Goal: Transaction & Acquisition: Purchase product/service

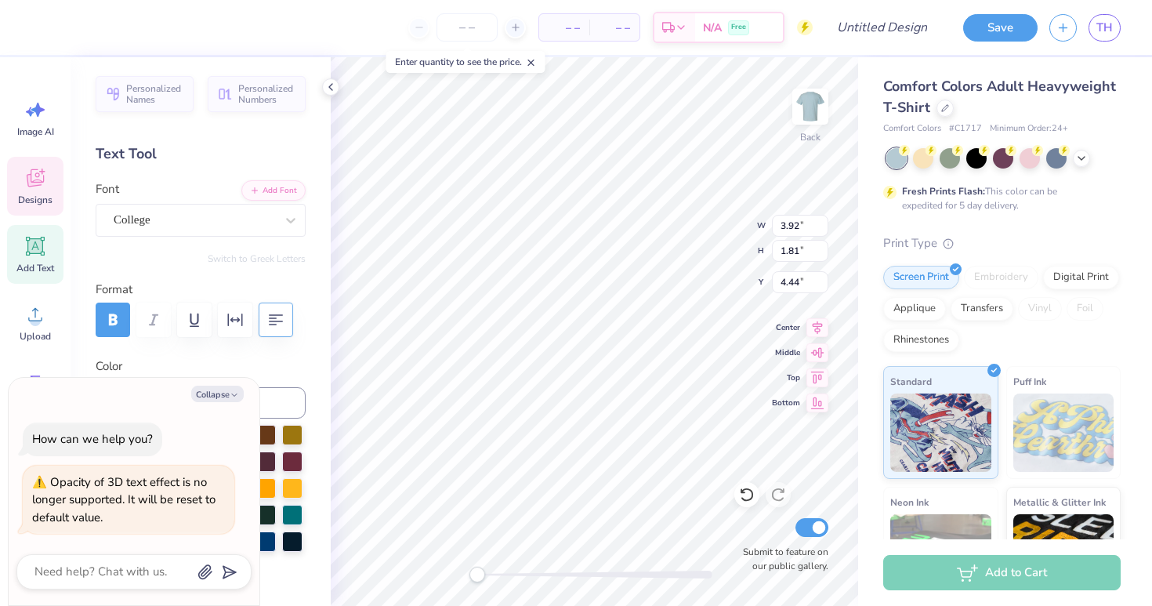
type textarea "x"
type textarea "KAAPPA"
type textarea "x"
type textarea "KAEAPPA"
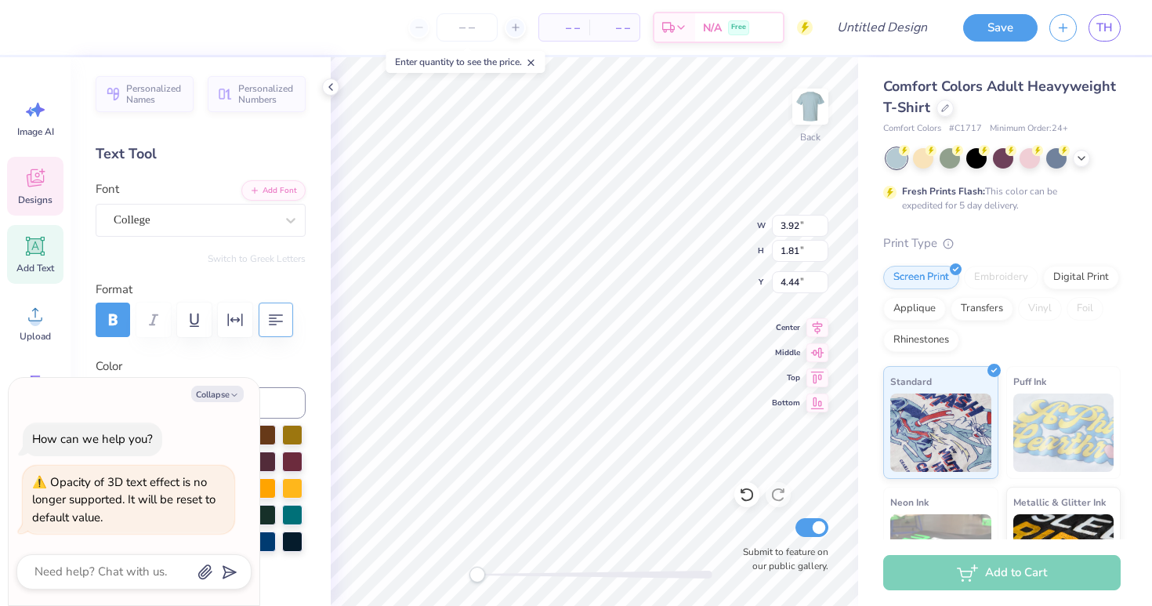
type textarea "x"
type textarea "KAEPAPPA"
type textarea "x"
type textarea "A"
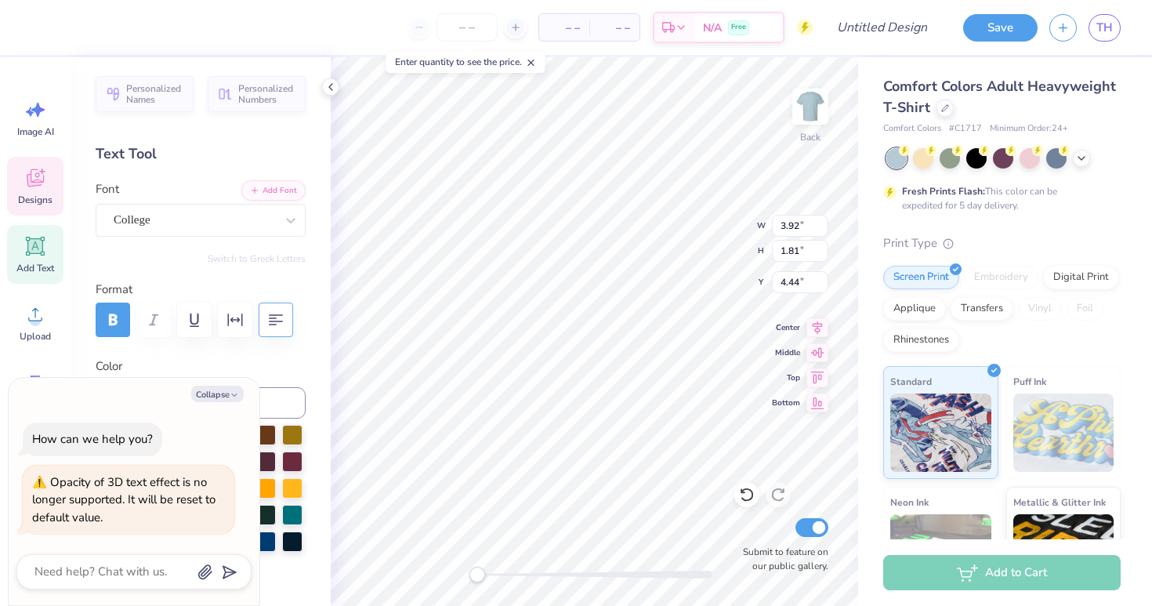
type textarea "x"
type textarea "Ae"
type textarea "x"
type textarea "Aep"
type textarea "x"
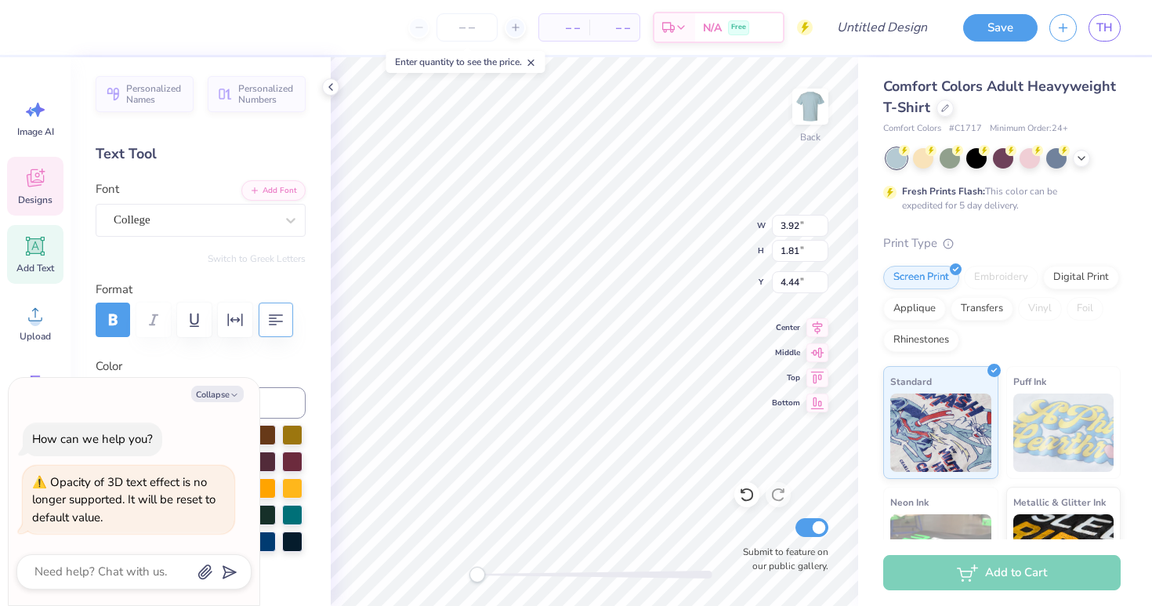
type textarea "Aeph"
type textarea "x"
type textarea "Aephi"
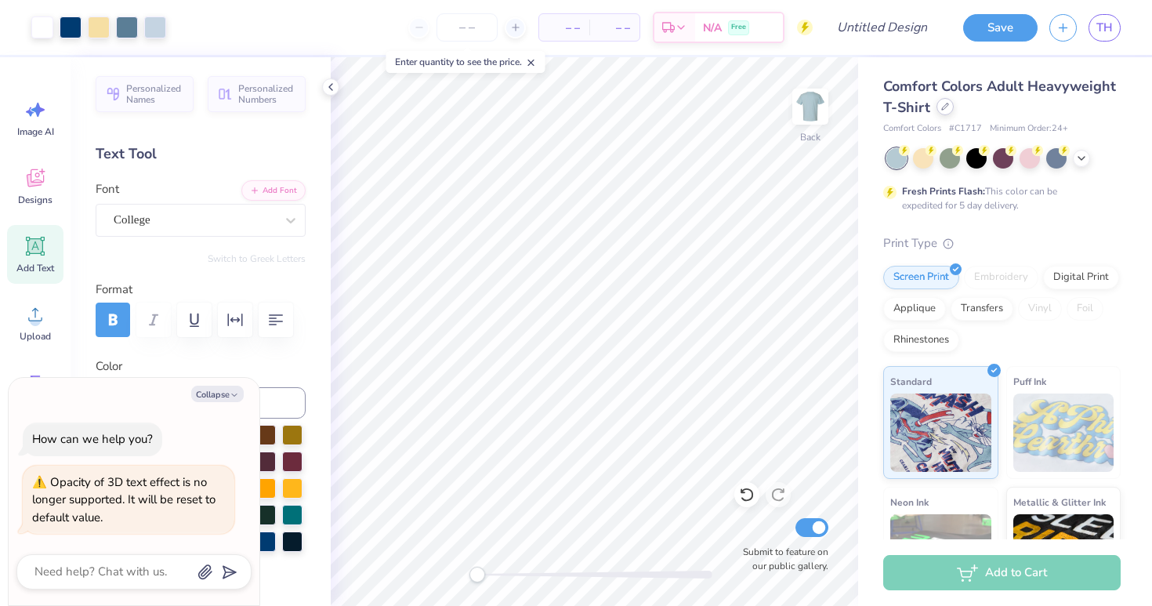
click at [942, 107] on icon at bounding box center [945, 107] width 8 height 8
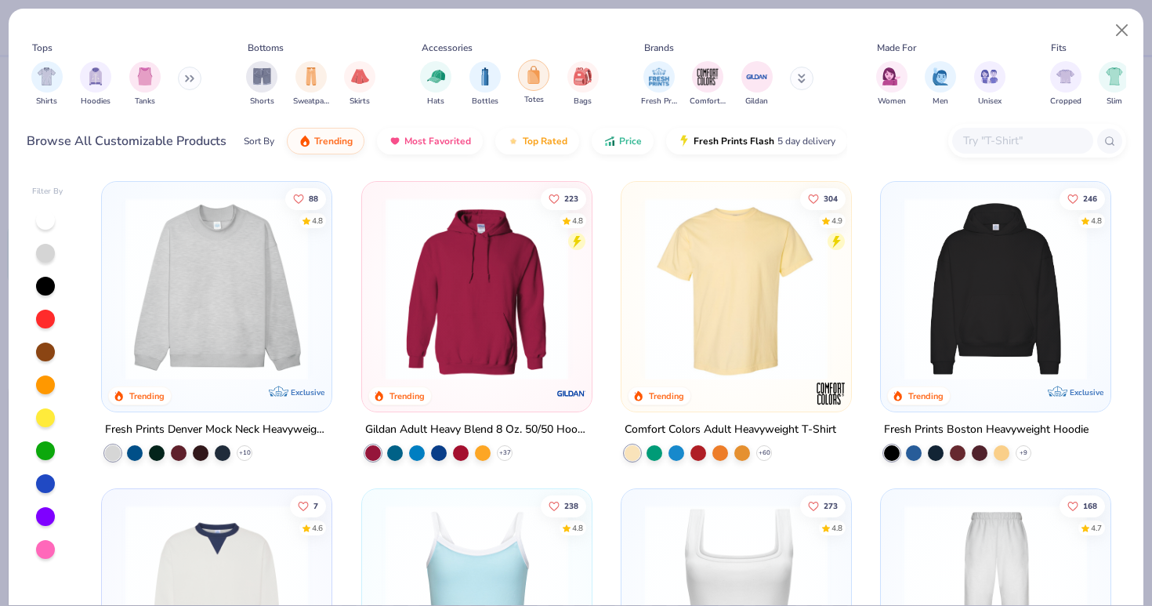
click at [534, 69] on img "filter for Totes" at bounding box center [533, 75] width 17 height 18
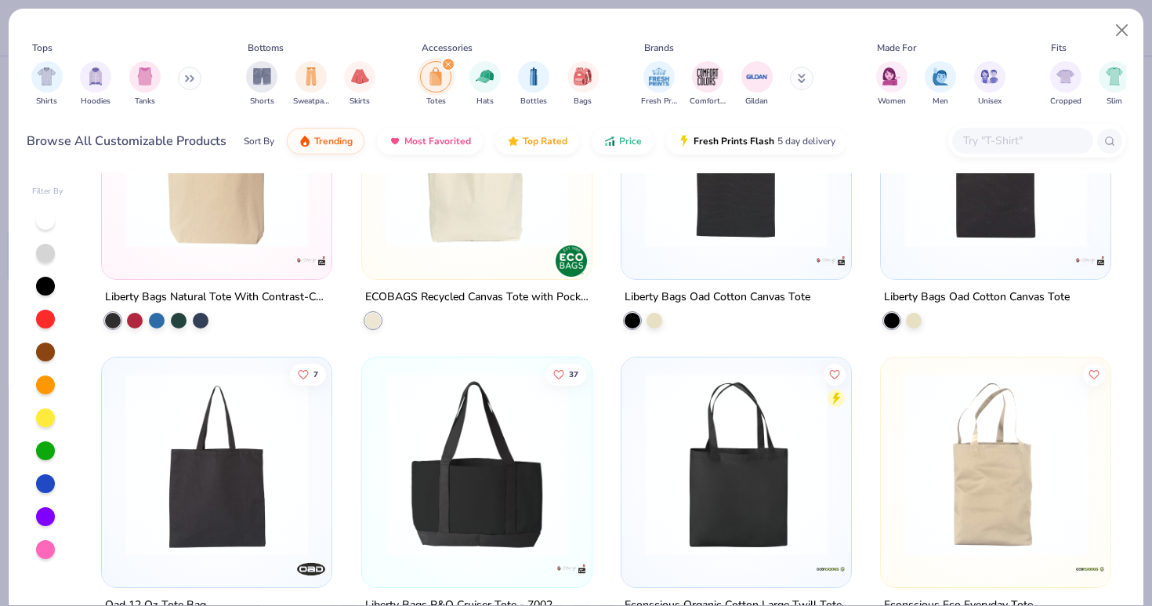
scroll to position [430, 0]
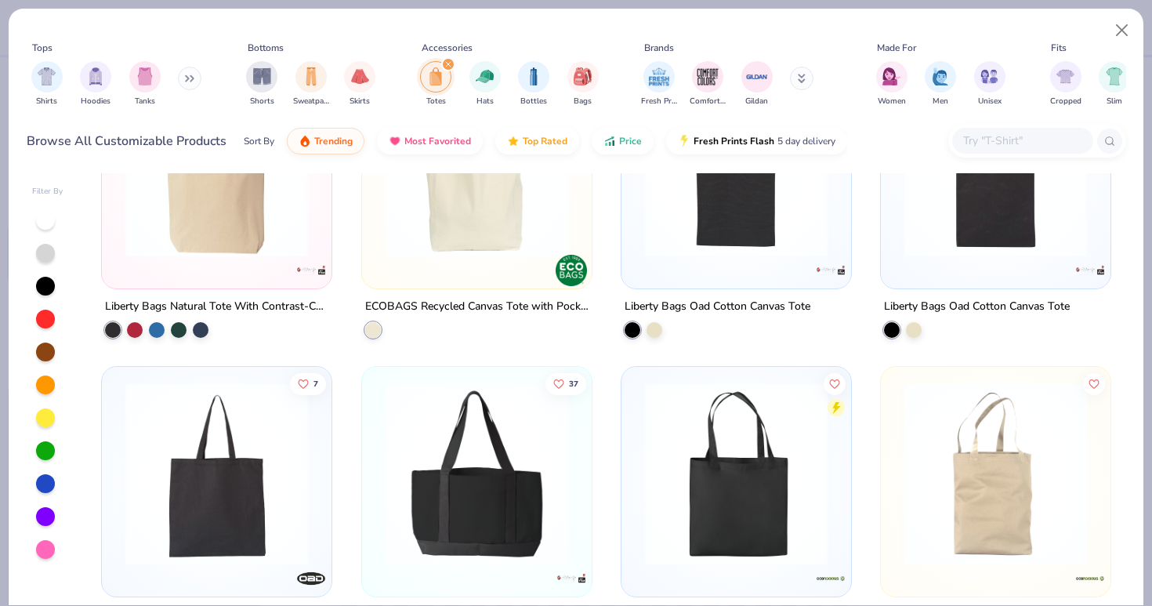
click at [452, 270] on div at bounding box center [477, 170] width 214 height 206
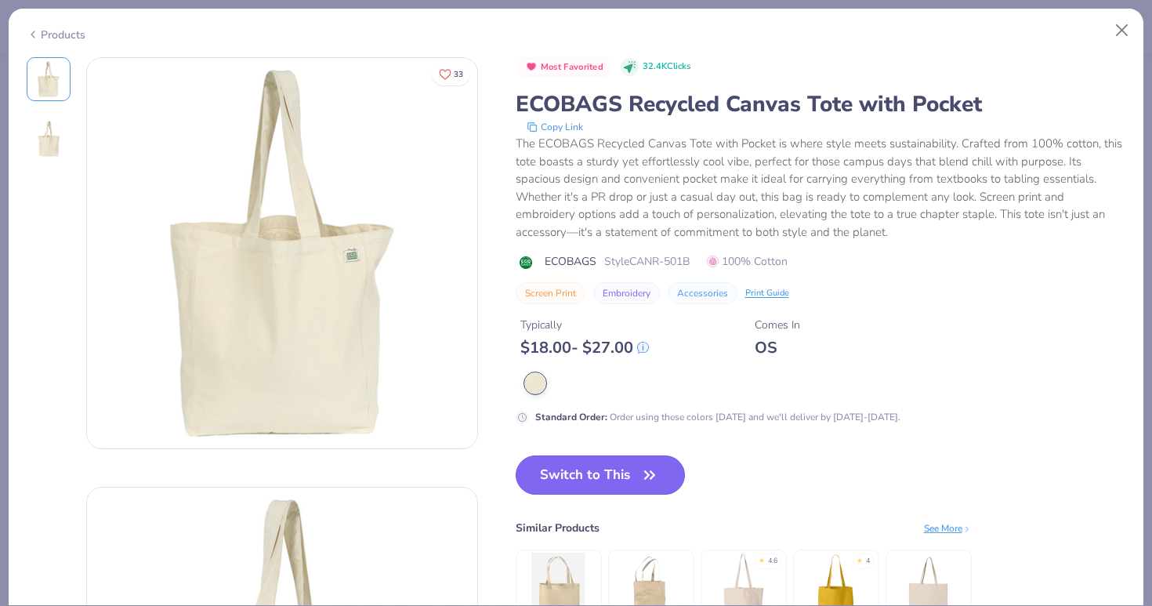
click at [569, 482] on button "Switch to This" at bounding box center [601, 474] width 170 height 39
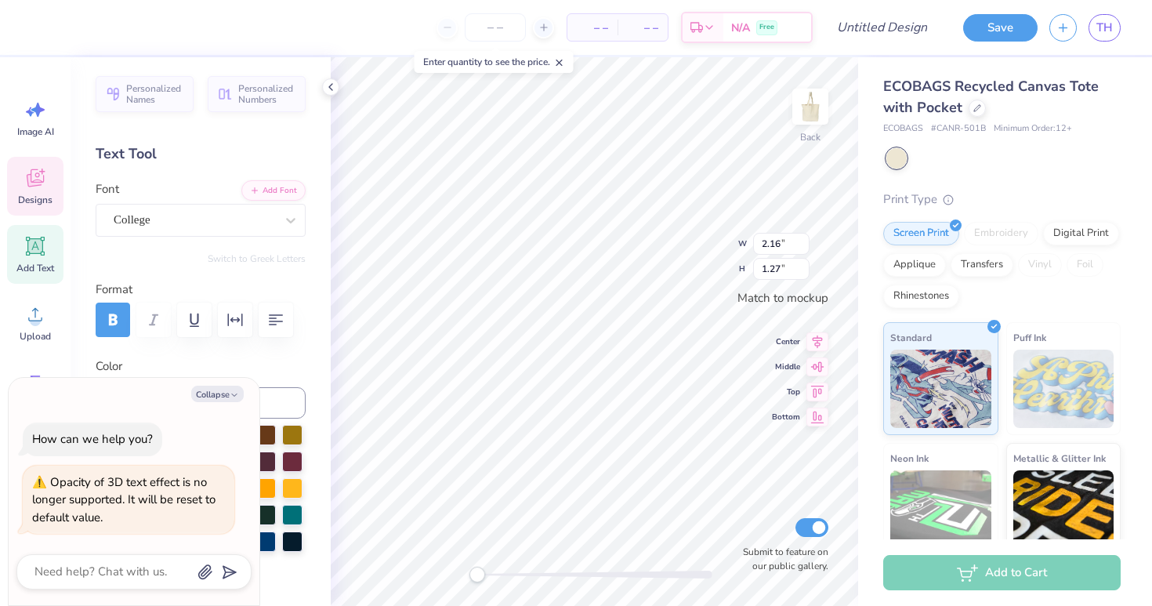
type textarea "x"
type input "3.60"
type input "4.18"
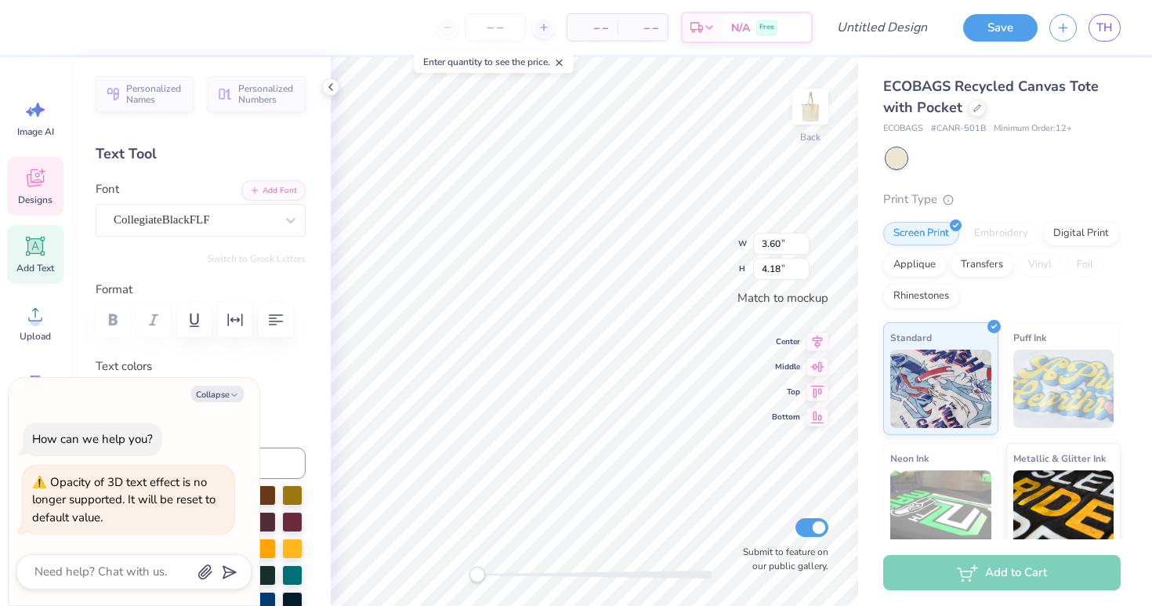
type textarea "x"
type textarea "T"
type textarea "x"
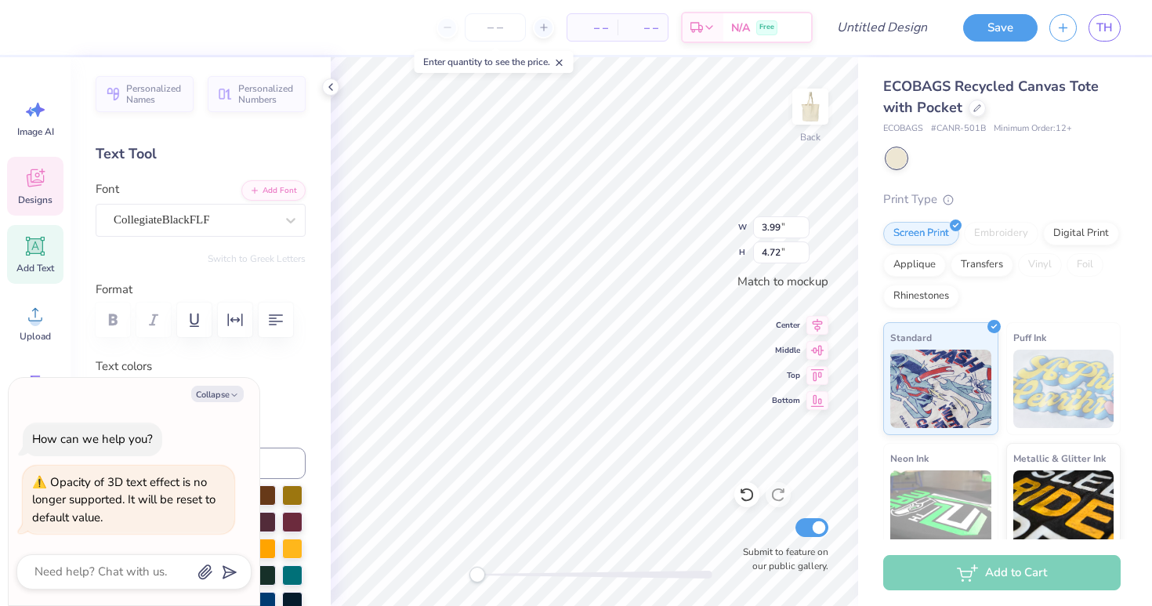
type textarea "A"
type textarea "x"
type textarea "AE"
type textarea "x"
type textarea "AEP"
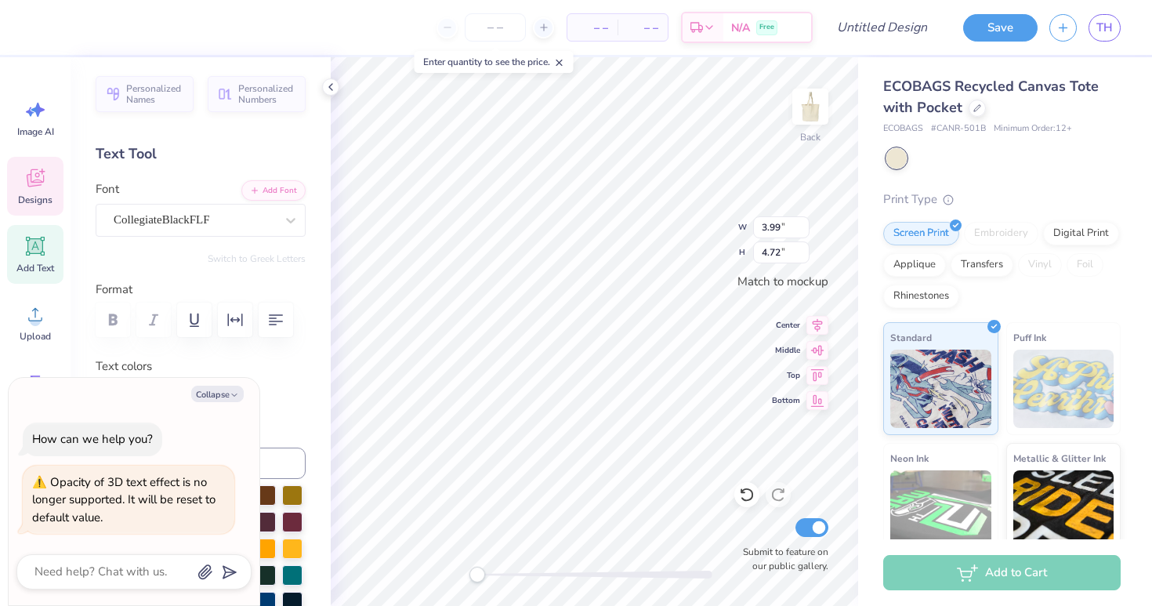
type textarea "x"
type textarea "AEPH"
type textarea "x"
type textarea "AEPHI"
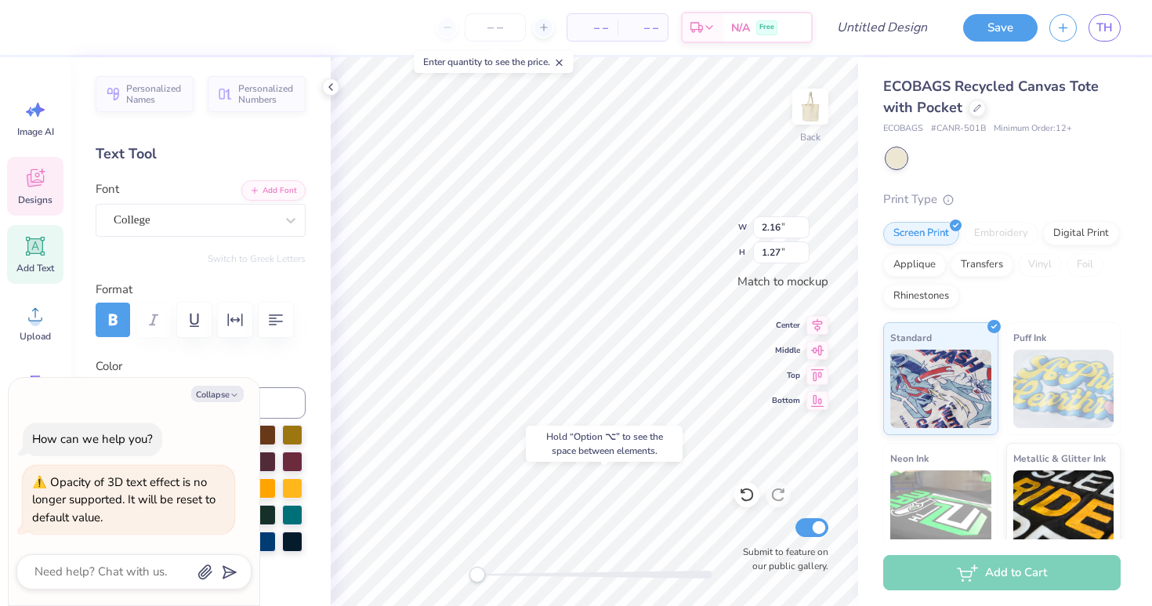
type textarea "x"
type input "3.94"
type input "1.68"
type textarea "x"
type input "3.93"
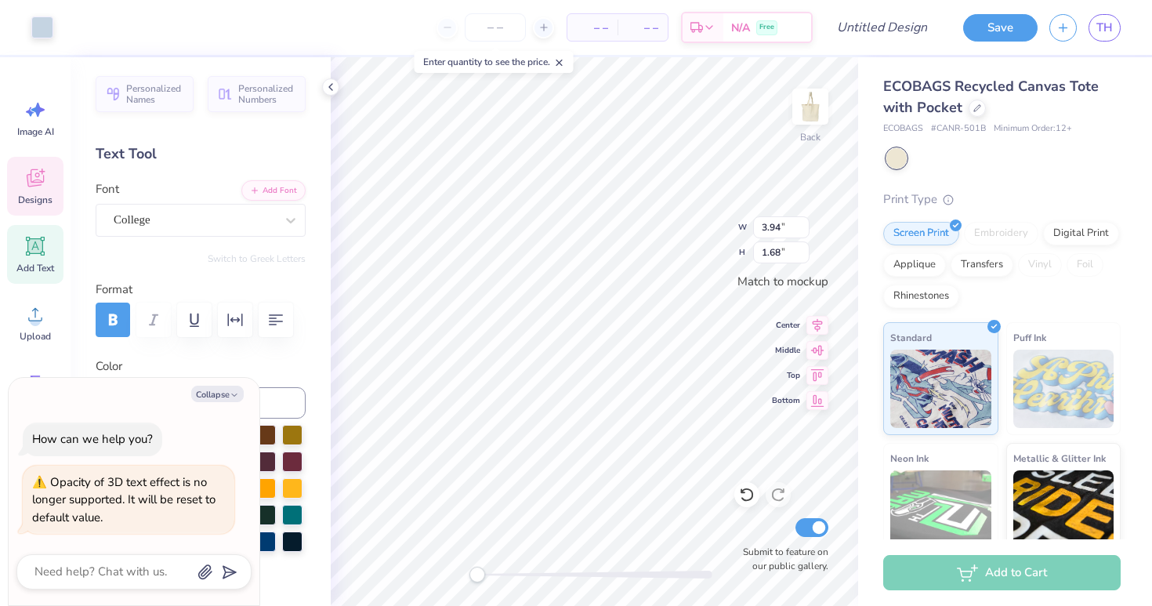
type input "1.67"
type textarea "x"
type input "1.20"
type input "1.53"
type textarea "x"
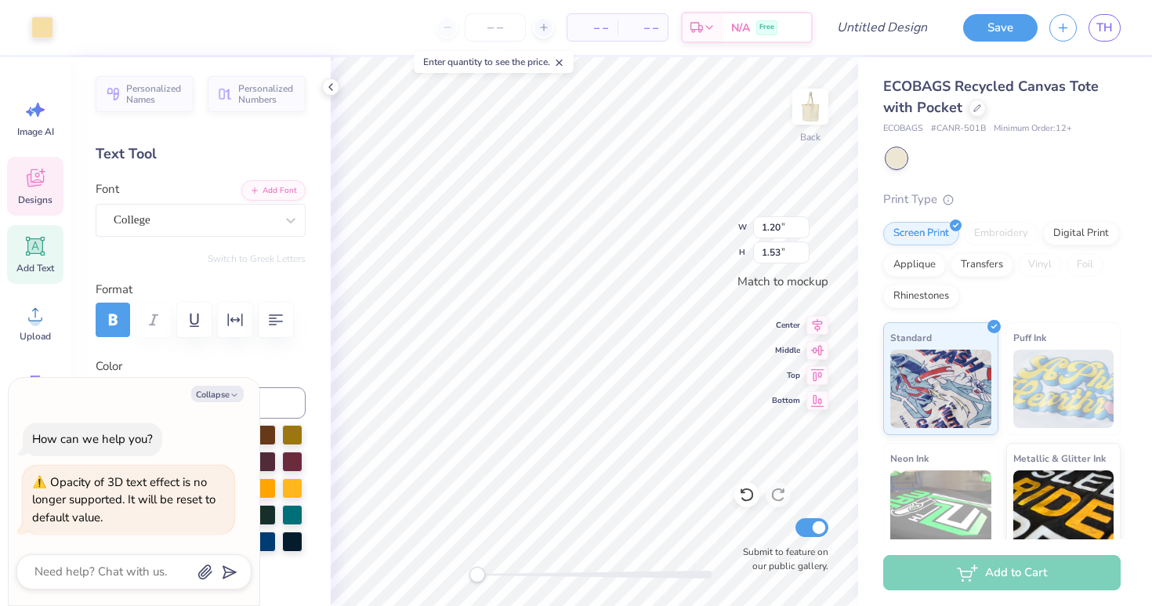
type input "8.45"
type input "2.10"
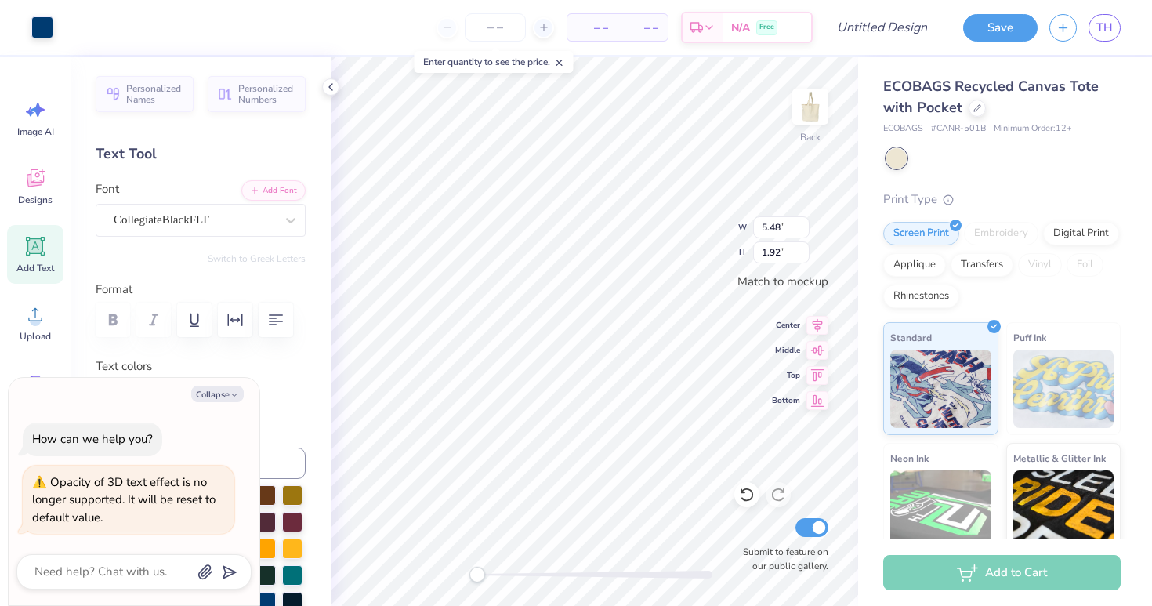
type textarea "x"
type input "2.16"
type input "1.27"
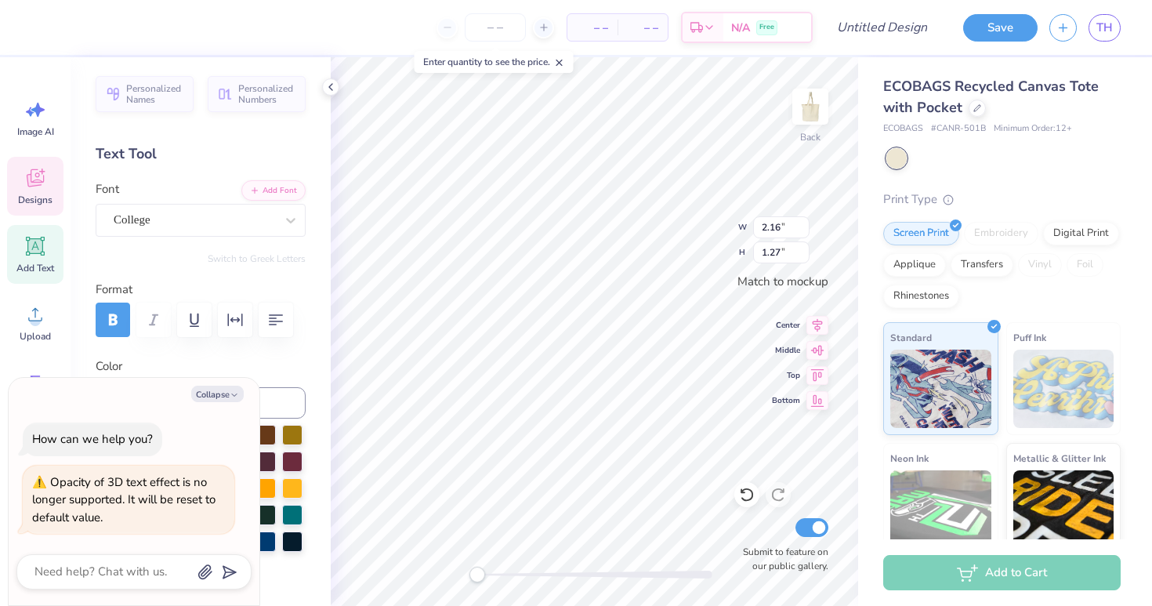
type textarea "x"
type input "3.25"
type input "4.42"
type textarea "x"
type input "2.16"
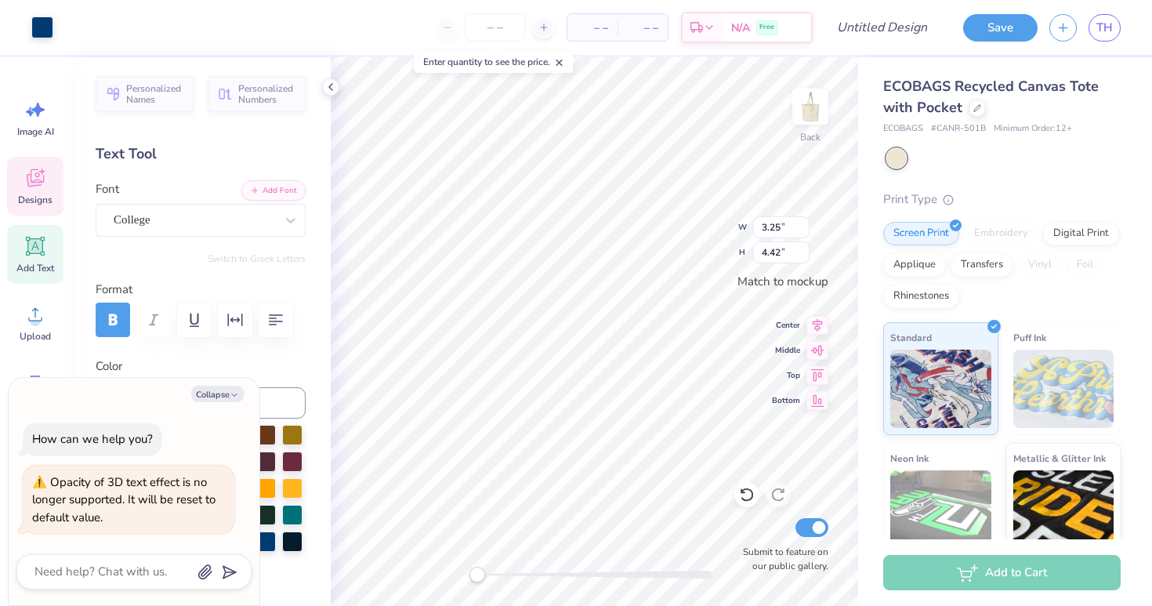
type input "1.27"
type textarea "x"
type input "0.98"
type input "0.45"
type textarea "x"
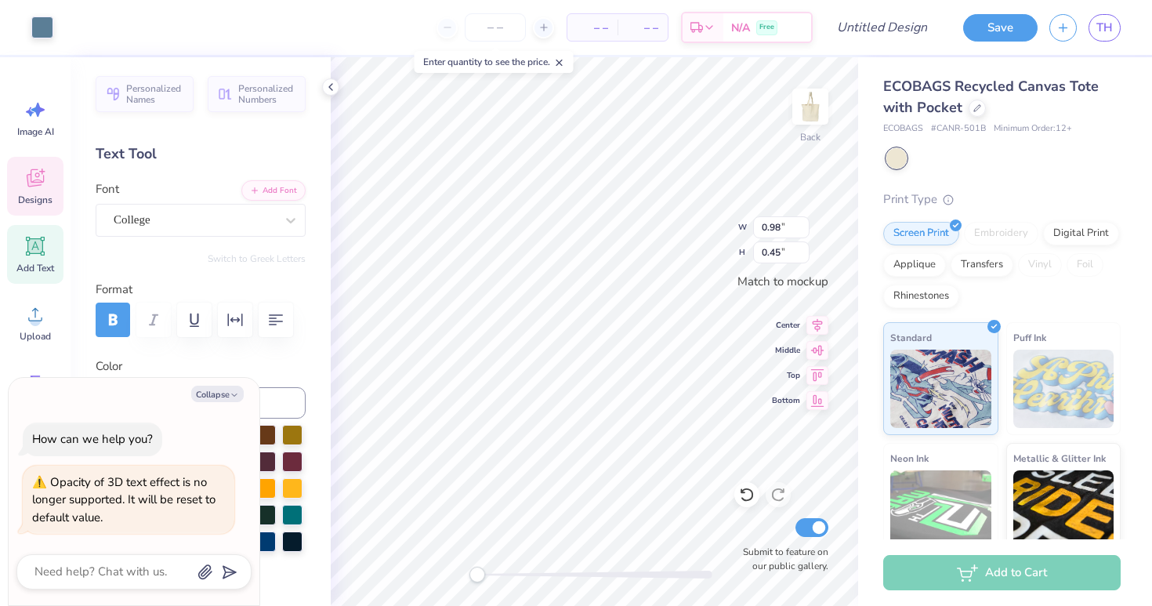
type input "1.73"
type input "0.94"
type textarea "x"
type input "0.52"
type input "0.25"
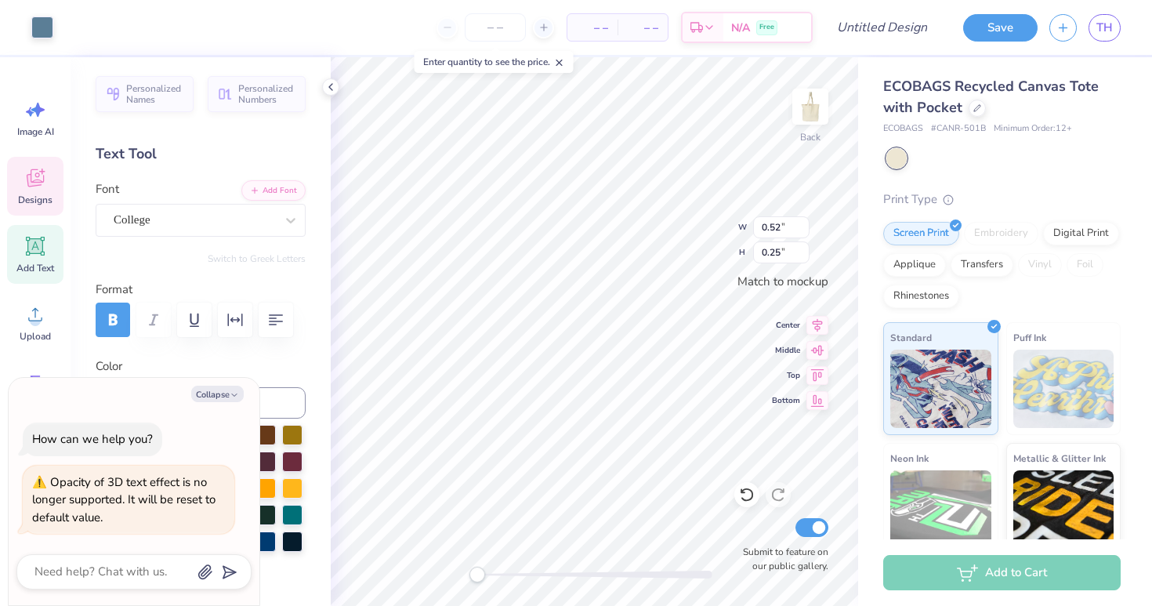
type textarea "x"
type input "3.25"
type input "4.42"
type textarea "x"
type input "0.98"
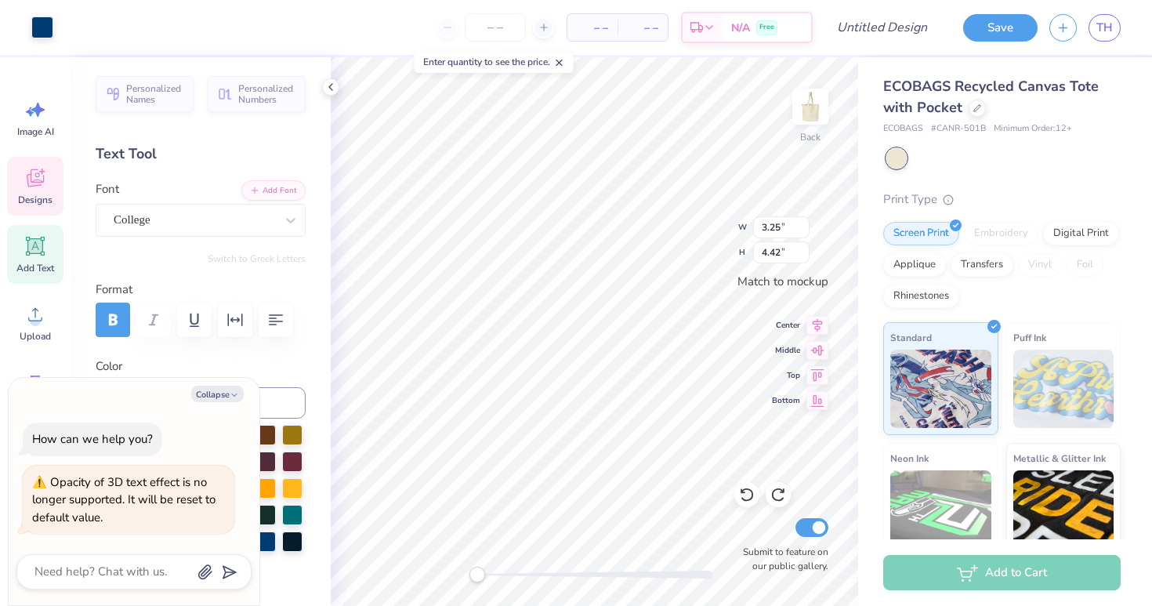
type input "0.45"
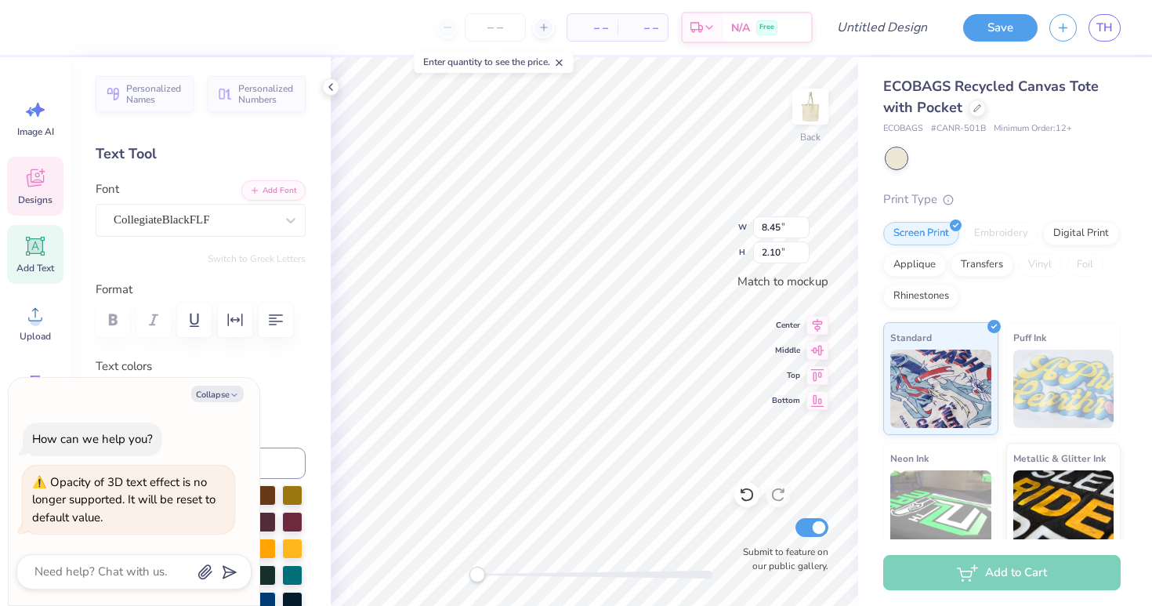
type textarea "x"
type input "5.48"
type input "1.92"
type textarea "x"
type input "8.45"
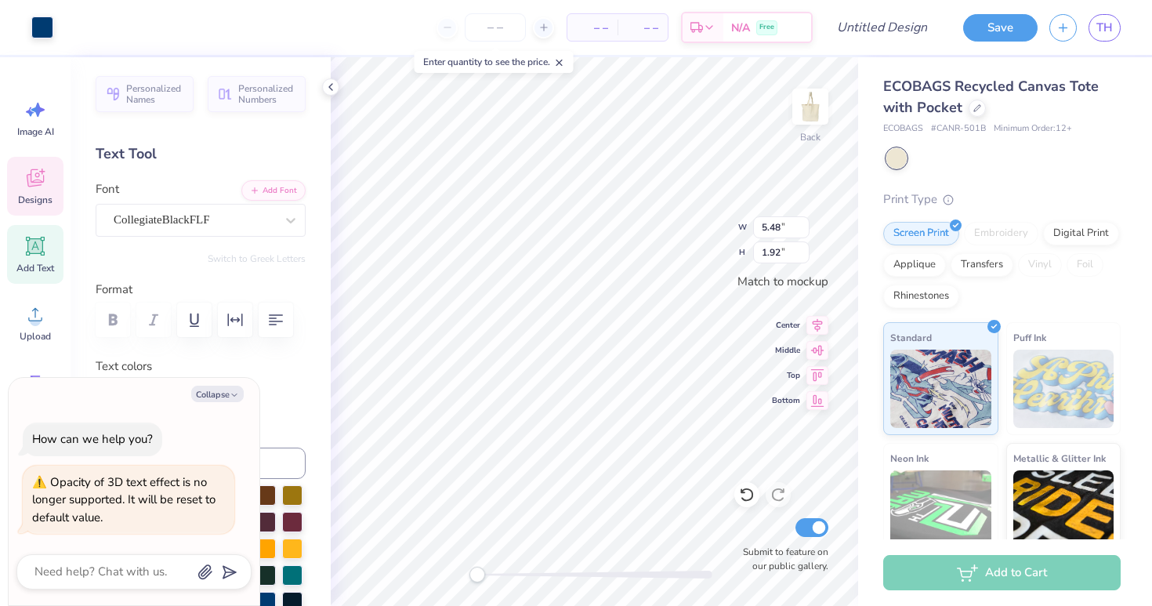
type input "2.10"
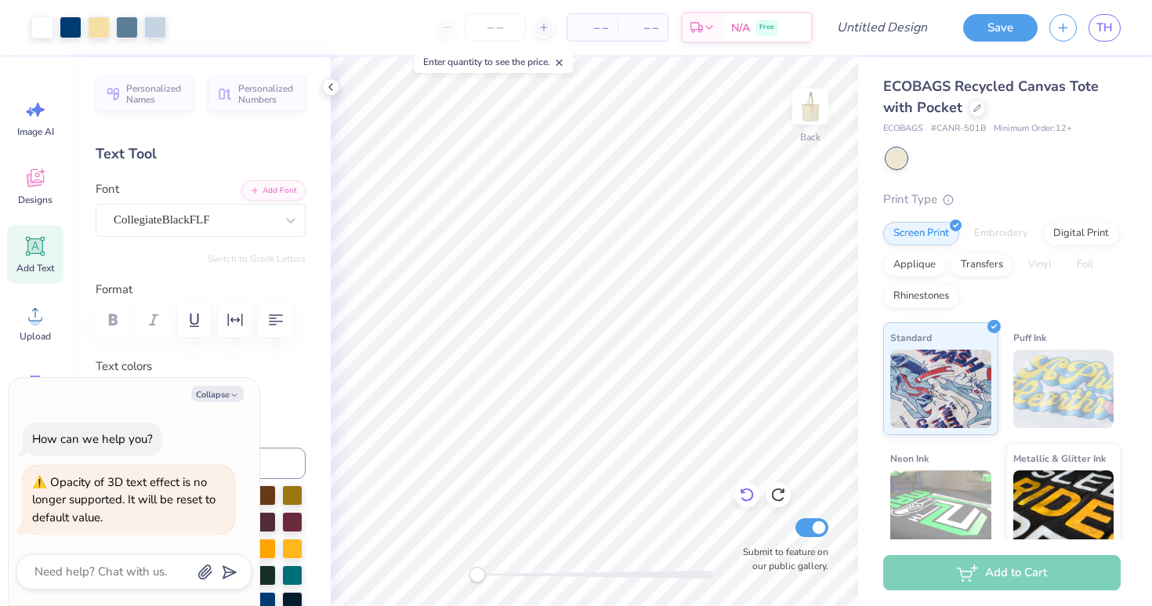
click at [745, 493] on icon at bounding box center [747, 495] width 16 height 16
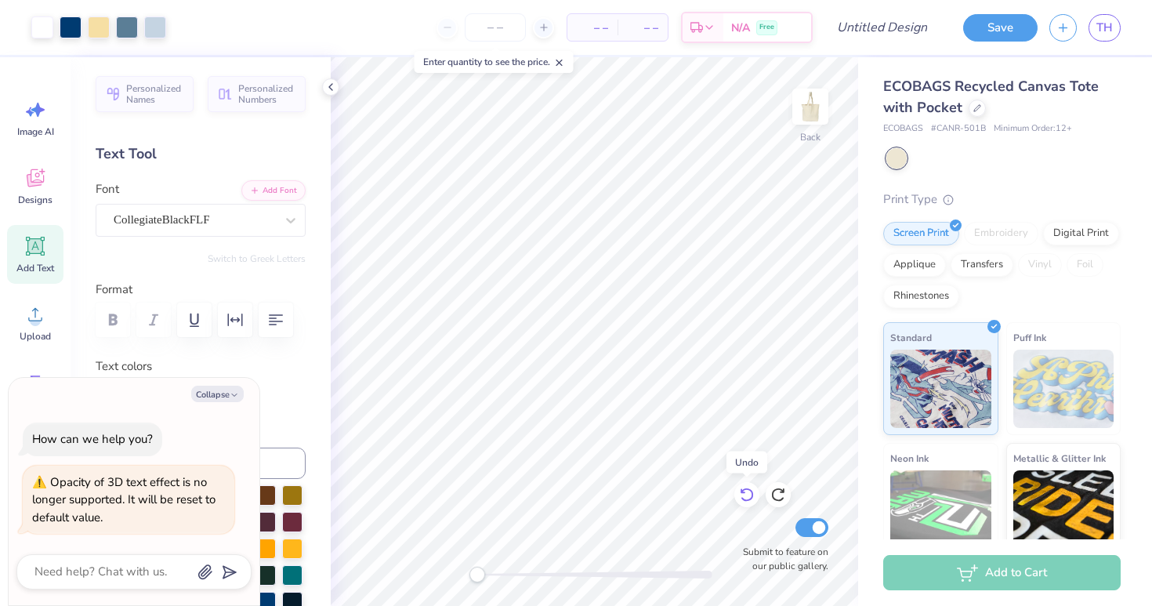
click at [745, 493] on icon at bounding box center [747, 495] width 16 height 16
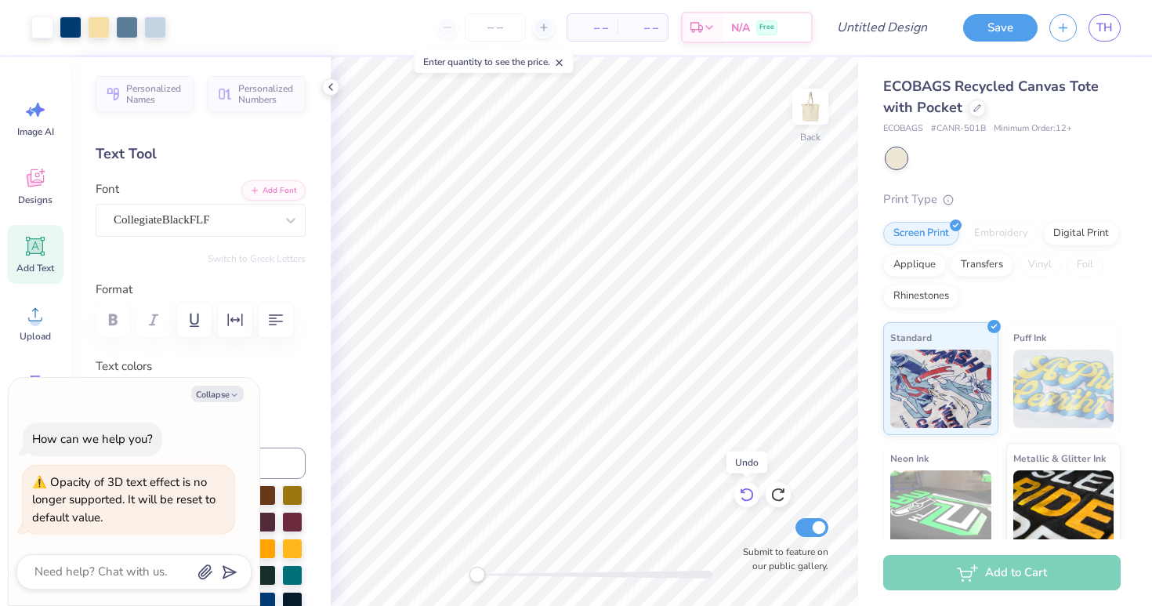
click at [745, 493] on icon at bounding box center [747, 495] width 16 height 16
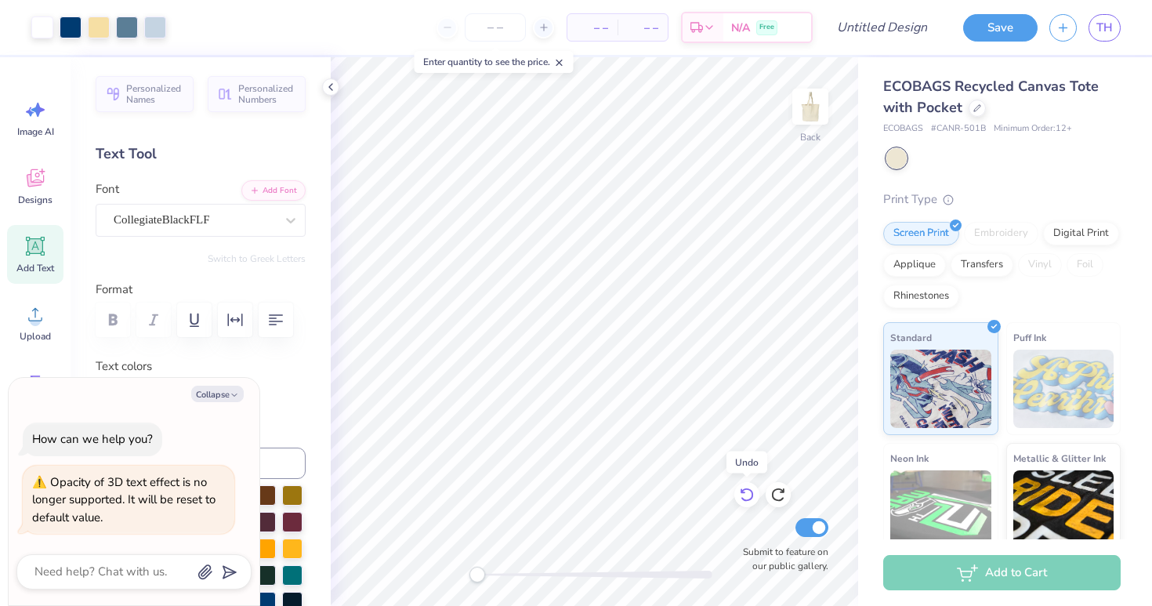
click at [745, 493] on icon at bounding box center [747, 495] width 16 height 16
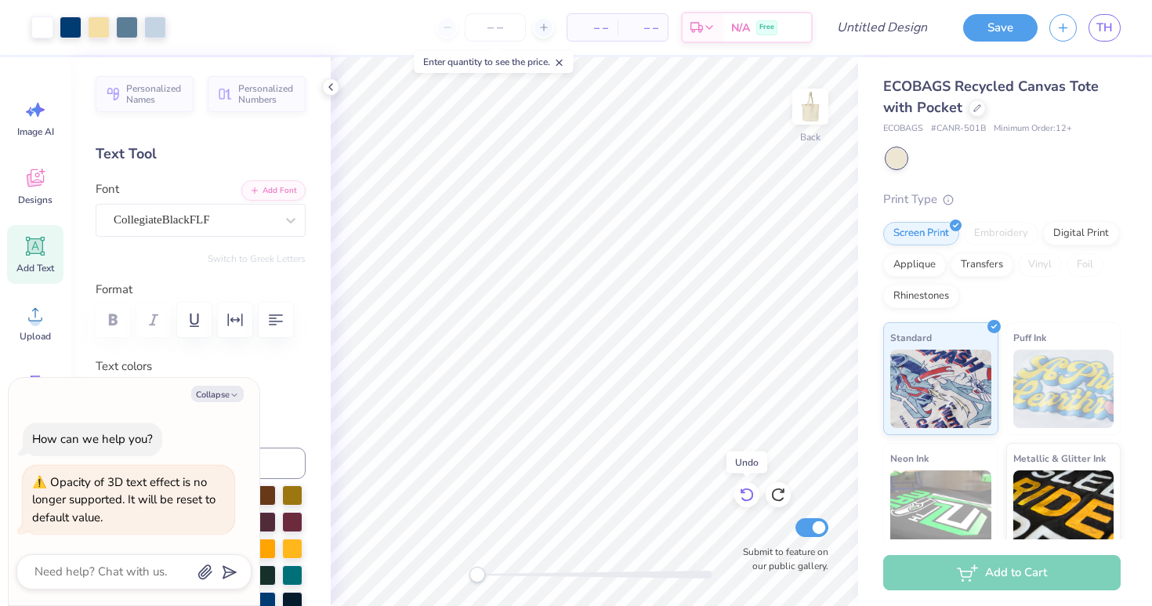
click at [745, 493] on icon at bounding box center [747, 495] width 16 height 16
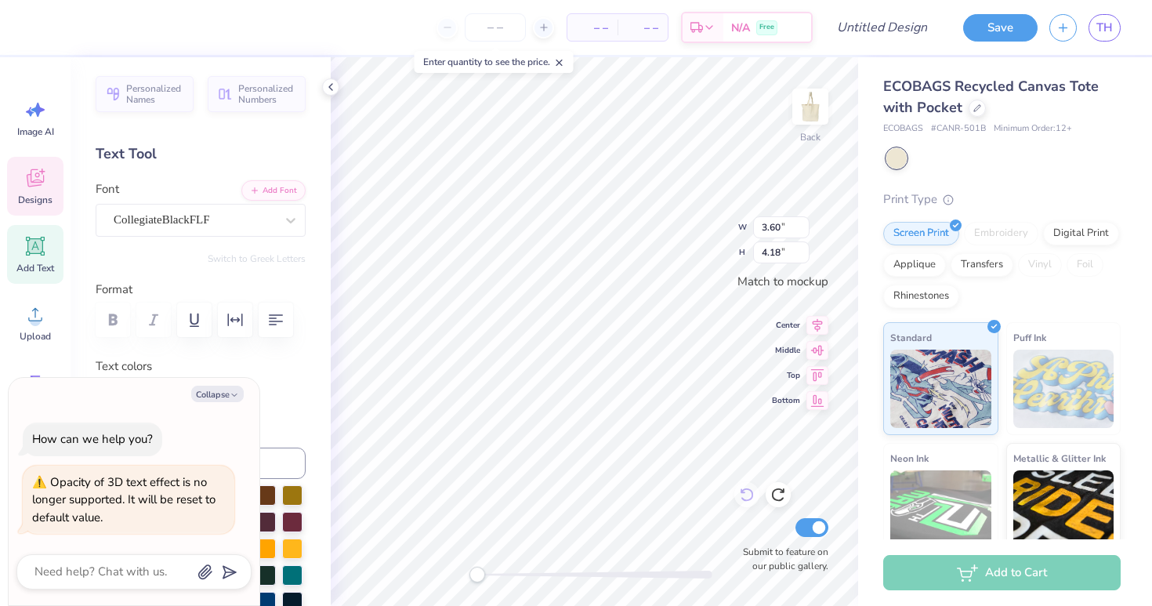
type textarea "x"
type textarea "A"
type textarea "x"
type textarea "AE"
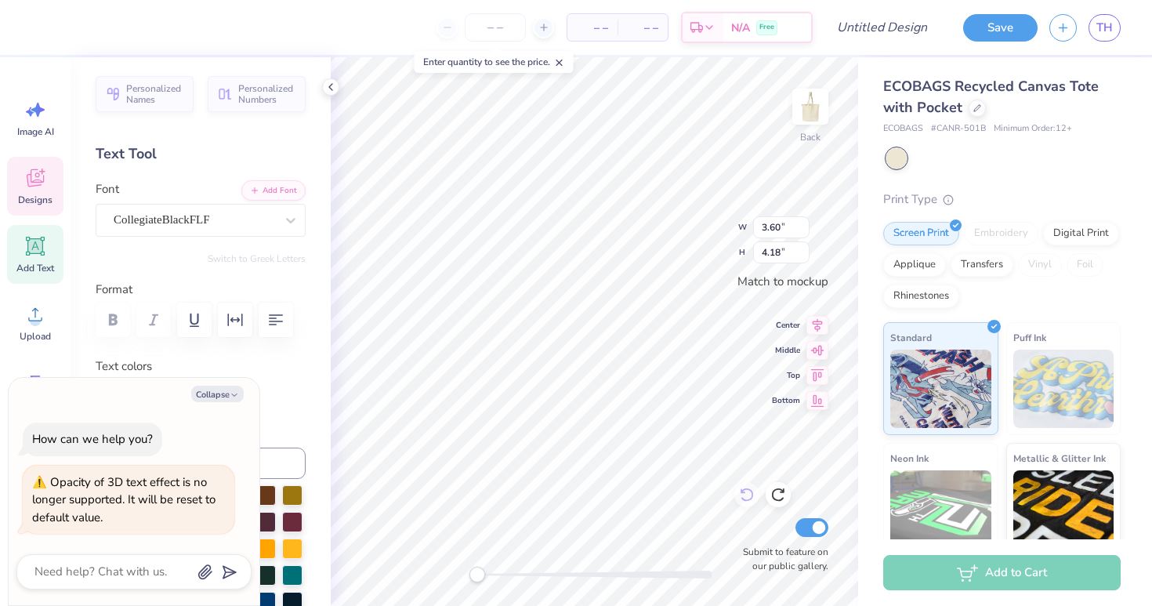
type textarea "x"
type textarea "A"
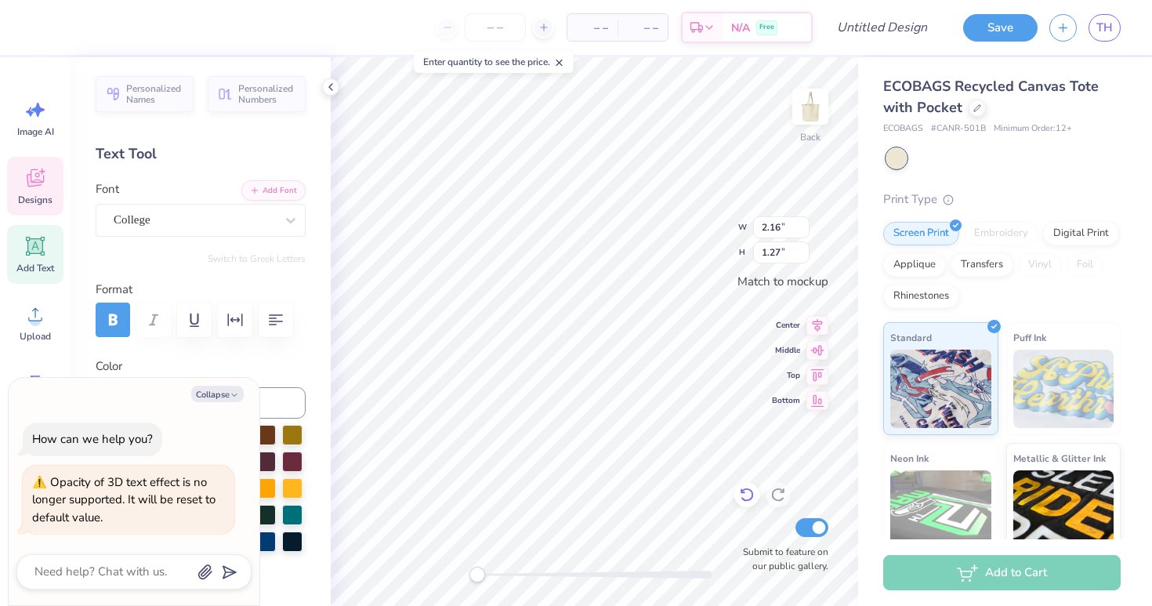
type textarea "x"
type input "3.14"
type input "1.34"
type textarea "x"
type input "3.93"
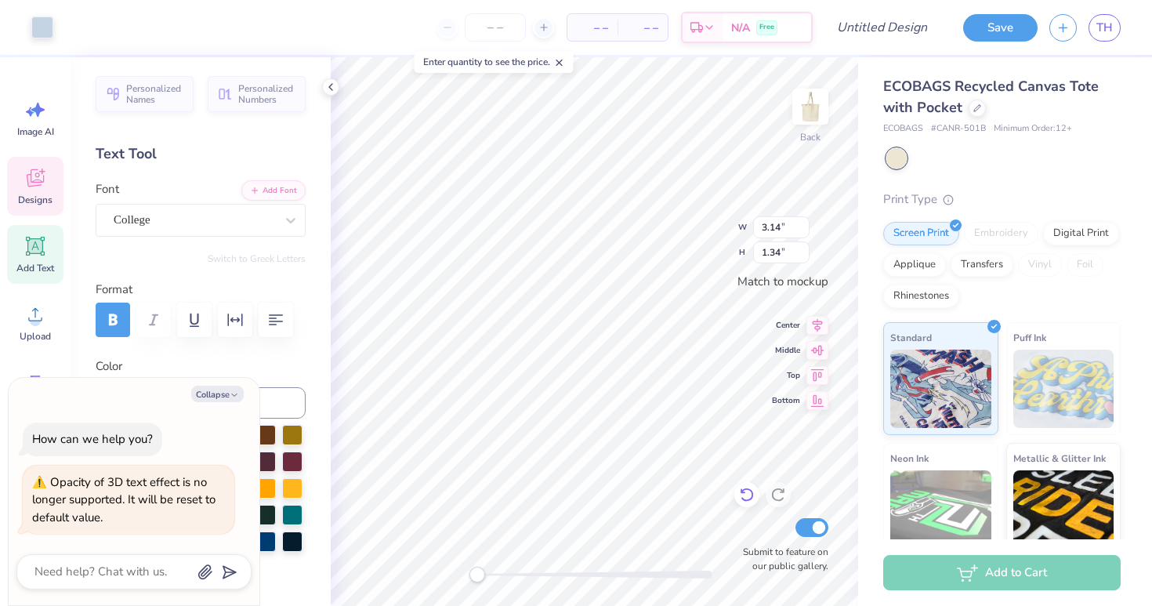
type input "1.67"
type textarea "x"
type input "2.16"
type input "1.27"
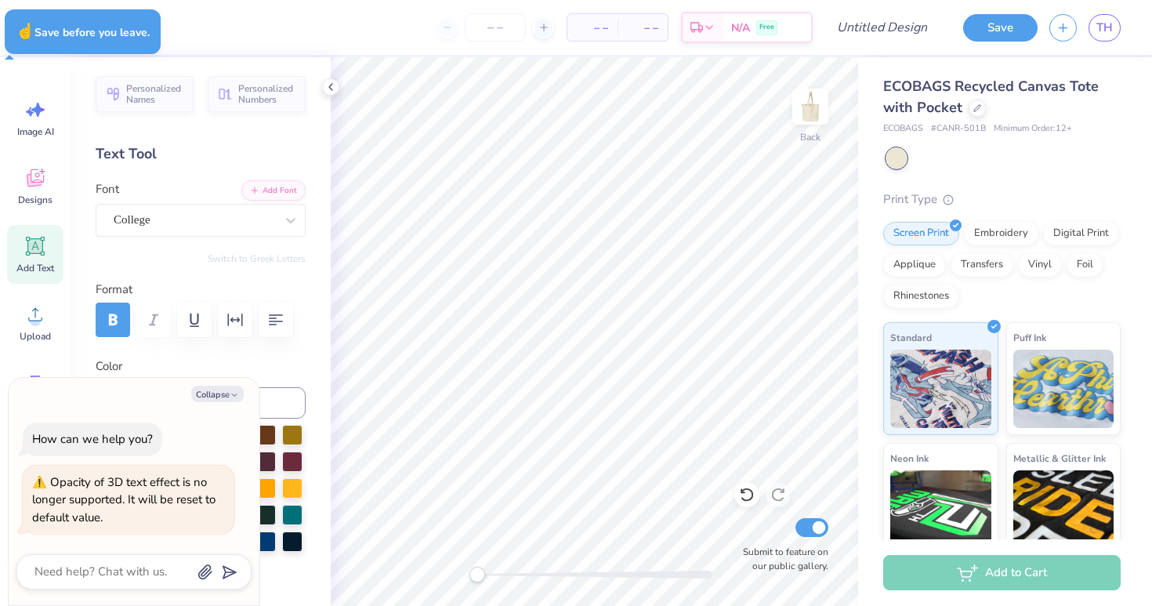
type textarea "x"
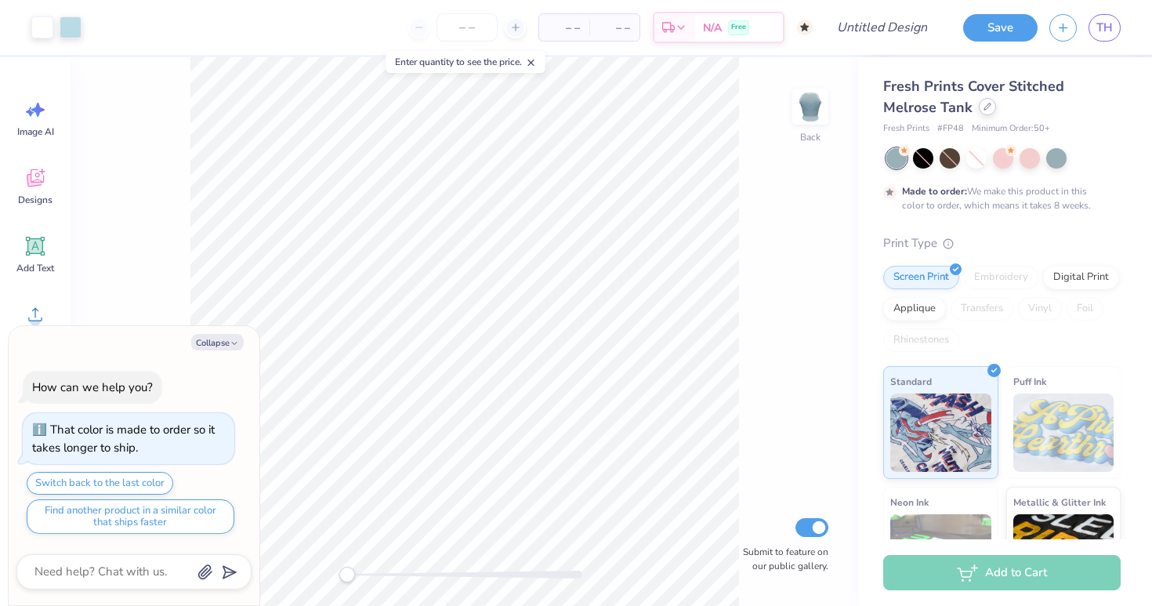
click at [984, 107] on icon at bounding box center [988, 107] width 8 height 8
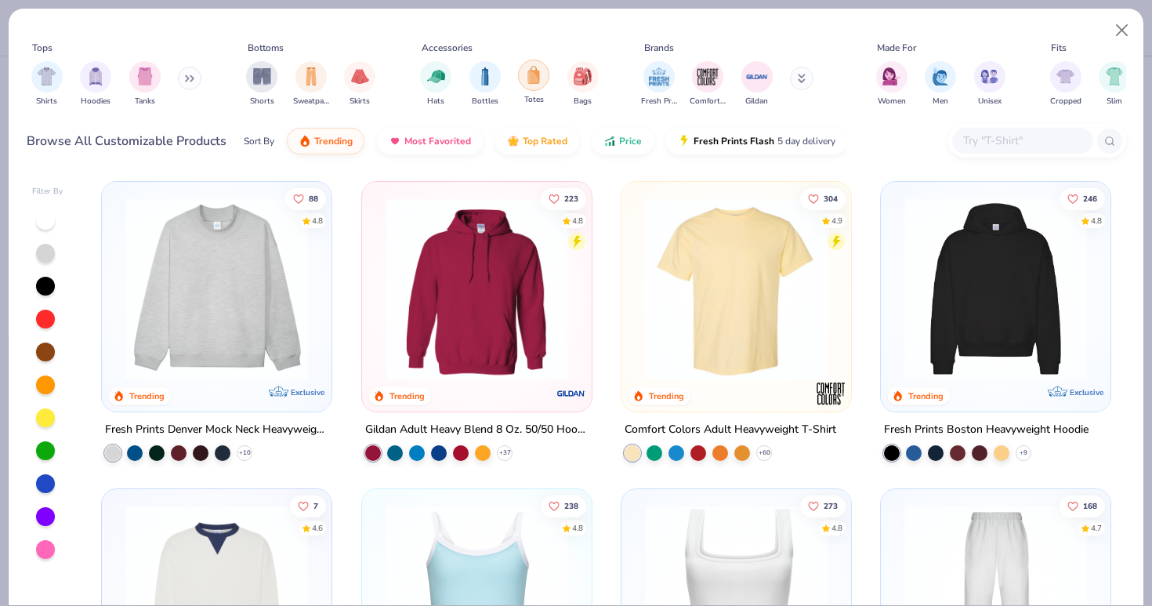
click at [530, 82] on img "filter for Totes" at bounding box center [533, 75] width 17 height 18
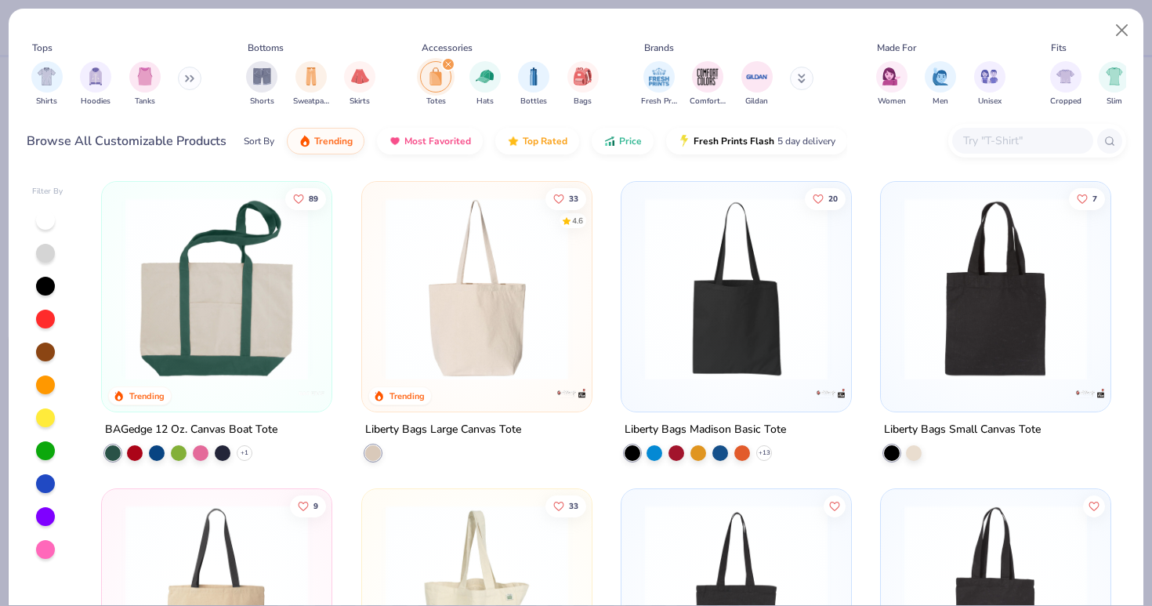
click at [518, 352] on img at bounding box center [477, 289] width 198 height 183
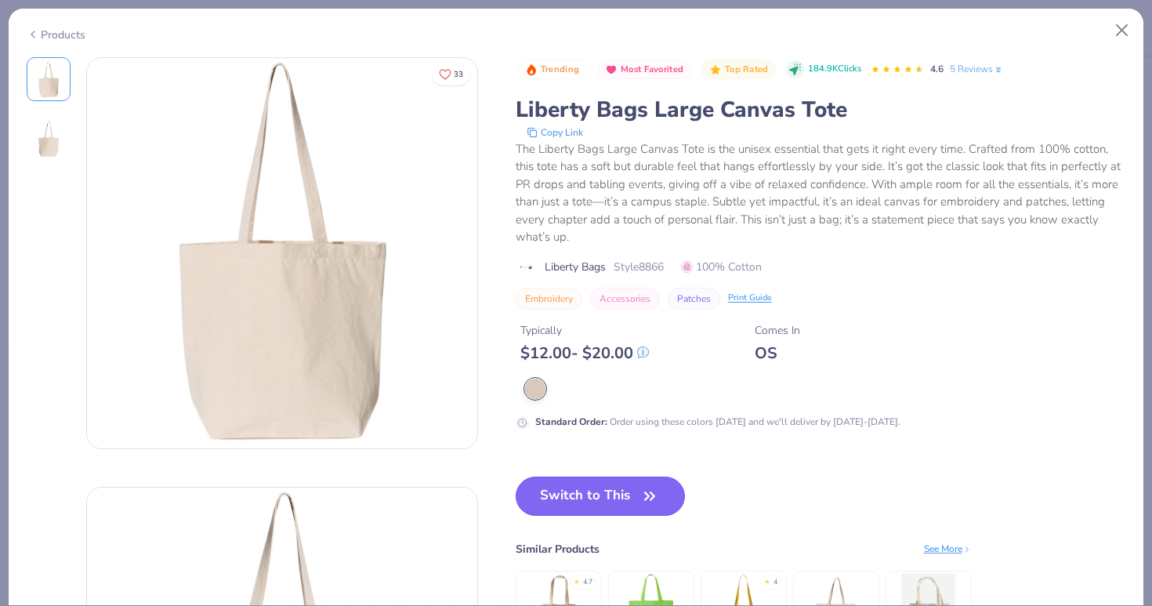
click at [585, 500] on button "Switch to This" at bounding box center [601, 496] width 170 height 39
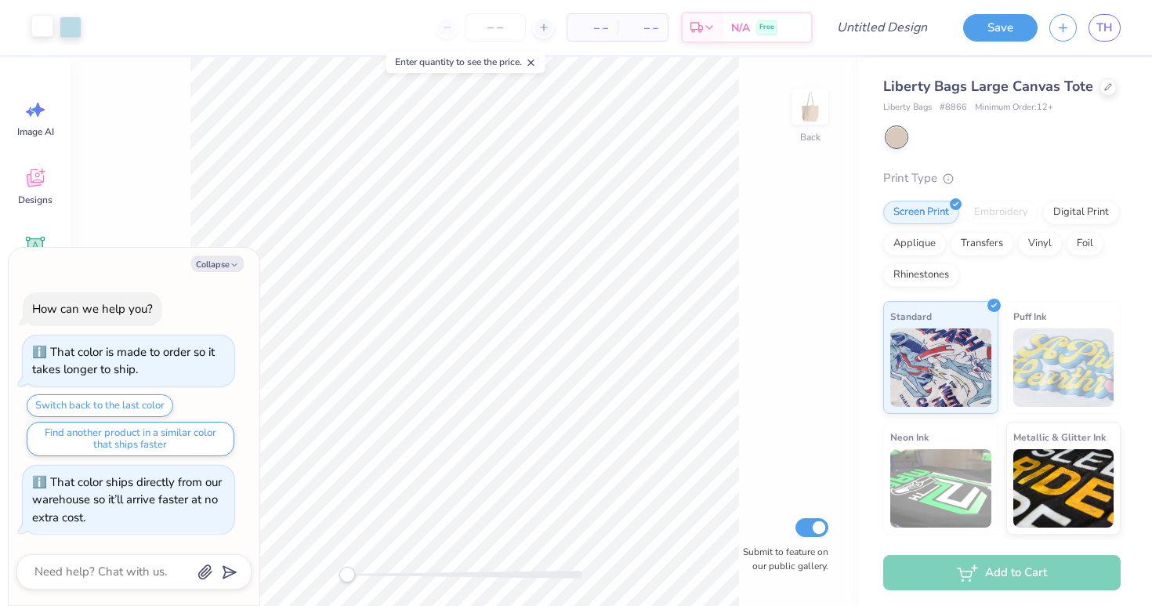
click at [37, 26] on div at bounding box center [42, 26] width 22 height 22
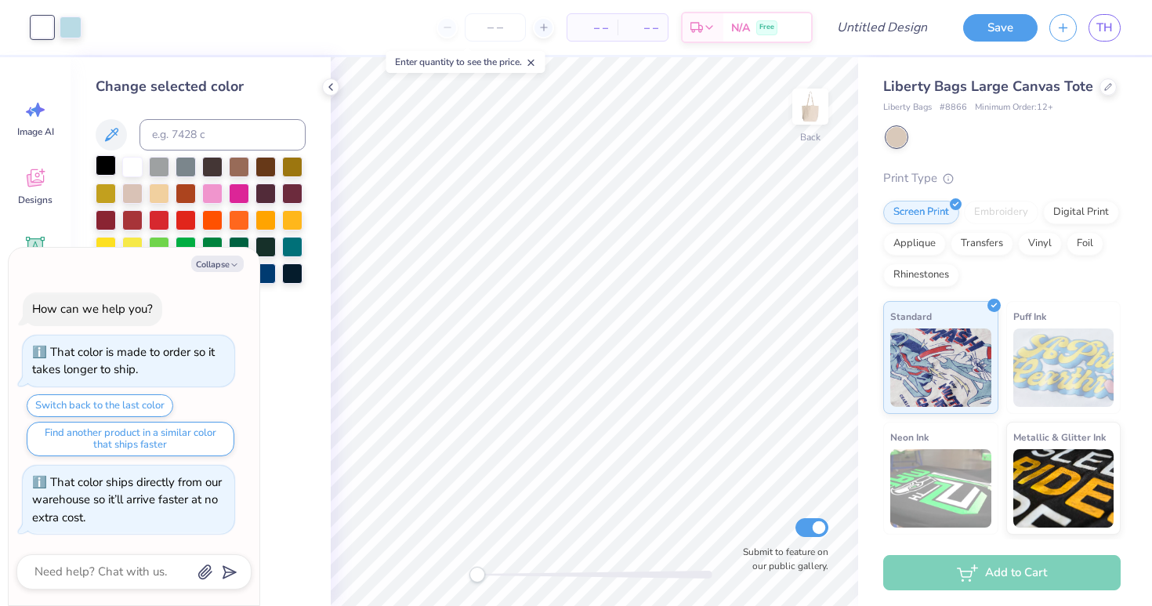
click at [107, 166] on div at bounding box center [106, 165] width 20 height 20
click at [107, 221] on div at bounding box center [106, 218] width 20 height 20
click at [237, 241] on div at bounding box center [239, 245] width 20 height 20
click at [72, 19] on div at bounding box center [71, 26] width 22 height 22
click at [265, 247] on div at bounding box center [266, 245] width 20 height 20
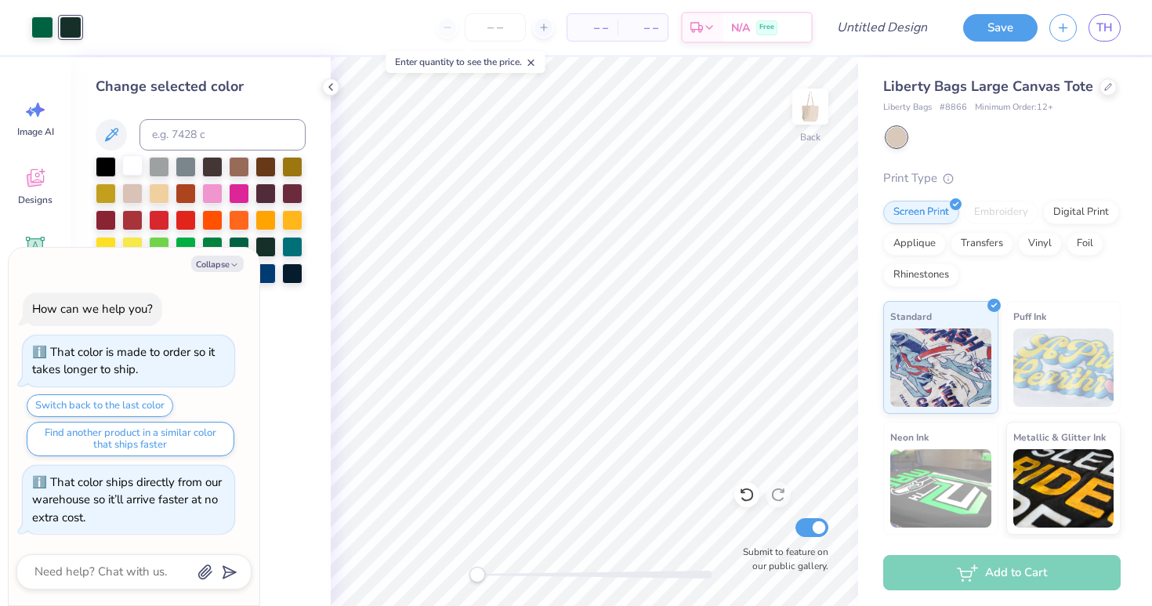
click at [133, 162] on div at bounding box center [132, 165] width 20 height 20
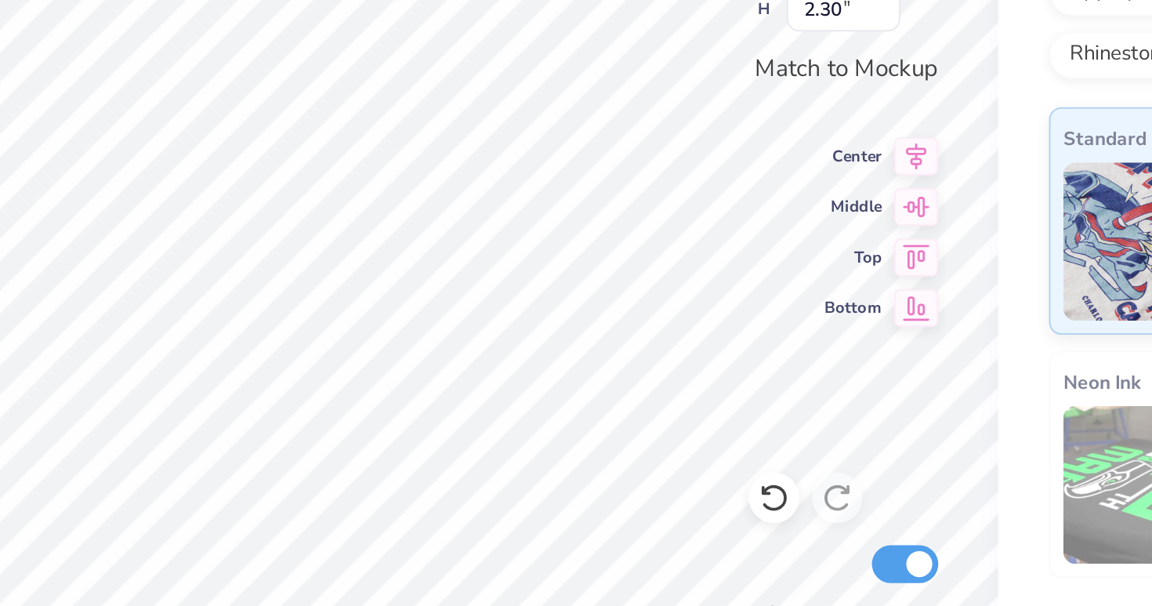
type textarea "x"
type textarea "A"
type textarea "x"
type textarea "Al"
type textarea "x"
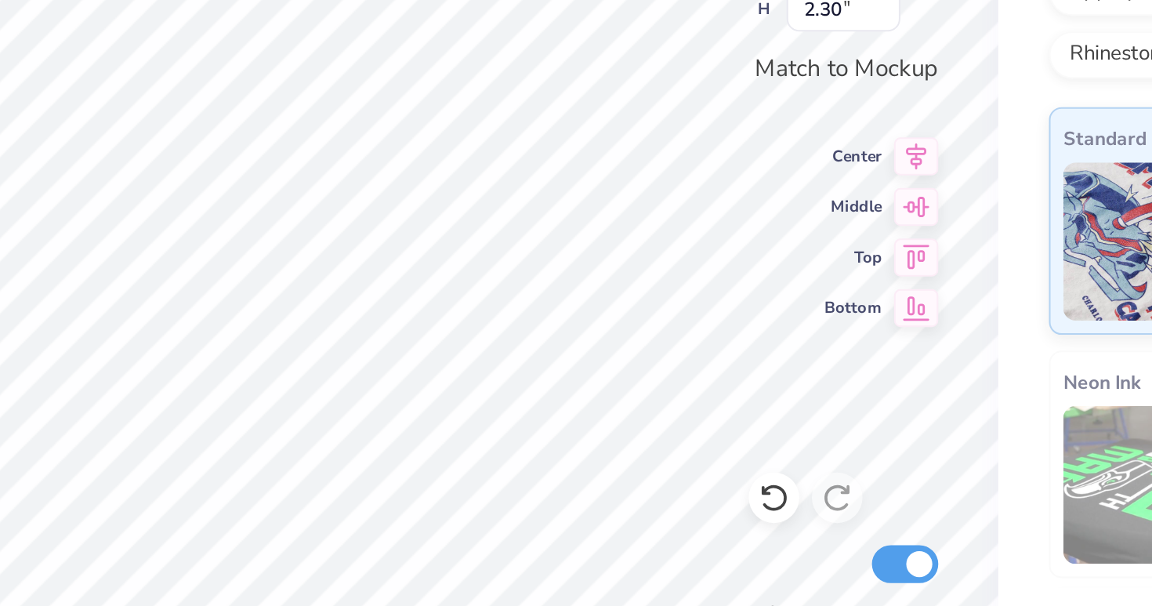
type textarea "Alp"
type textarea "x"
type textarea "Alpj"
type textarea "x"
type textarea "Alp"
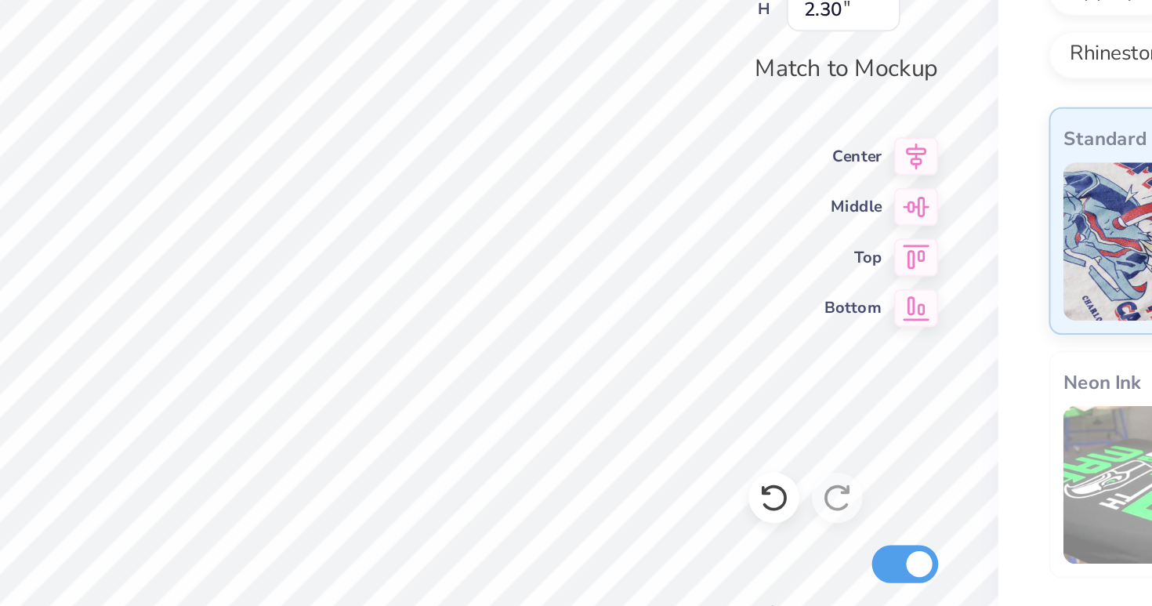
type textarea "x"
type textarea "Alph"
type textarea "x"
type textarea "Alpha"
type textarea "x"
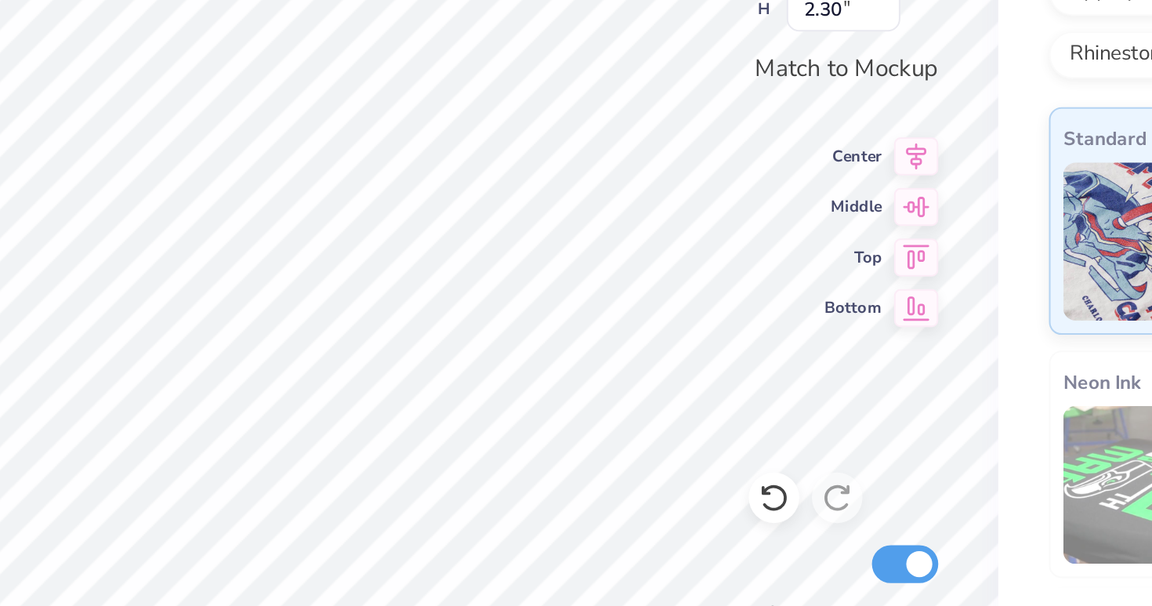
type input "6.74"
type input "2.43"
type textarea "x"
type textarea "E"
type textarea "x"
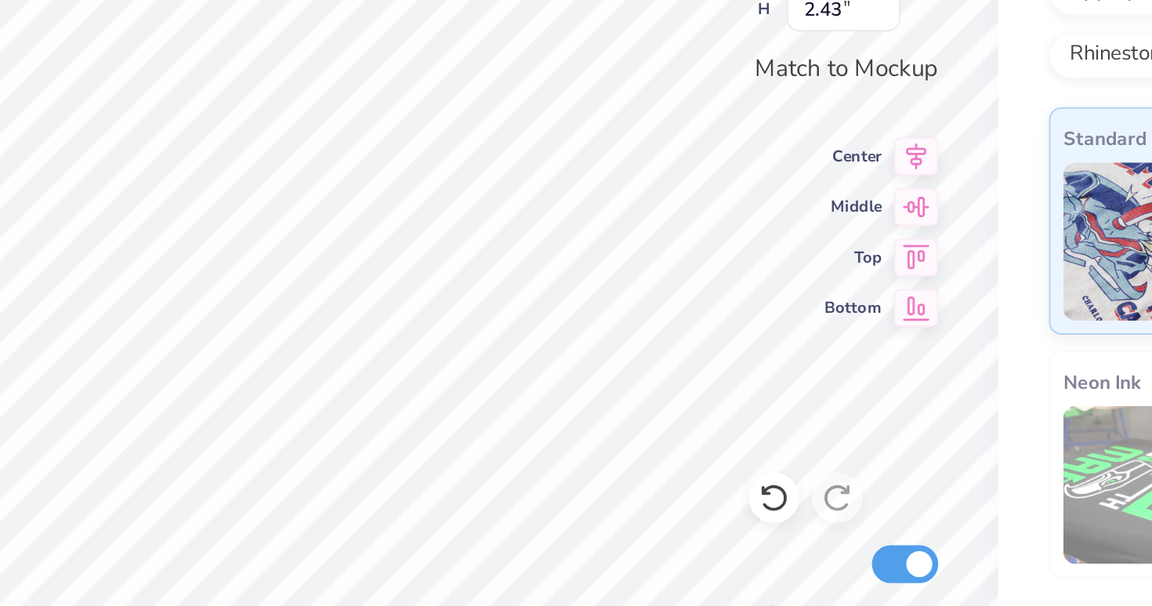
type textarea "Ep"
type textarea "x"
type textarea "E"
type textarea "x"
type textarea "Ep"
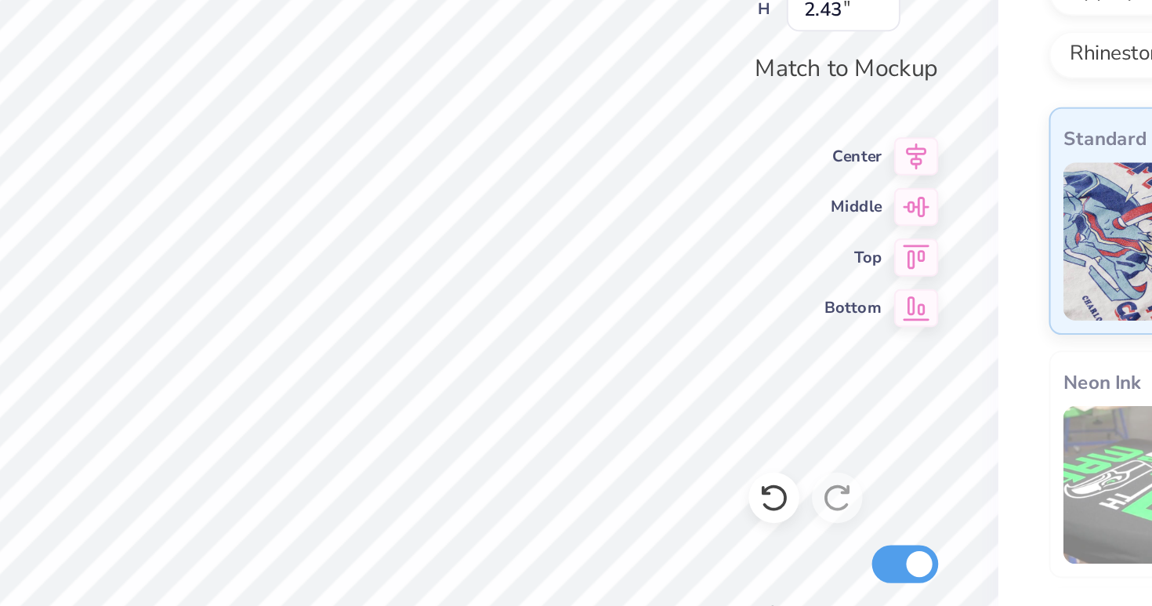
type textarea "x"
type textarea "Eps"
type textarea "x"
type textarea "Epsi"
type textarea "x"
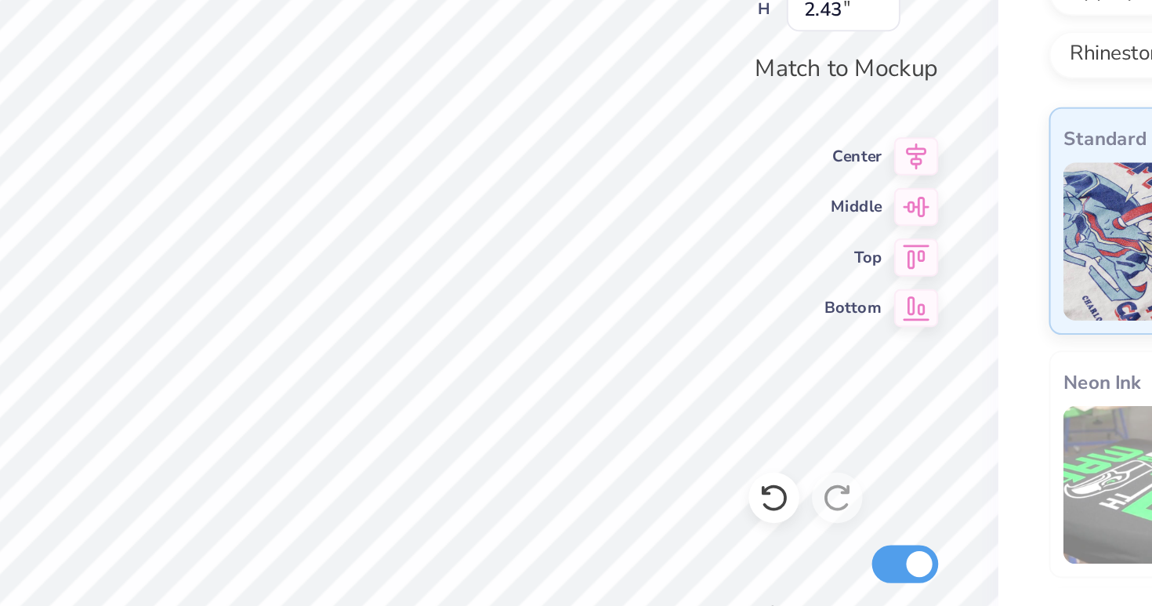
type textarea "Epsil"
type textarea "x"
type textarea "Epsilo"
type textarea "x"
type textarea "Epsilon"
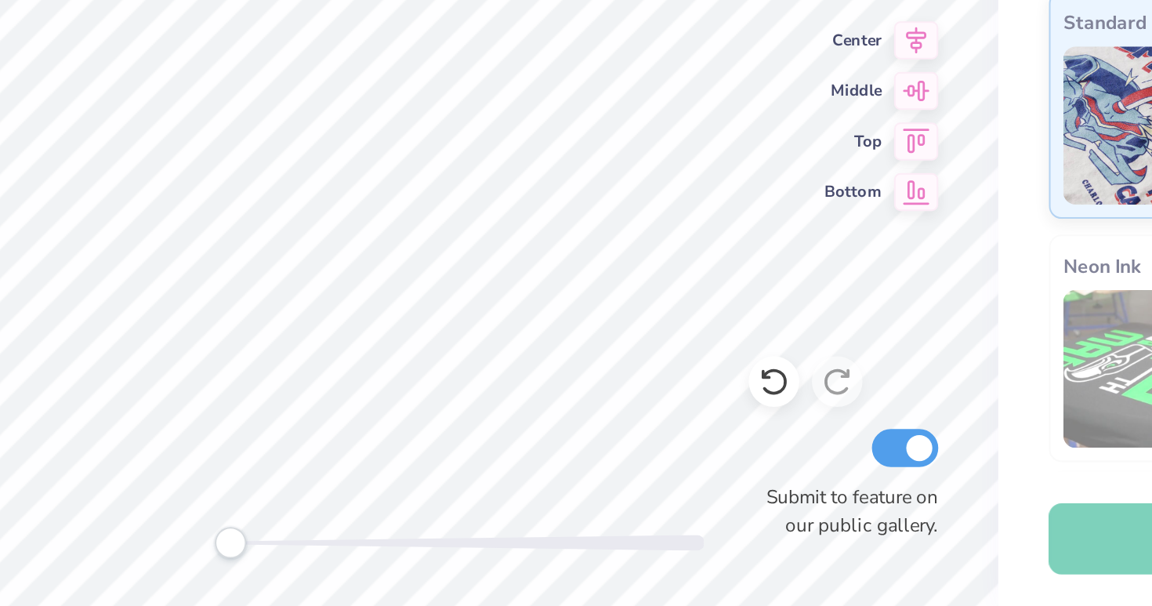
type textarea "x"
type textarea "P"
type textarea "x"
type textarea "Ph"
type textarea "x"
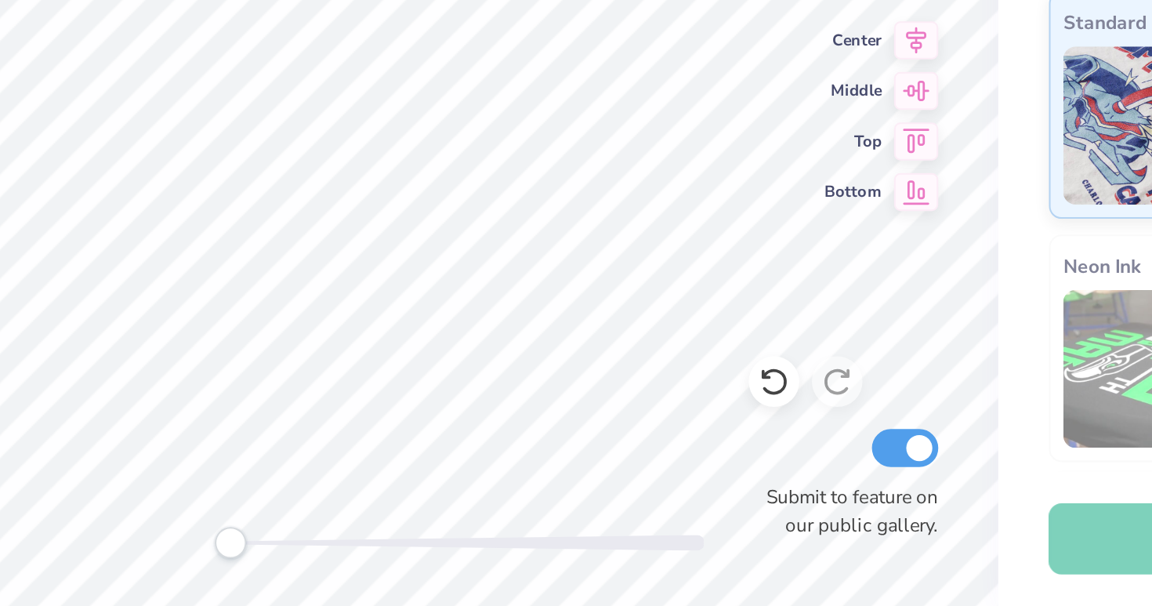
type textarea "Phi"
type textarea "x"
type input "1.23"
type input "1.20"
type textarea "x"
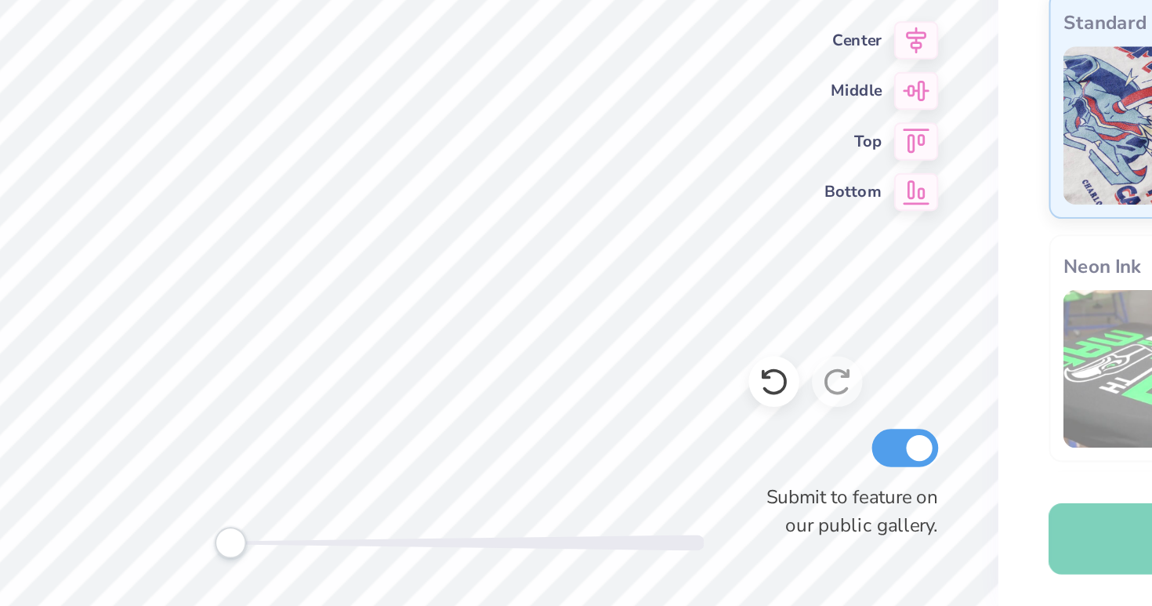
type input "1.75"
type input "1.42"
type textarea "x"
type input "7.15"
type input "3.11"
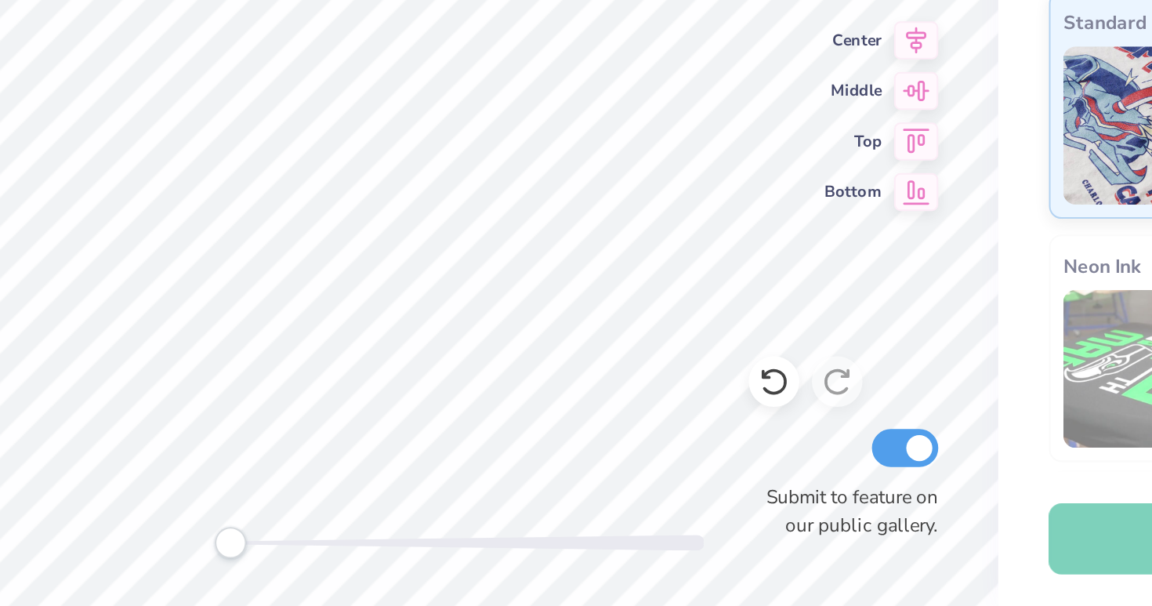
type textarea "x"
type input "7.15"
type input "3.11"
type textarea "x"
type input "7.16"
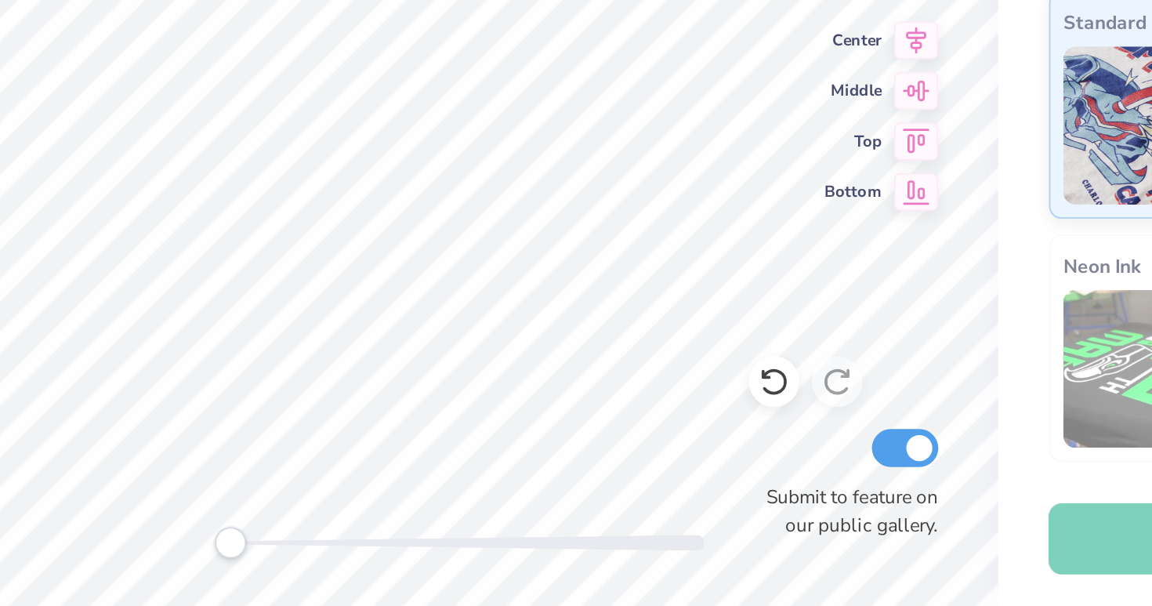
type input "3.37"
type textarea "x"
type textarea "EST. 1"
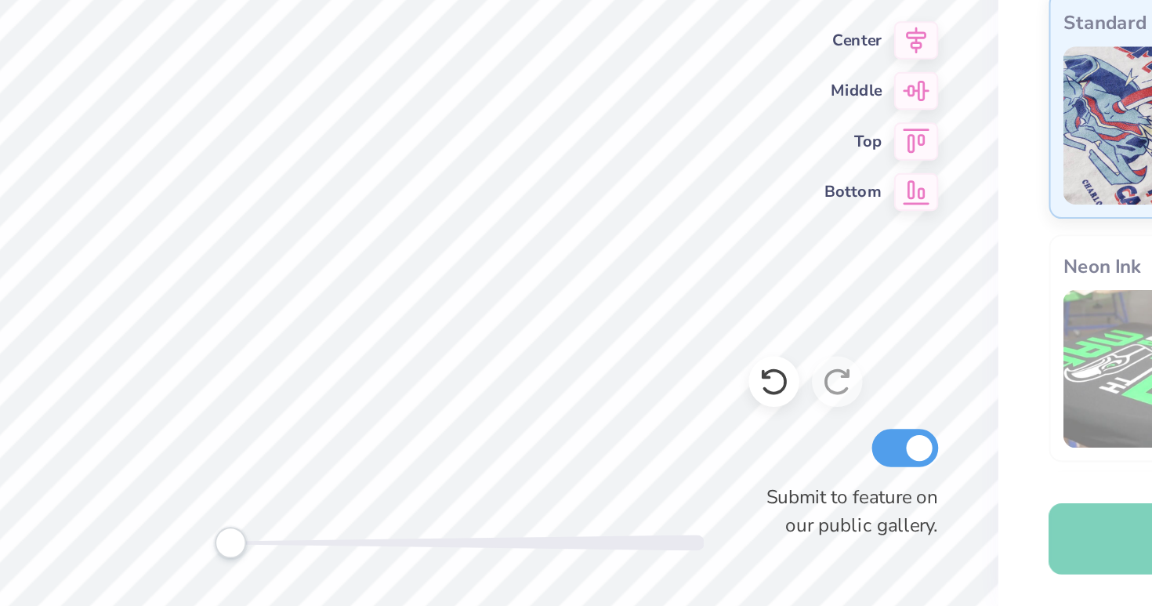
type textarea "x"
type textarea "EST. 19"
type textarea "x"
type textarea "EST. 190"
type textarea "x"
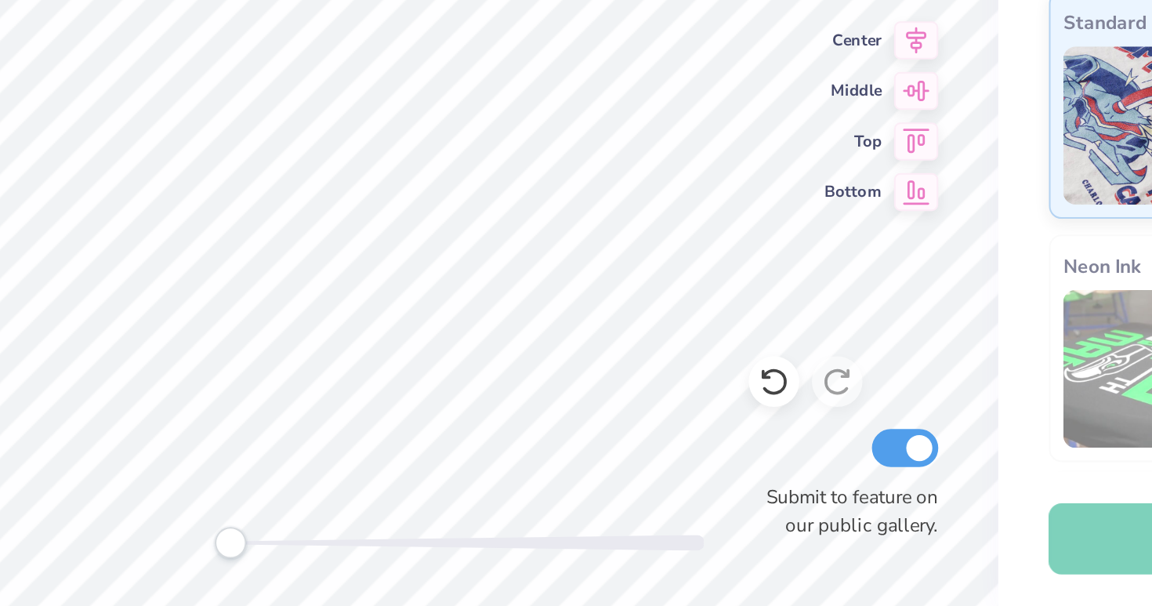
type textarea "EST. 1909"
type textarea "x"
type input "2.04"
type input "0.27"
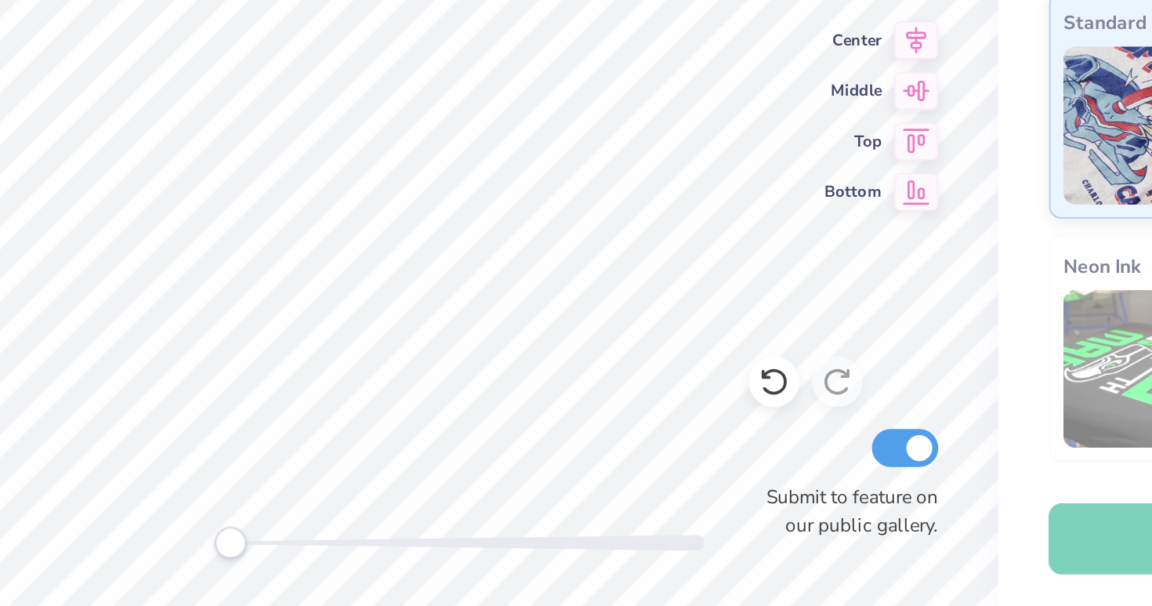
type textarea "x"
type textarea "S, TN"
type textarea "x"
type textarea "Sy, TN"
type textarea "x"
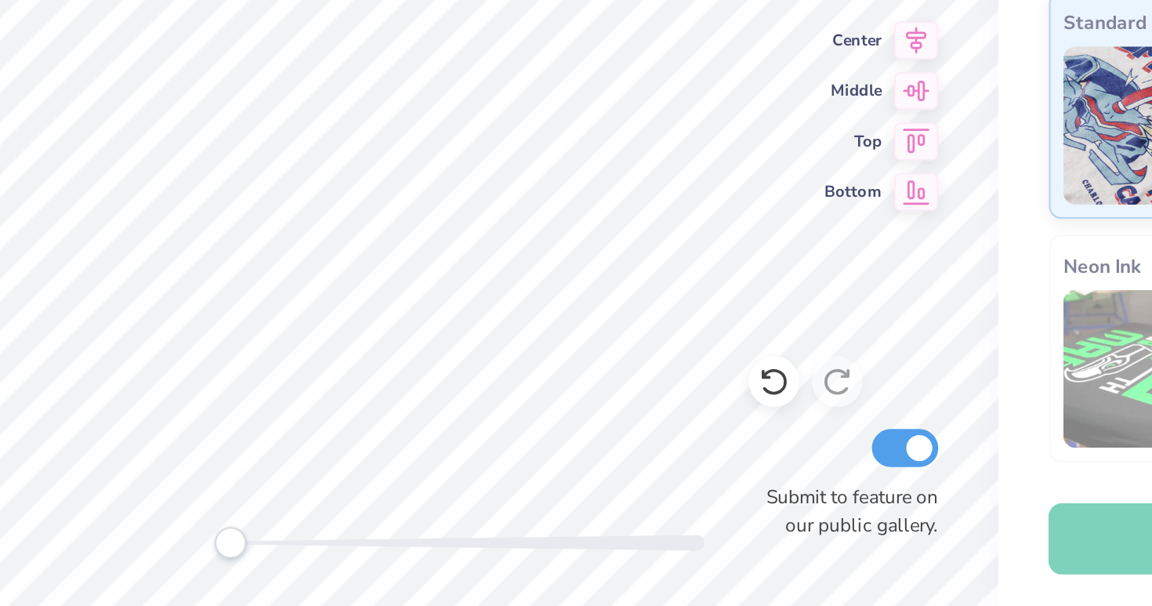
type textarea "Syr, TN"
type textarea "x"
type textarea "Syra, TN"
type textarea "x"
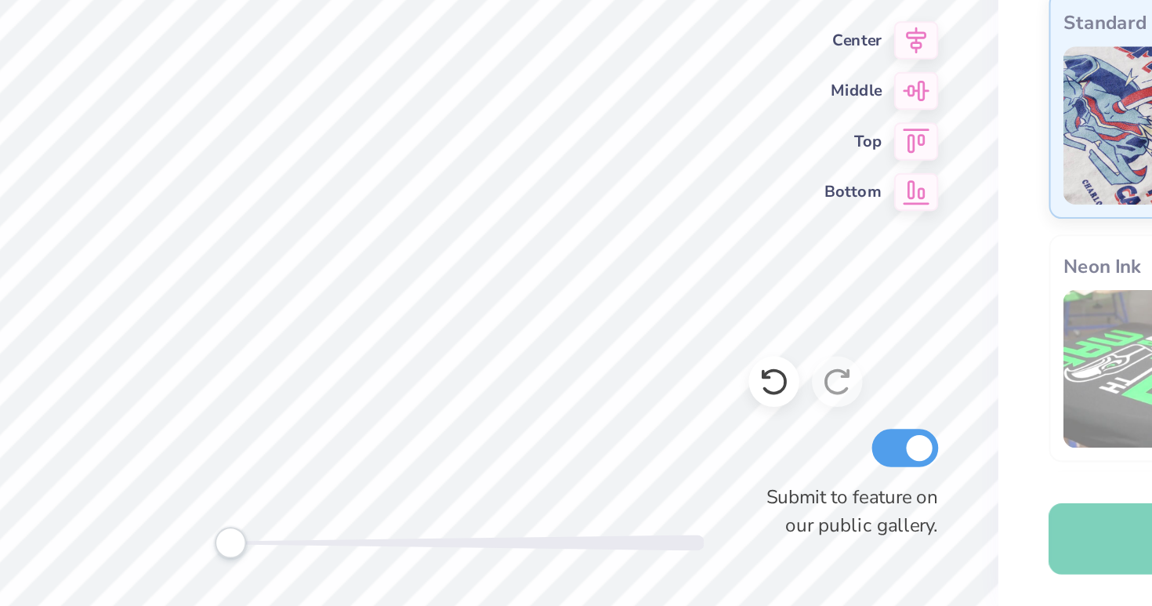
type textarea "Syr, TN"
type textarea "x"
type textarea "Sy, TN"
type textarea "x"
type textarea "S, TN"
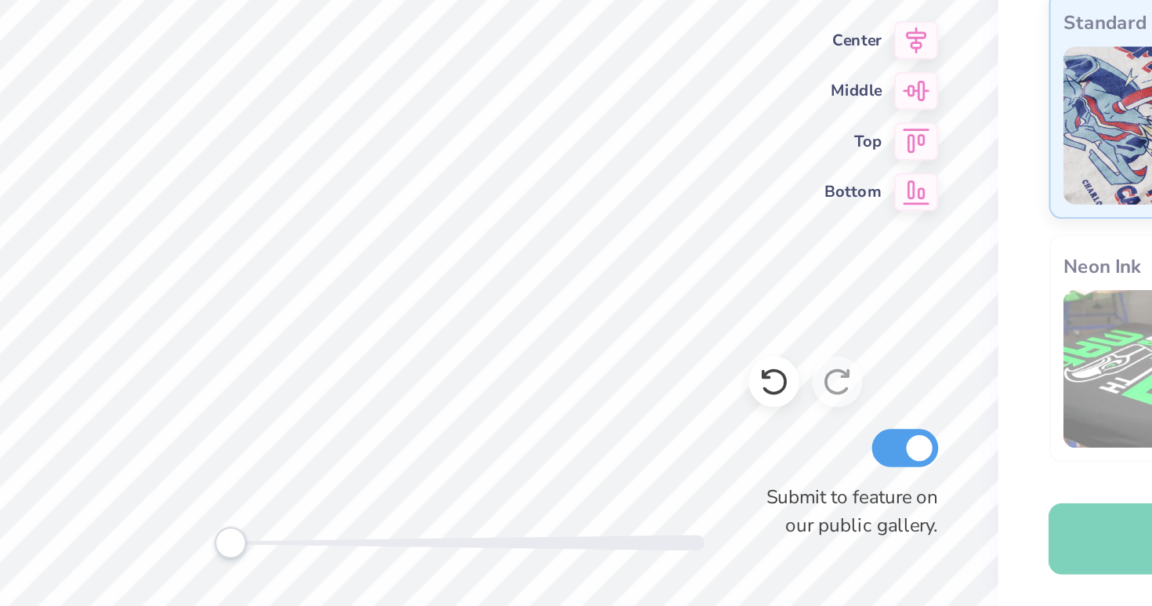
type textarea "x"
type textarea "SY, TN"
type textarea "x"
type textarea "SYR, TN"
type textarea "x"
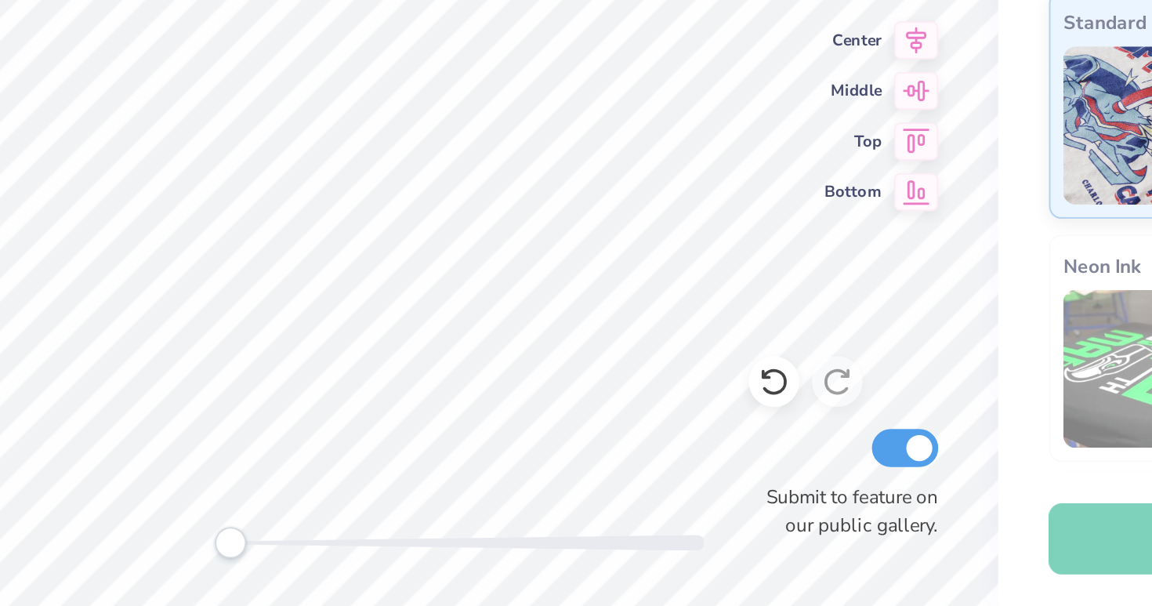
type textarea "SYRA, TN"
type textarea "x"
type textarea "SYRAC, TN"
type textarea "x"
type textarea "SYRACUS, TN"
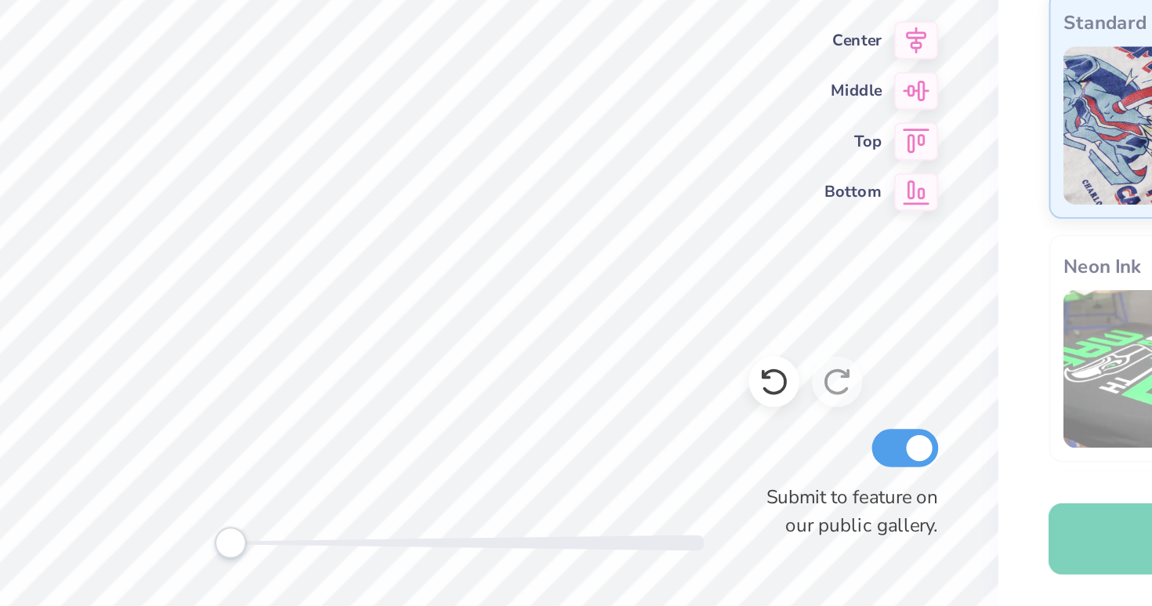
type textarea "x"
type textarea "SYRACUSE, TN"
type textarea "x"
type textarea "SYRACUSE, N"
type textarea "x"
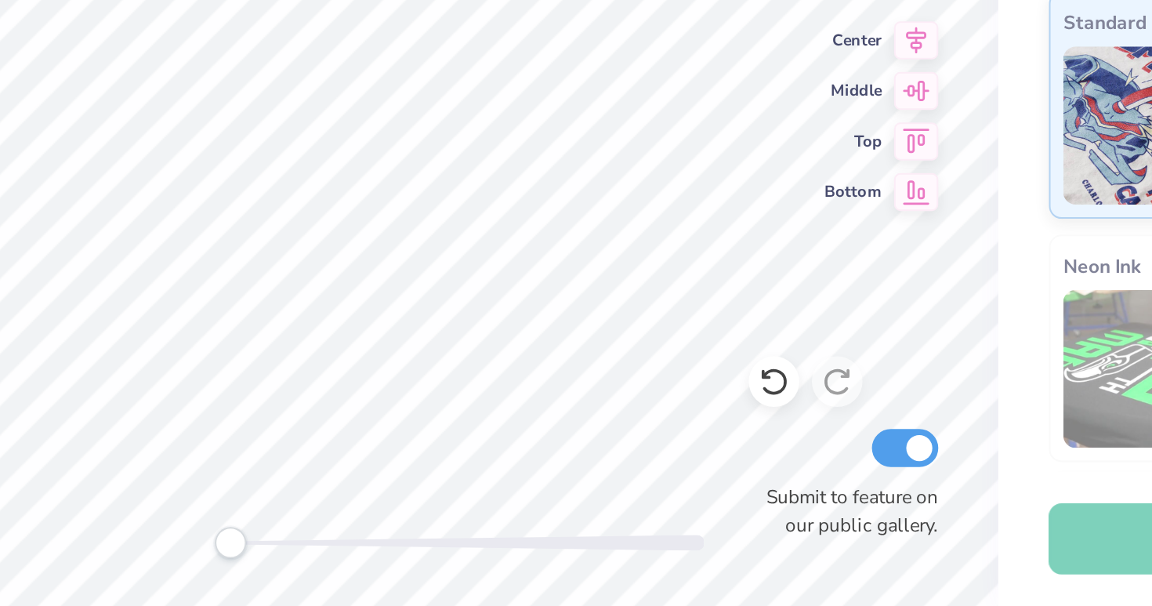
type textarea "SYRACUSE, NY"
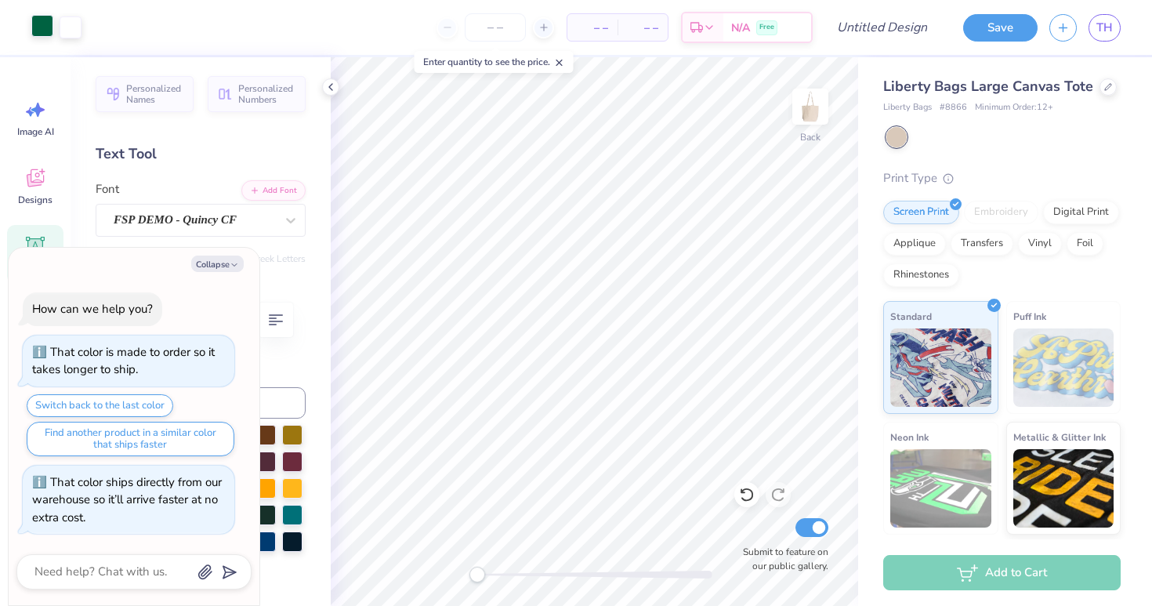
click at [33, 27] on div at bounding box center [42, 26] width 22 height 22
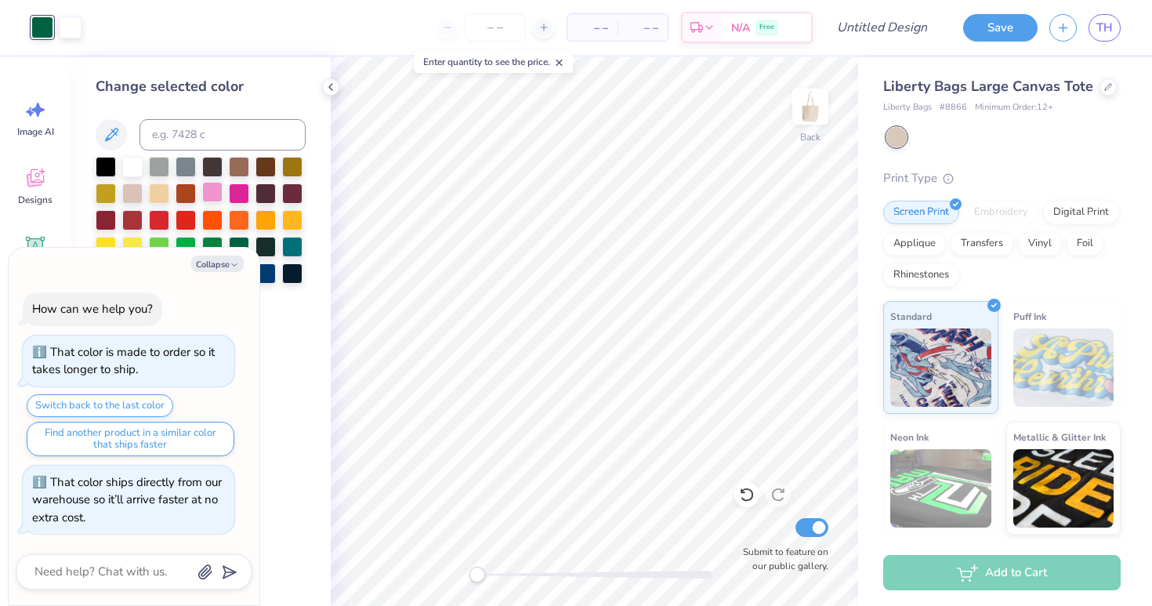
click at [212, 202] on div at bounding box center [212, 192] width 20 height 20
click at [212, 183] on div at bounding box center [212, 192] width 20 height 20
click at [324, 81] on icon at bounding box center [330, 87] width 13 height 13
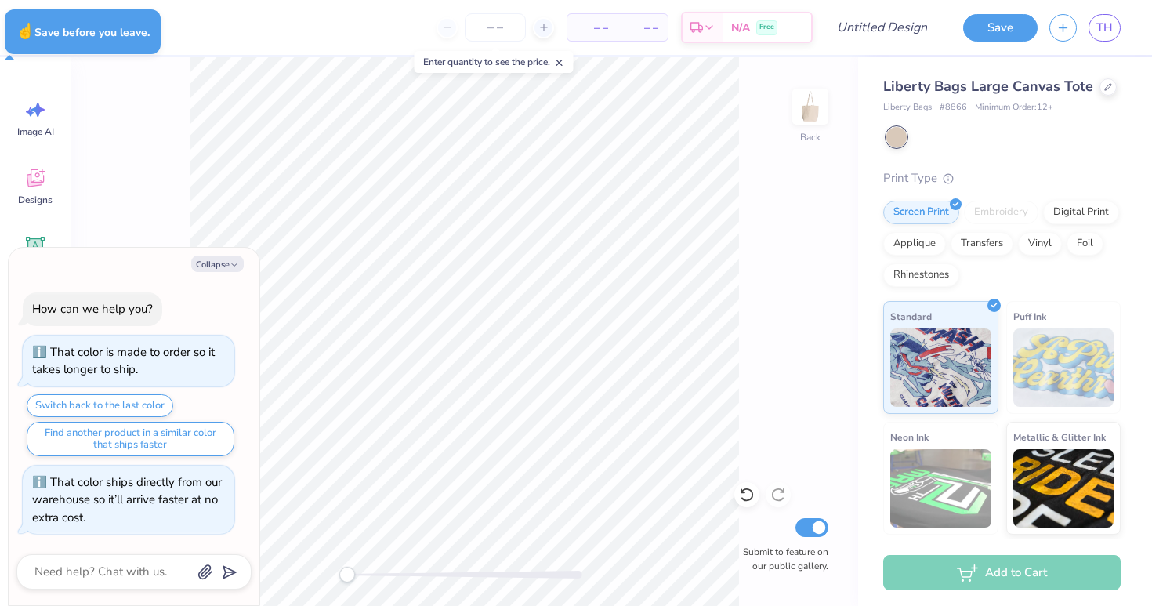
type textarea "x"
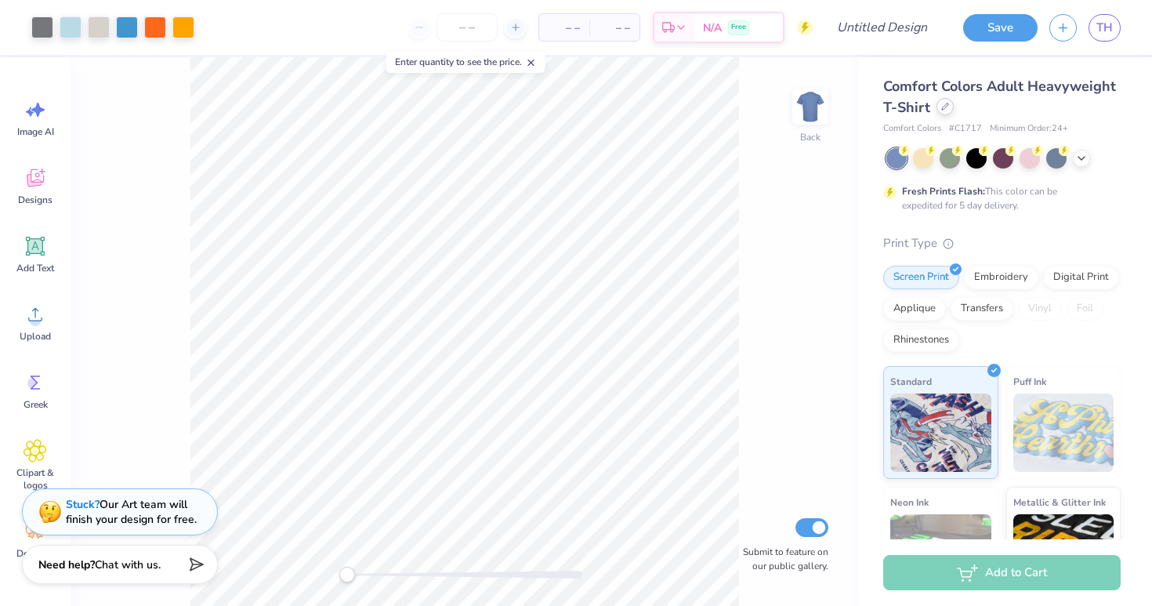
click at [941, 110] on icon at bounding box center [945, 107] width 8 height 8
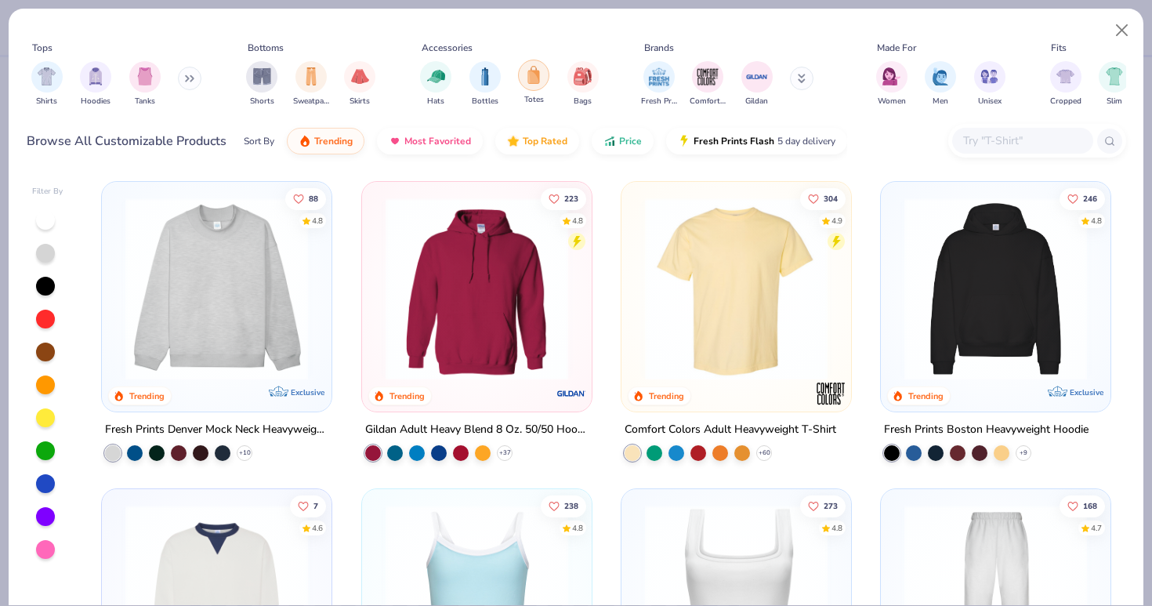
click at [527, 85] on div "filter for Totes" at bounding box center [533, 75] width 31 height 31
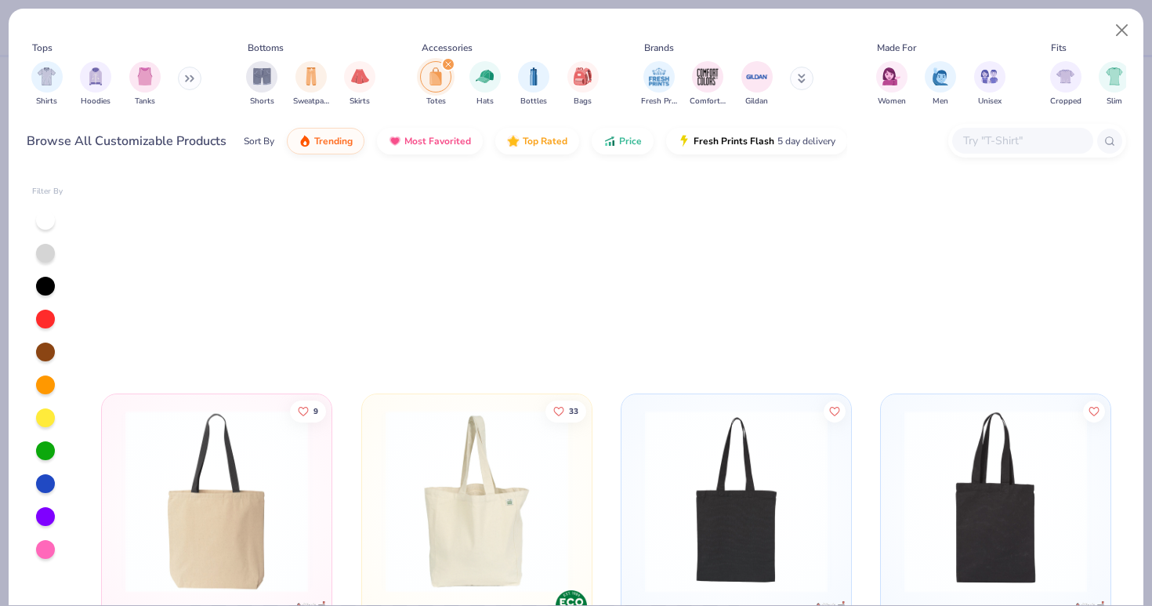
scroll to position [29, 0]
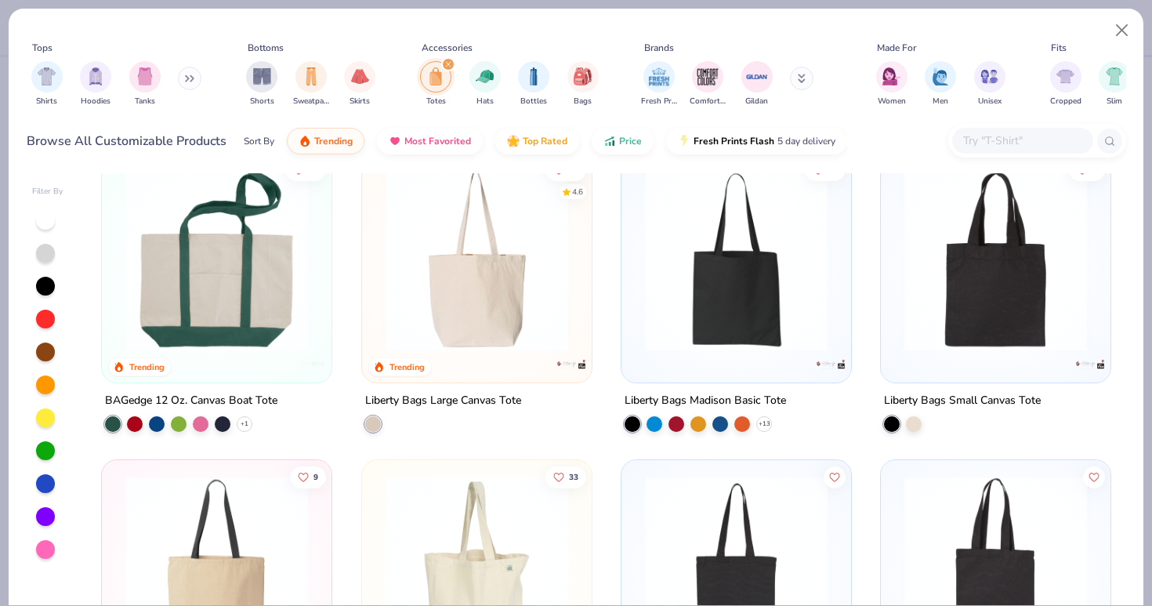
click at [219, 294] on img at bounding box center [217, 260] width 198 height 183
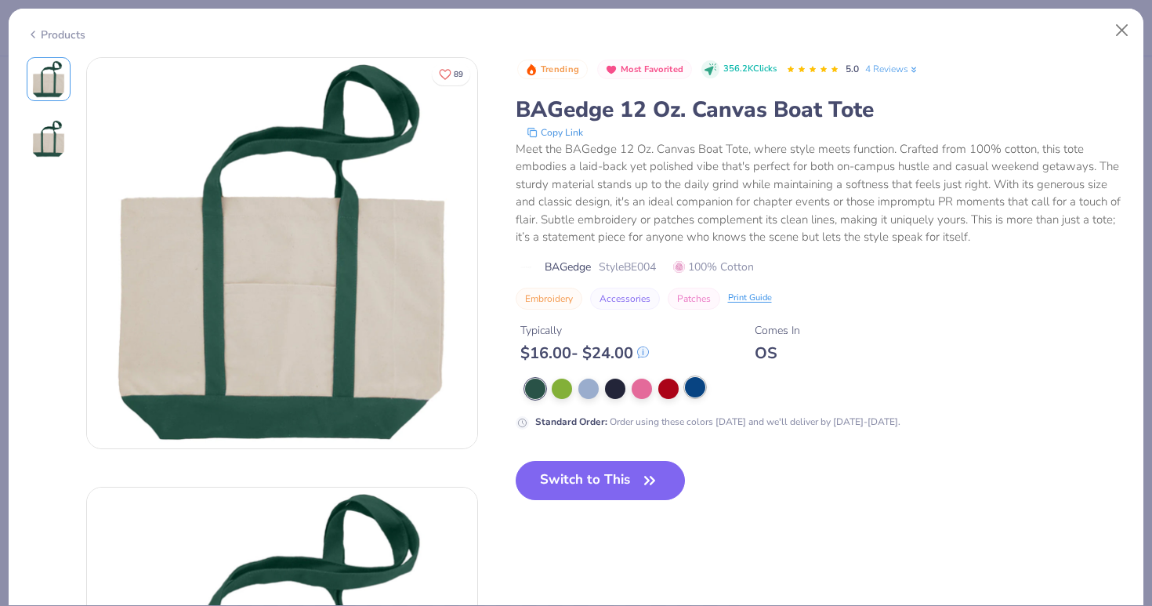
click at [694, 391] on div at bounding box center [695, 387] width 20 height 20
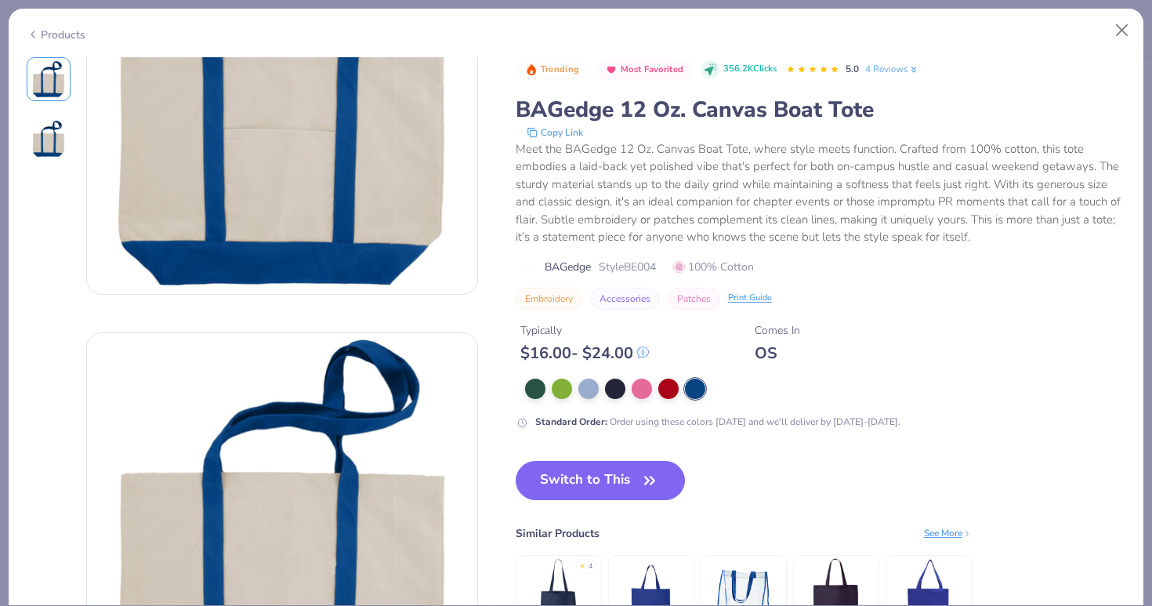
scroll to position [166, 0]
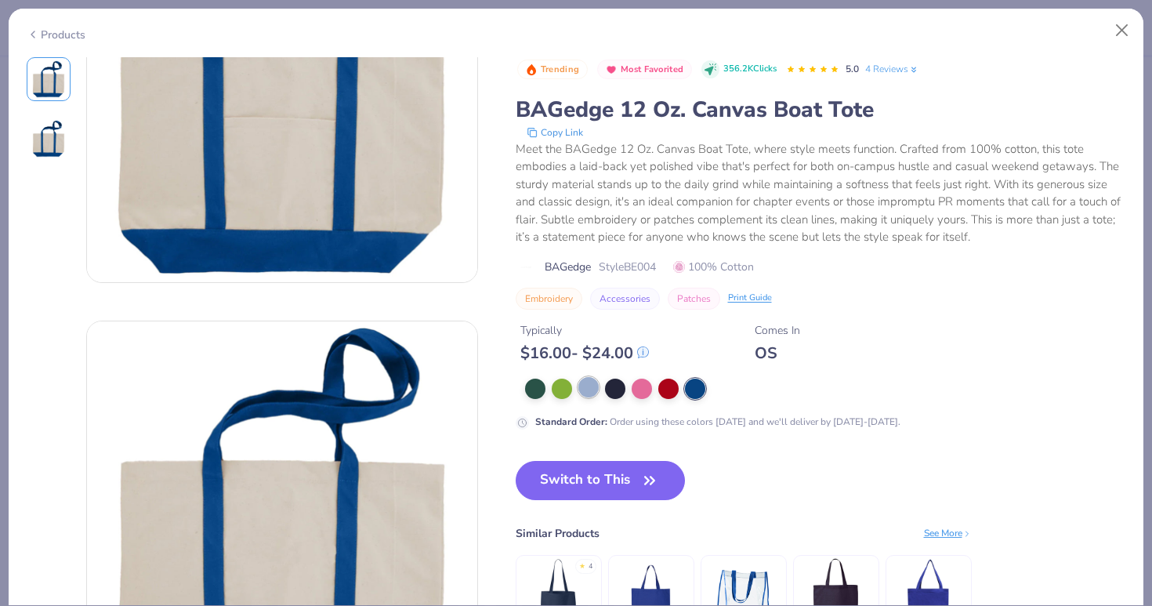
click at [581, 395] on div at bounding box center [588, 387] width 20 height 20
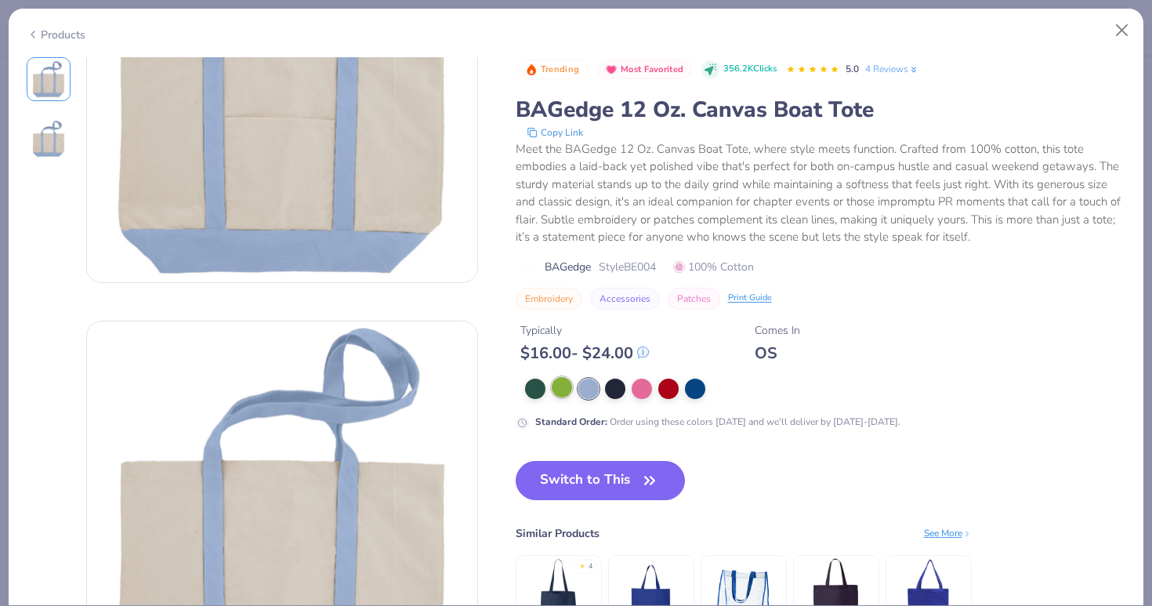
click at [557, 386] on div at bounding box center [562, 387] width 20 height 20
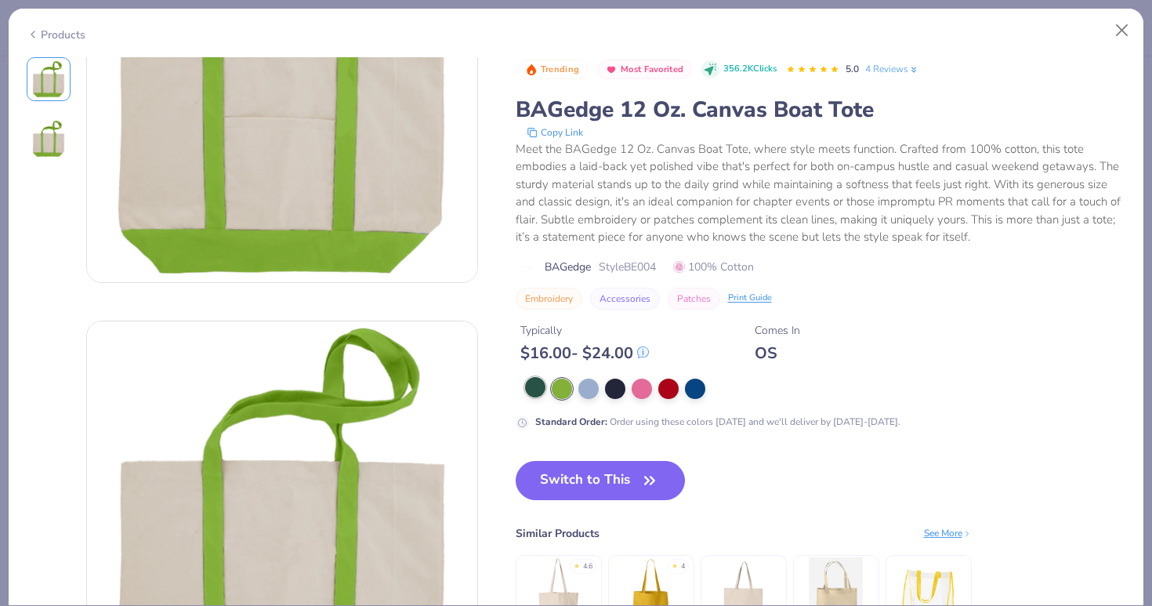
click at [531, 386] on div at bounding box center [535, 387] width 20 height 20
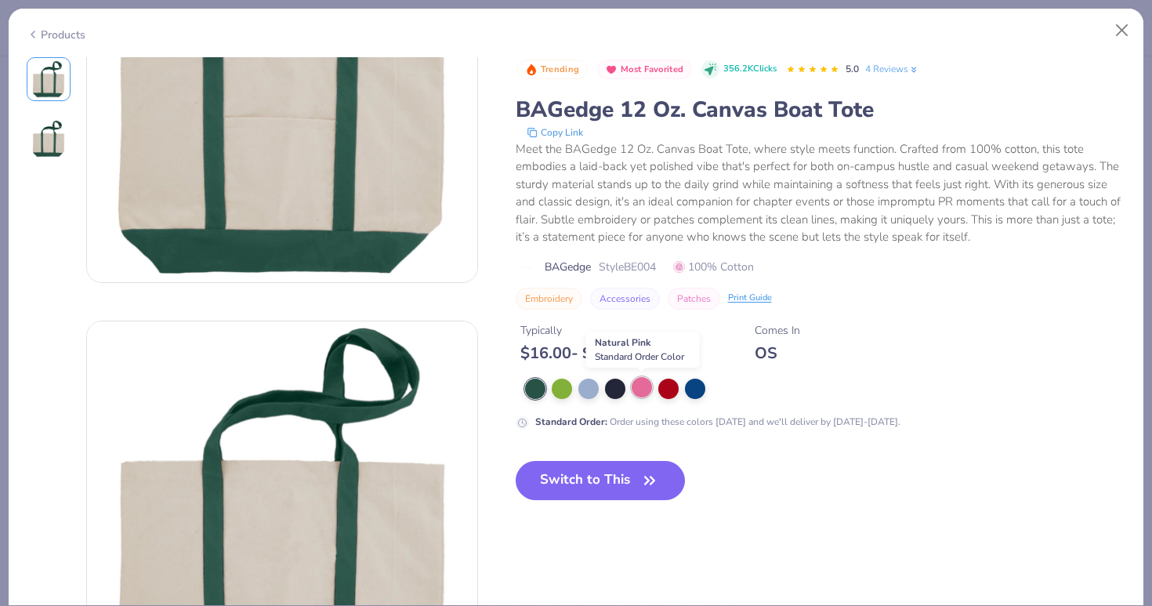
click at [638, 387] on div at bounding box center [642, 387] width 20 height 20
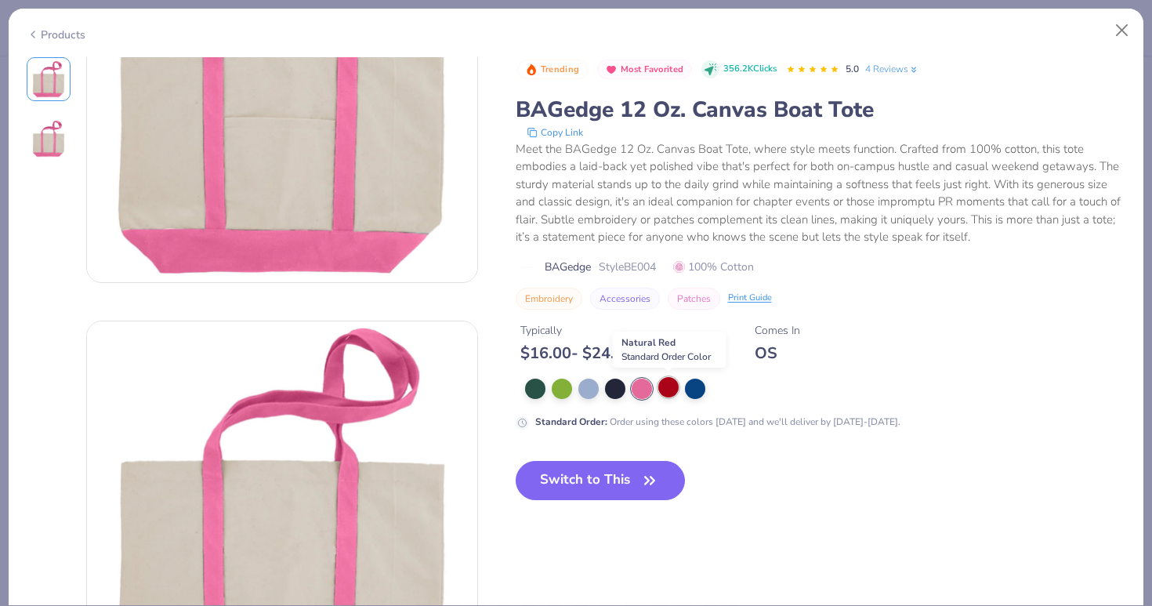
click at [665, 387] on div at bounding box center [668, 387] width 20 height 20
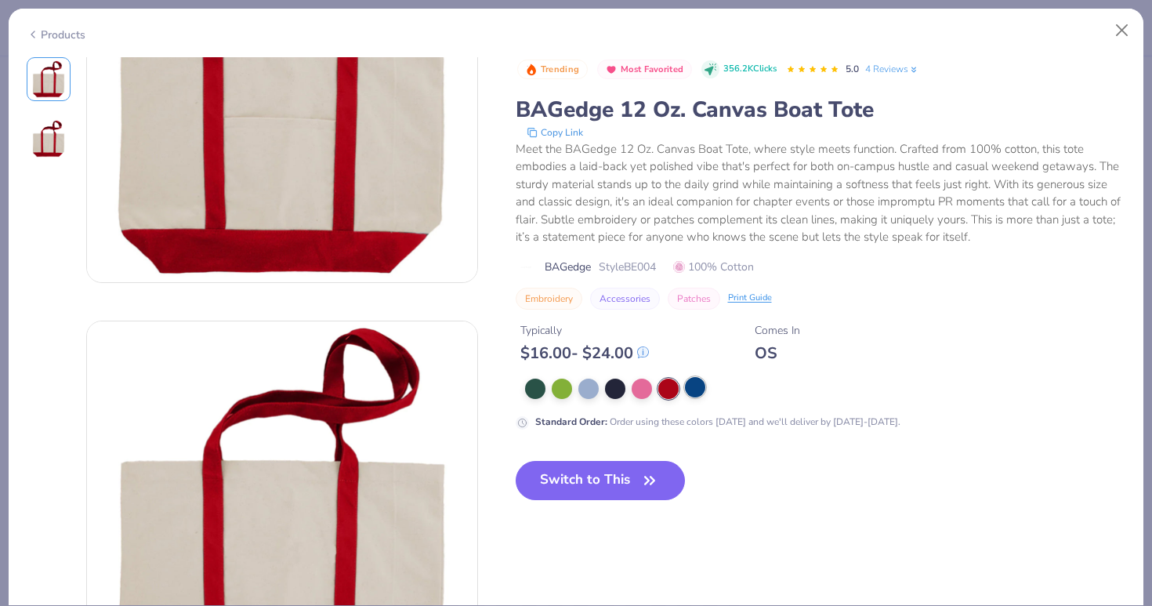
click at [691, 387] on div at bounding box center [695, 387] width 20 height 20
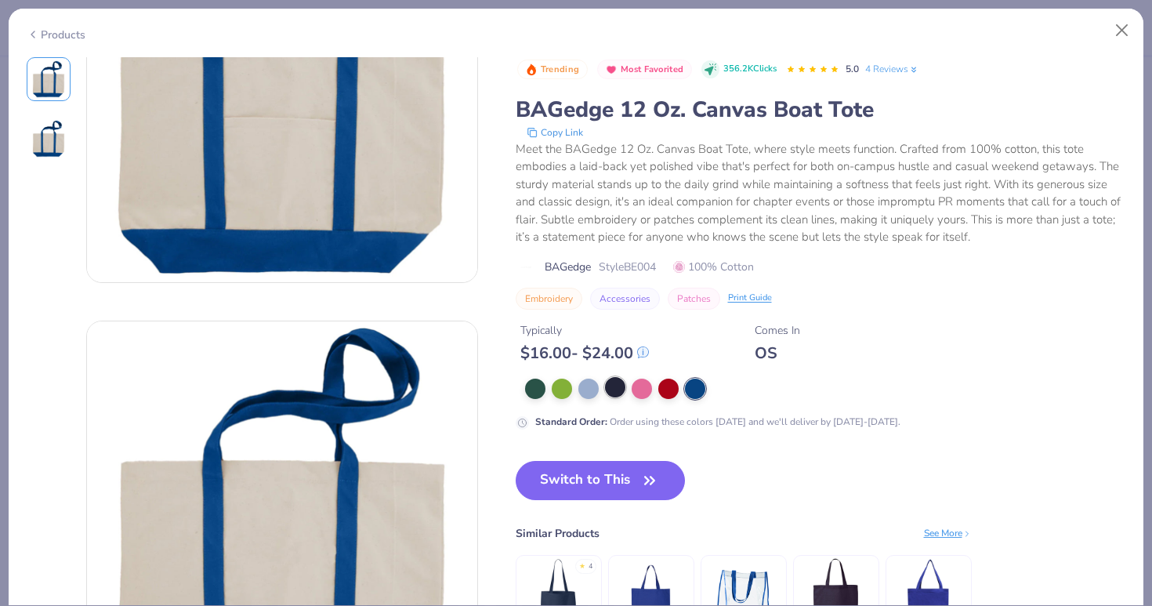
click at [614, 387] on div at bounding box center [615, 387] width 20 height 20
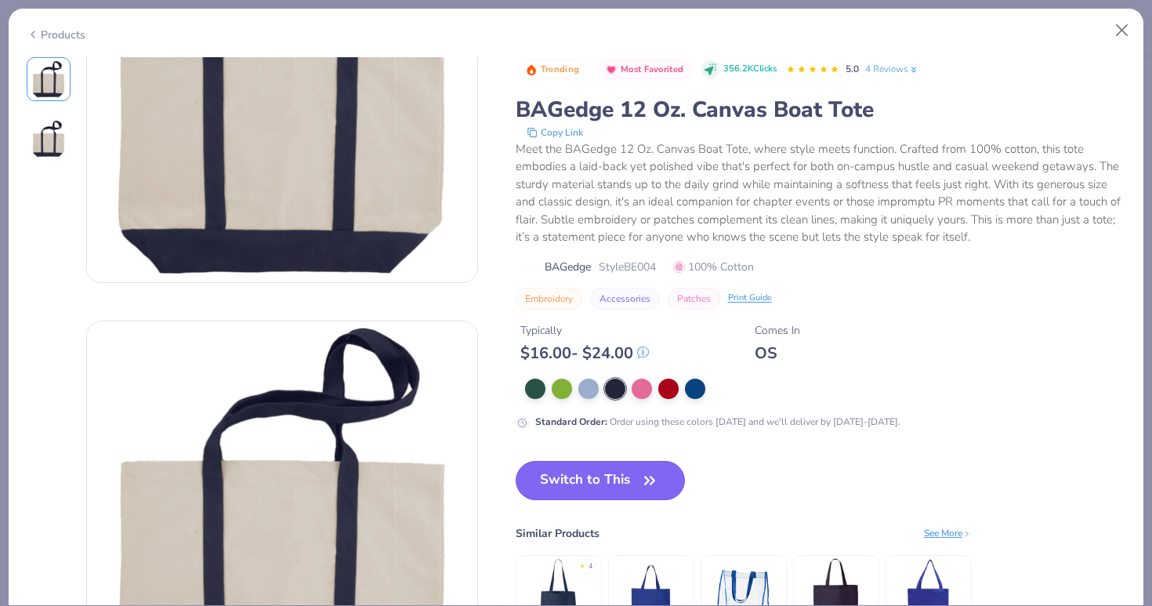
click at [625, 486] on button "Switch to This" at bounding box center [601, 480] width 170 height 39
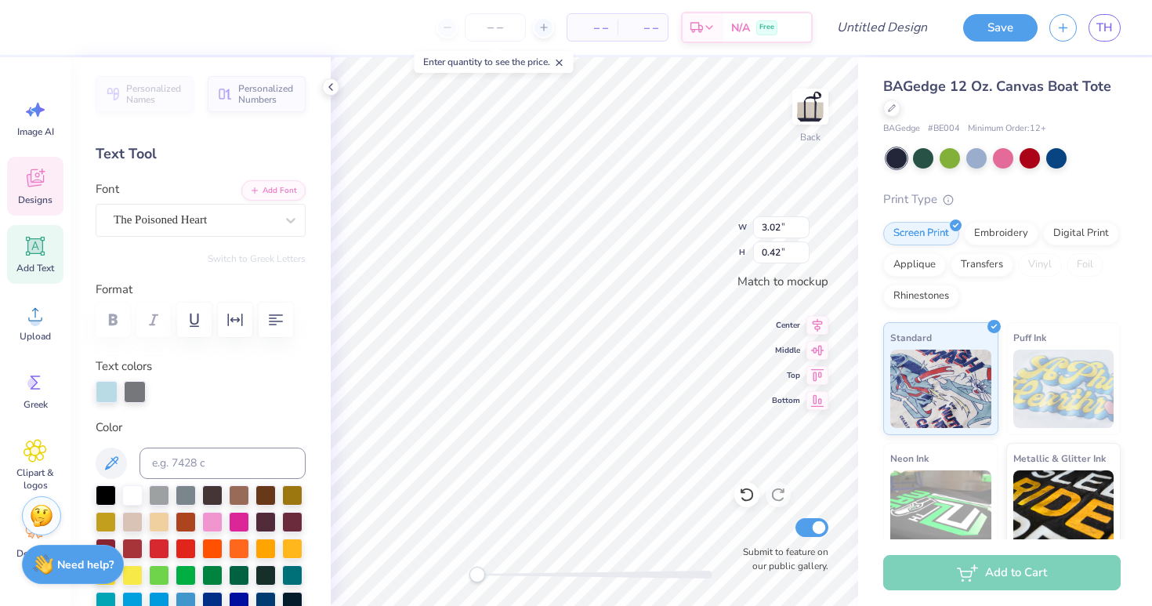
scroll to position [0, 3]
type textarea "Alpha Epsilon Delta"
type textarea "Alpha Epsilon Phi"
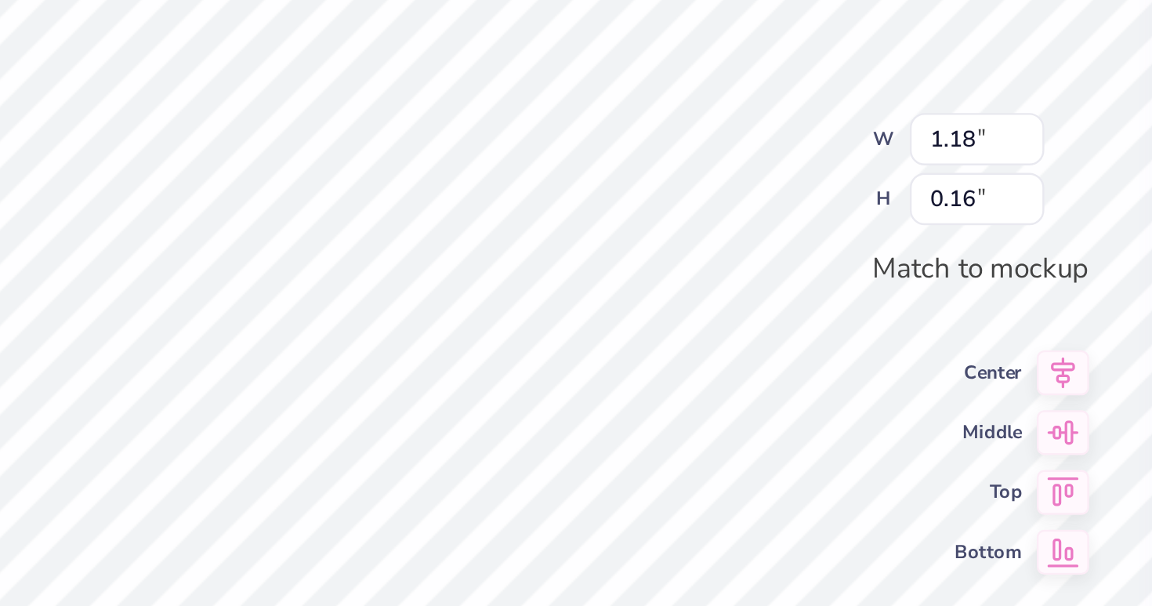
type input "1.18"
type input "0.16"
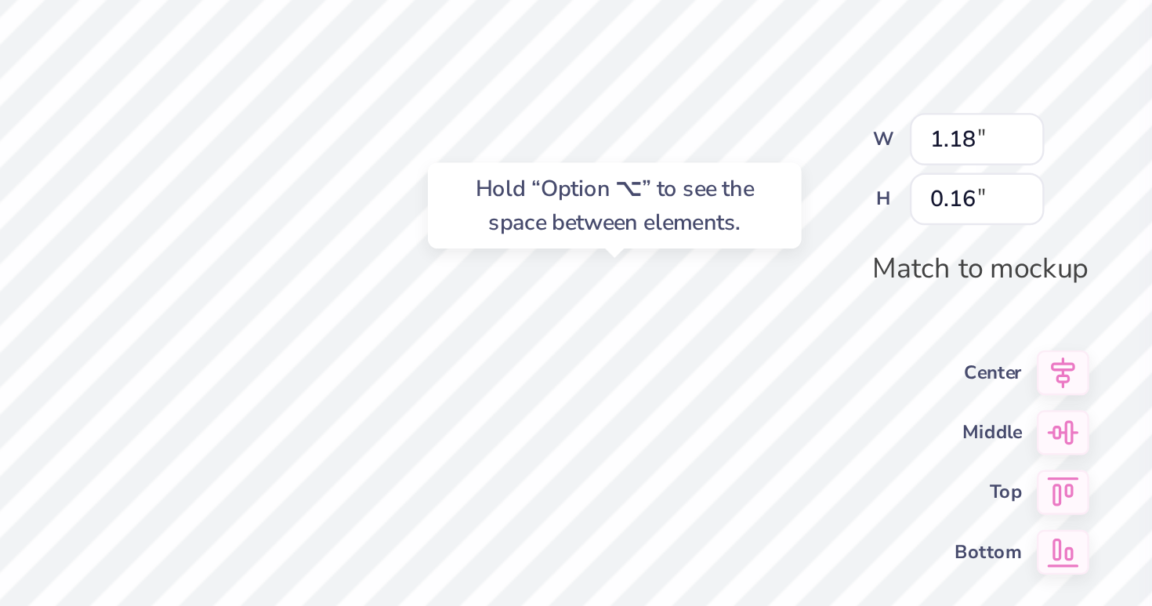
click at [644, 277] on div "Hold “Option ⌥” to see the space between elements." at bounding box center [629, 255] width 166 height 45
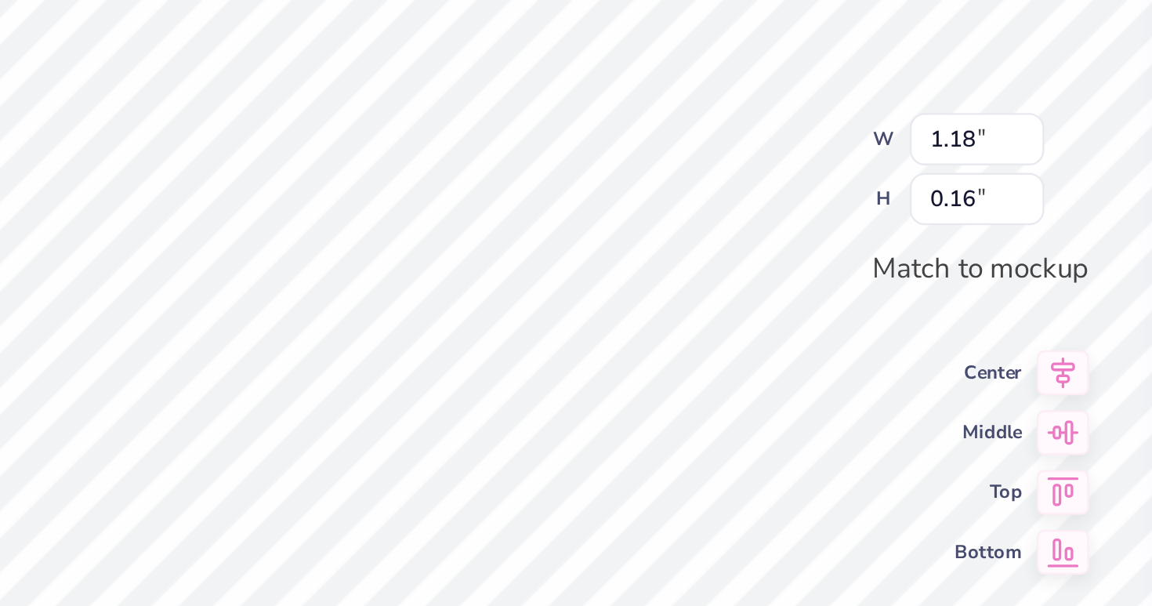
type input "0.42"
type input "0.45"
type input "3.10"
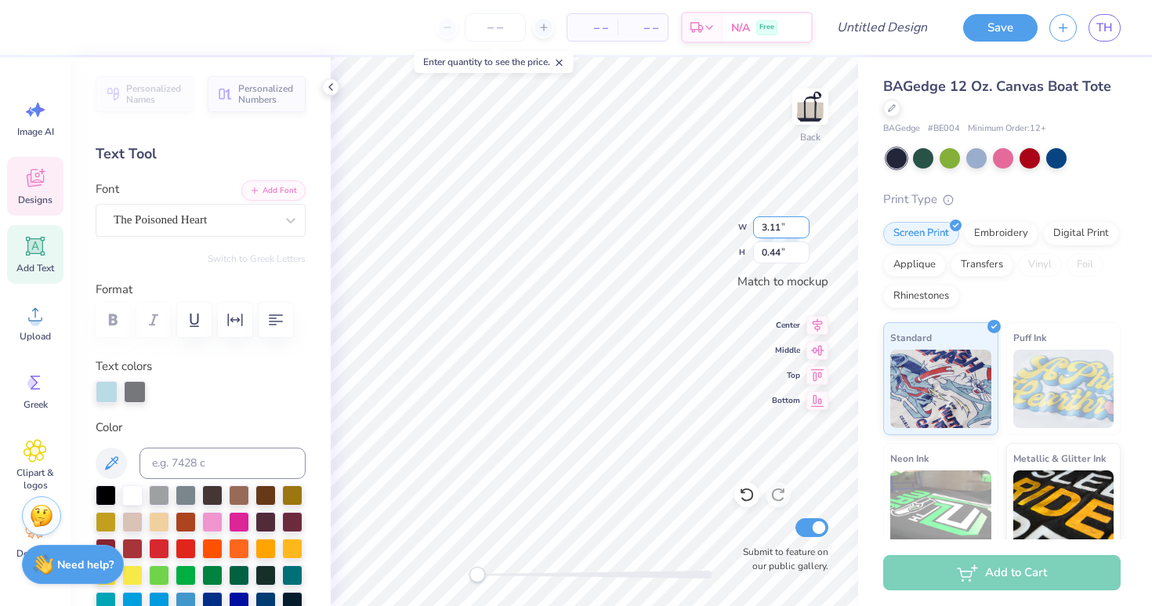
click at [799, 220] on input "3.11" at bounding box center [781, 227] width 56 height 22
click at [799, 220] on input "3.12" at bounding box center [781, 227] width 56 height 22
click at [799, 220] on input "3.13" at bounding box center [781, 227] width 56 height 22
click at [799, 220] on input "3.14" at bounding box center [781, 227] width 56 height 22
type input "3.15"
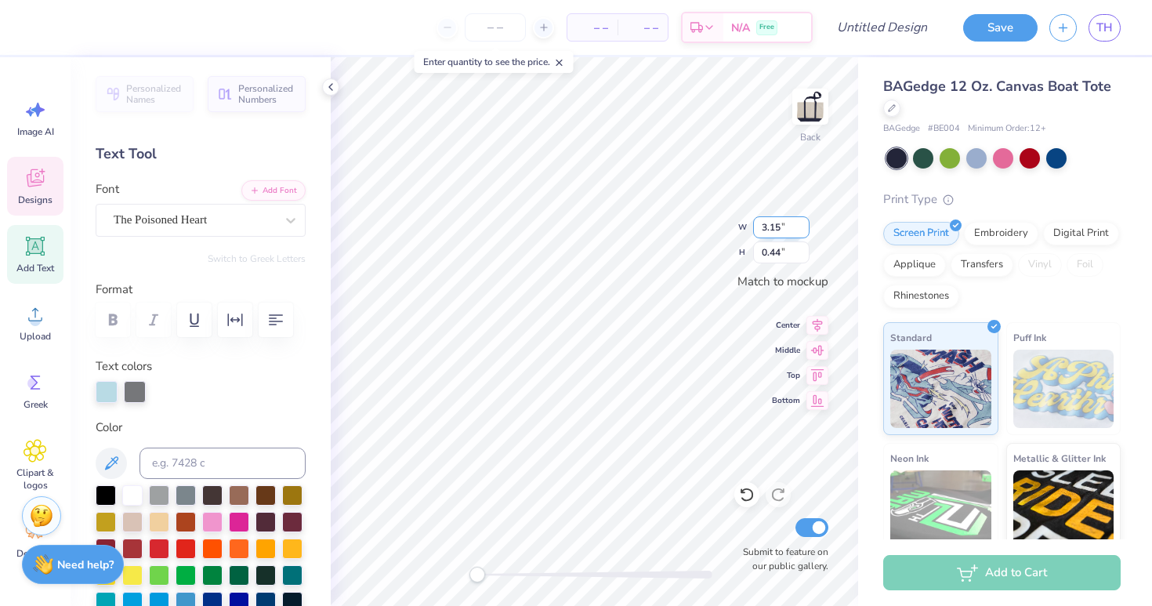
click at [799, 221] on input "3.15" at bounding box center [781, 227] width 56 height 22
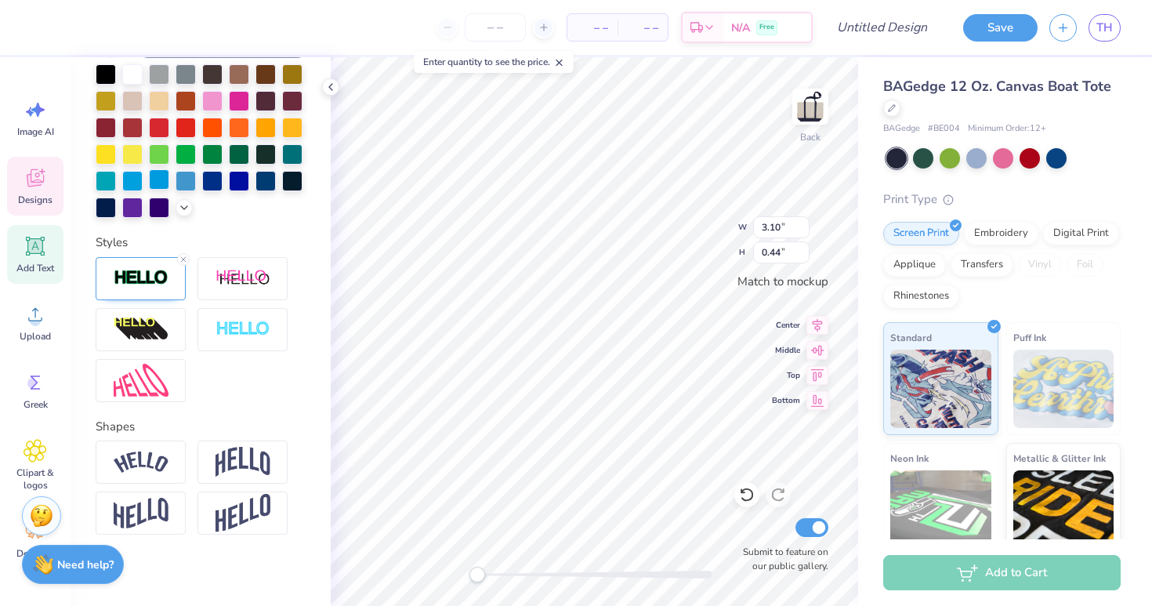
scroll to position [428, 0]
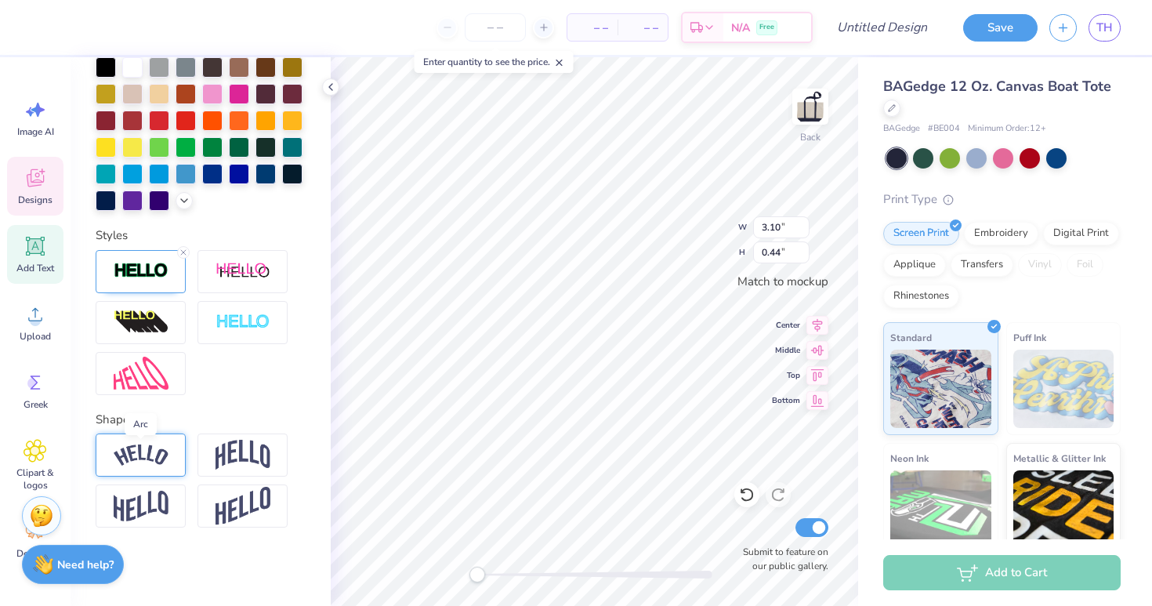
click at [166, 455] on img at bounding box center [141, 454] width 55 height 21
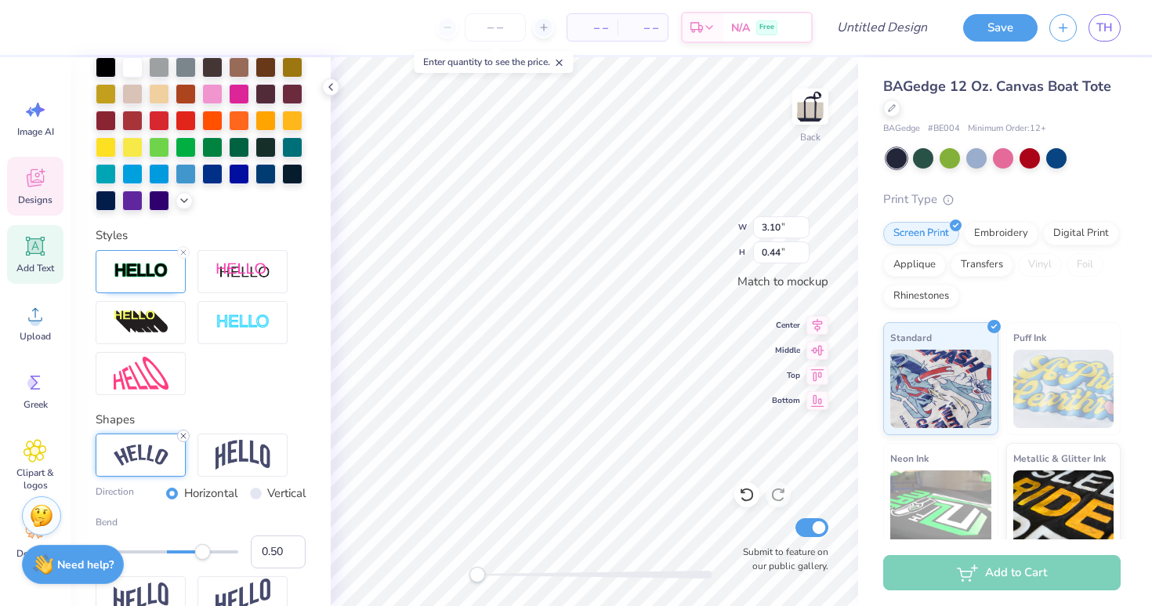
click at [184, 433] on icon at bounding box center [183, 435] width 9 height 9
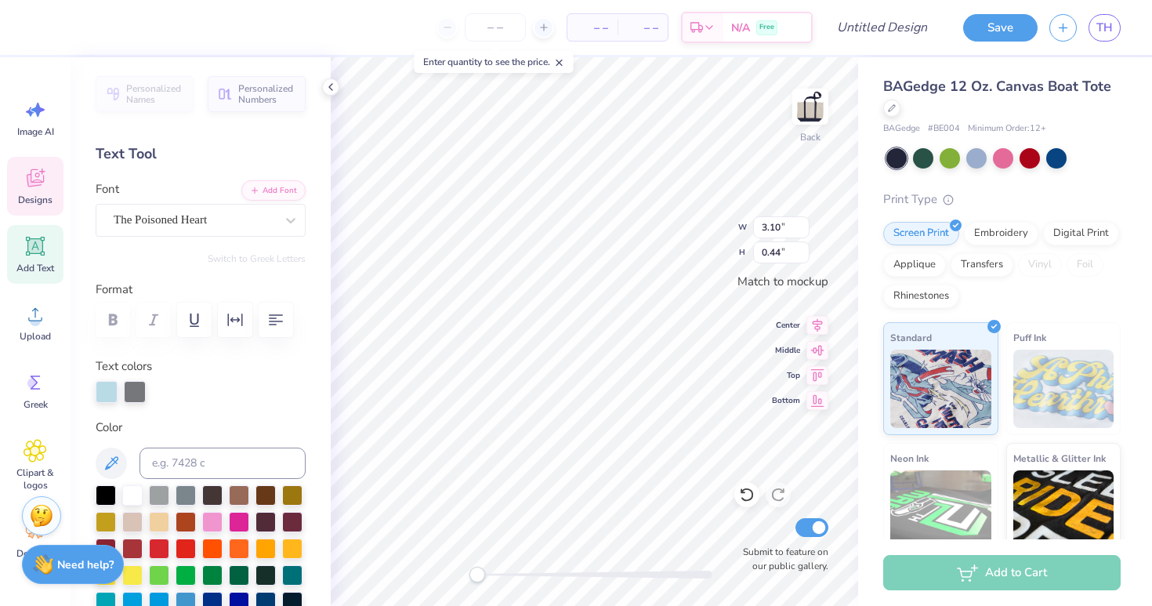
scroll to position [346, 0]
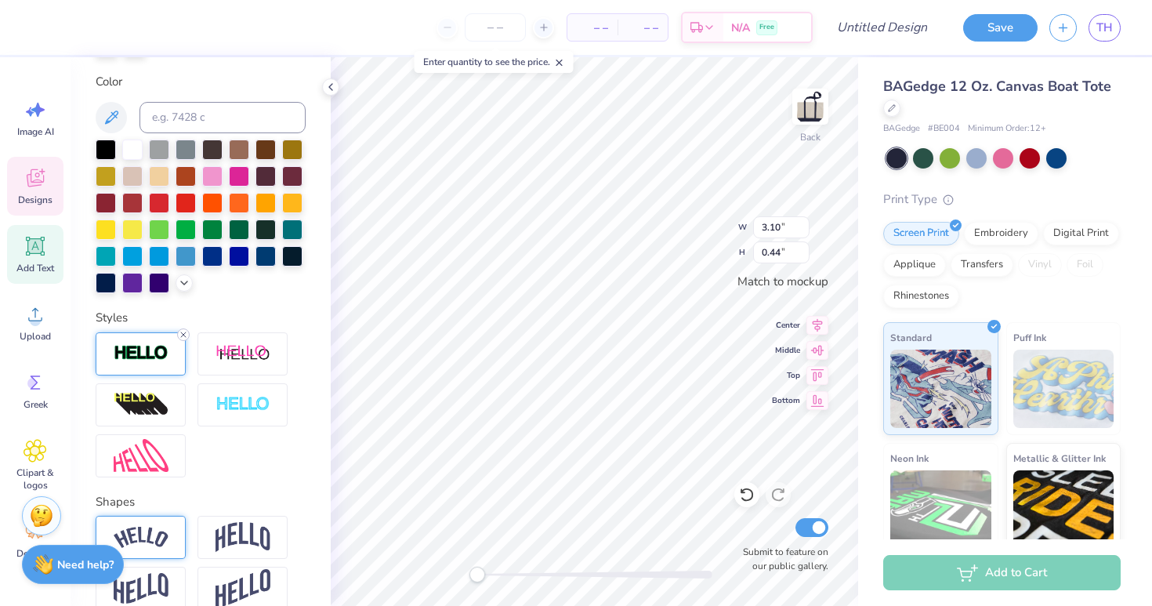
click at [186, 331] on icon at bounding box center [183, 334] width 9 height 9
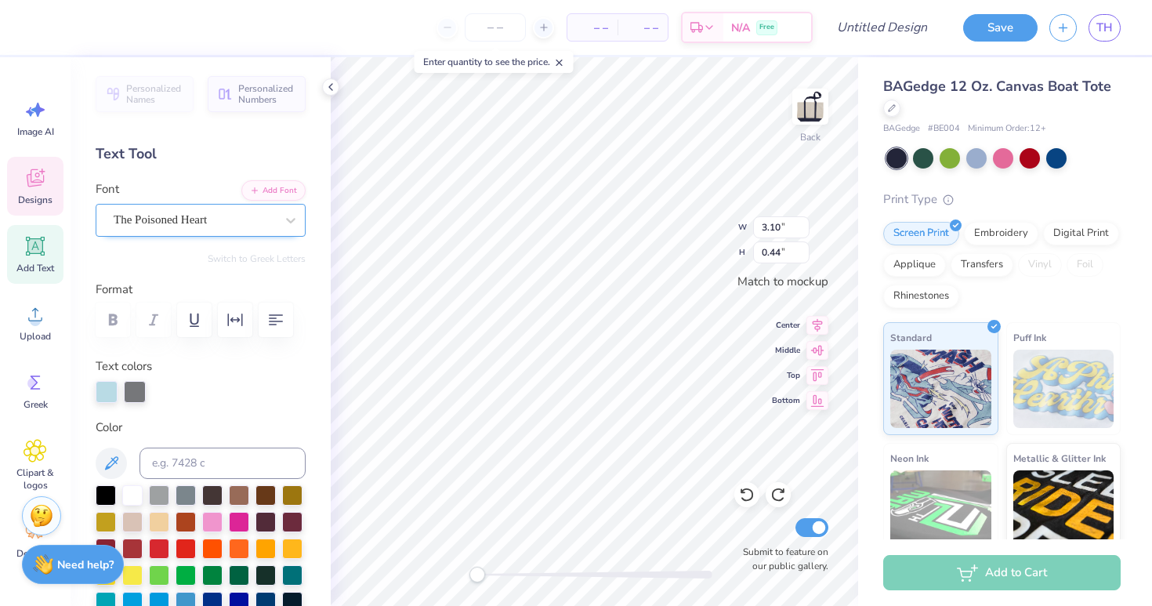
click at [252, 212] on div "The Poisoned Heart" at bounding box center [194, 220] width 165 height 24
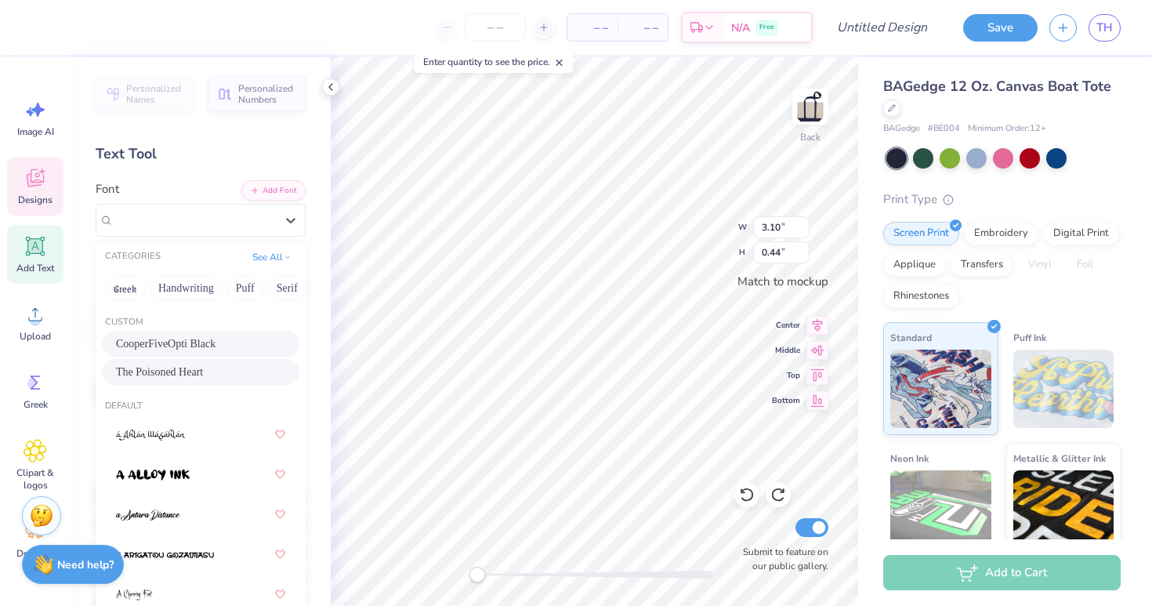
click at [207, 343] on span "CooperFiveOpti Black" at bounding box center [166, 343] width 100 height 16
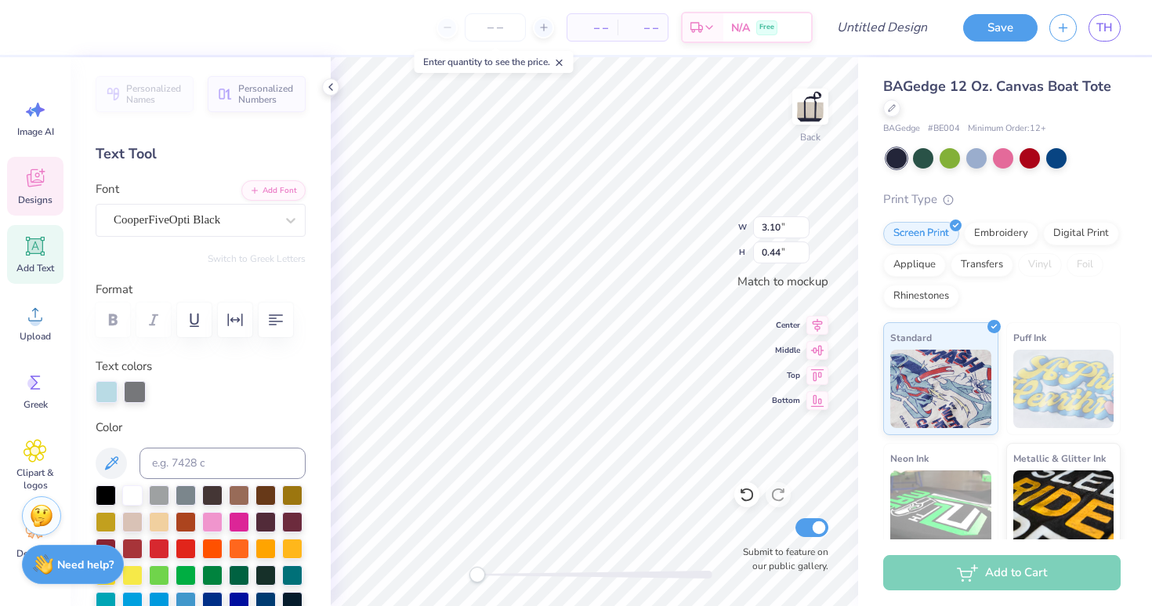
type input "2.41"
type input "0.22"
click at [27, 190] on div "Designs" at bounding box center [35, 186] width 56 height 59
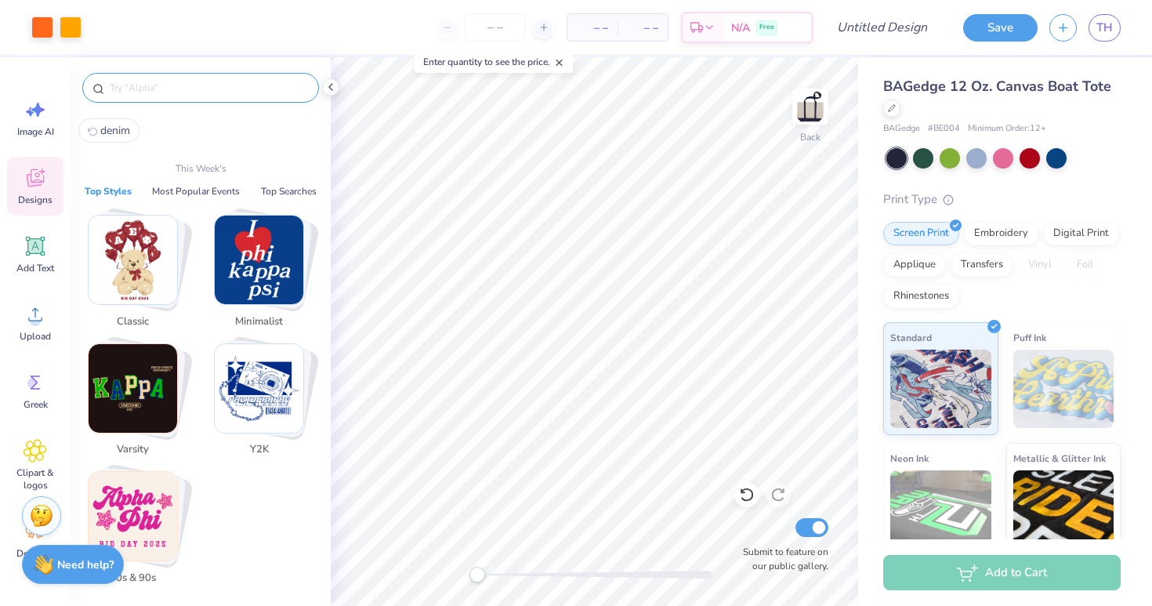
click at [191, 85] on input "text" at bounding box center [208, 88] width 201 height 16
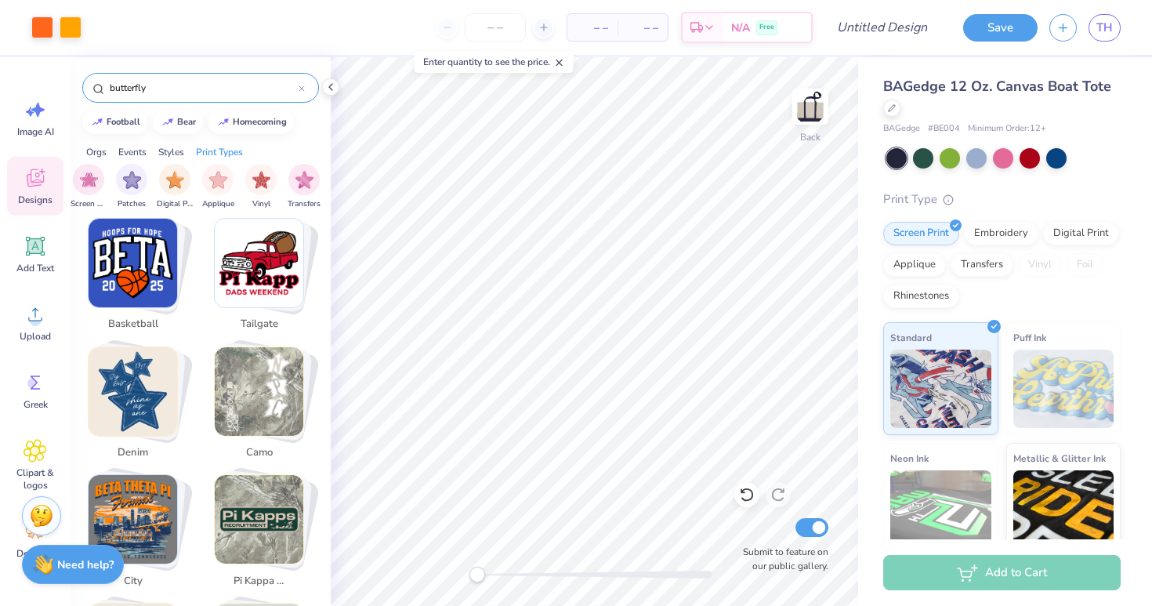
scroll to position [1565, 0]
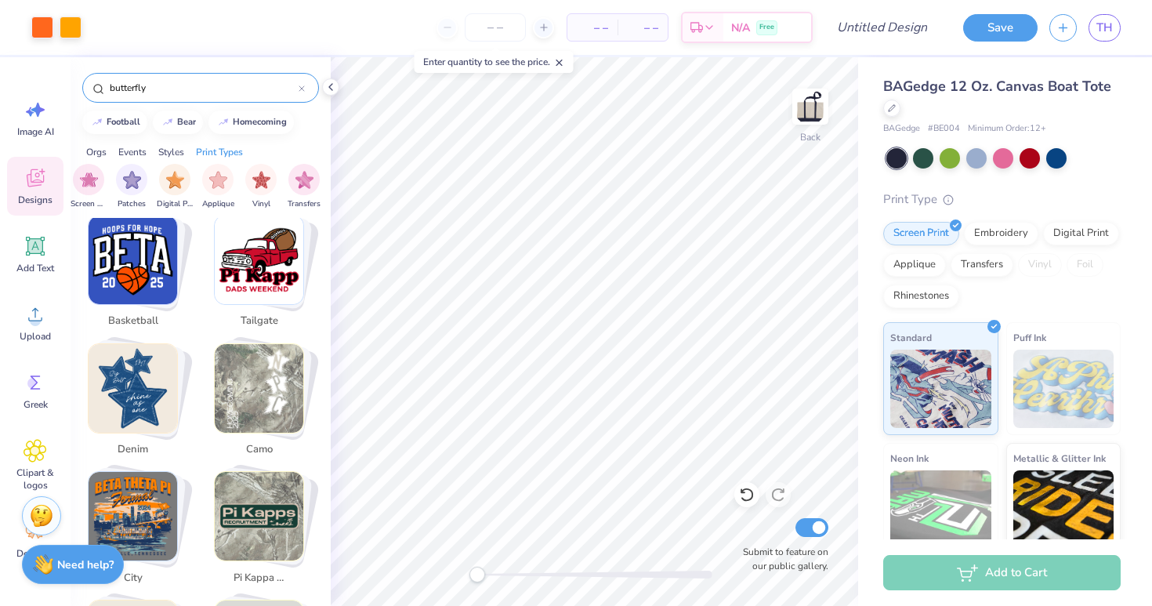
click at [143, 416] on img "Stack Card Button denim" at bounding box center [133, 388] width 89 height 89
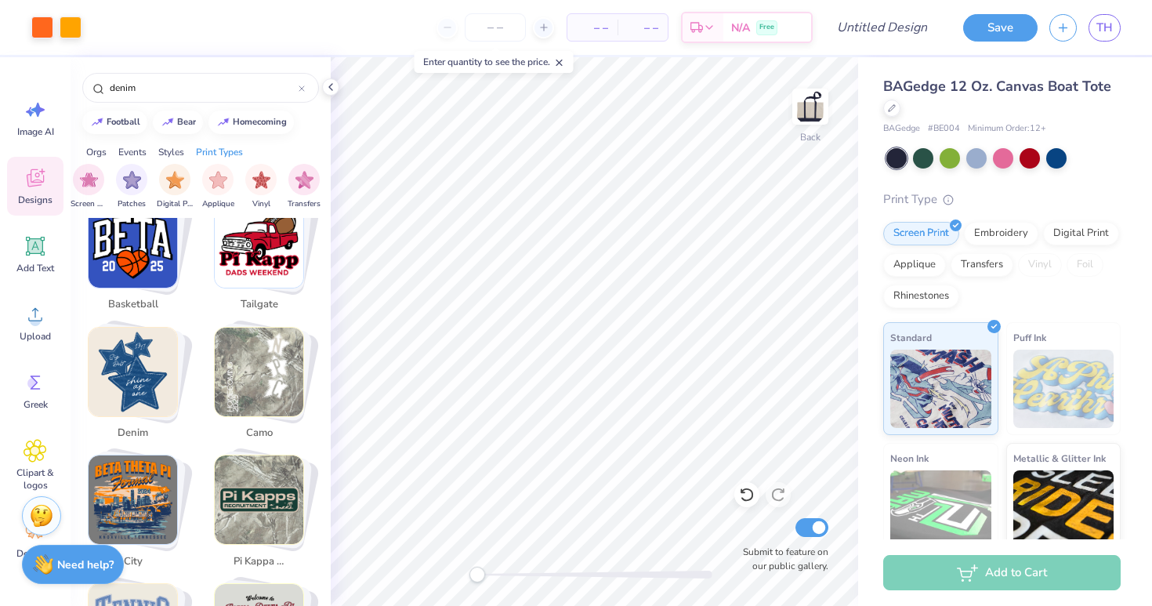
click at [138, 371] on img "Stack Card Button denim" at bounding box center [133, 372] width 89 height 89
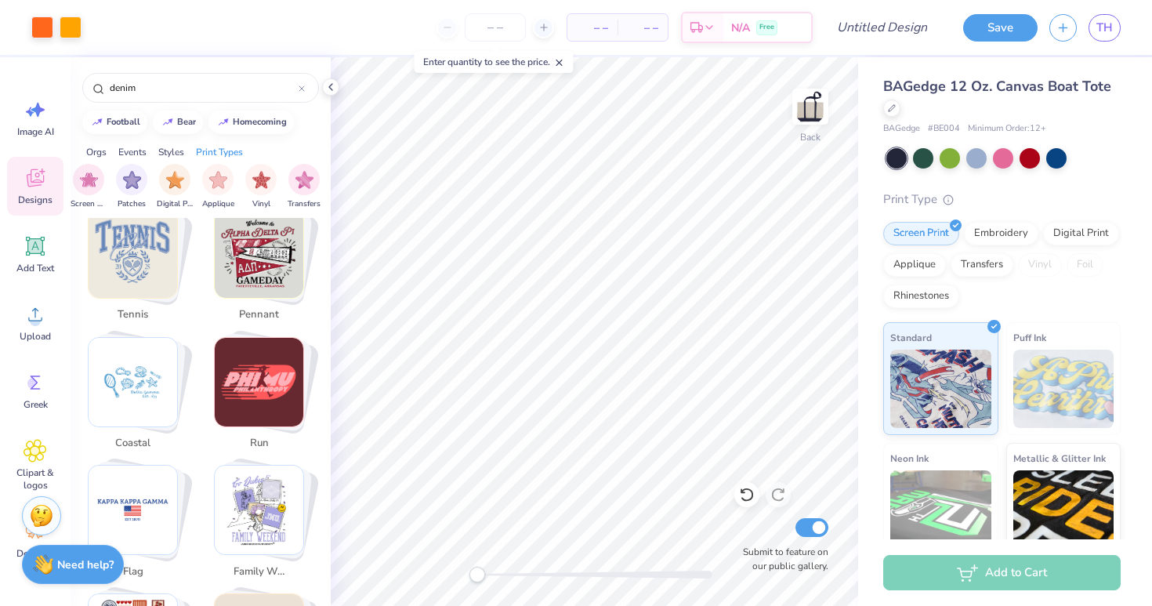
click at [149, 402] on img "Stack Card Button coastal" at bounding box center [133, 382] width 89 height 89
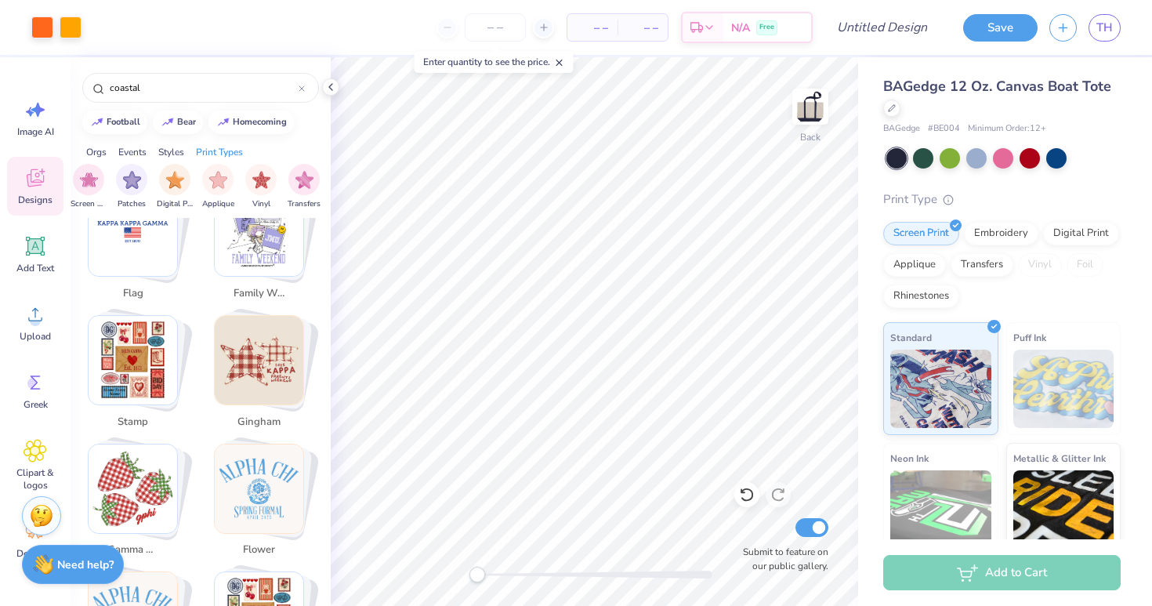
click at [139, 359] on img "Stack Card Button stamp" at bounding box center [133, 360] width 89 height 89
type input "stamp"
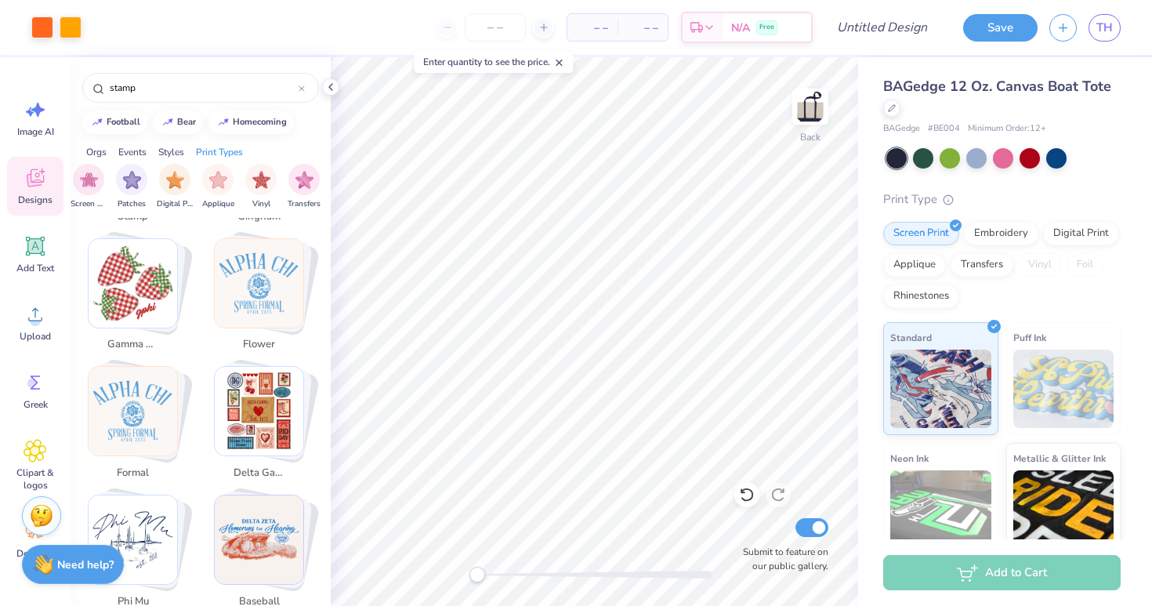
scroll to position [2490, 0]
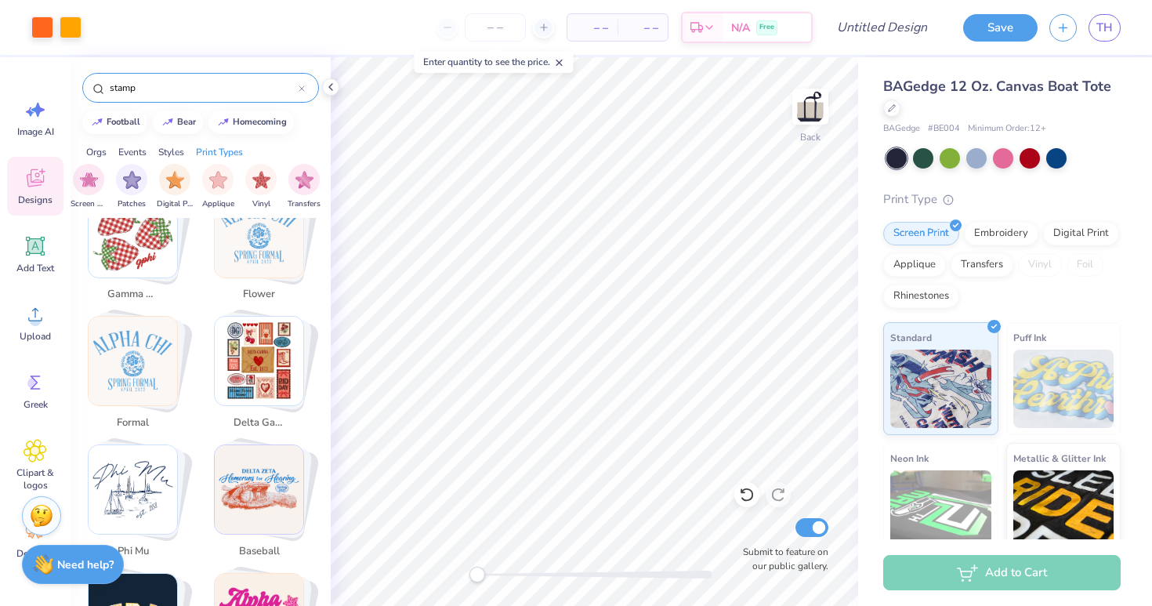
click at [309, 85] on div "stamp" at bounding box center [200, 88] width 237 height 30
click at [299, 83] on div at bounding box center [302, 88] width 6 height 14
click at [231, 74] on div at bounding box center [200, 88] width 237 height 30
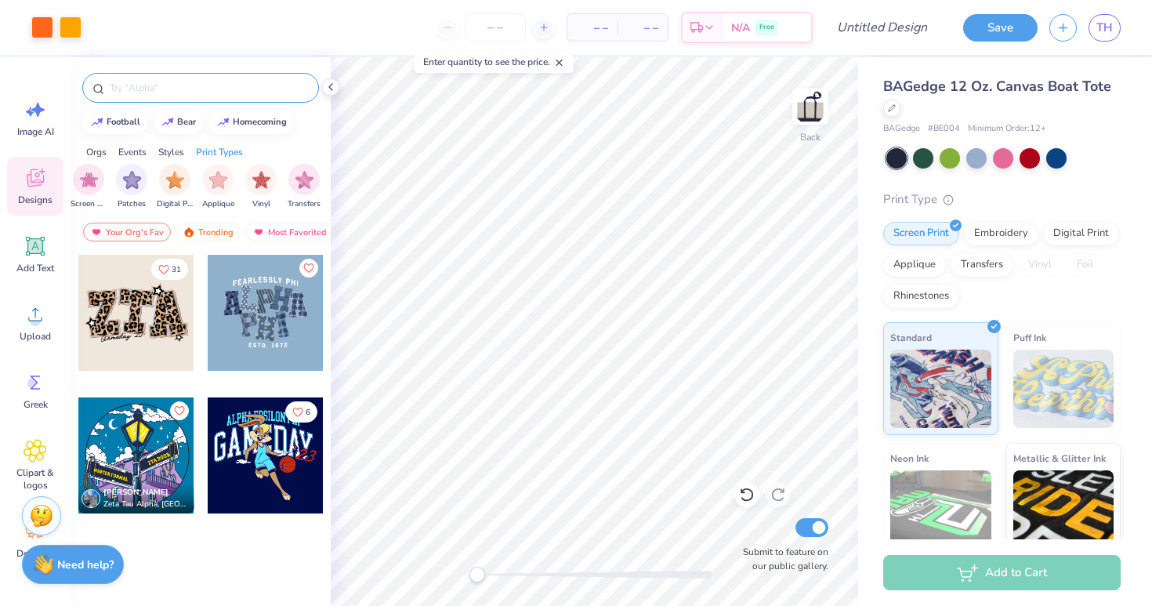
click at [216, 97] on div at bounding box center [200, 88] width 237 height 30
click at [216, 96] on div at bounding box center [200, 88] width 237 height 30
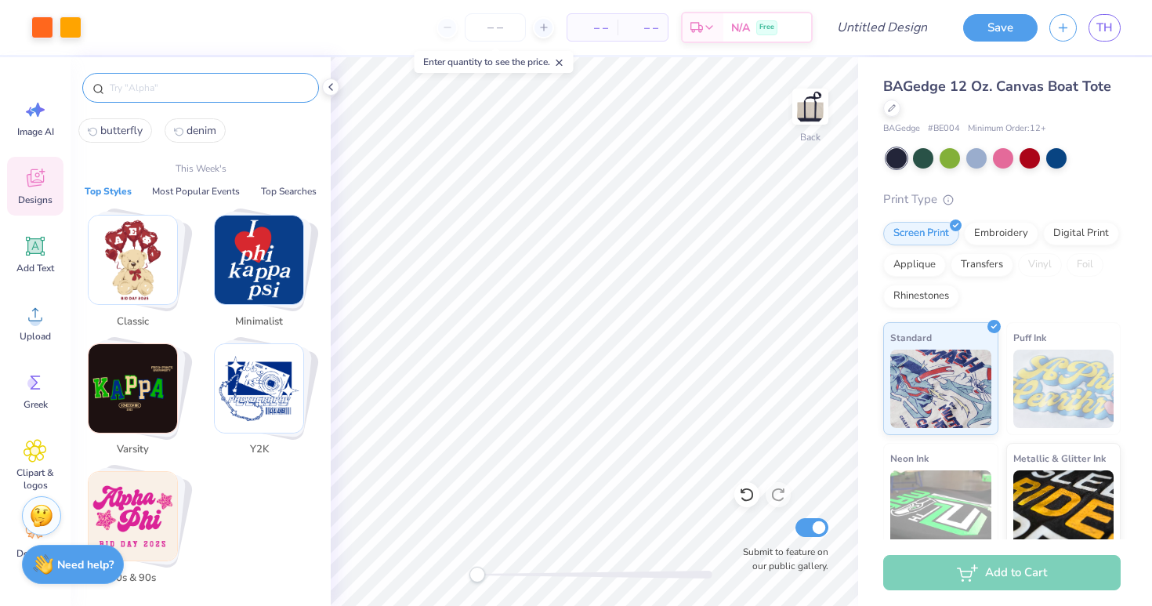
click at [216, 93] on input "text" at bounding box center [208, 88] width 201 height 16
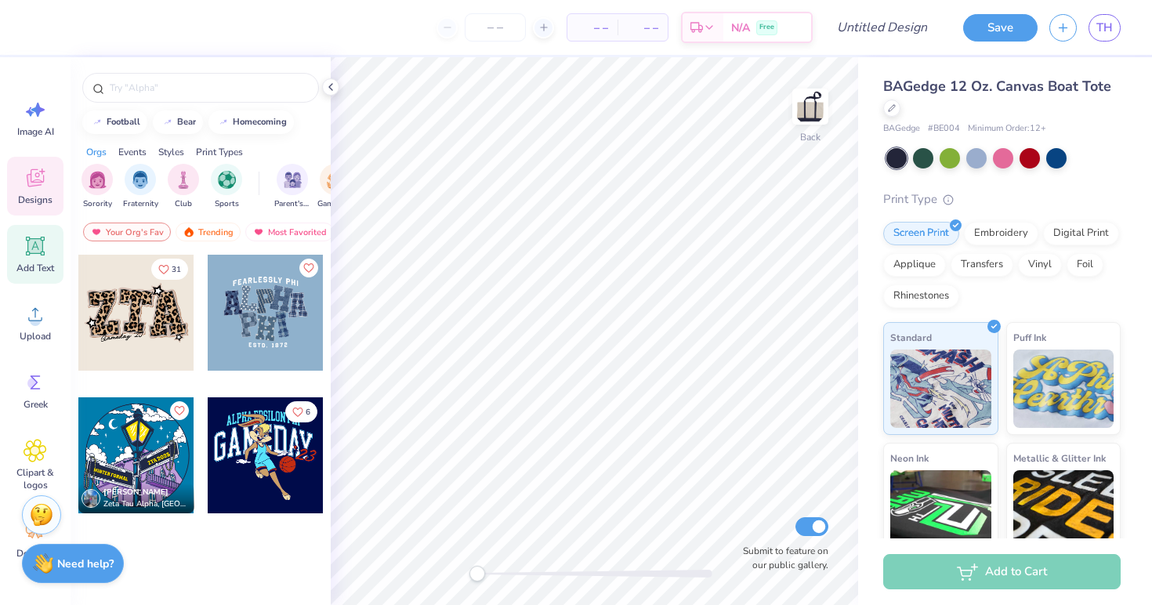
click at [33, 256] on icon at bounding box center [36, 246] width 24 height 24
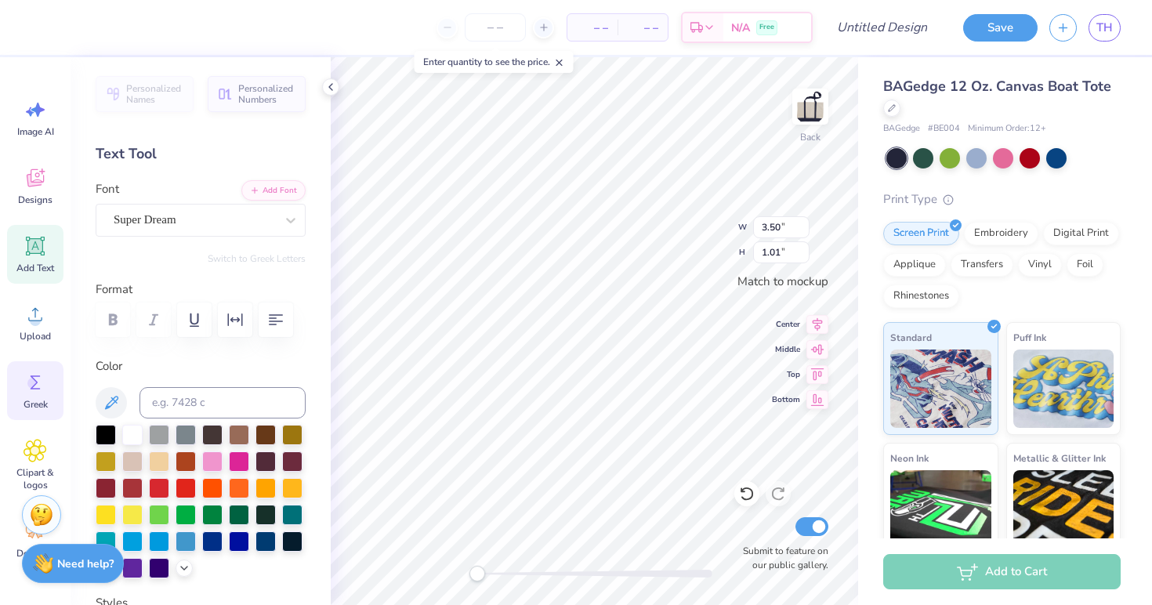
click at [48, 389] on div "Greek" at bounding box center [35, 390] width 56 height 59
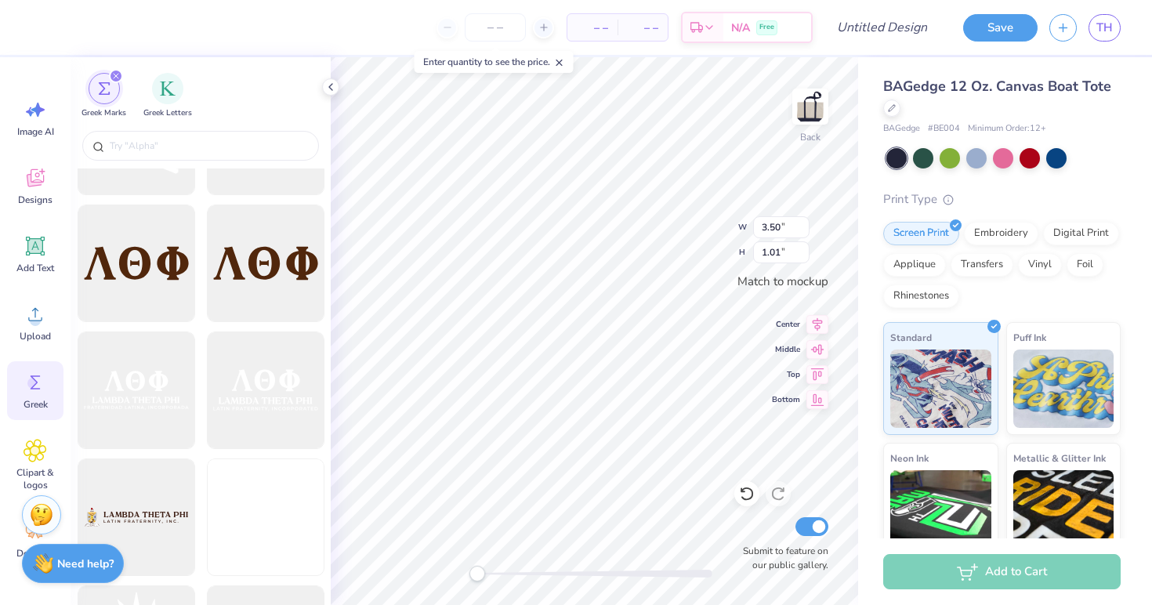
scroll to position [5703, 0]
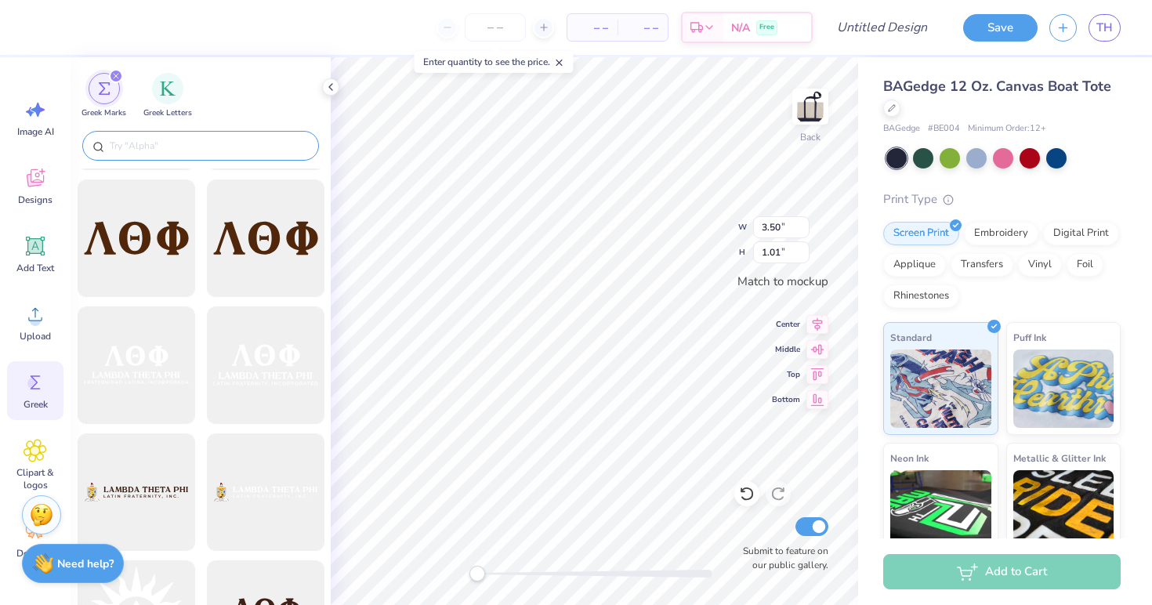
click at [181, 146] on input "text" at bounding box center [208, 146] width 201 height 16
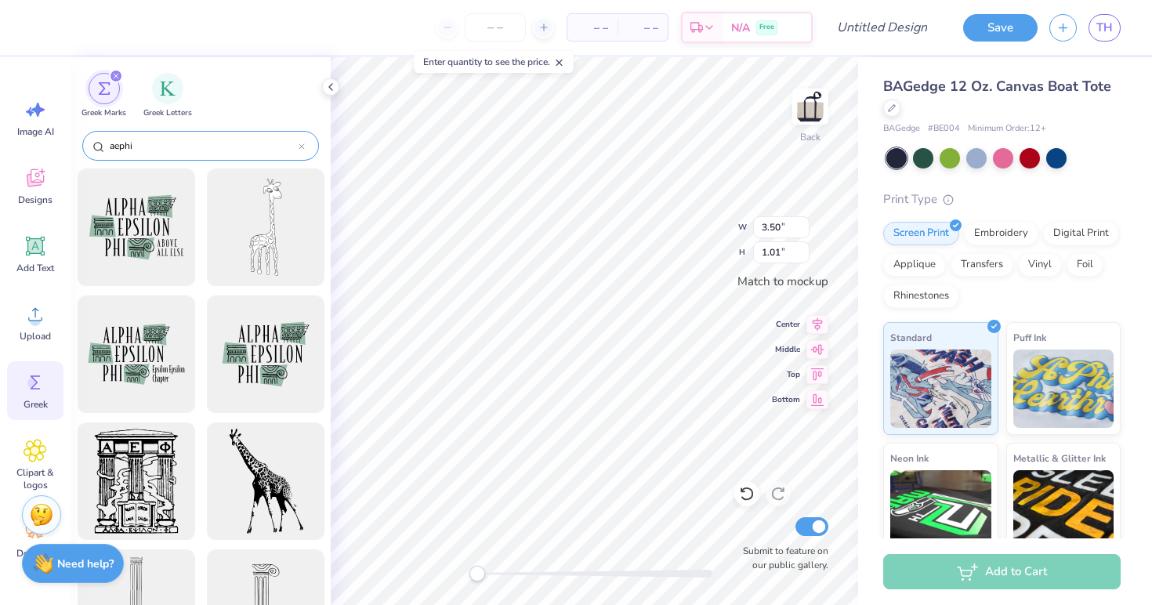
type input "aephi"
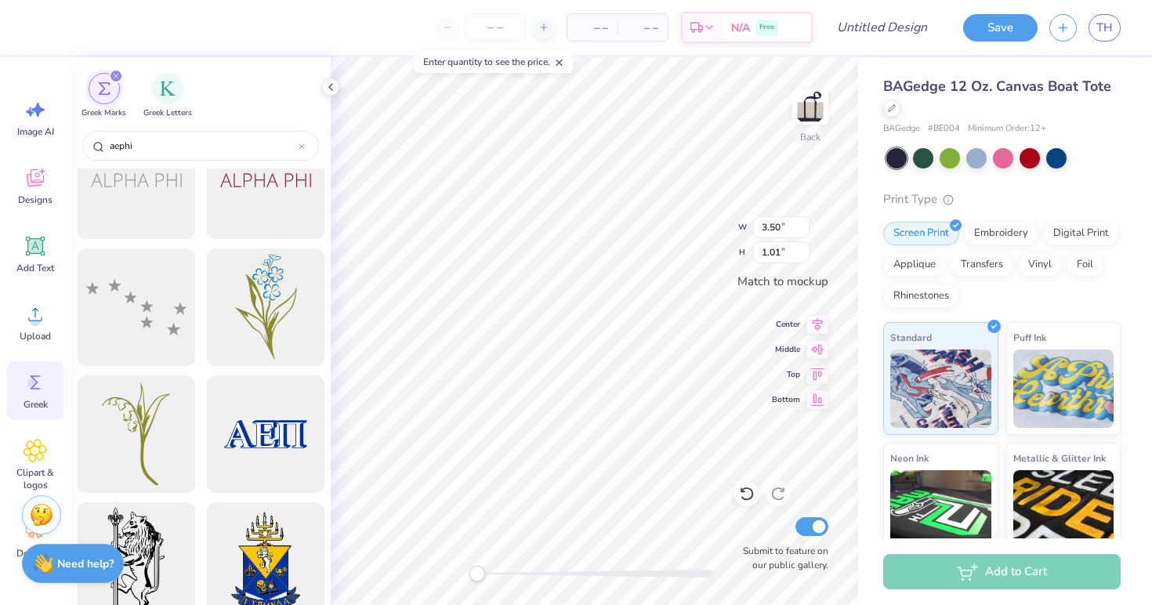
scroll to position [3880, 0]
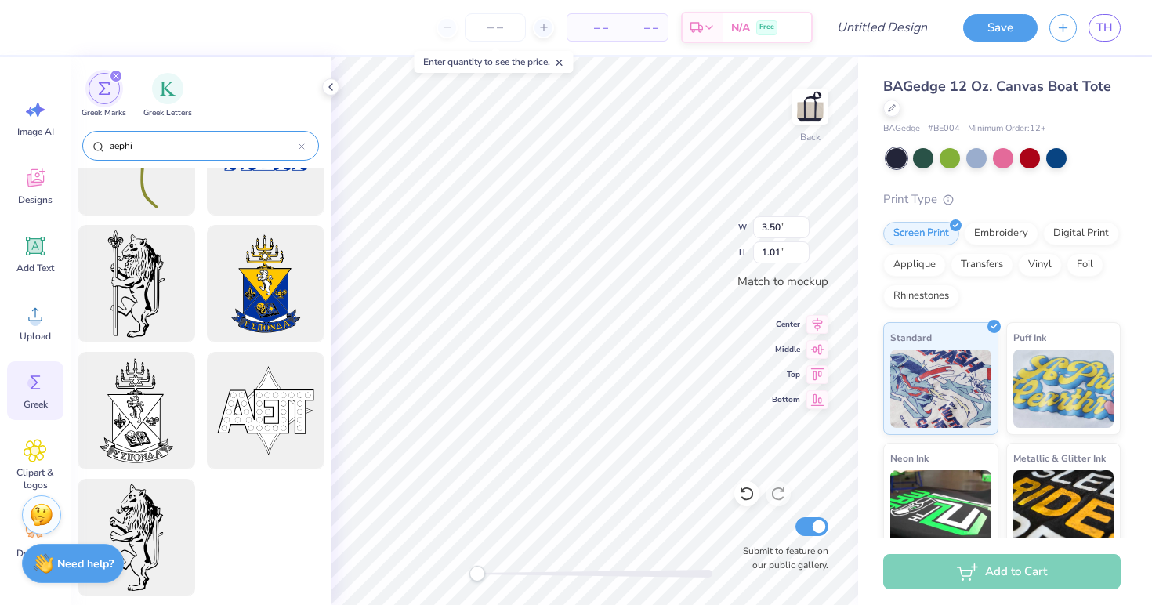
click at [295, 147] on input "aephi" at bounding box center [203, 146] width 190 height 16
click at [167, 96] on div "filter for Greek Letters" at bounding box center [167, 86] width 31 height 31
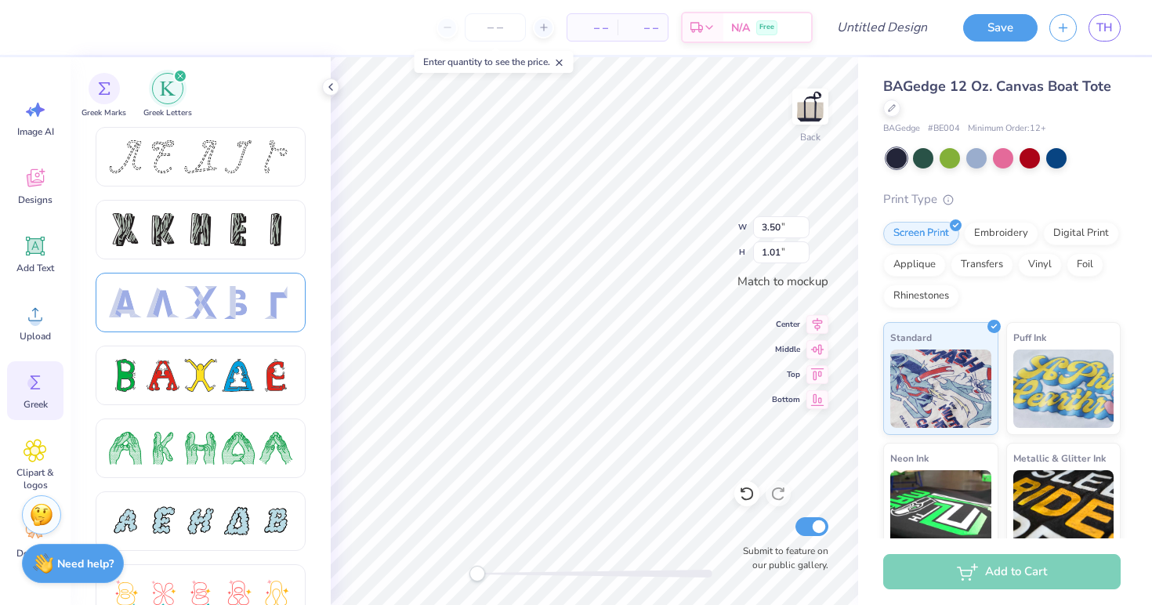
click at [223, 295] on div at bounding box center [238, 302] width 33 height 33
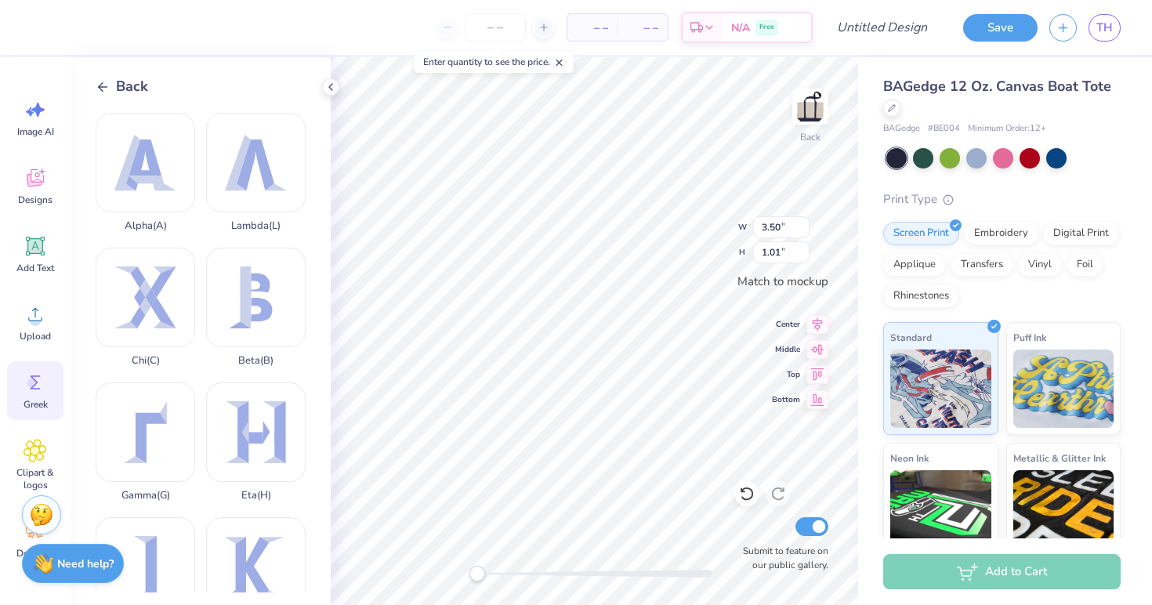
click at [107, 92] on icon at bounding box center [103, 87] width 14 height 14
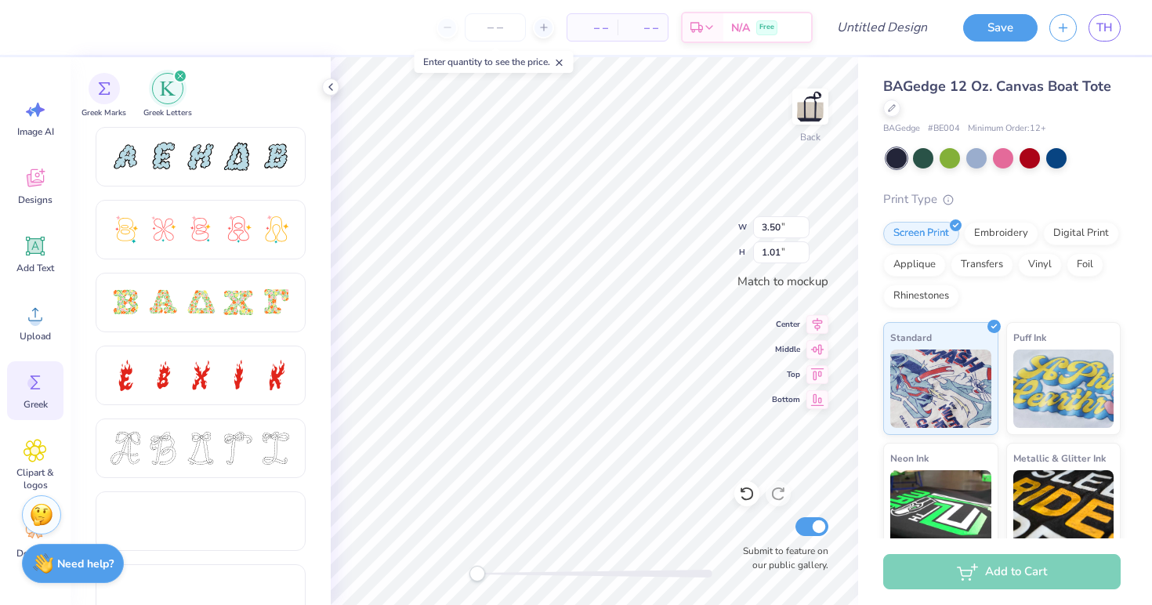
scroll to position [408, 0]
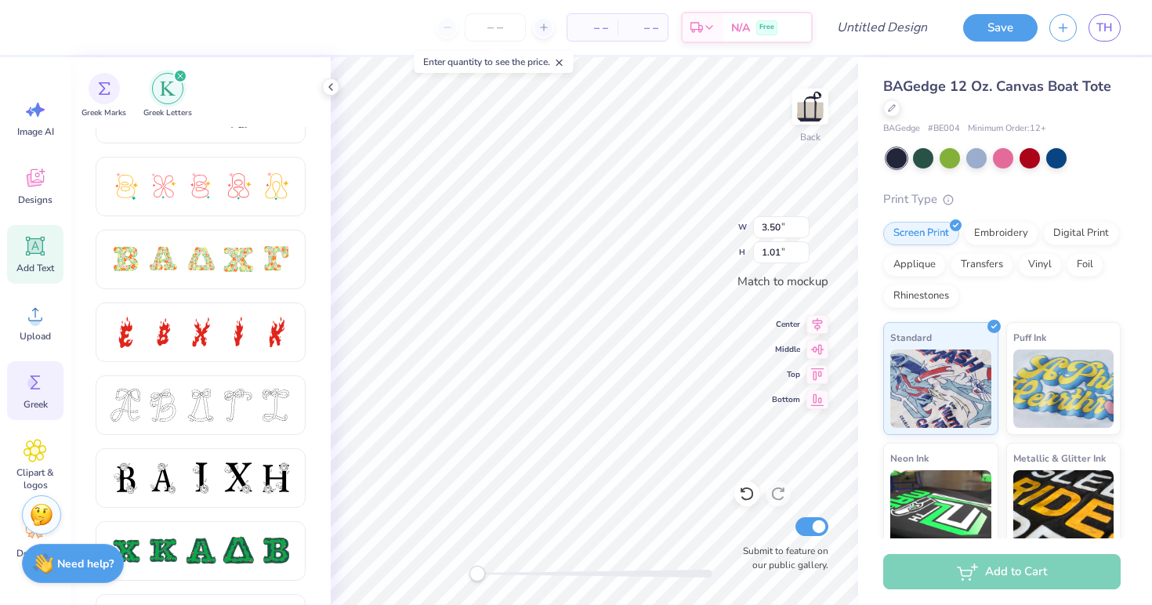
click at [36, 245] on icon at bounding box center [35, 246] width 19 height 19
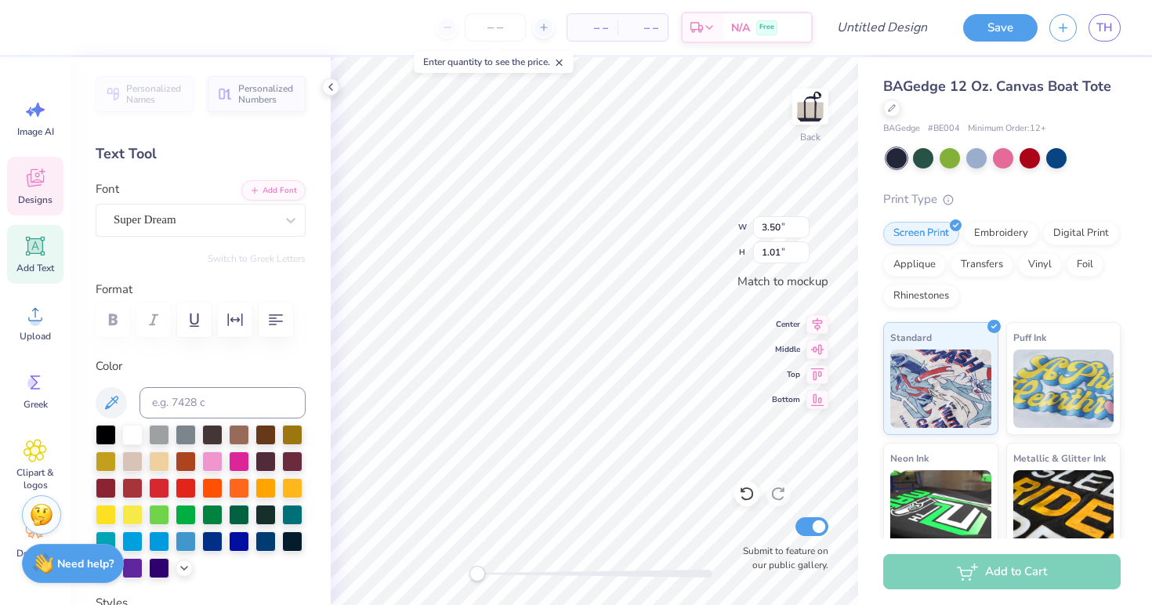
click at [20, 184] on div "Designs" at bounding box center [35, 186] width 56 height 59
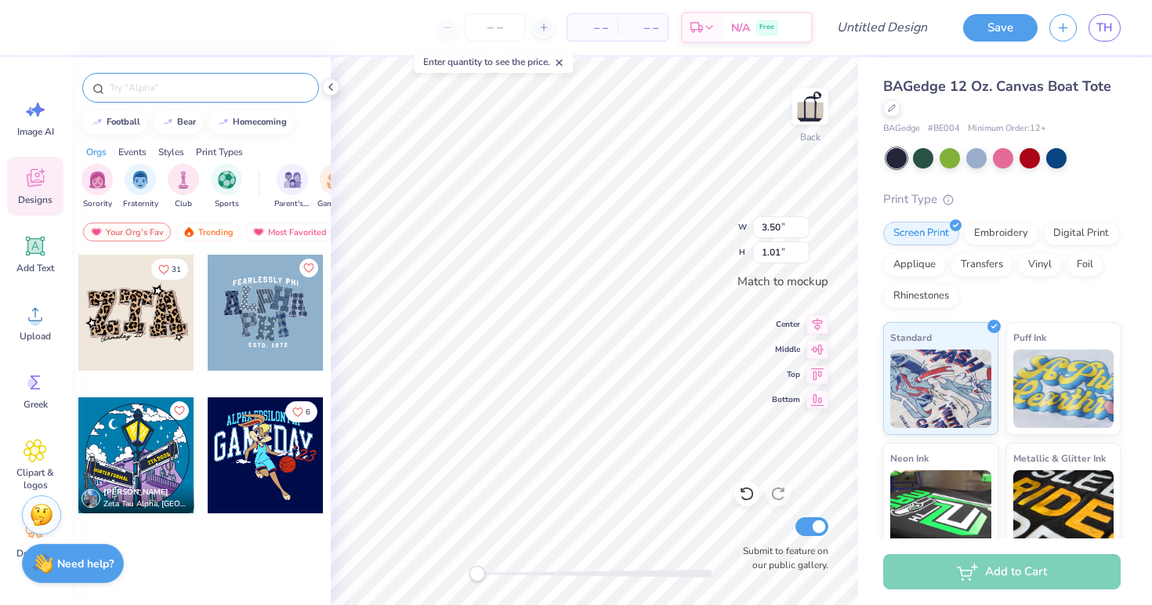
click at [163, 96] on div at bounding box center [200, 88] width 237 height 30
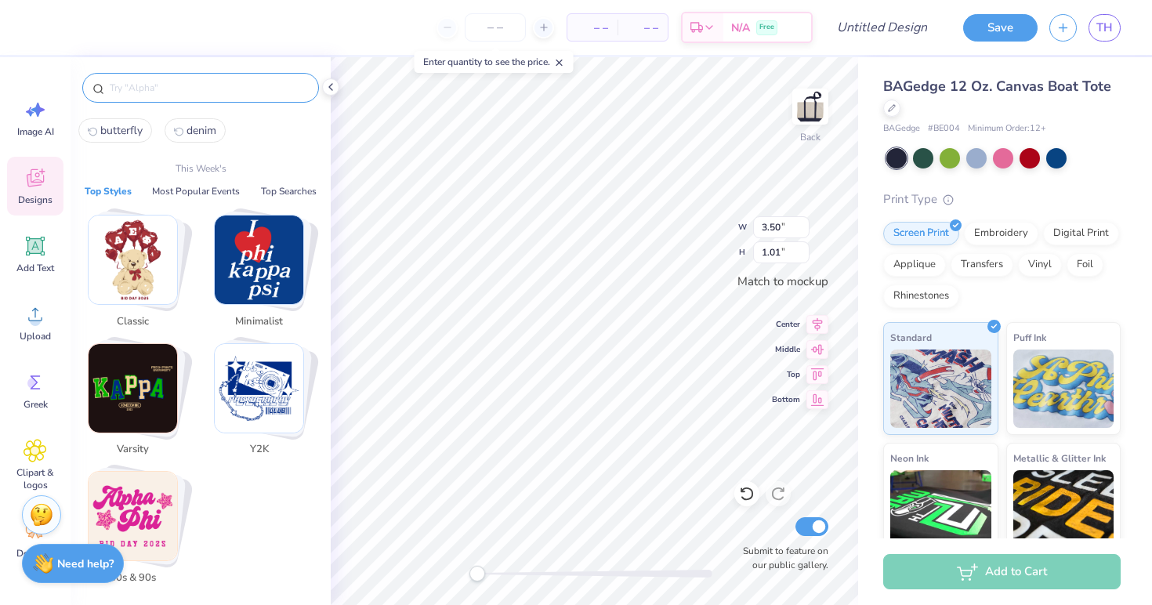
click at [161, 89] on input "text" at bounding box center [208, 88] width 201 height 16
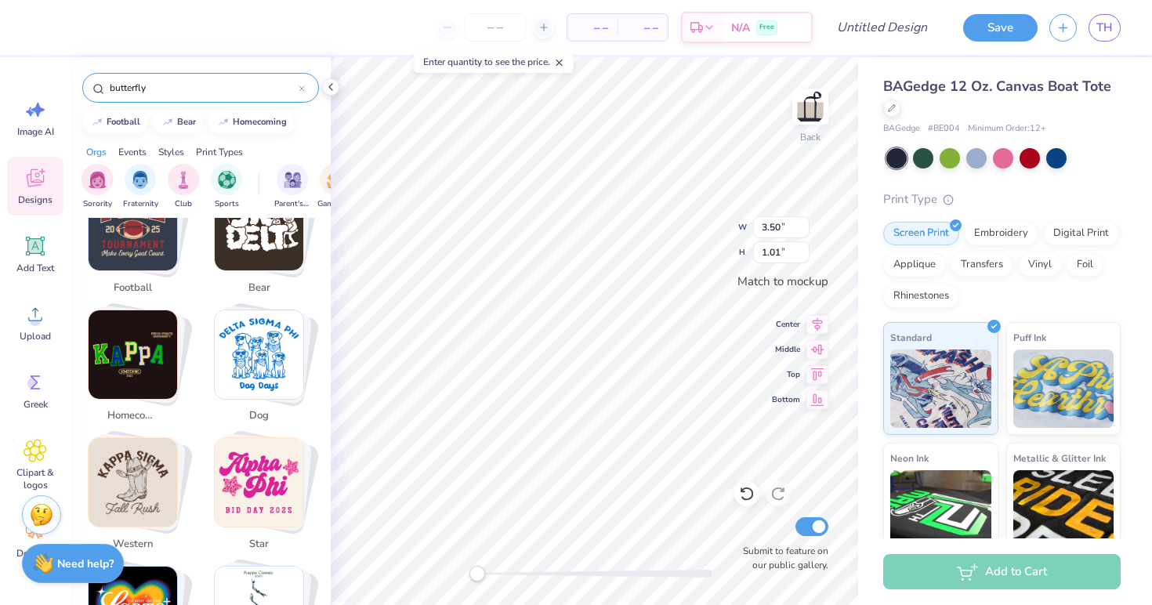
scroll to position [595, 0]
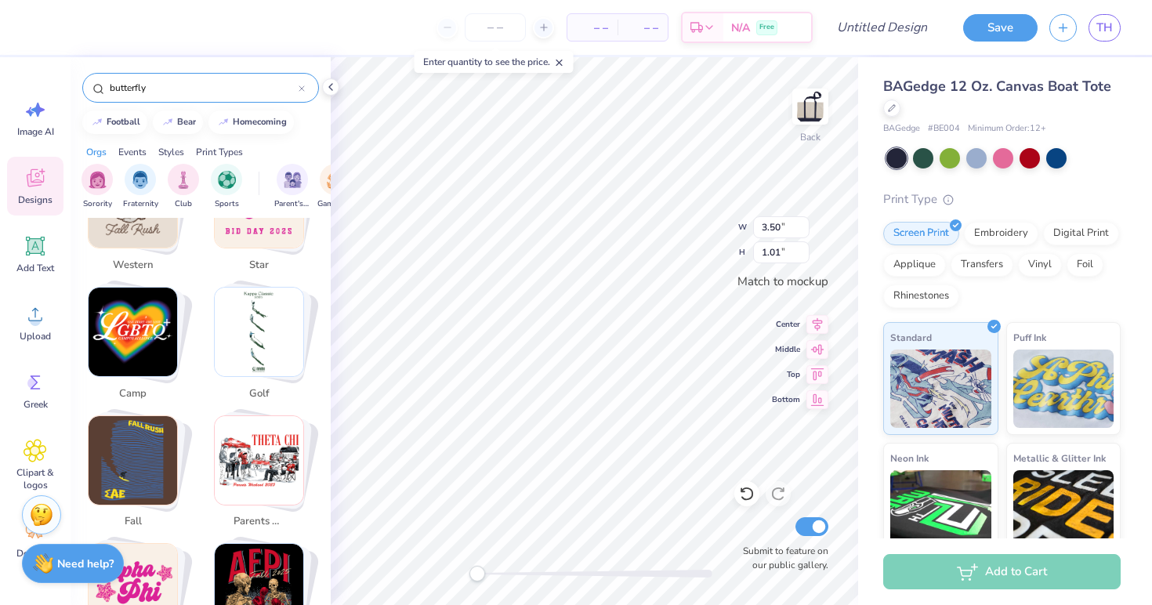
click at [260, 343] on img "Stack Card Button golf" at bounding box center [259, 332] width 89 height 89
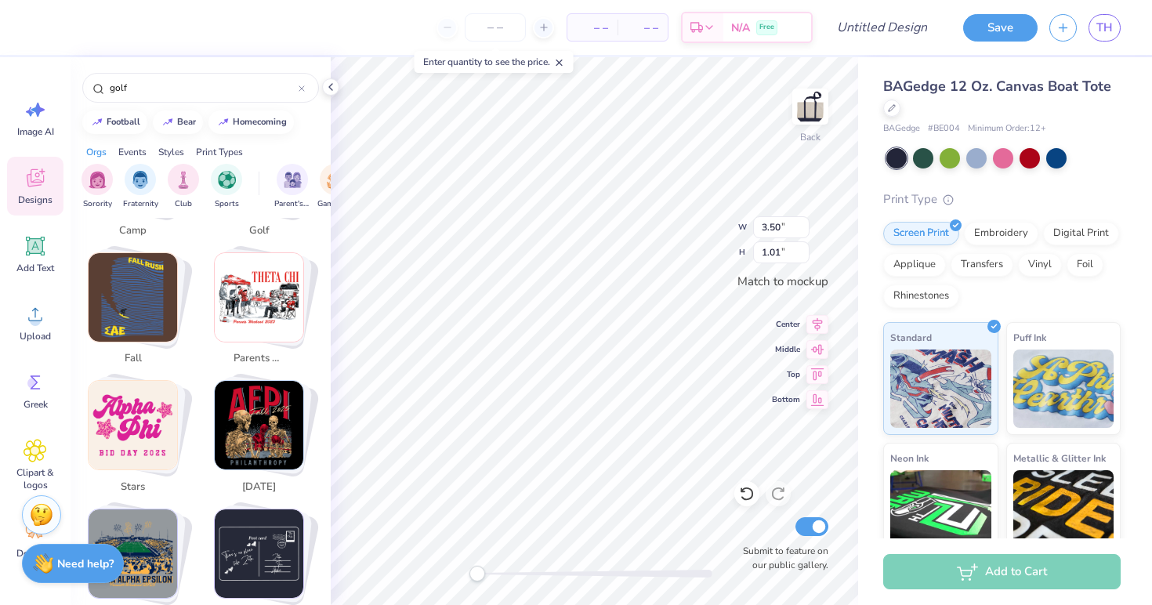
scroll to position [761, 0]
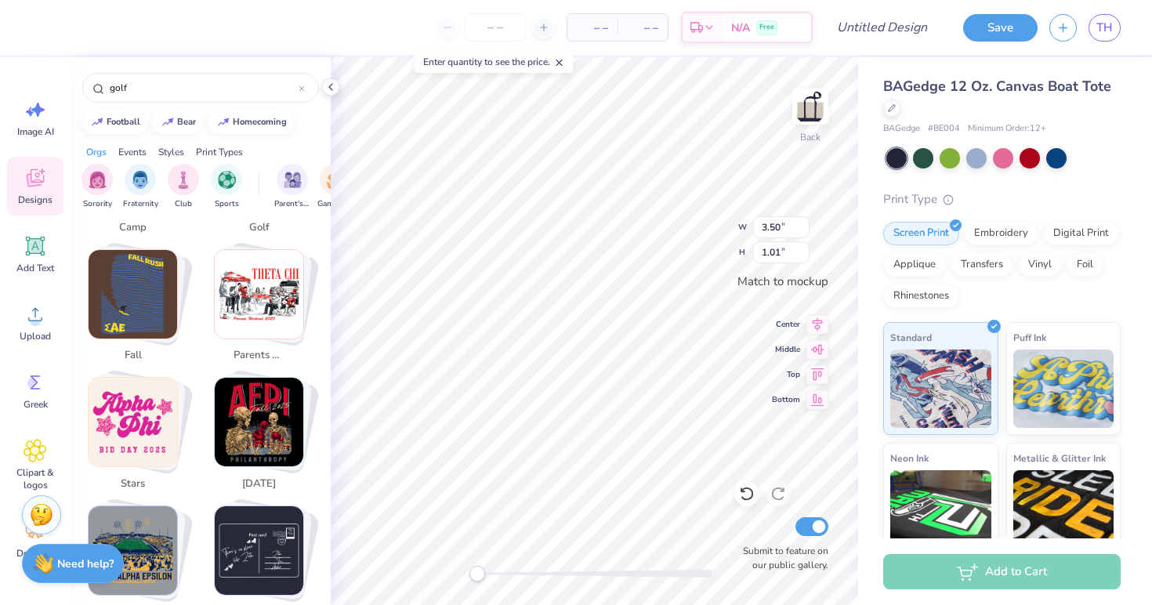
click at [150, 313] on img "Stack Card Button fall" at bounding box center [133, 294] width 89 height 89
type input "fall"
click at [185, 84] on input "fall" at bounding box center [203, 88] width 190 height 16
click at [295, 85] on input "fall" at bounding box center [203, 88] width 190 height 16
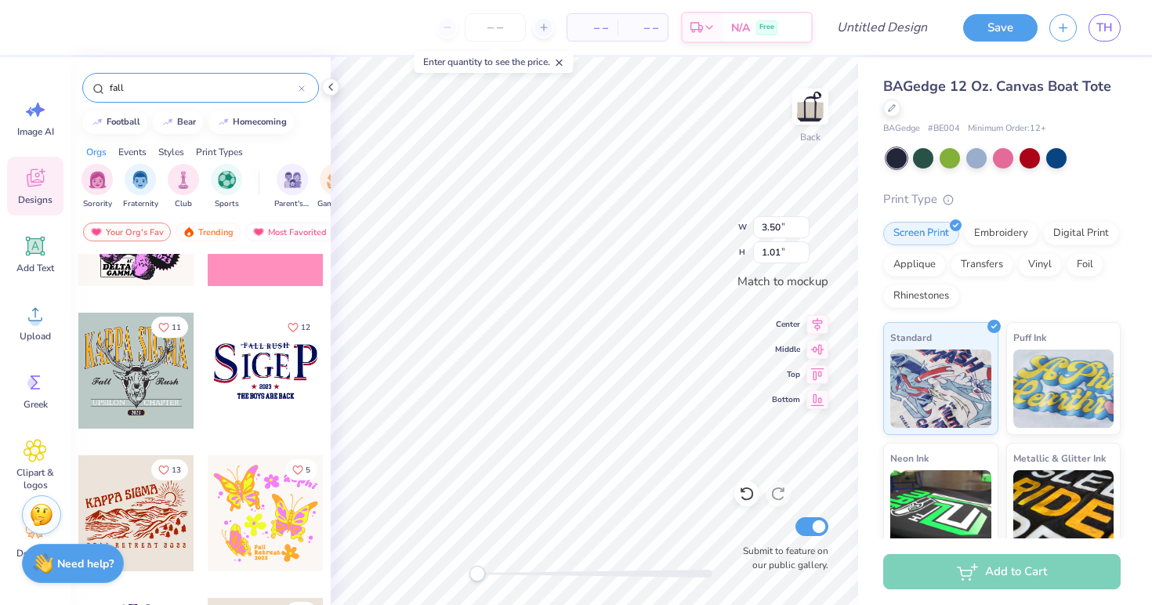
scroll to position [2352, 0]
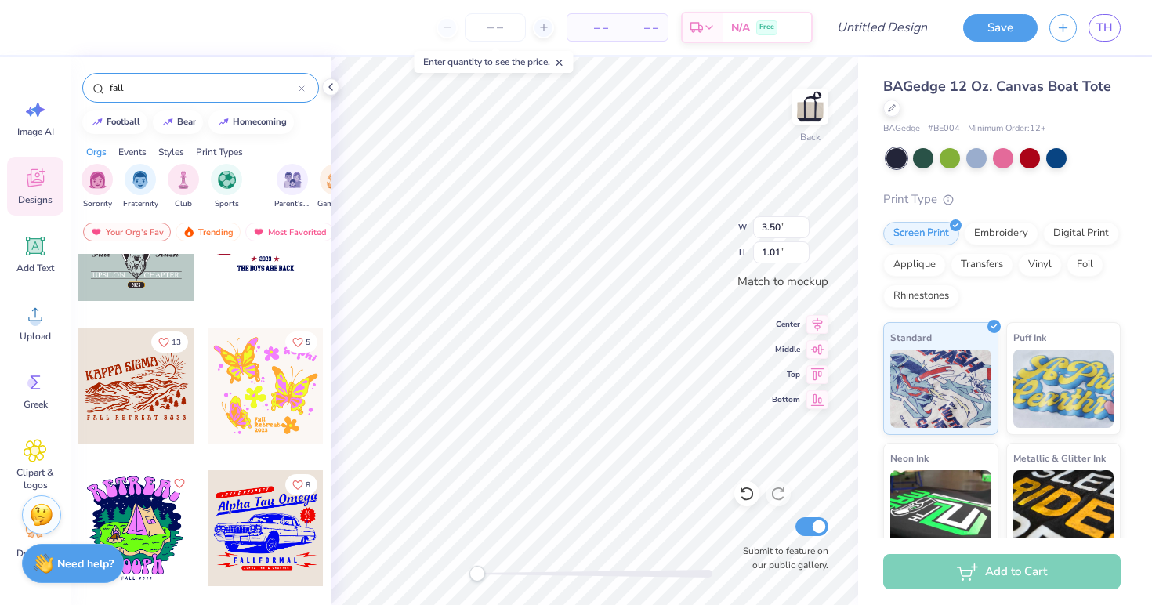
click at [263, 401] on div at bounding box center [266, 386] width 116 height 116
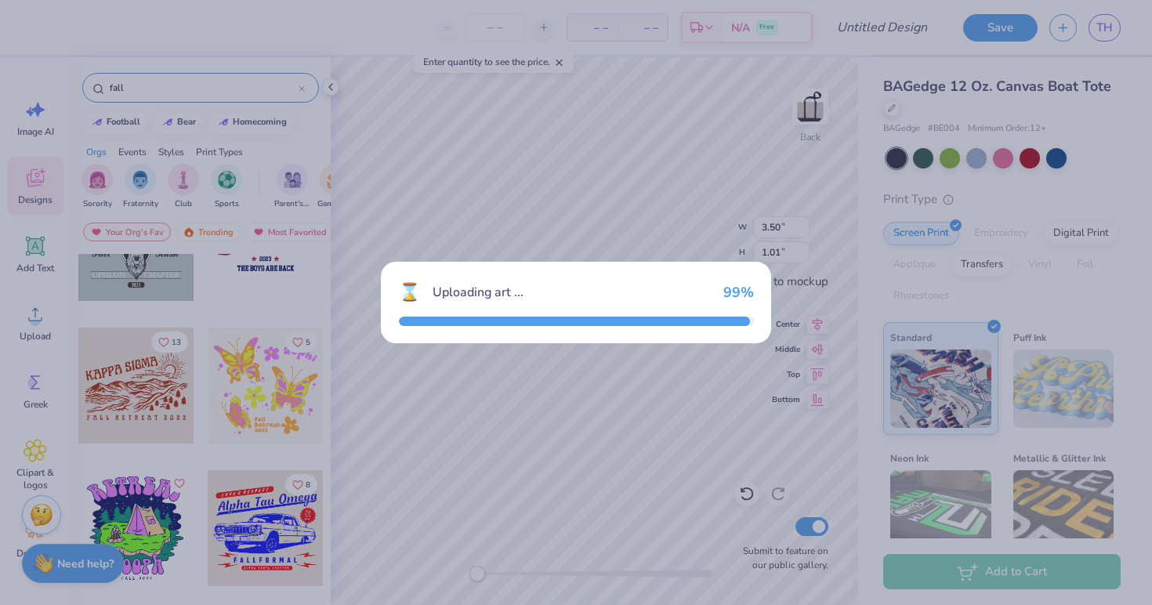
type input "3.46"
type input "3.22"
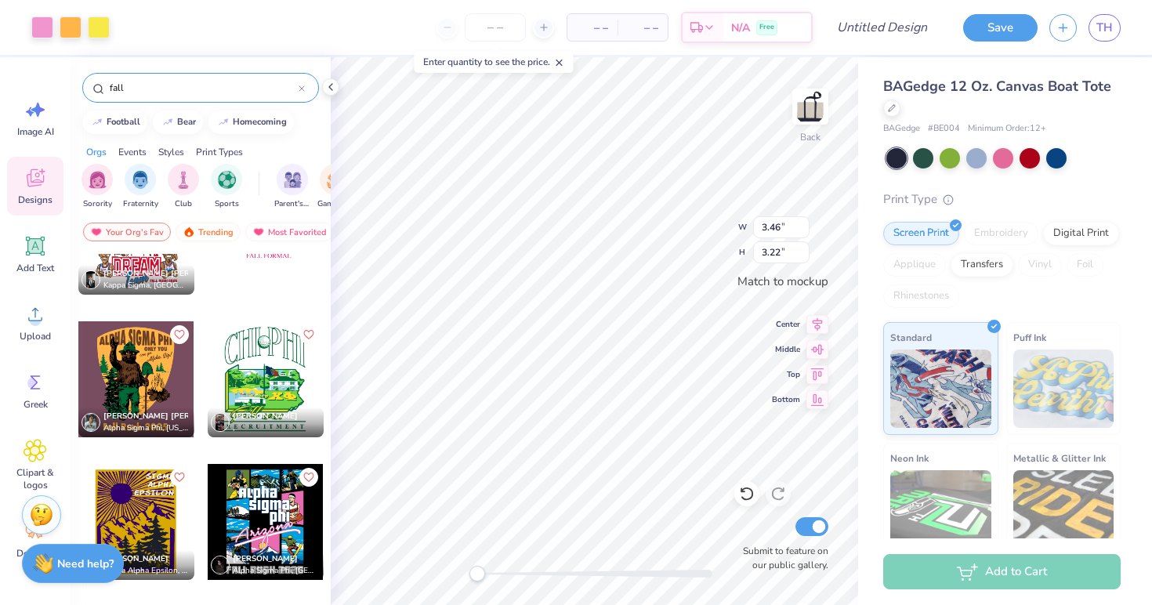
scroll to position [5472, 0]
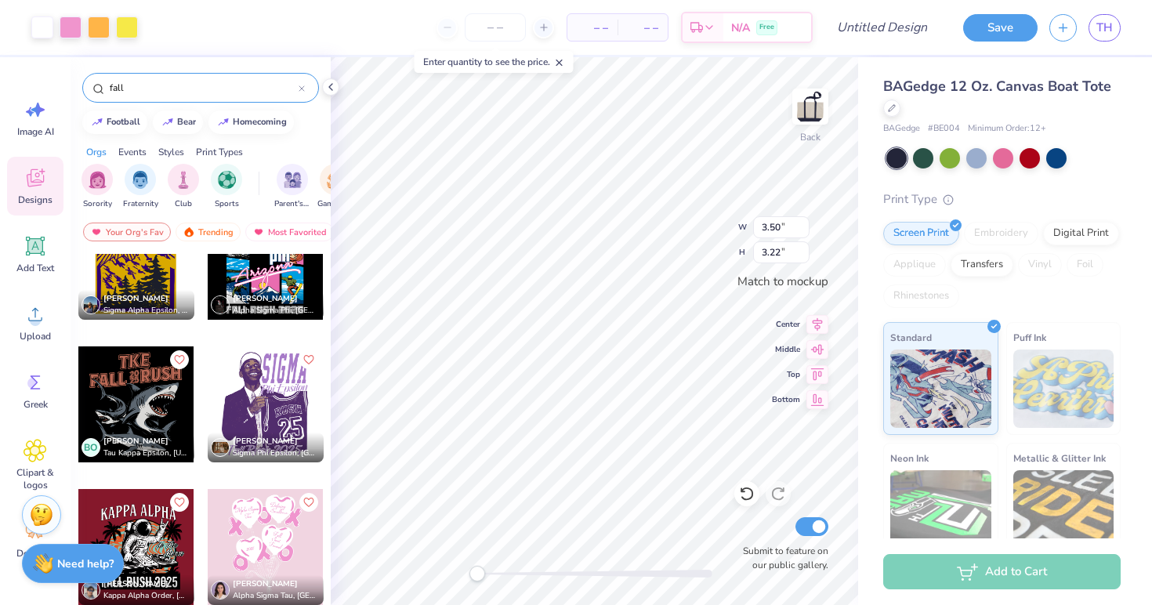
type input "3.51"
type input "1.02"
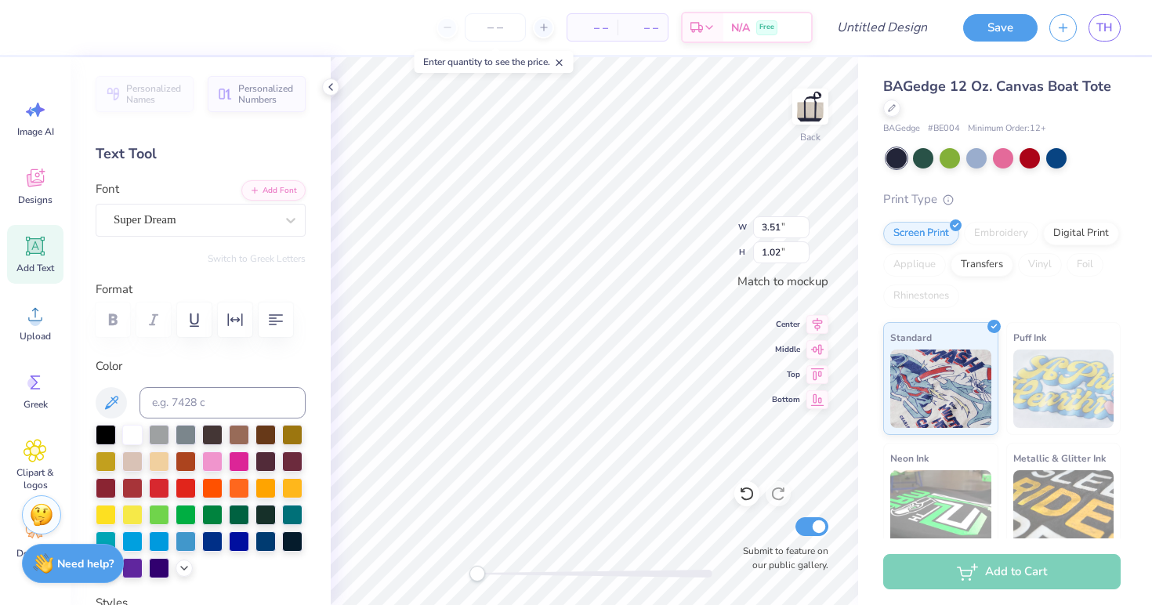
scroll to position [0, 0]
type textarea "TEXAEPT"
type textarea "AEPHI"
type input "3.50"
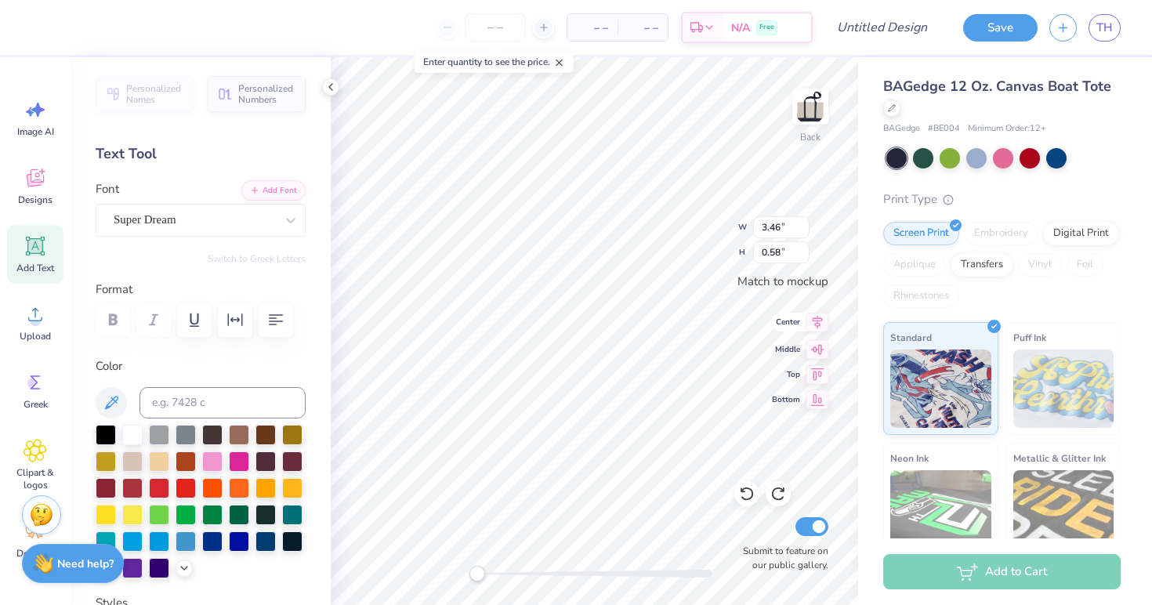
type input "1.01"
type input "3.51"
type input "1.02"
type textarea "AEPHI"
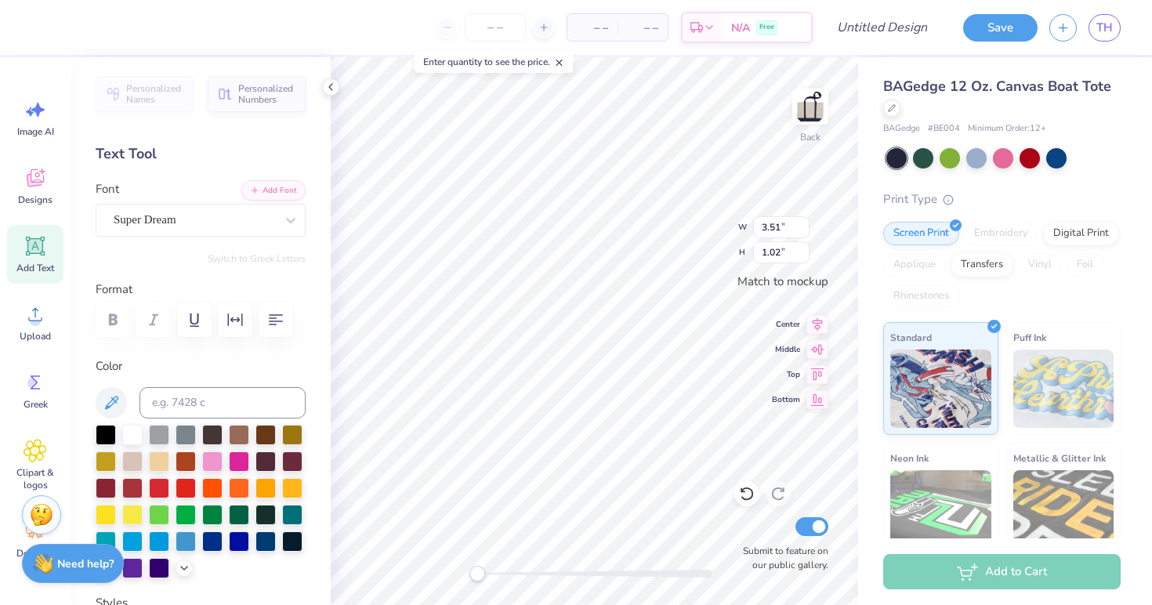
scroll to position [0, 1]
click at [211, 457] on div at bounding box center [212, 460] width 20 height 20
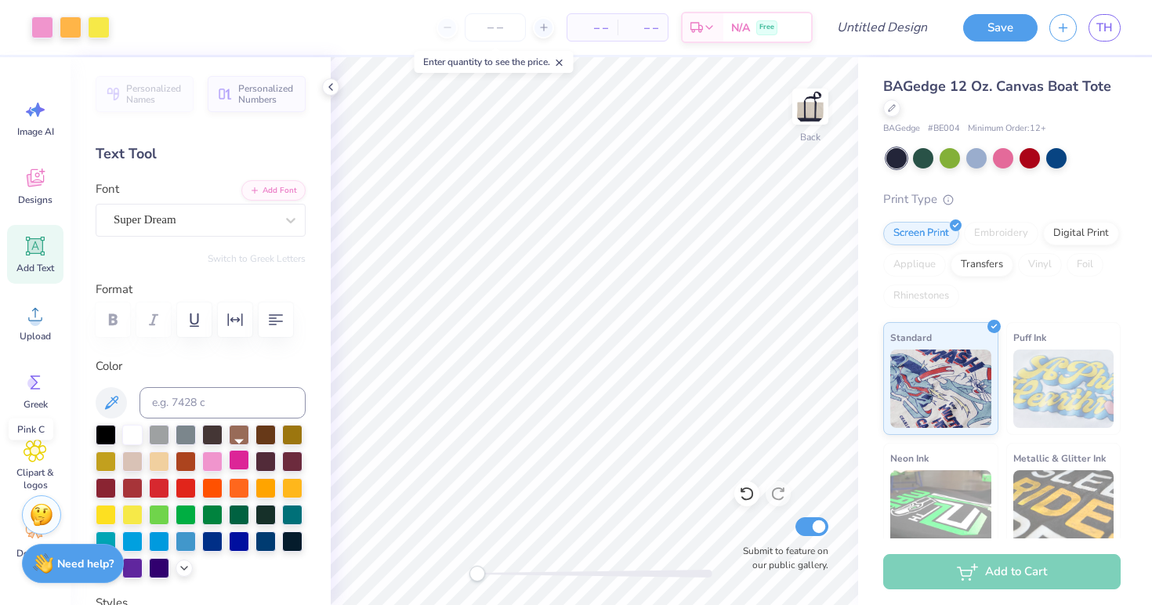
click at [234, 466] on div at bounding box center [239, 460] width 20 height 20
click at [208, 464] on div at bounding box center [212, 460] width 20 height 20
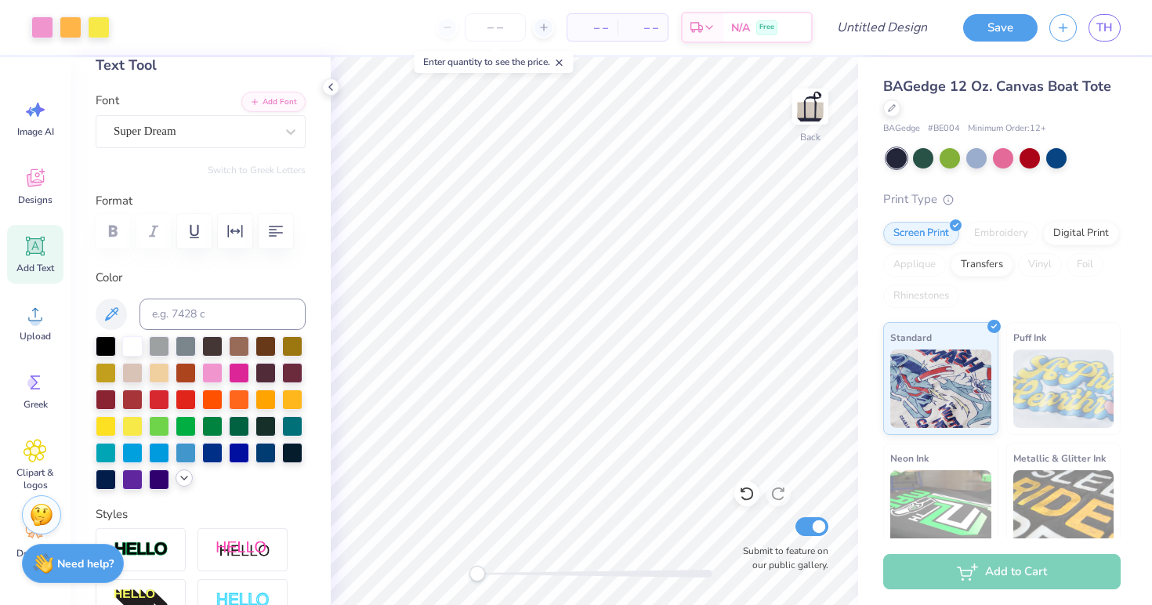
click at [184, 487] on div at bounding box center [201, 413] width 210 height 154
click at [183, 477] on polyline at bounding box center [184, 478] width 6 height 3
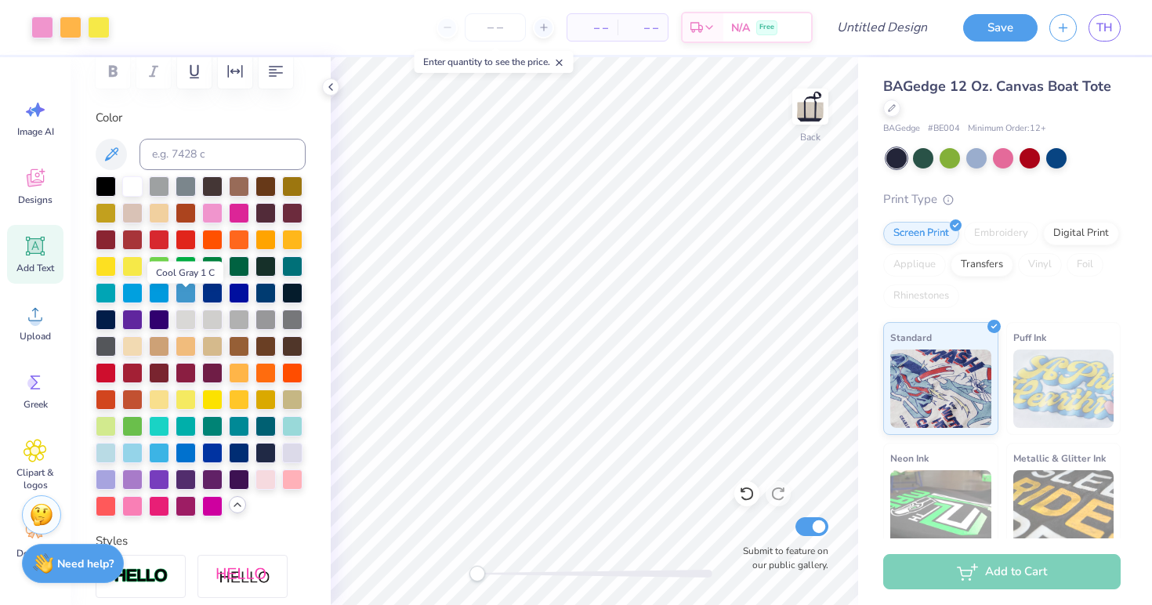
scroll to position [263, 0]
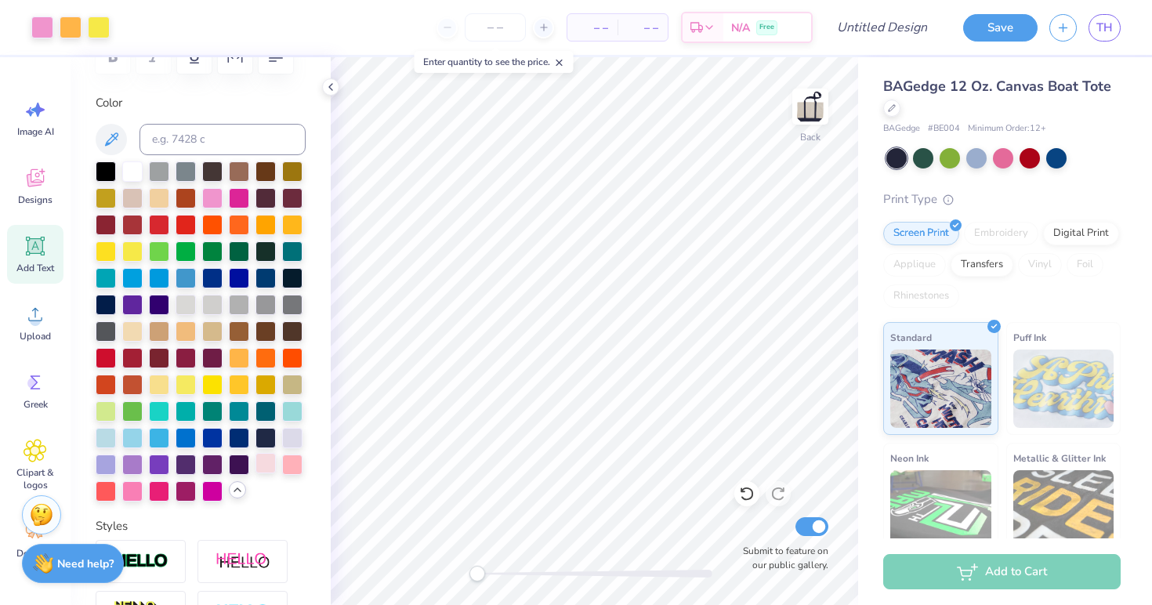
click at [264, 466] on div at bounding box center [266, 463] width 20 height 20
click at [292, 463] on div at bounding box center [292, 463] width 20 height 20
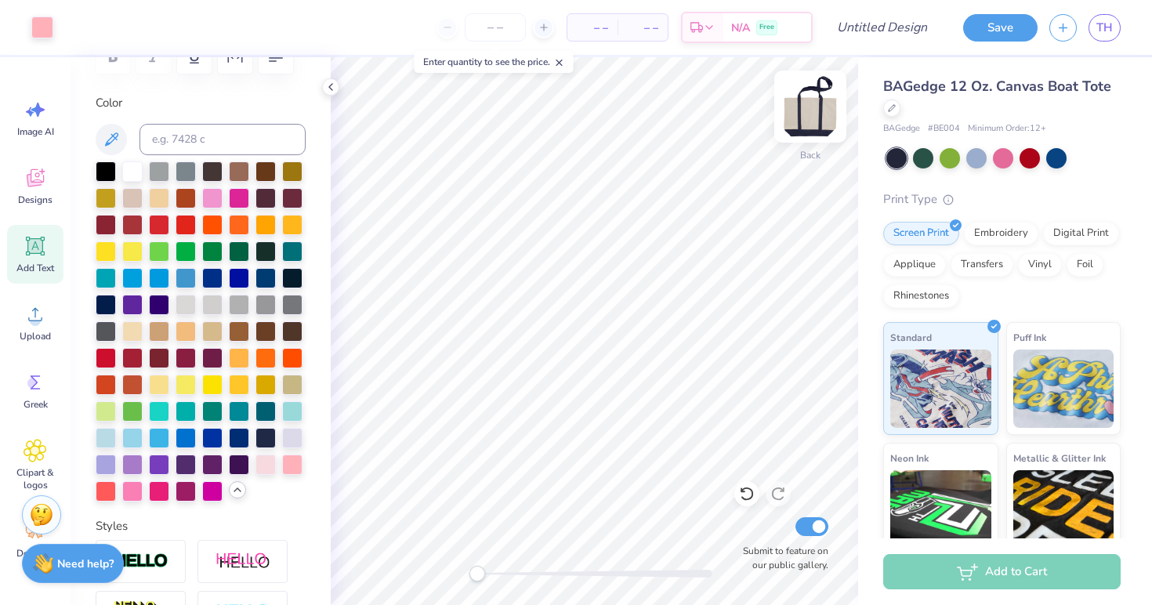
click at [806, 115] on img at bounding box center [810, 106] width 63 height 63
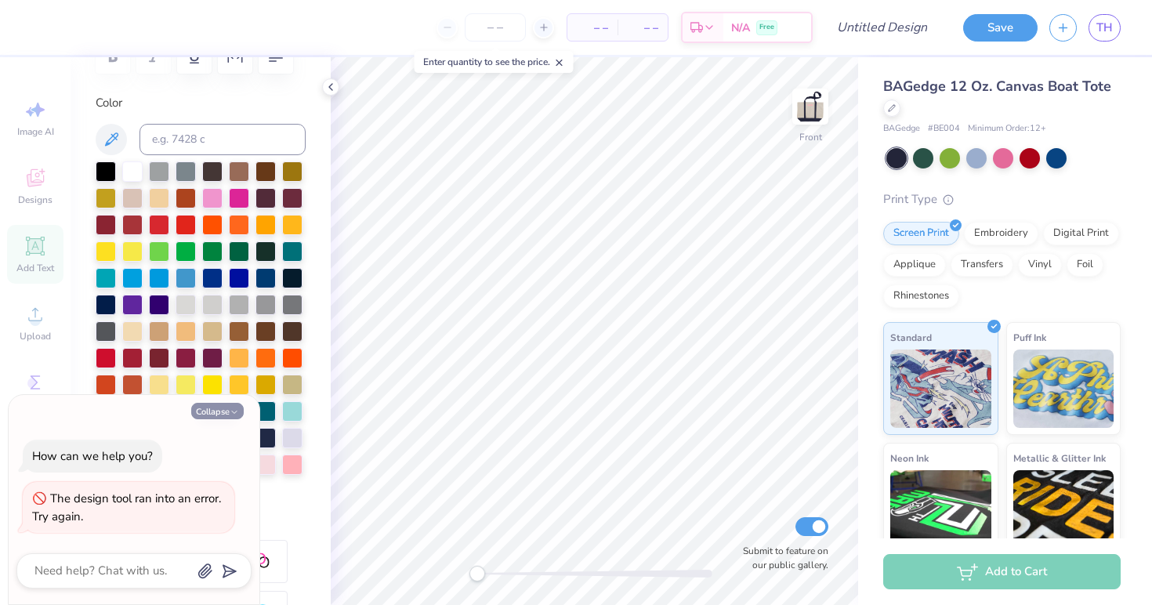
click at [213, 413] on button "Collapse" at bounding box center [217, 411] width 53 height 16
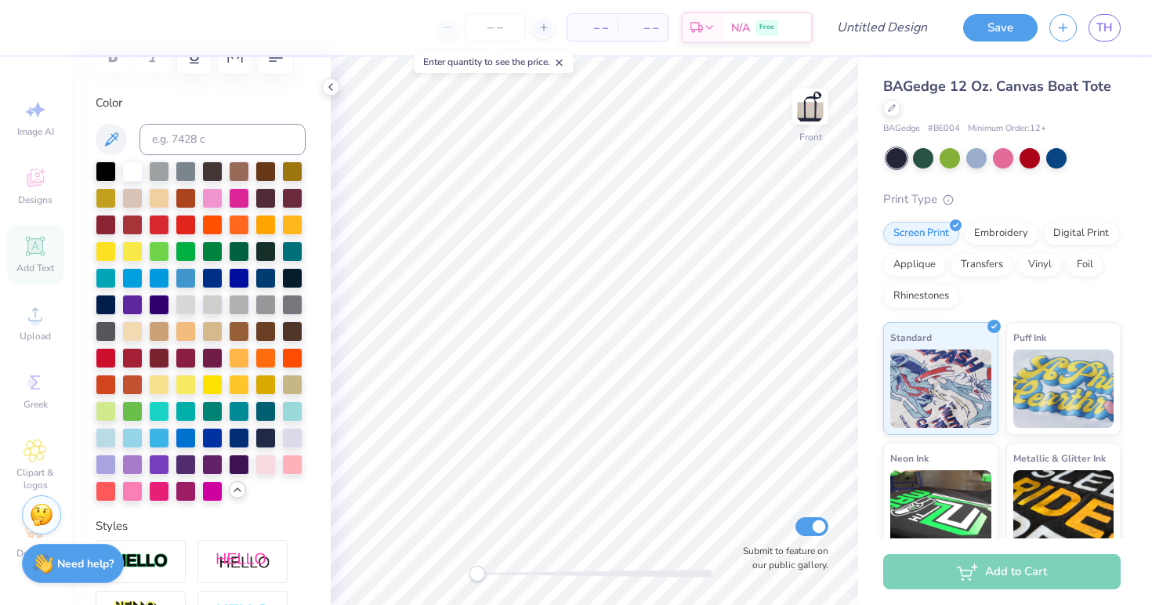
scroll to position [0, 0]
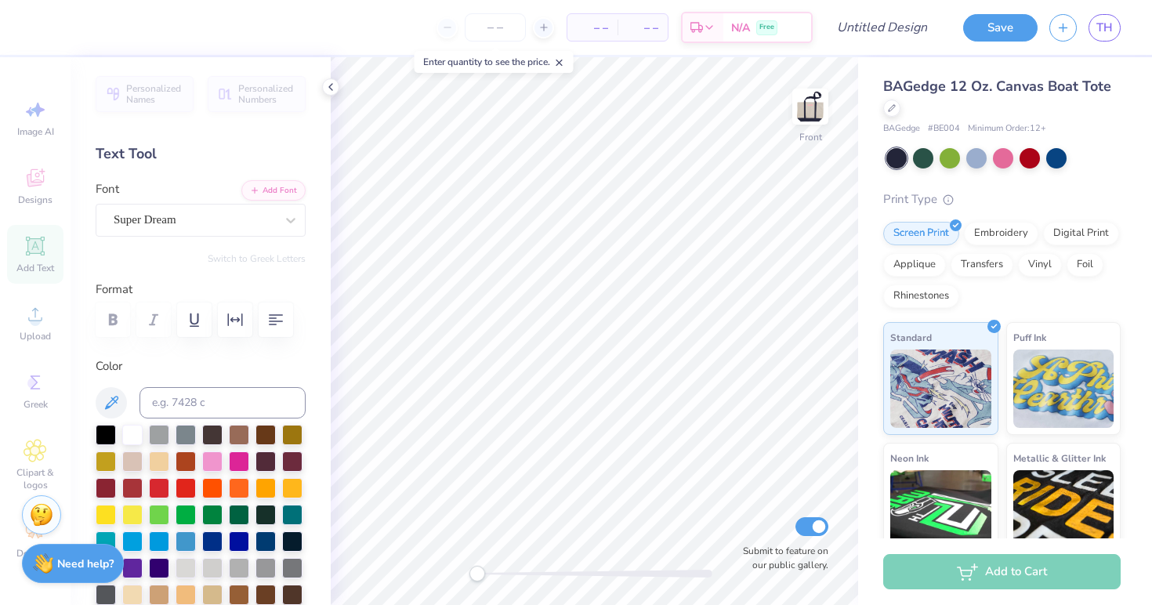
click at [12, 298] on div "Image AI Designs Add Text Upload Greek Clipart & logos Decorate" at bounding box center [35, 329] width 56 height 480
click at [71, 335] on div "Personalized Names Personalized Numbers Text Tool Add Font Font Super Dream Swi…" at bounding box center [201, 331] width 260 height 548
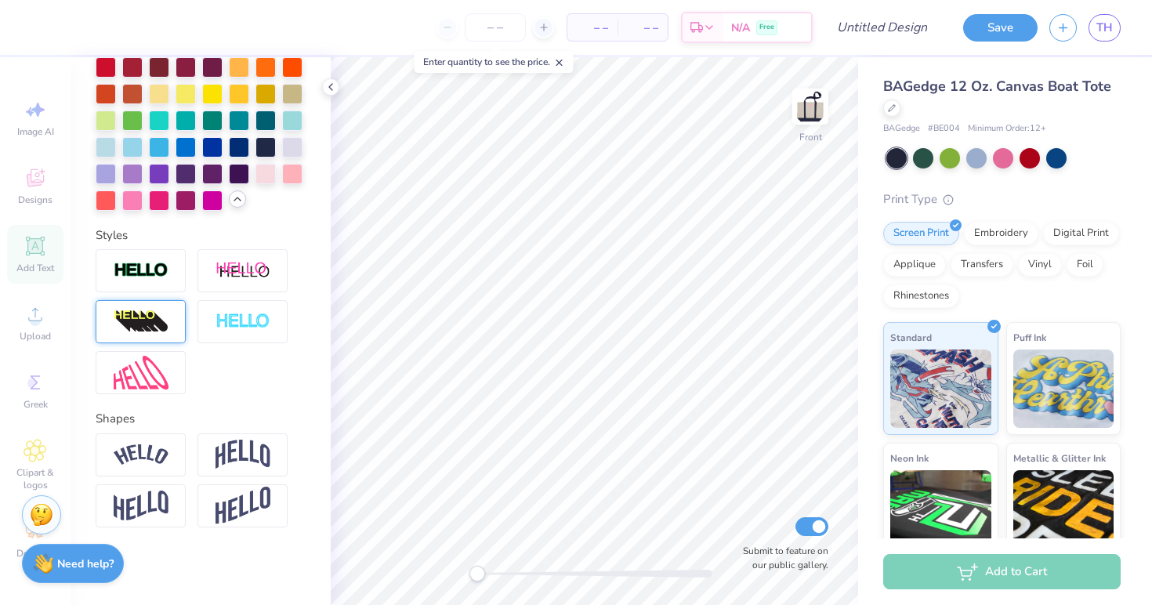
click at [137, 342] on div at bounding box center [141, 321] width 90 height 43
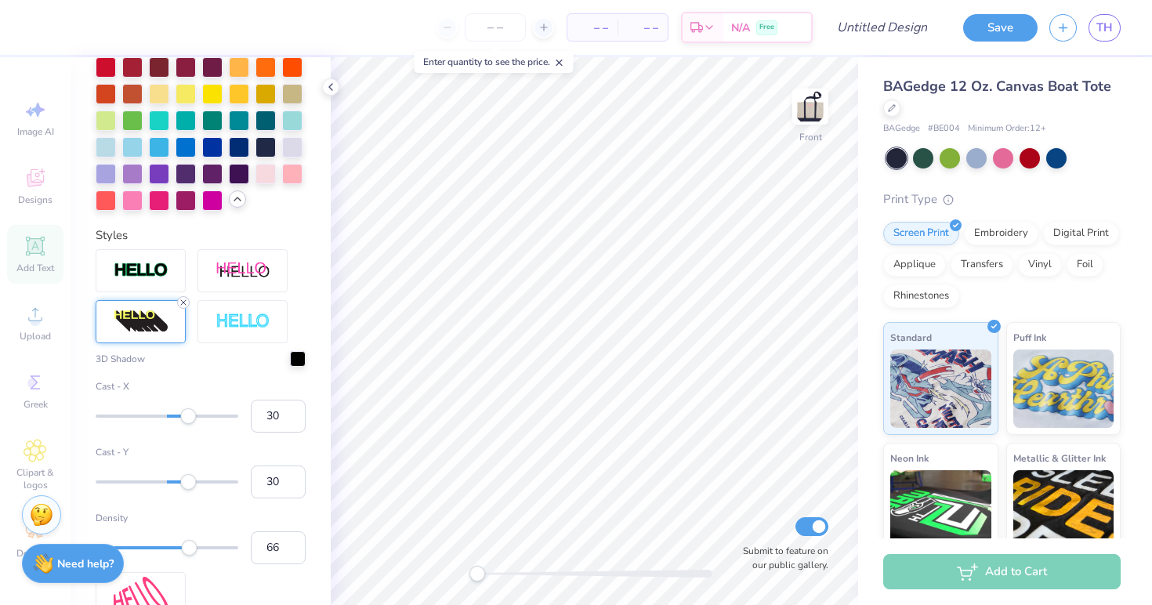
click at [182, 301] on icon at bounding box center [183, 302] width 9 height 9
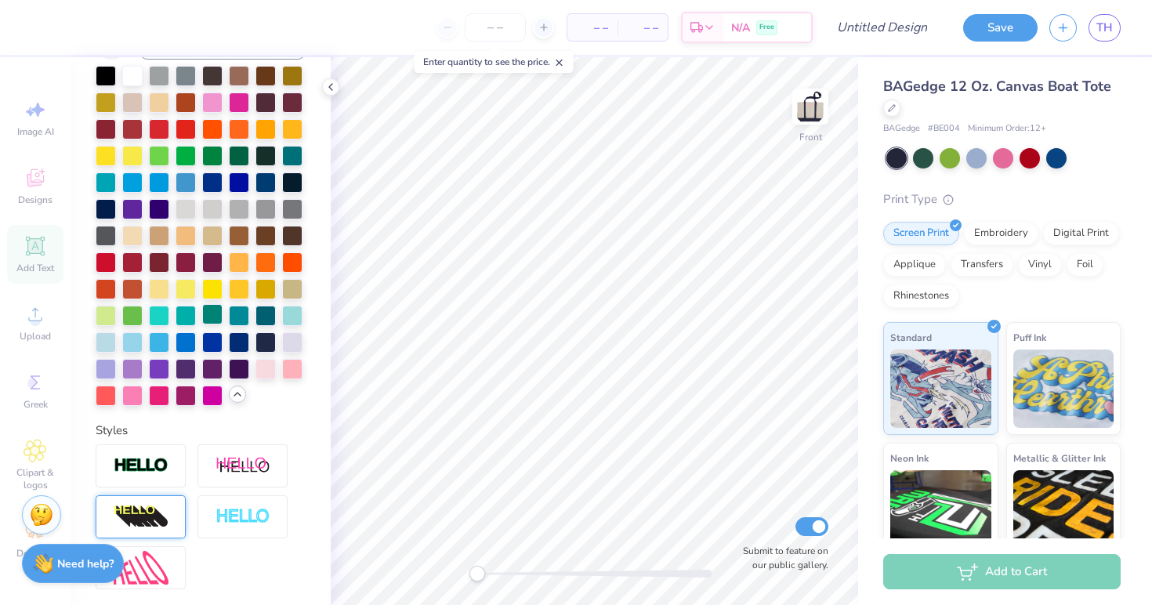
scroll to position [176, 0]
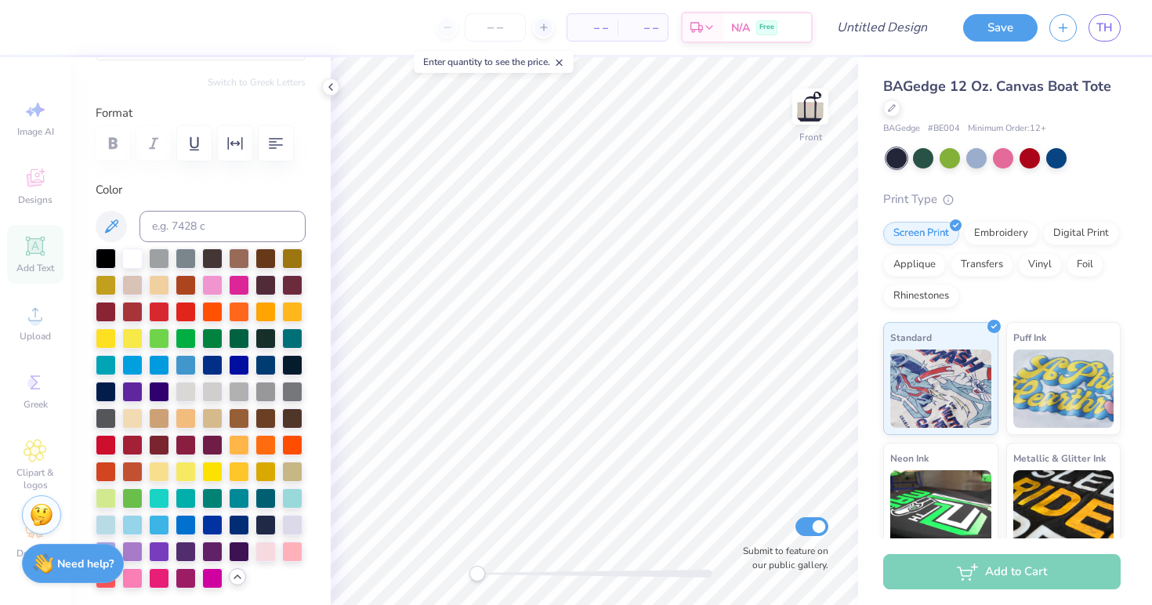
click at [216, 113] on label "Format" at bounding box center [201, 113] width 210 height 18
click at [52, 250] on div "Image AI Designs Add Text Upload Greek Clipart & logos Decorate" at bounding box center [35, 329] width 56 height 480
click at [32, 317] on div "Image AI Designs Add Text Upload Greek Clipart & logos Decorate" at bounding box center [35, 329] width 56 height 480
click at [330, 89] on icon at bounding box center [330, 87] width 13 height 13
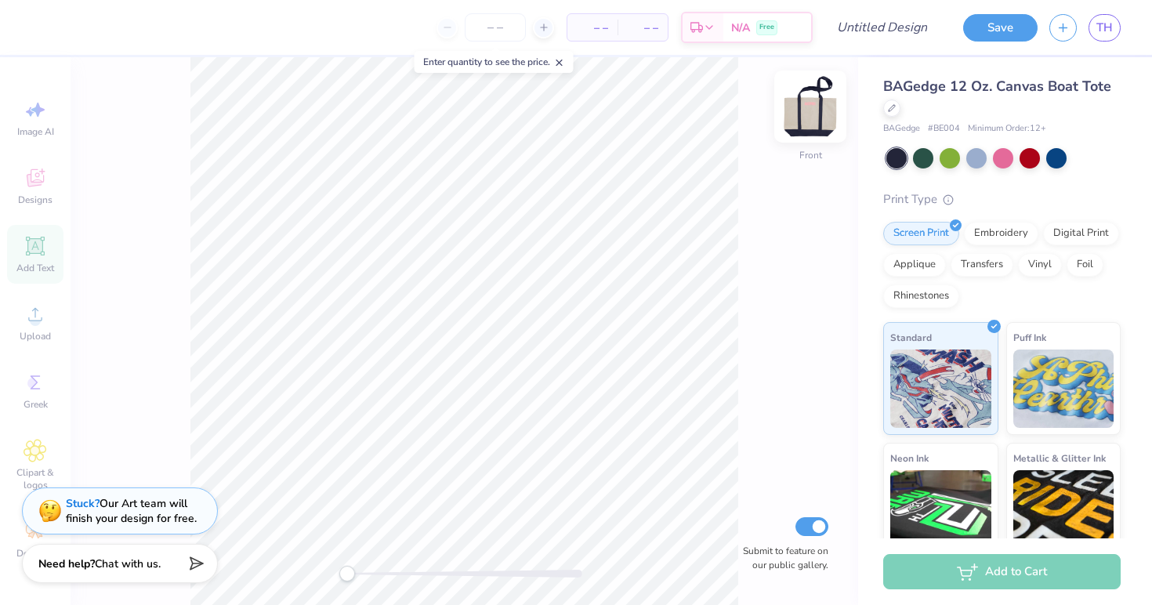
click at [799, 121] on img at bounding box center [810, 106] width 63 height 63
click at [799, 122] on img at bounding box center [810, 106] width 63 height 63
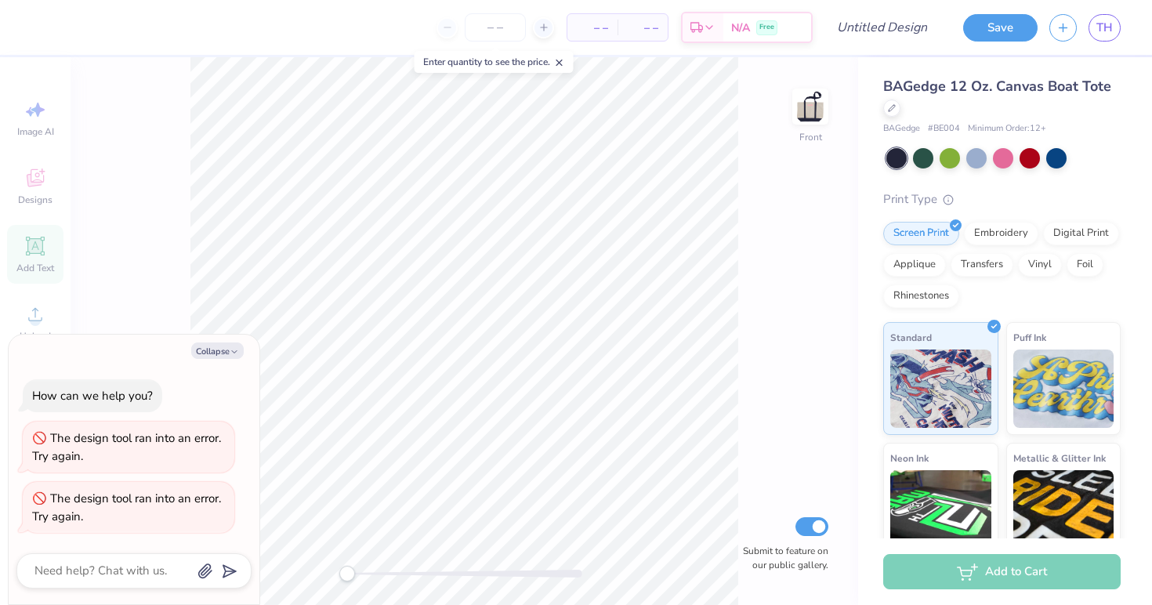
click at [201, 334] on div "Collapse How can we help you? The design tool ran into an error. Try again. The…" at bounding box center [134, 470] width 252 height 272
click at [212, 353] on button "Collapse" at bounding box center [217, 351] width 53 height 16
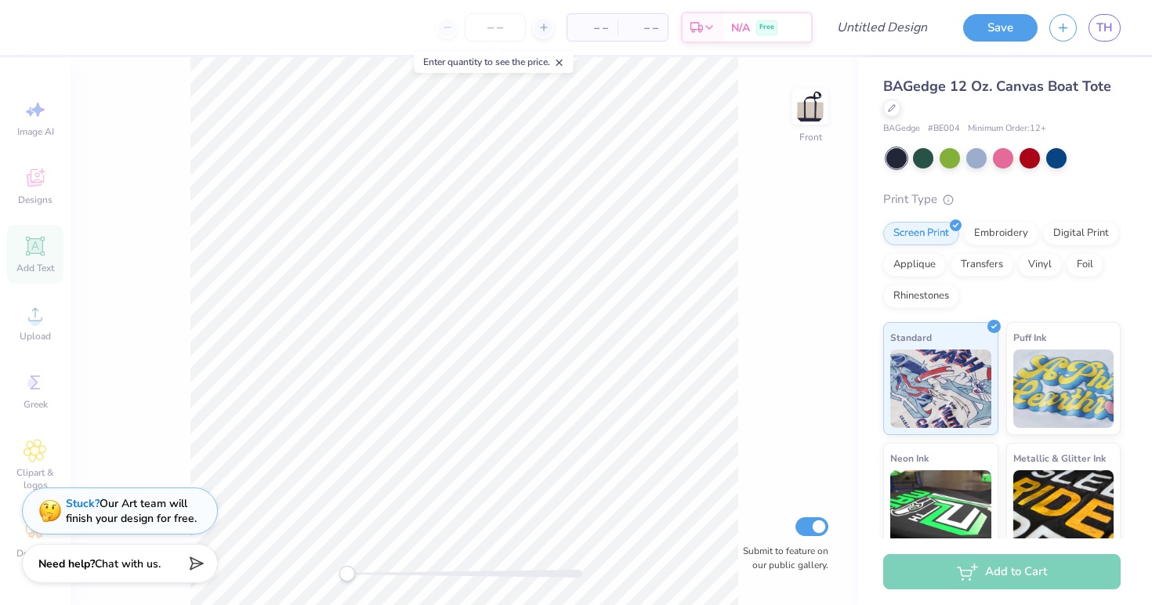
click at [60, 322] on div "Image AI Designs Add Text Upload Greek Clipart & logos Decorate" at bounding box center [35, 329] width 56 height 480
click at [814, 107] on img at bounding box center [810, 106] width 63 height 63
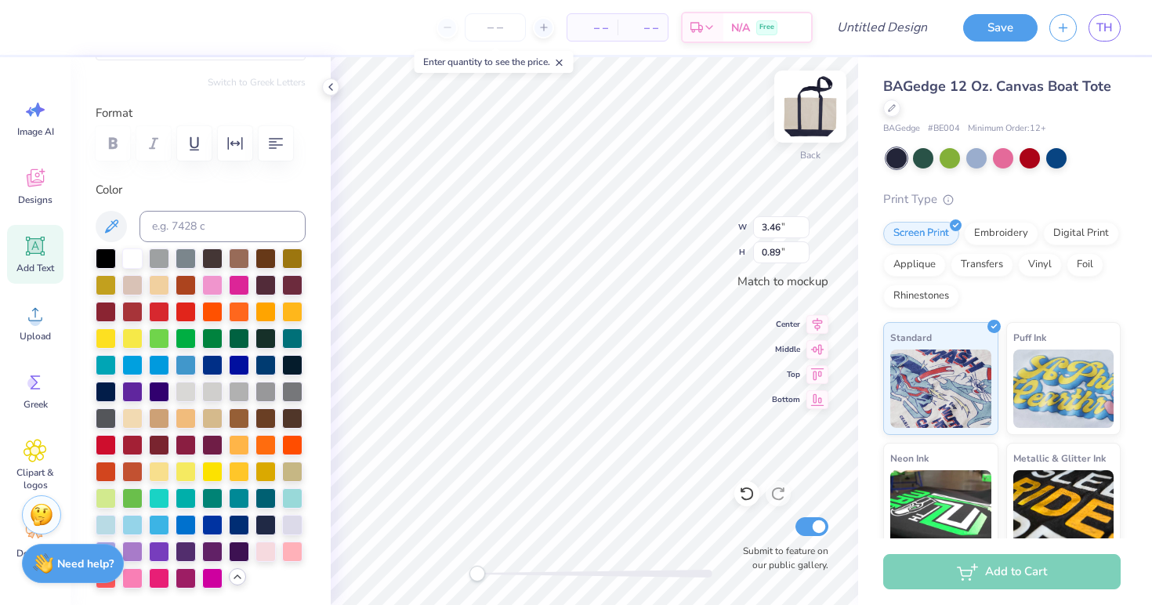
click at [797, 107] on img at bounding box center [810, 106] width 63 height 63
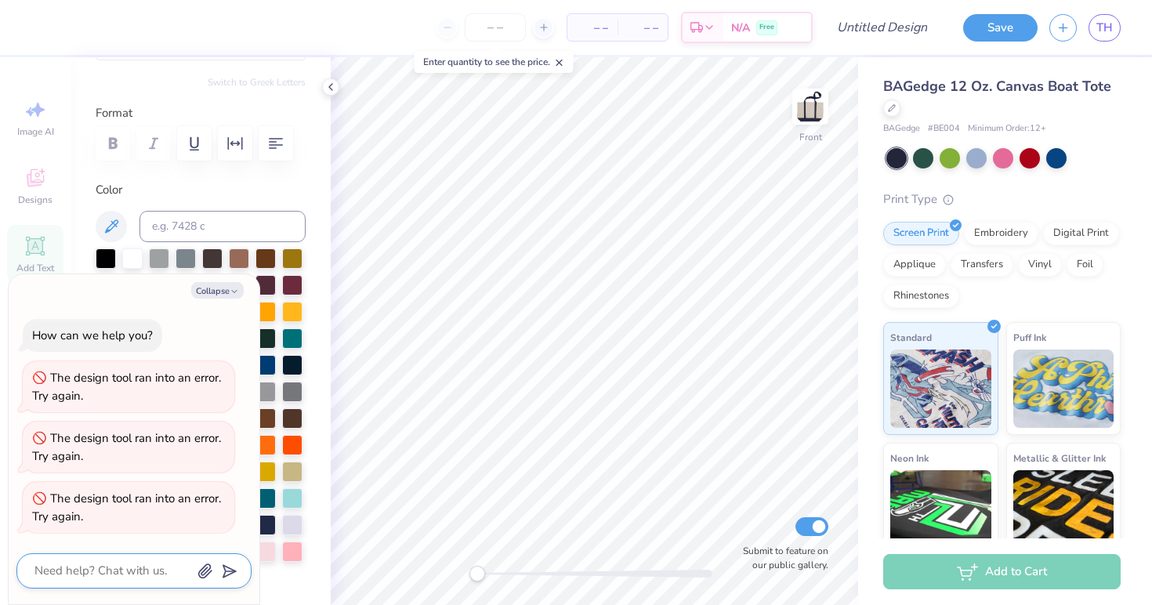
click at [155, 575] on textarea at bounding box center [112, 570] width 159 height 21
type textarea "x"
type textarea "c"
type textarea "x"
type textarea "ca"
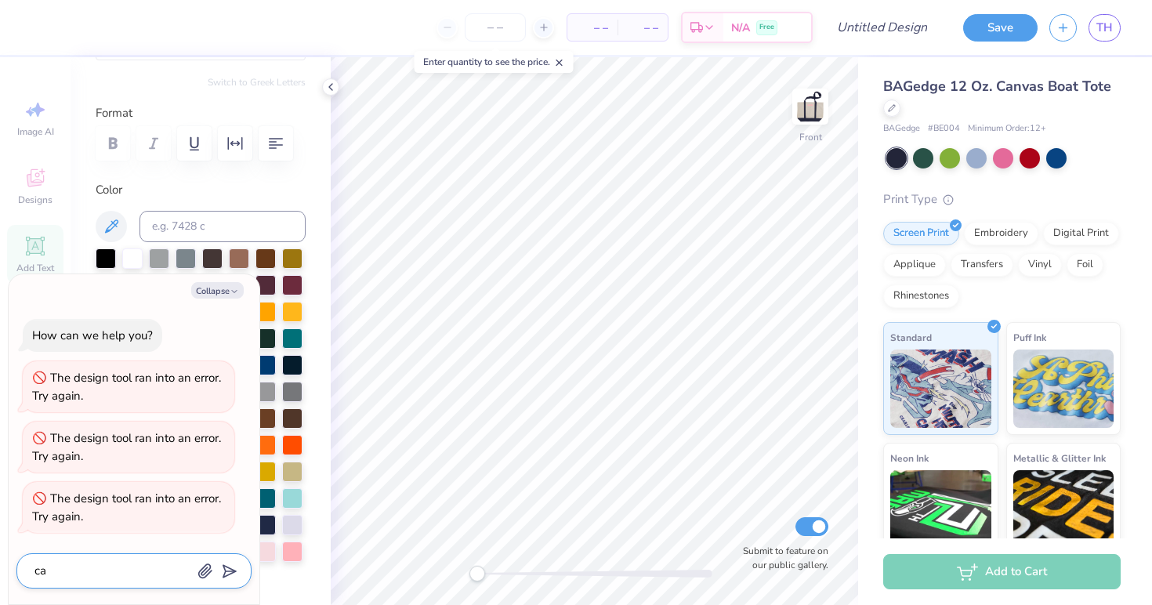
type textarea "x"
type textarea "can"
type textarea "x"
type textarea "can"
type textarea "x"
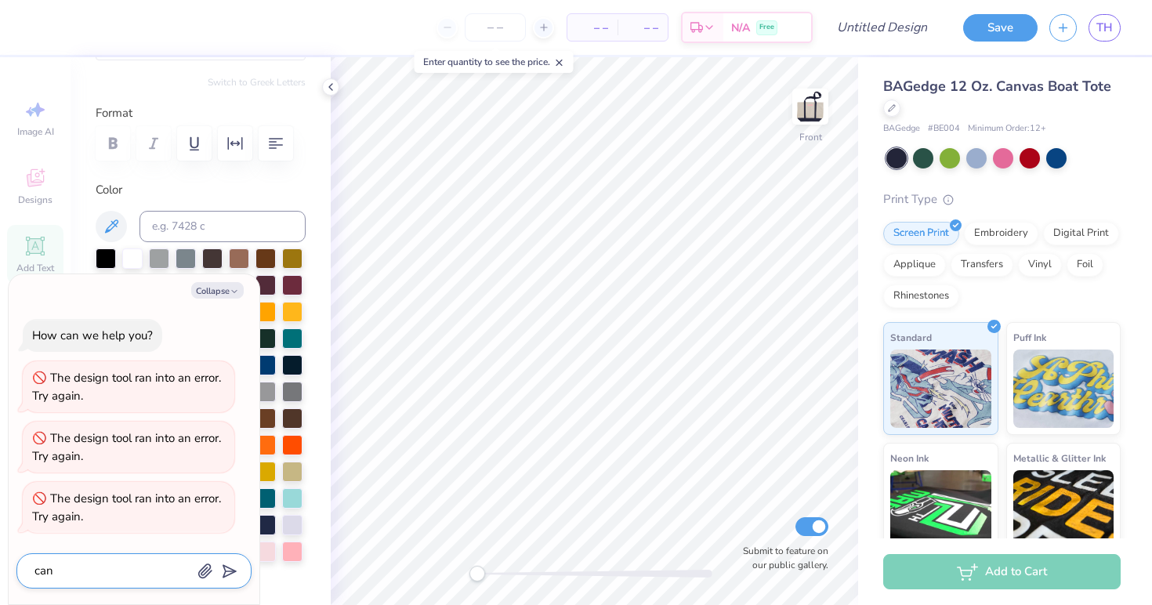
type textarea "can i"
type textarea "x"
type textarea "can i"
type textarea "x"
type textarea "can i d"
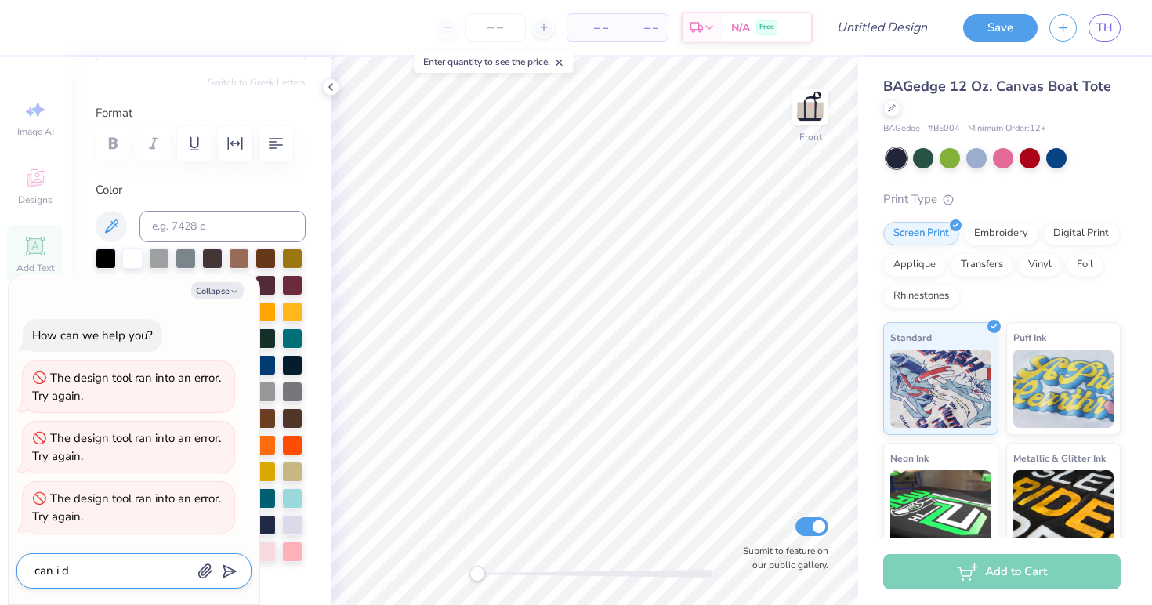
type textarea "x"
type textarea "can i de"
type textarea "x"
type textarea "can i dec"
type textarea "x"
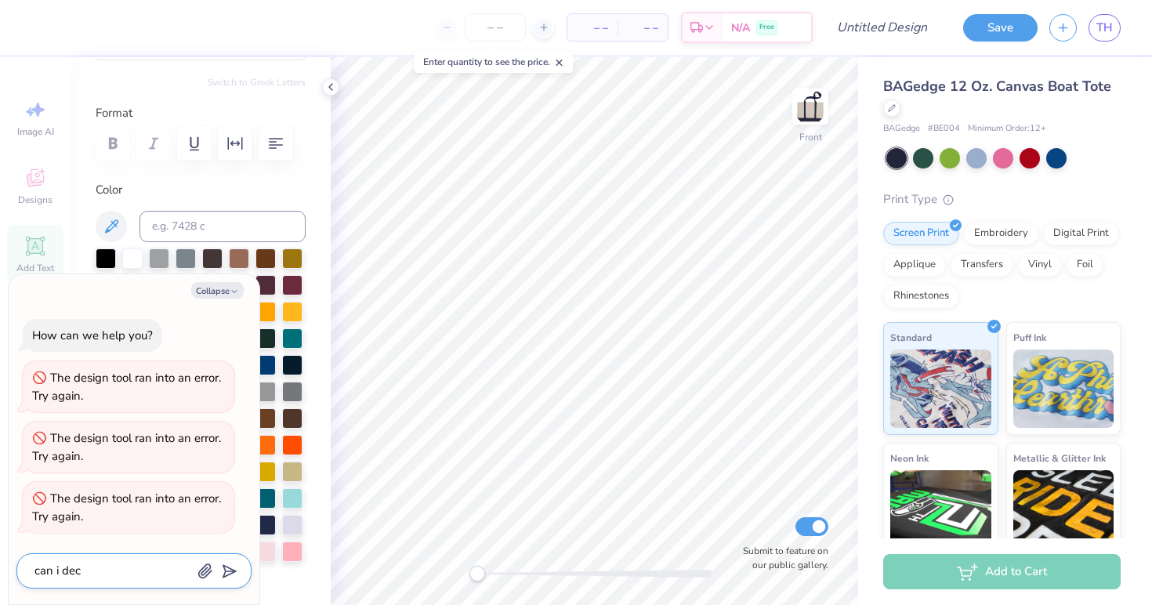
type textarea "can i deco"
type textarea "x"
type textarea "can i decor"
type textarea "x"
type textarea "can i decora"
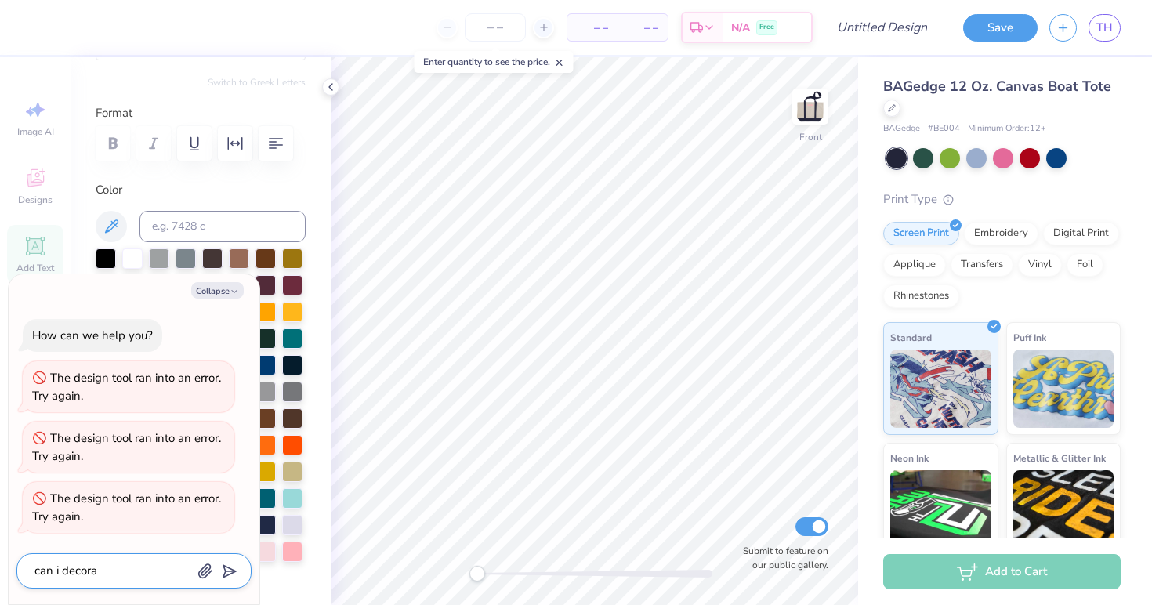
type textarea "x"
type textarea "can i decorat"
type textarea "x"
type textarea "can i decorate"
type textarea "x"
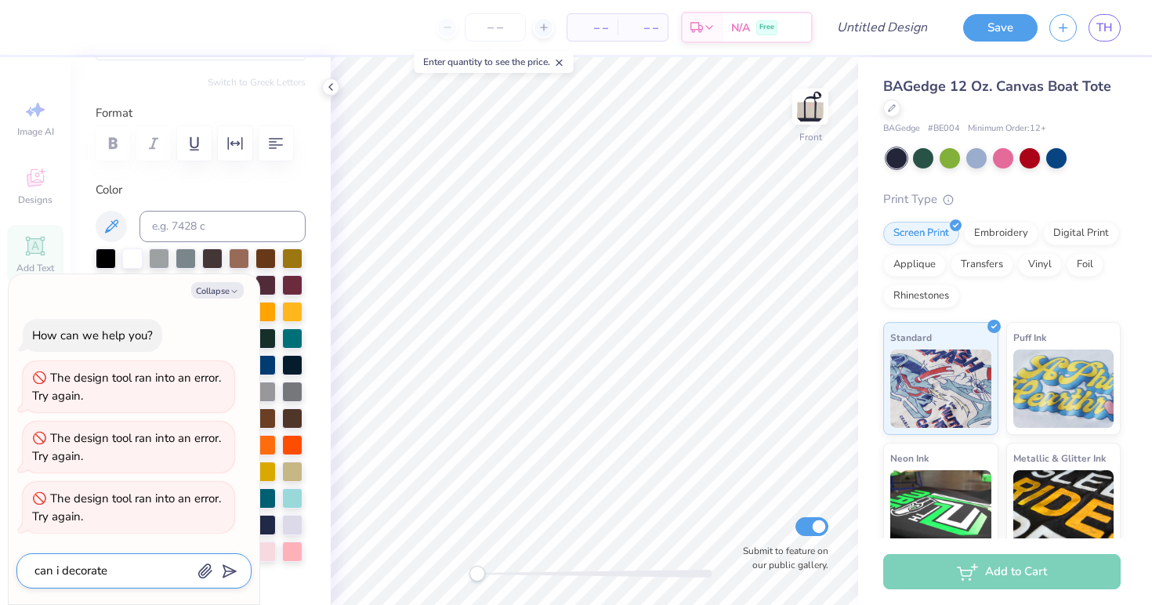
type textarea "can i decorate"
type textarea "x"
type textarea "can i decorate t"
type textarea "x"
type textarea "can i decorate th"
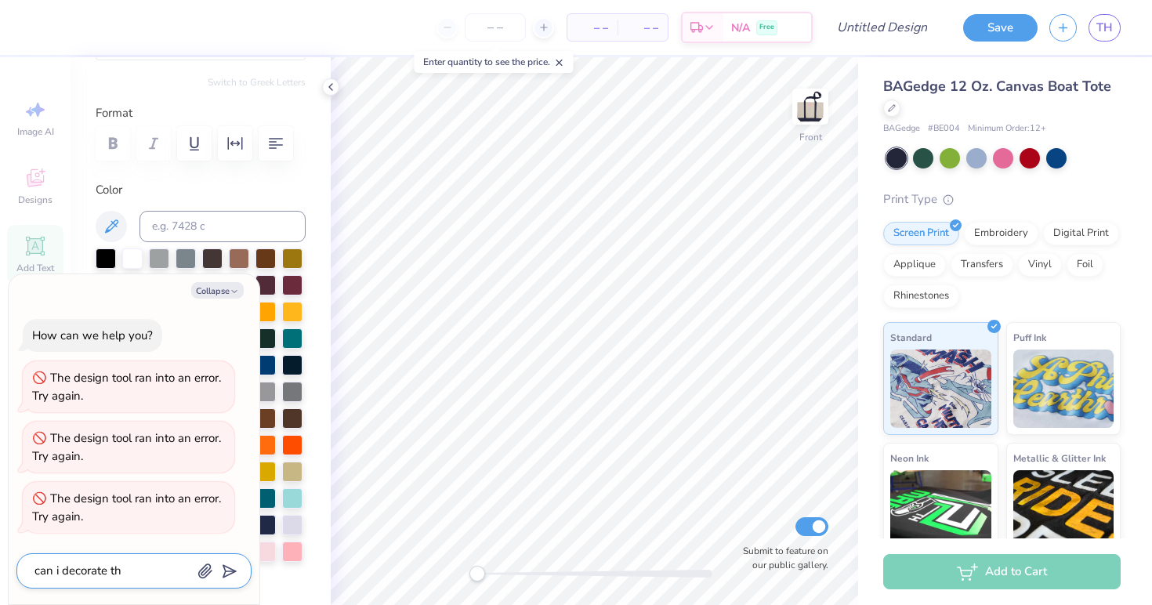
type textarea "x"
type textarea "can i decorate the"
type textarea "x"
type textarea "can i decorate the"
type textarea "x"
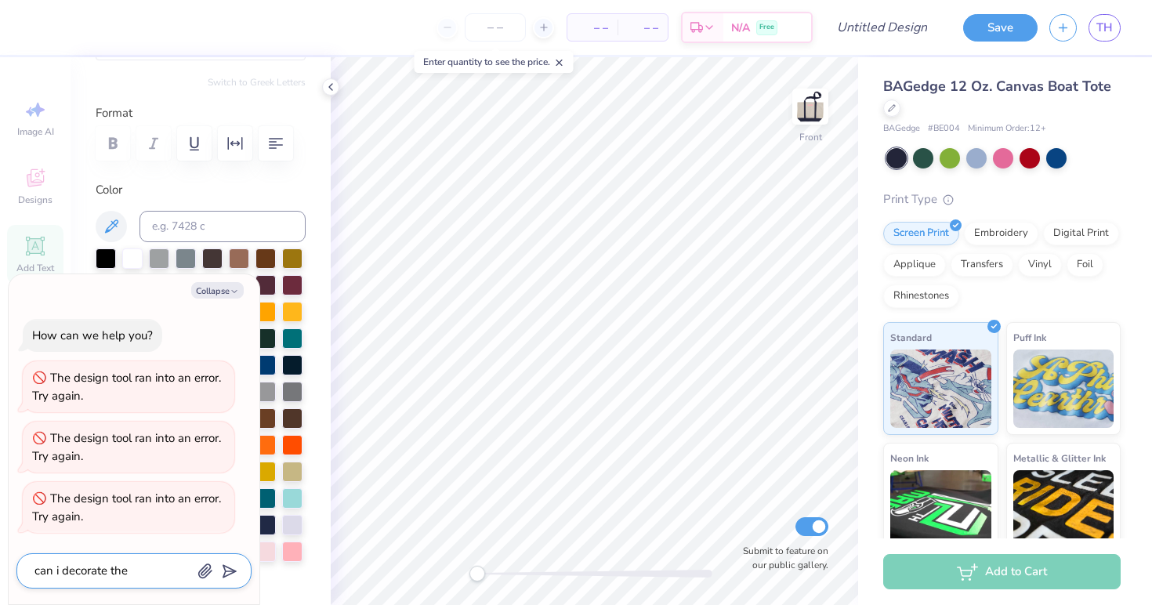
type textarea "can i decorate the b"
type textarea "x"
type textarea "can i decorate the ba"
type textarea "x"
type textarea "can i decorate the bac"
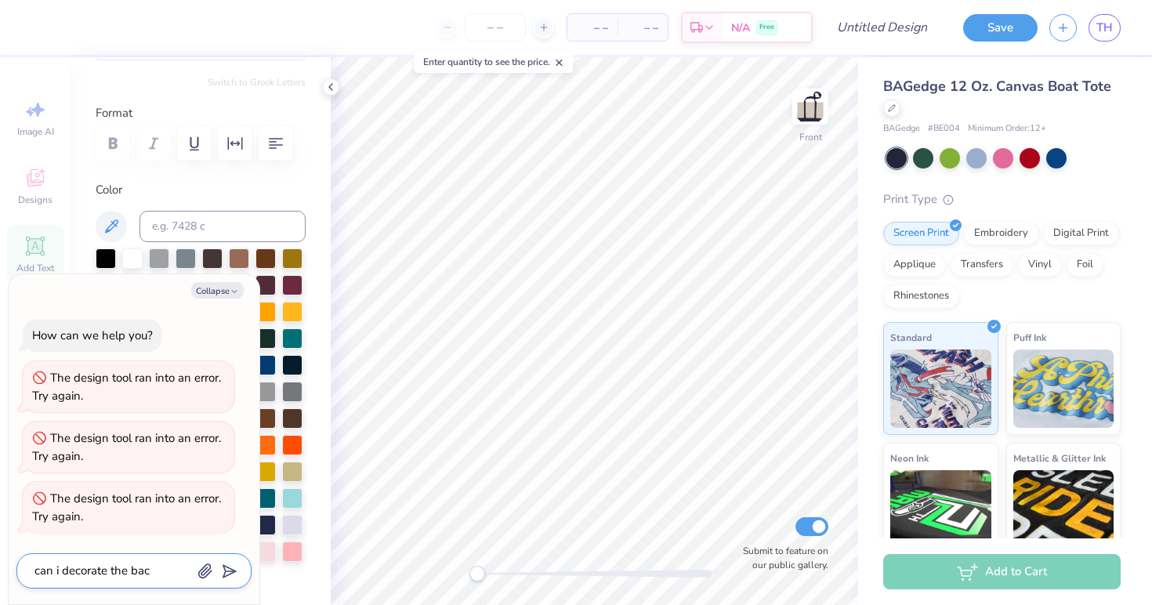
type textarea "x"
type textarea "can i decorate the back"
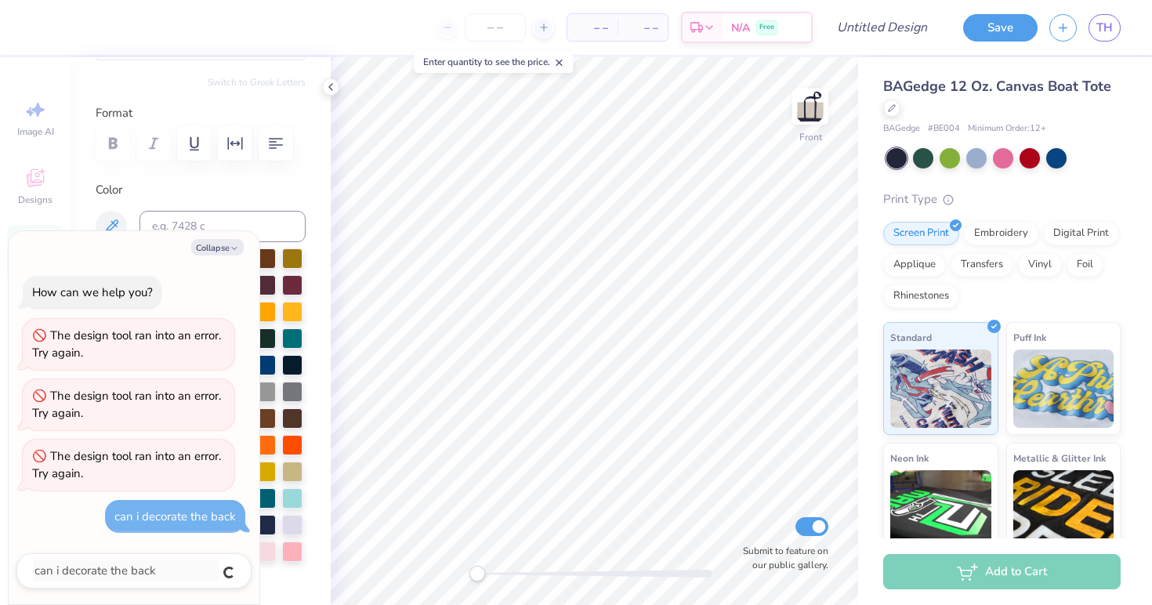
type textarea "x"
click at [1008, 249] on div "Screen Print Embroidery Digital Print Applique Transfers Vinyl Foil Rhinestones" at bounding box center [1001, 265] width 237 height 86
click at [1005, 244] on div "Screen Print Embroidery Digital Print Applique Transfers Vinyl Foil Rhinestones" at bounding box center [1001, 265] width 237 height 86
click at [1000, 237] on div "Embroidery" at bounding box center [1001, 231] width 74 height 24
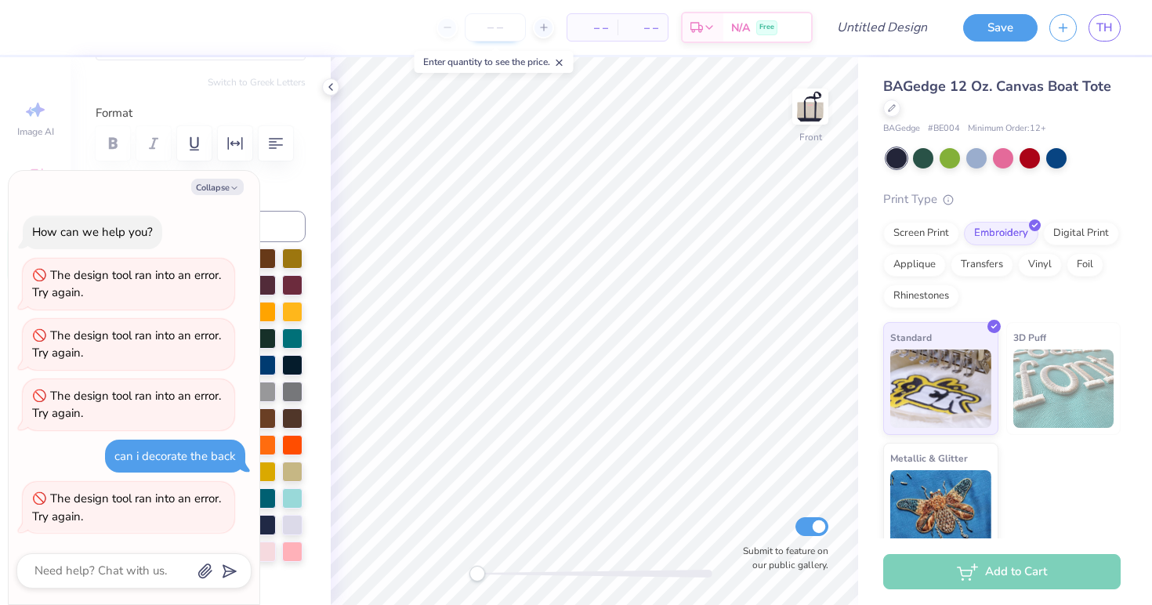
click at [506, 24] on input "number" at bounding box center [495, 27] width 61 height 28
click at [795, 107] on img at bounding box center [810, 106] width 63 height 63
type textarea "x"
click at [484, 23] on input "number" at bounding box center [495, 27] width 61 height 28
type input "40"
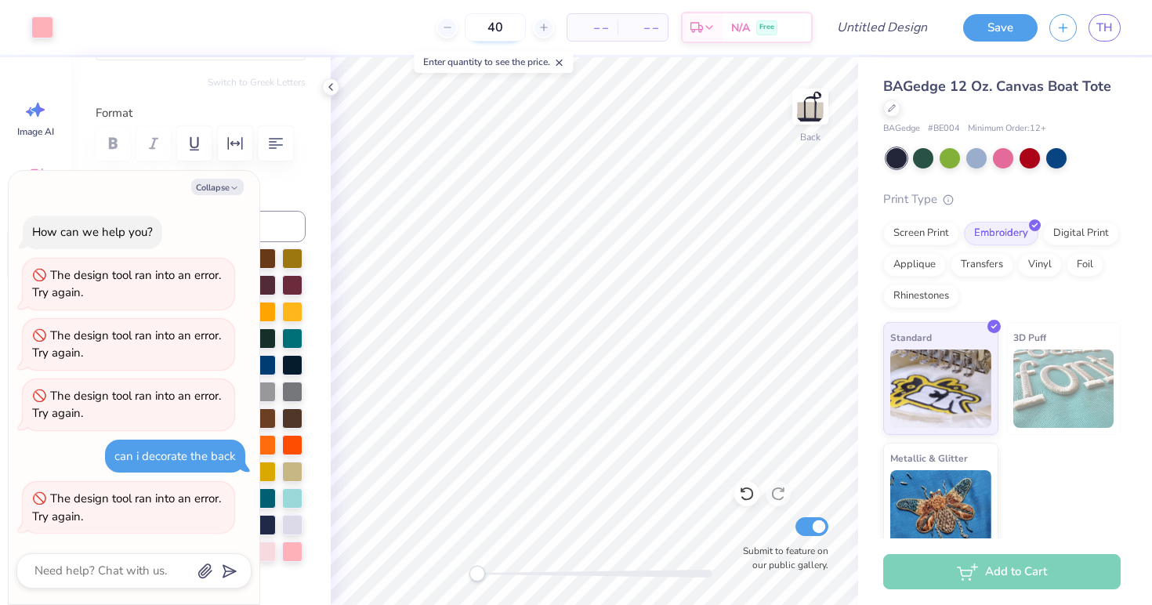
type textarea "x"
type input "40"
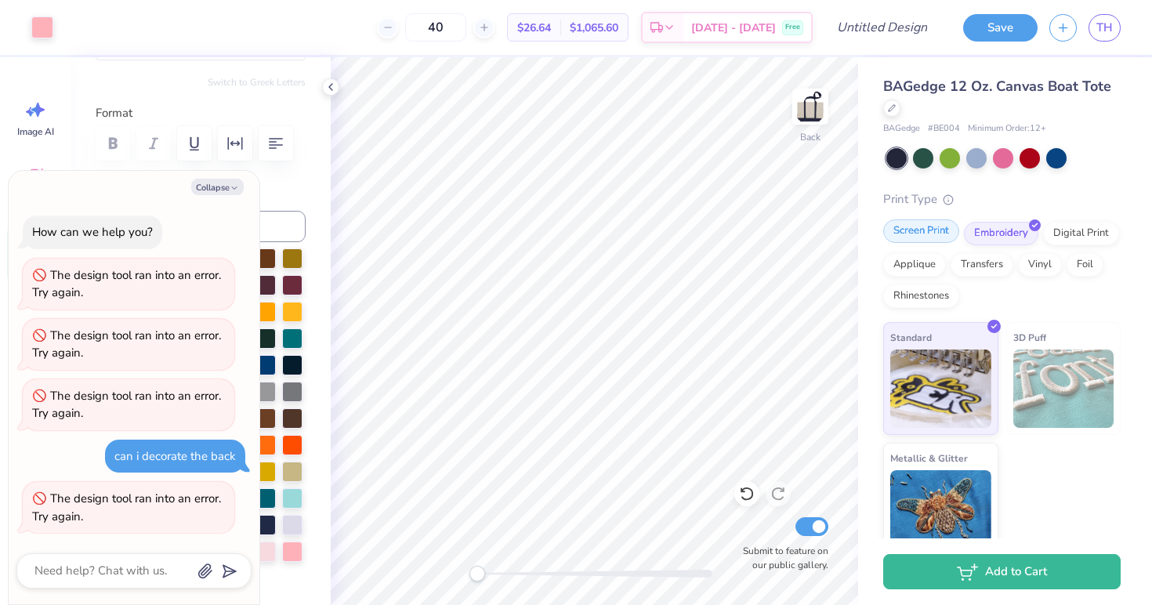
click at [909, 232] on div "Screen Print" at bounding box center [921, 231] width 76 height 24
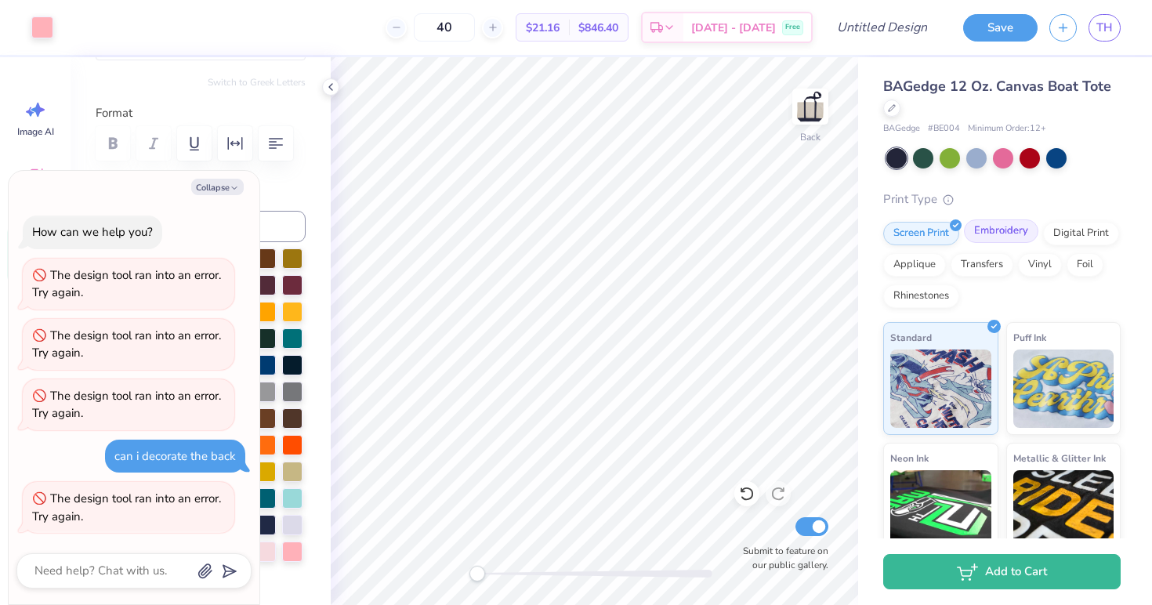
click at [988, 228] on div "Embroidery" at bounding box center [1001, 231] width 74 height 24
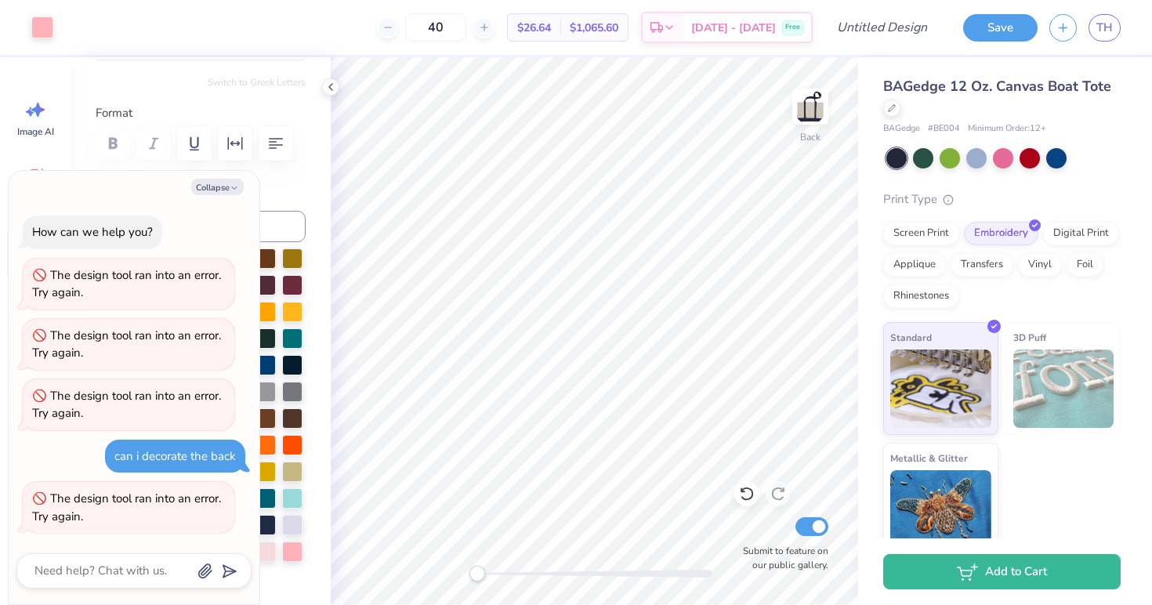
click at [1024, 404] on img at bounding box center [1063, 389] width 101 height 78
click at [970, 476] on img at bounding box center [940, 507] width 101 height 78
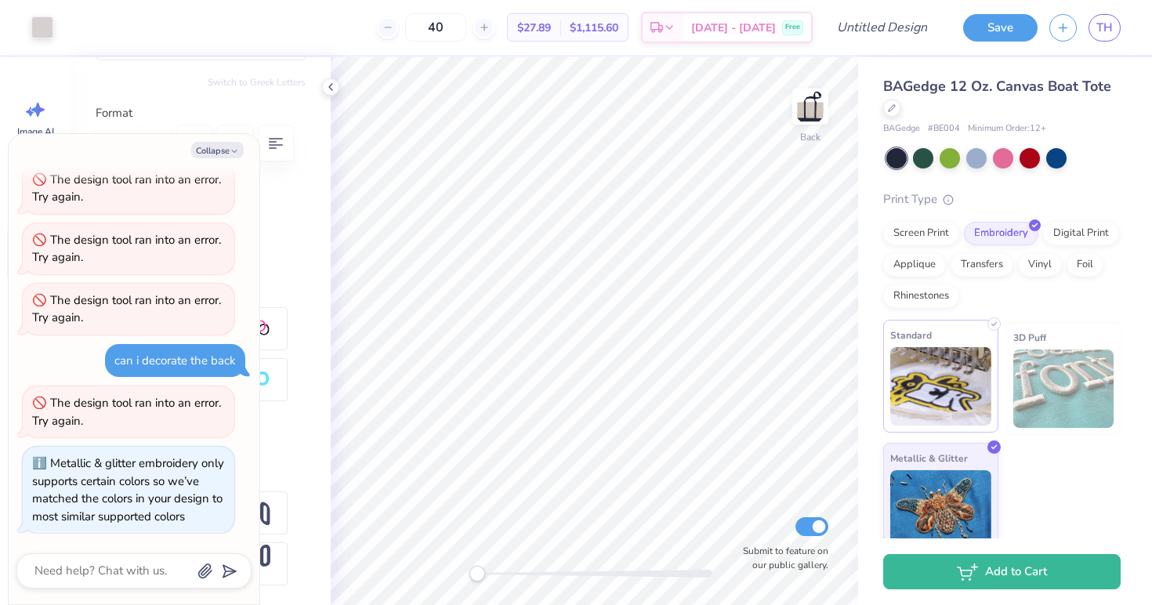
click at [906, 382] on img at bounding box center [940, 386] width 101 height 78
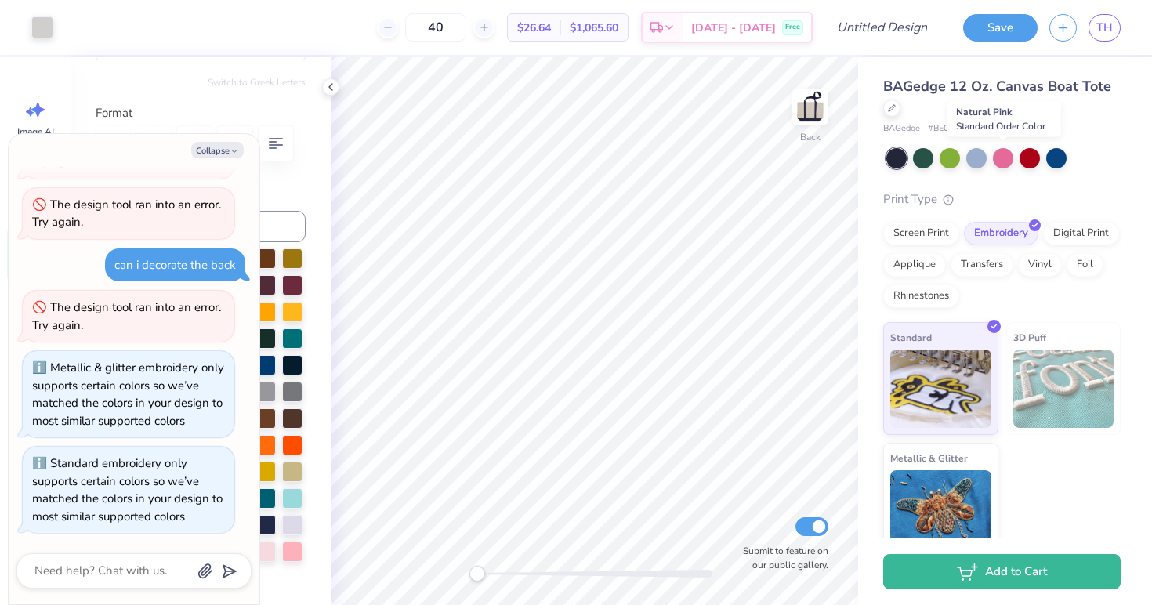
click at [991, 159] on div at bounding box center [1003, 158] width 234 height 20
click at [998, 158] on div at bounding box center [1003, 157] width 20 height 20
click at [1002, 153] on div at bounding box center [1003, 157] width 20 height 20
click at [220, 154] on button "Collapse" at bounding box center [217, 150] width 53 height 16
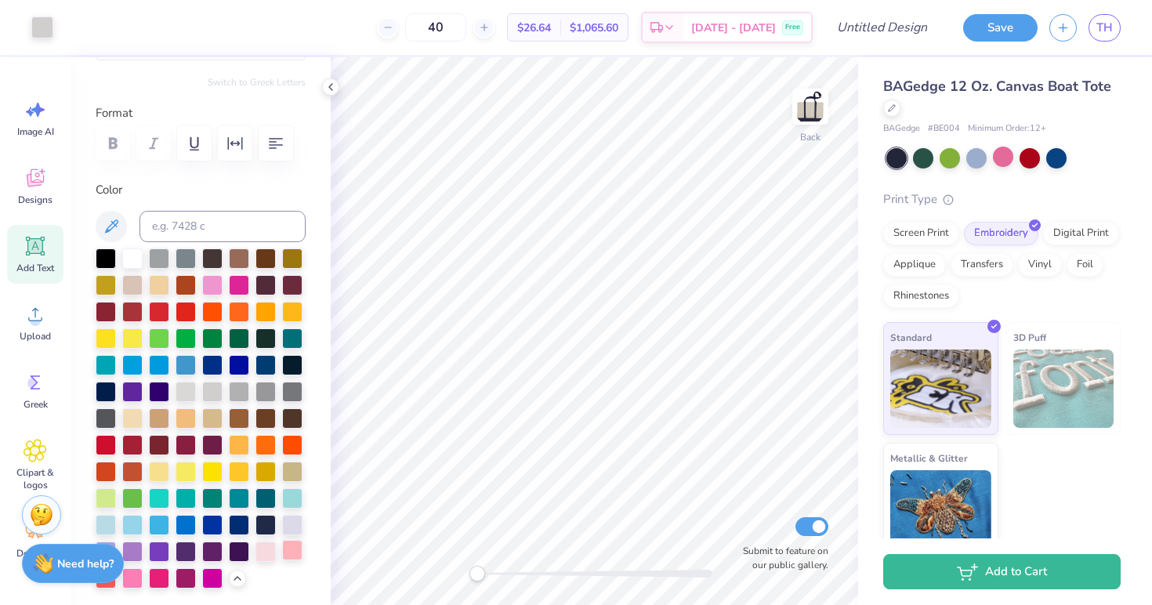
click at [295, 550] on div at bounding box center [292, 550] width 20 height 20
click at [75, 554] on strong "Need help?" at bounding box center [85, 561] width 56 height 15
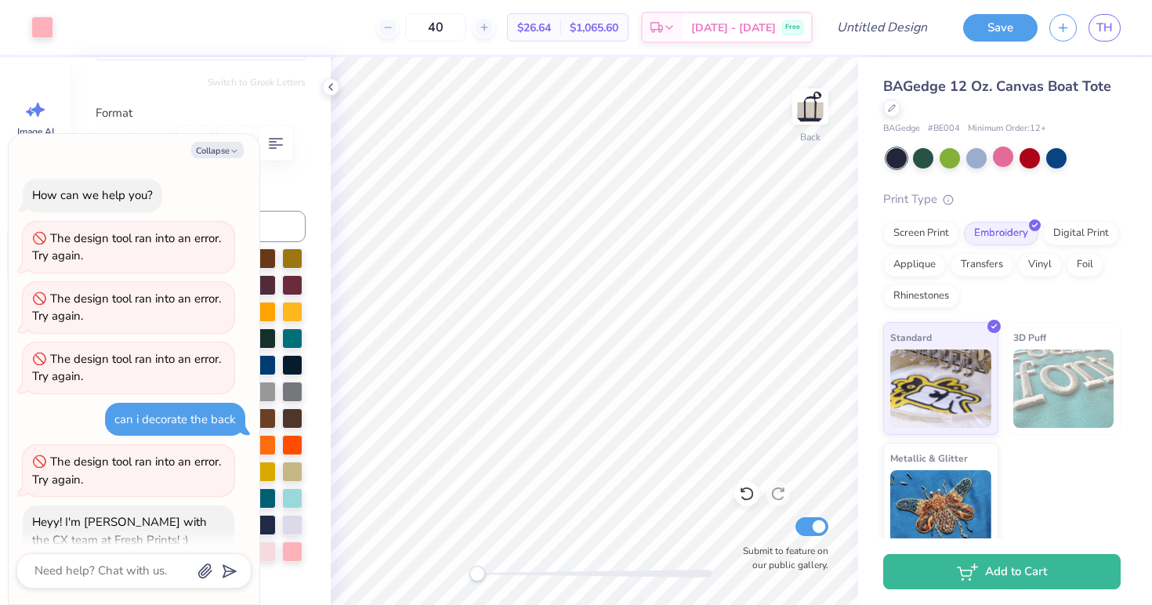
scroll to position [246, 0]
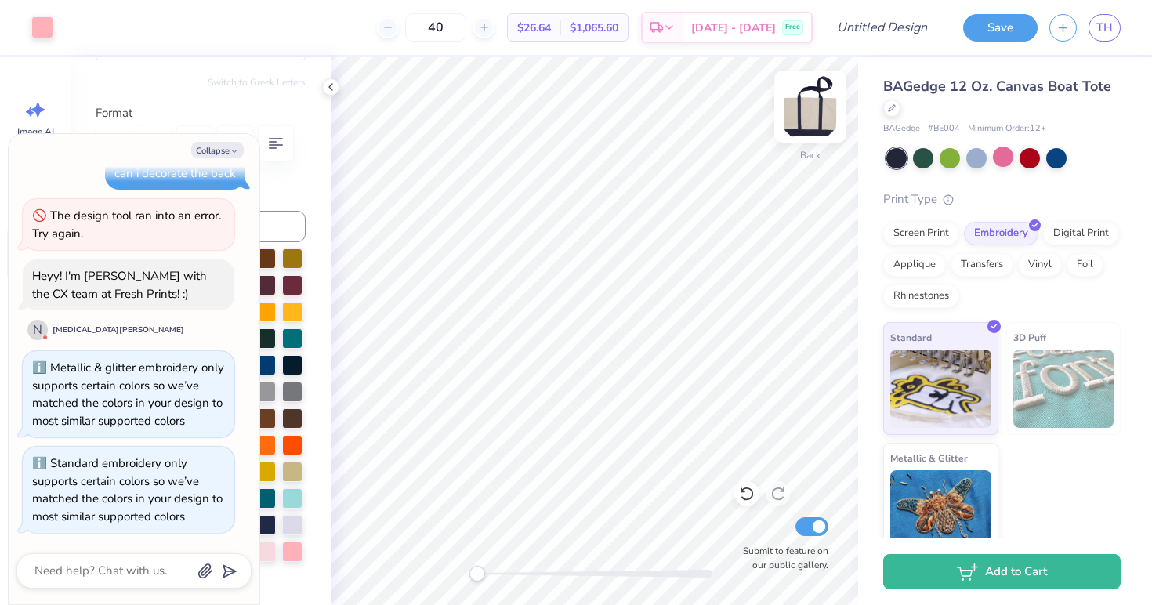
click at [808, 114] on img at bounding box center [810, 106] width 63 height 63
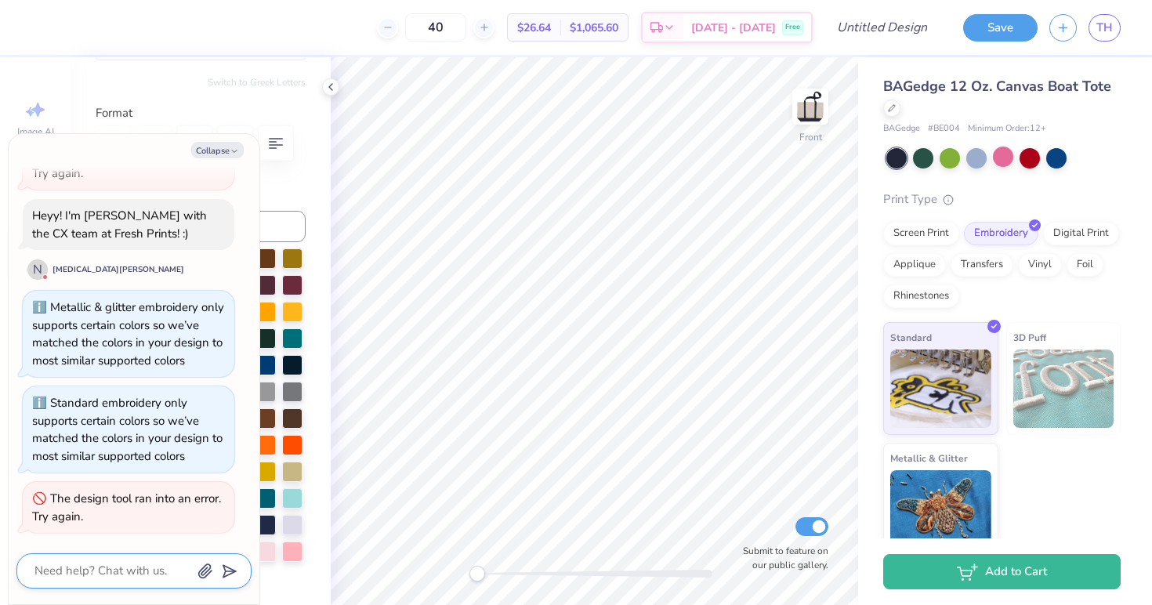
click at [131, 566] on textarea at bounding box center [112, 570] width 159 height 21
type textarea "x"
type textarea "i"
type textarea "x"
type textarea "it"
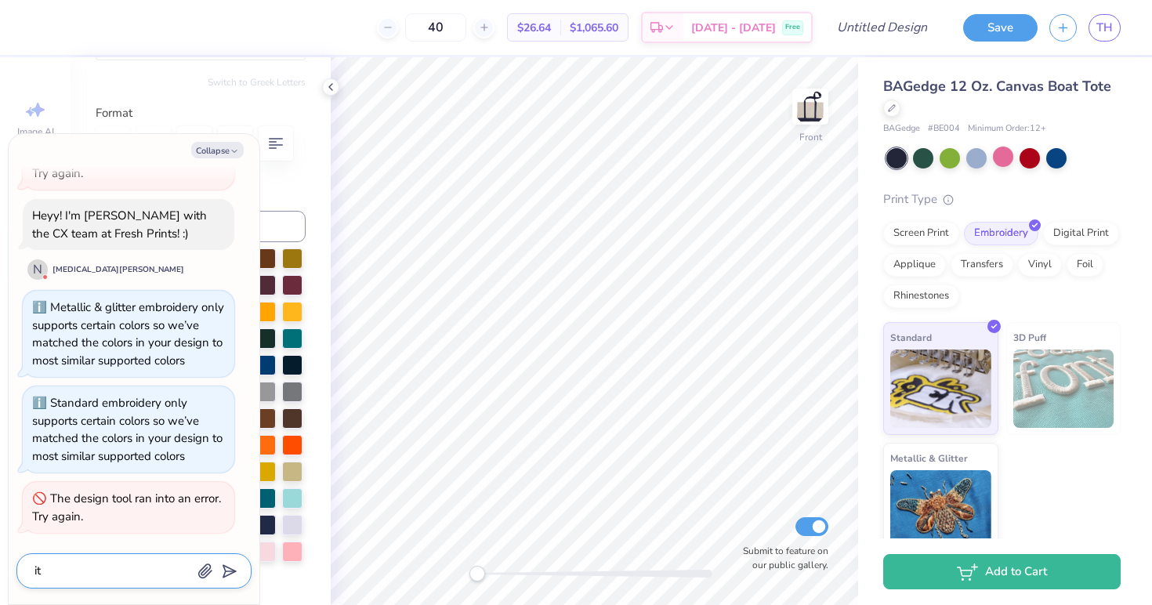
type textarea "x"
type textarea "it"
type textarea "x"
type textarea "it w"
type textarea "x"
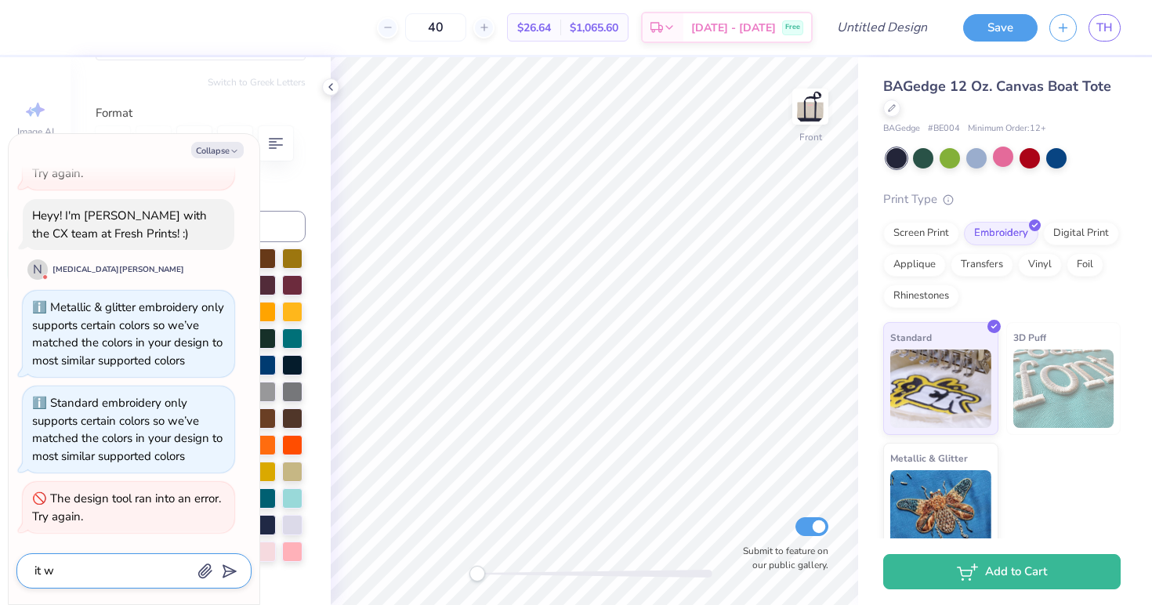
type textarea "it wo"
type textarea "x"
type textarea "it won"
type textarea "x"
type textarea "it wont"
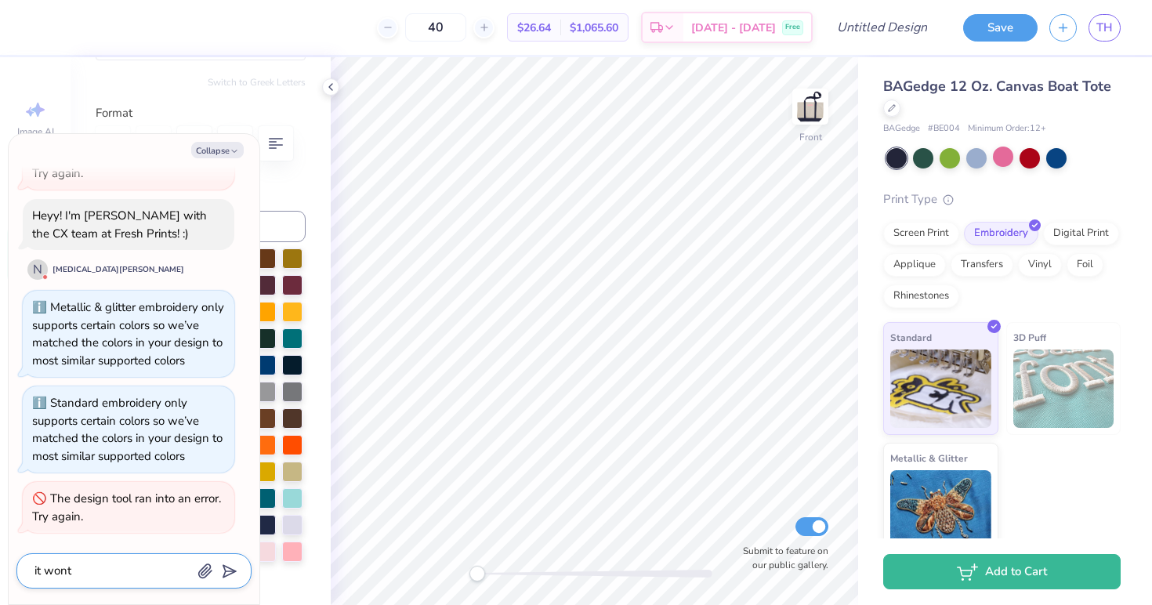
type textarea "x"
type textarea "it wont"
type textarea "x"
type textarea "it wont le"
type textarea "x"
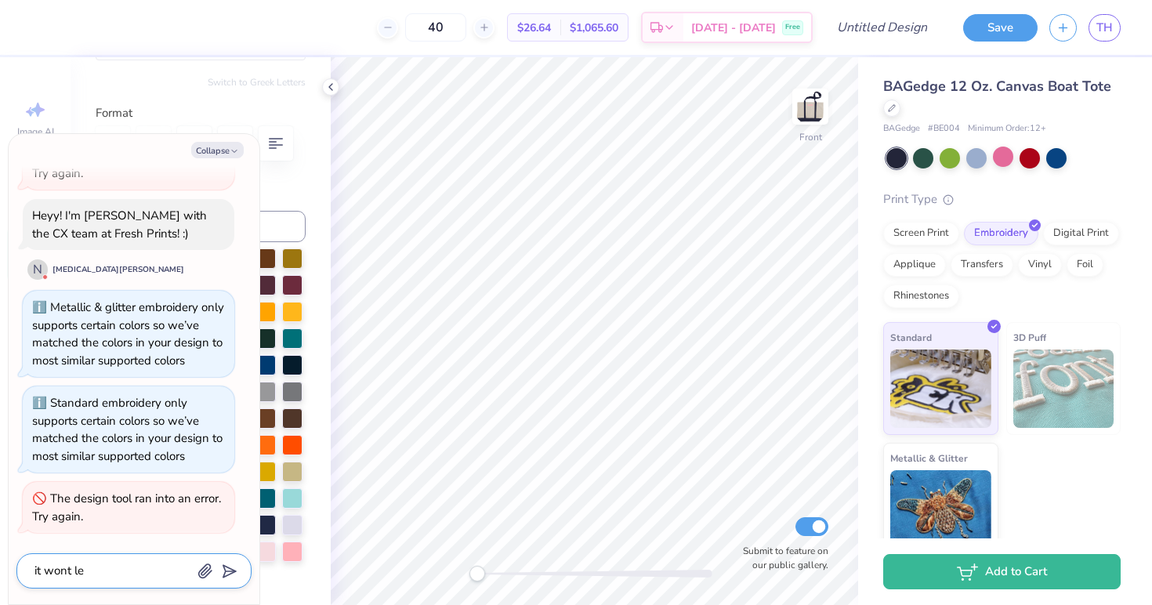
type textarea "it wont let"
type textarea "x"
type textarea "it wont let"
type textarea "x"
type textarea "it wont let a"
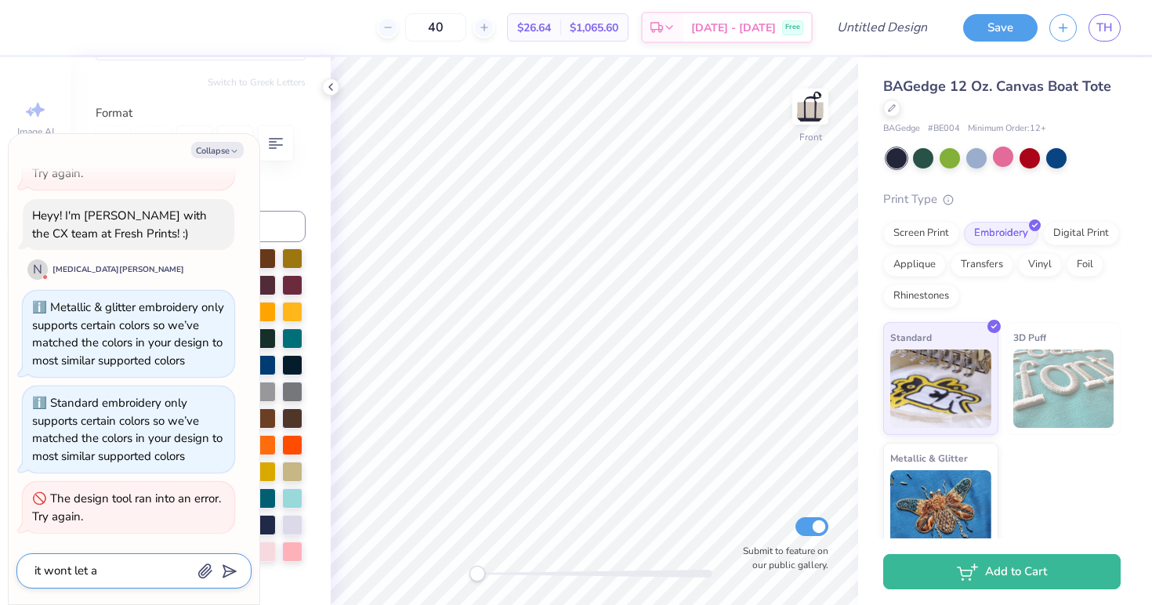
type textarea "x"
type textarea "it wont let"
type textarea "x"
type textarea "it wont let m"
type textarea "x"
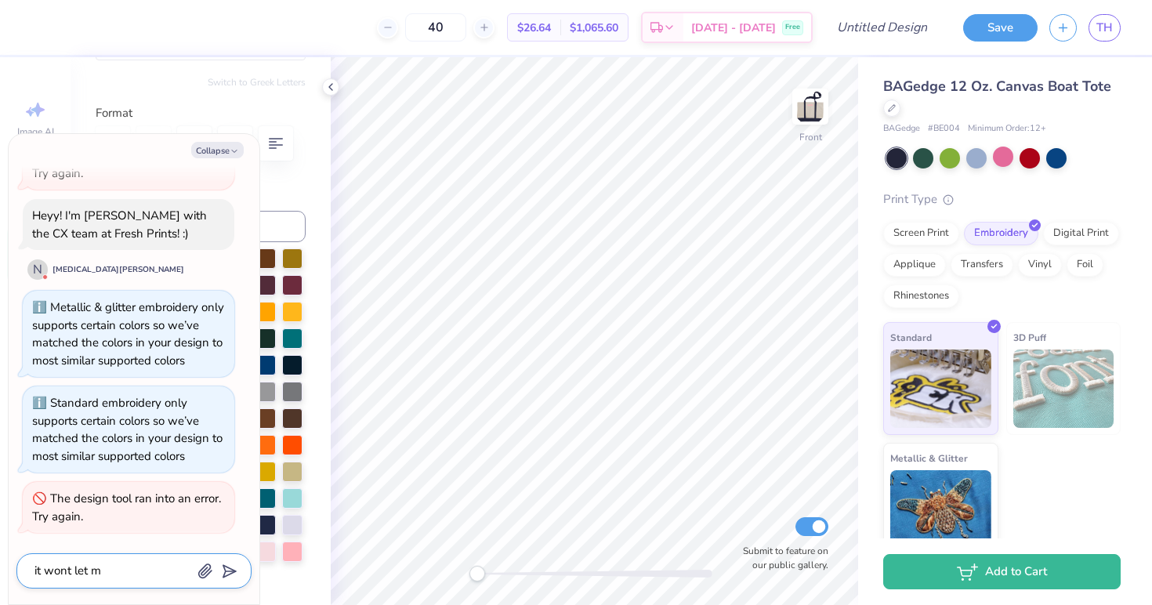
type textarea "it wont let me"
type textarea "x"
type textarea "it wont let me"
type textarea "x"
type textarea "it wont let me a"
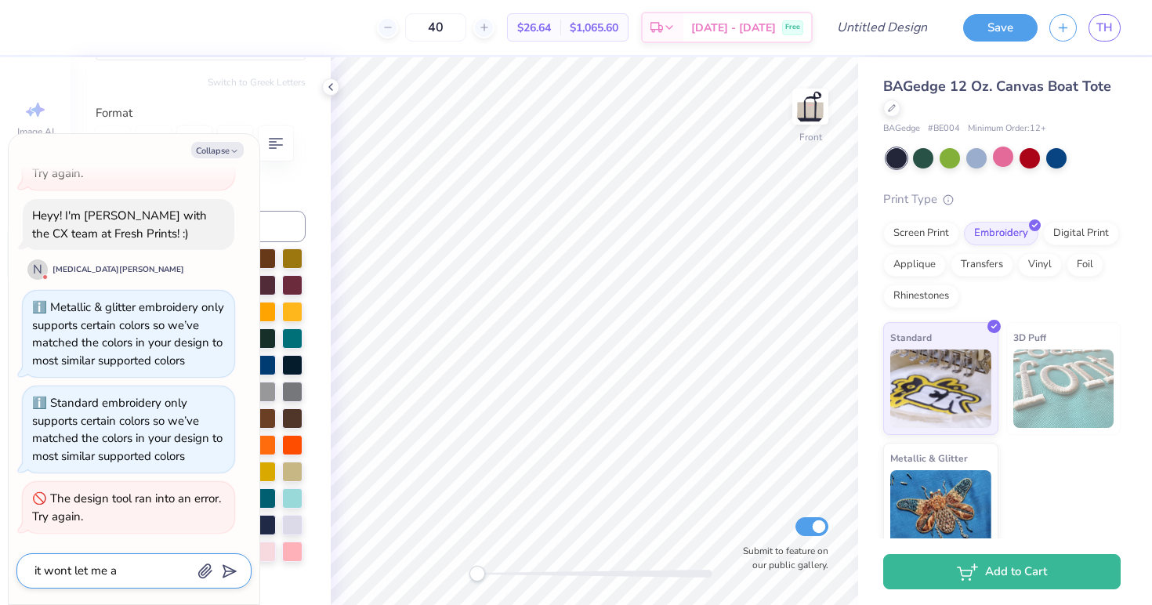
type textarea "x"
type textarea "it wont let me ad"
type textarea "x"
type textarea "it wont let me add"
type textarea "x"
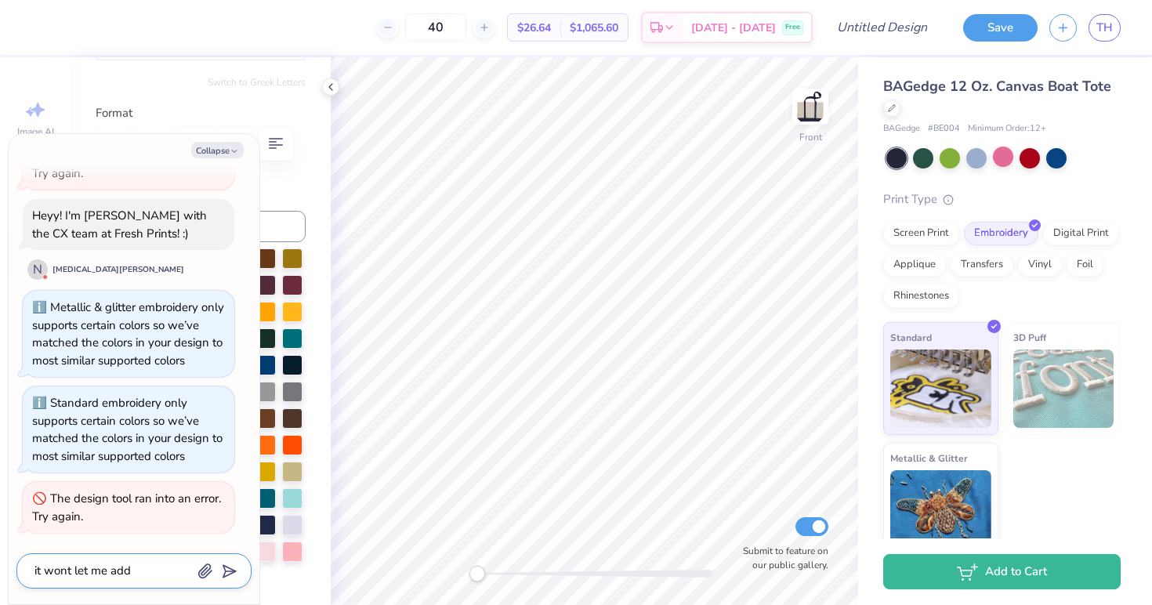
type textarea "it wont let me add"
type textarea "x"
type textarea "it wont let me add a"
type textarea "x"
type textarea "it wont let me add a"
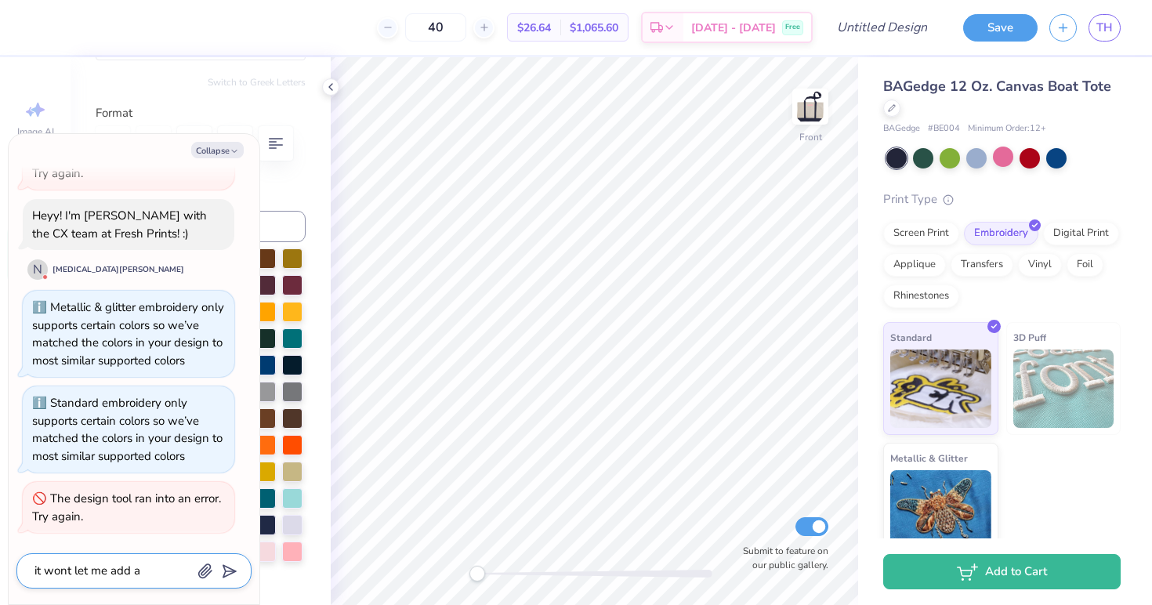
type textarea "x"
type textarea "it wont let me add a d"
type textarea "x"
type textarea "it wont let me add a de"
type textarea "x"
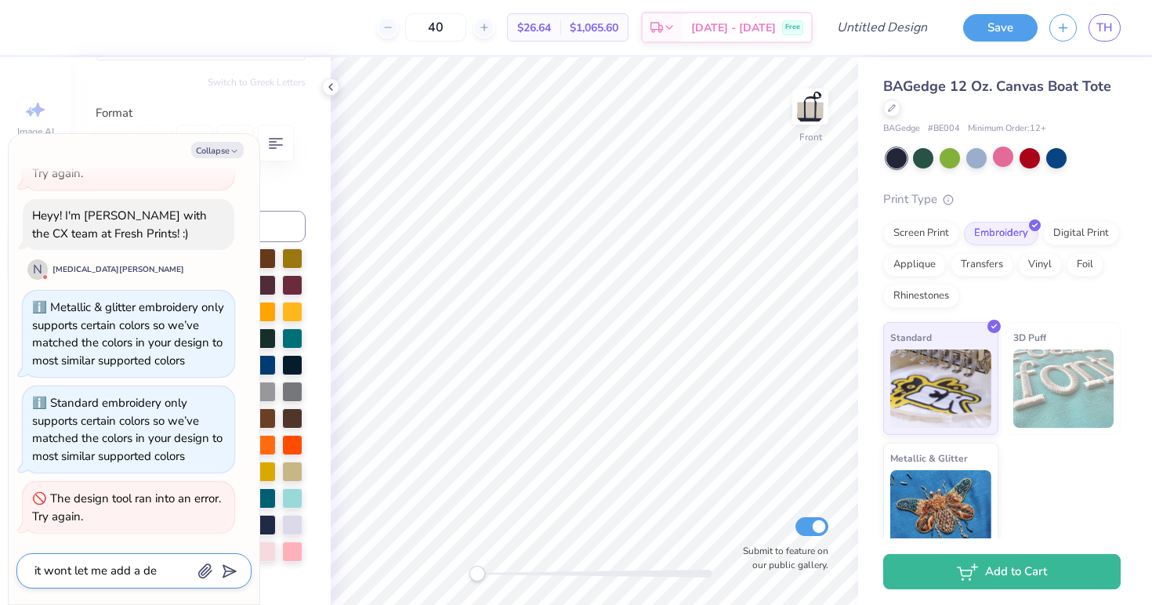
type textarea "it wont let me add a des"
type textarea "x"
type textarea "it wont let me add a desi"
type textarea "x"
type textarea "it wont let me add a desig"
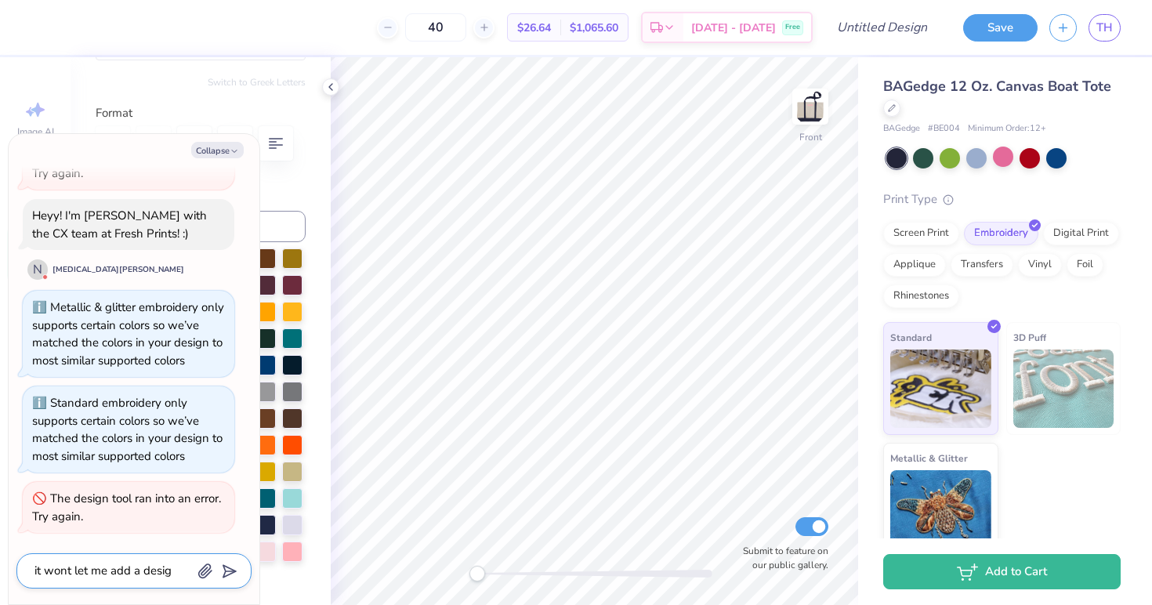
type textarea "x"
type textarea "it wont let me add a design"
type textarea "x"
type textarea "it wont let me add a design"
type textarea "x"
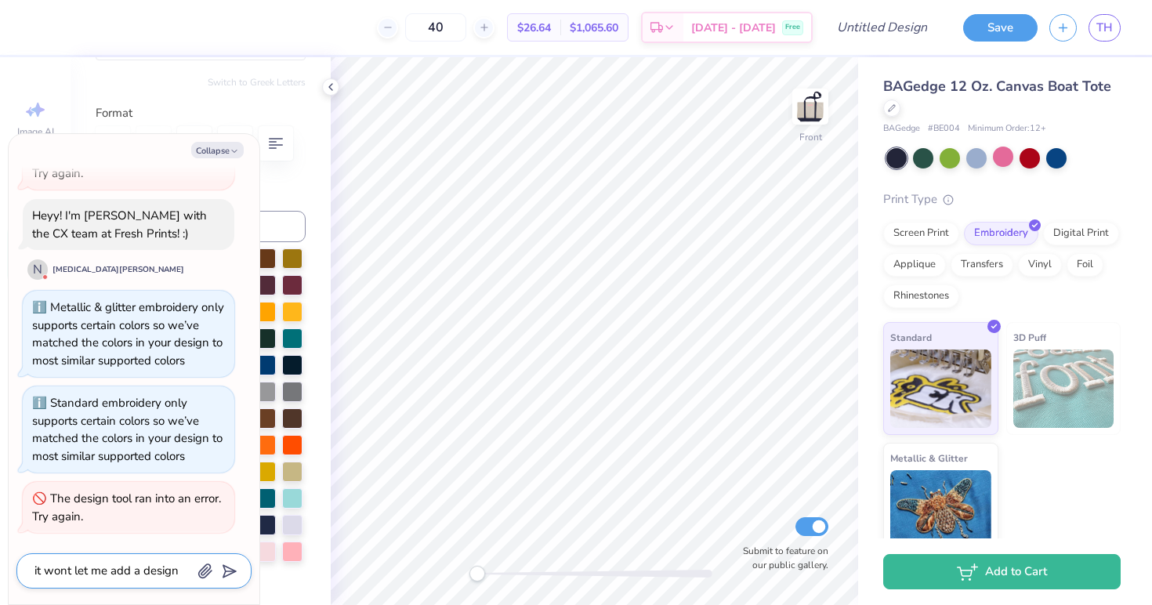
type textarea "it wont let me add a design t"
type textarea "x"
type textarea "it wont let me add a design to"
type textarea "x"
type textarea "it wont let me add a design to"
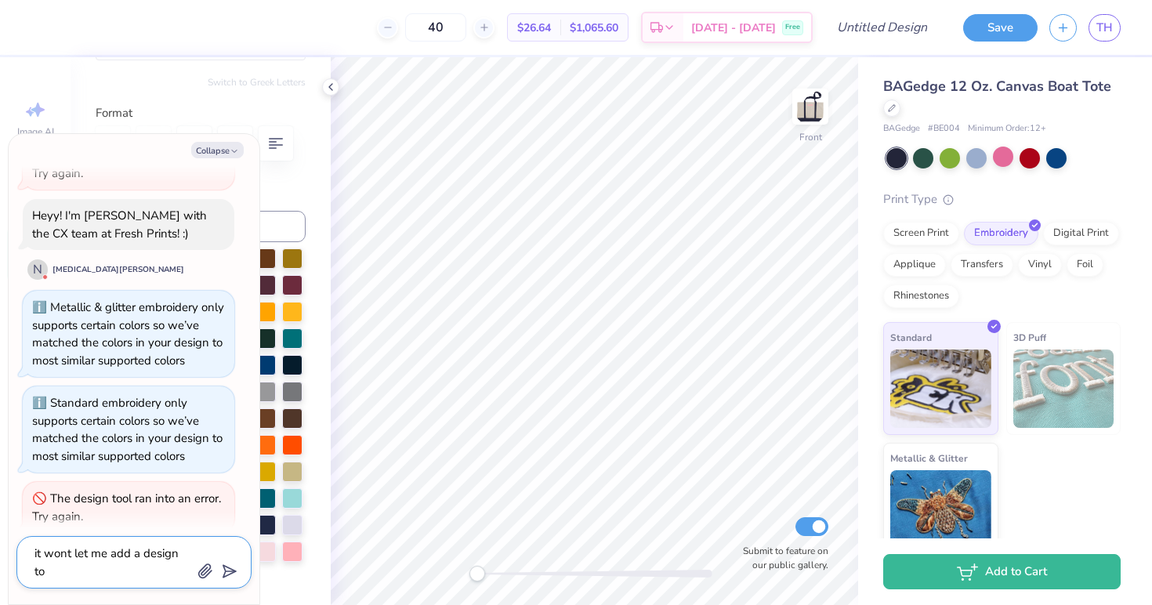
type textarea "x"
type textarea "it wont let me add a design to y"
type textarea "x"
type textarea "it wont let me add a design to yh"
type textarea "x"
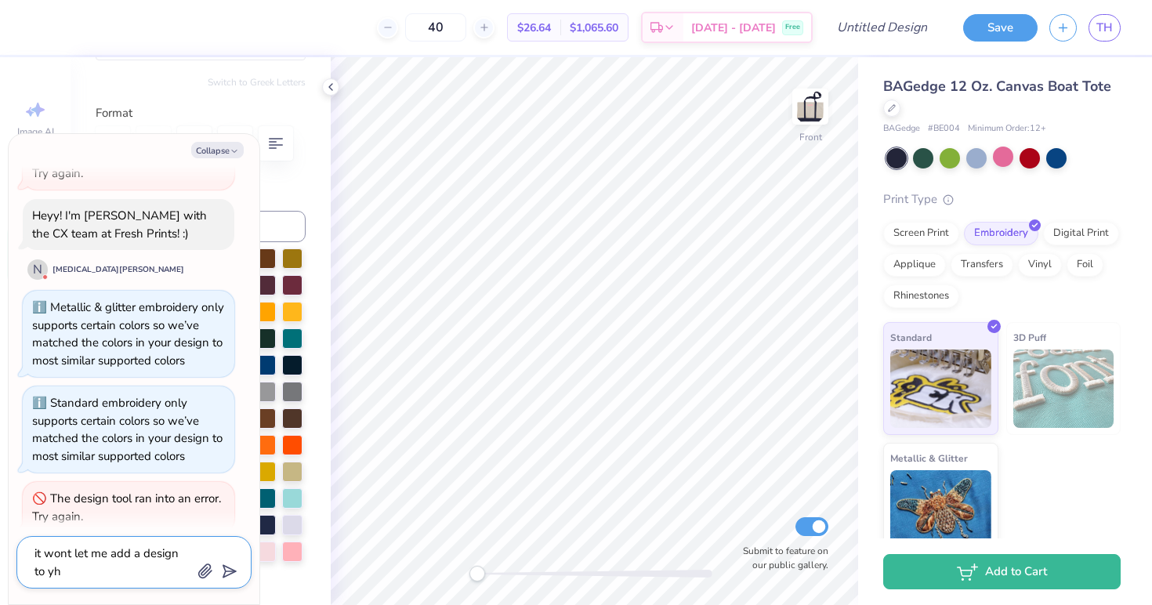
type textarea "it wont let me add a design to yhe"
type textarea "x"
type textarea "it wont let me add a design to yhe"
type textarea "x"
type textarea "it wont let me add a design to yhe o"
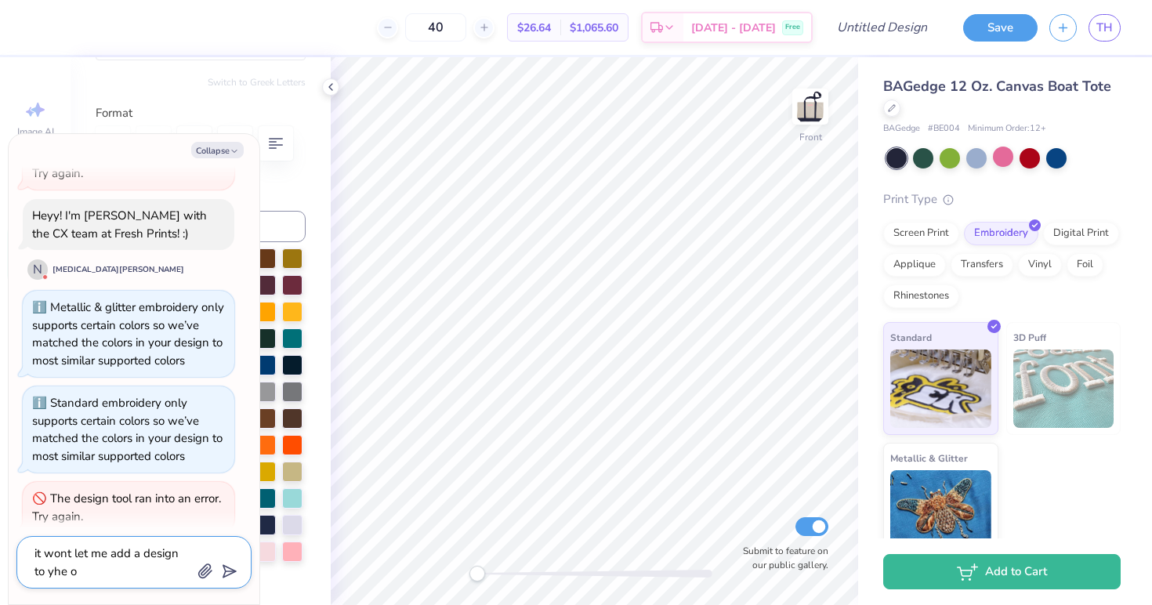
type textarea "x"
type textarea "it wont let me add a design to yhe ot"
type textarea "x"
type textarea "it wont let me add a design to yhe oth"
type textarea "x"
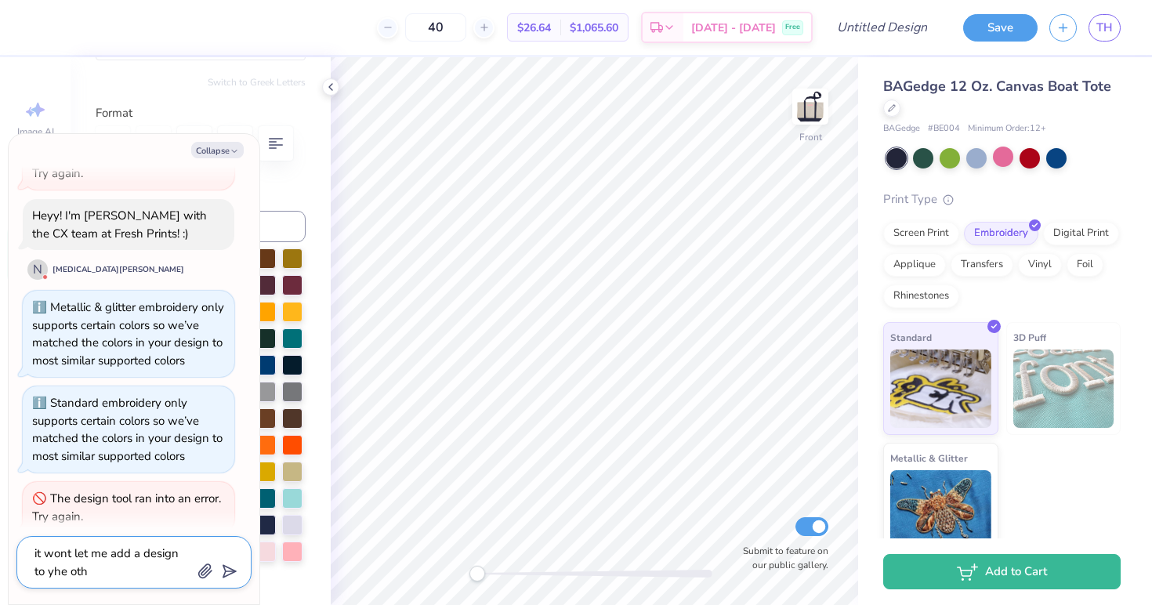
type textarea "it wont let me add a design to [PERSON_NAME]"
type textarea "x"
type textarea "it wont let me add a design to yhe other"
type textarea "x"
type textarea "it wont let me add a design to yhe other"
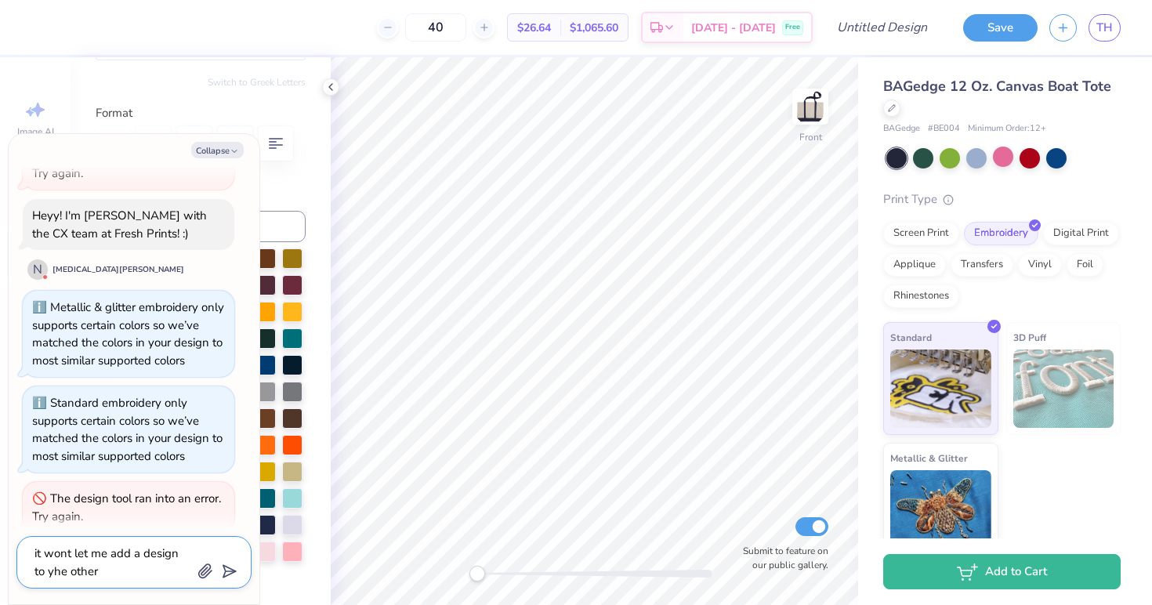
type textarea "x"
type textarea "it wont let me add a design to [PERSON_NAME] other s"
type textarea "x"
type textarea "it wont let me add a design to yhe other si"
type textarea "x"
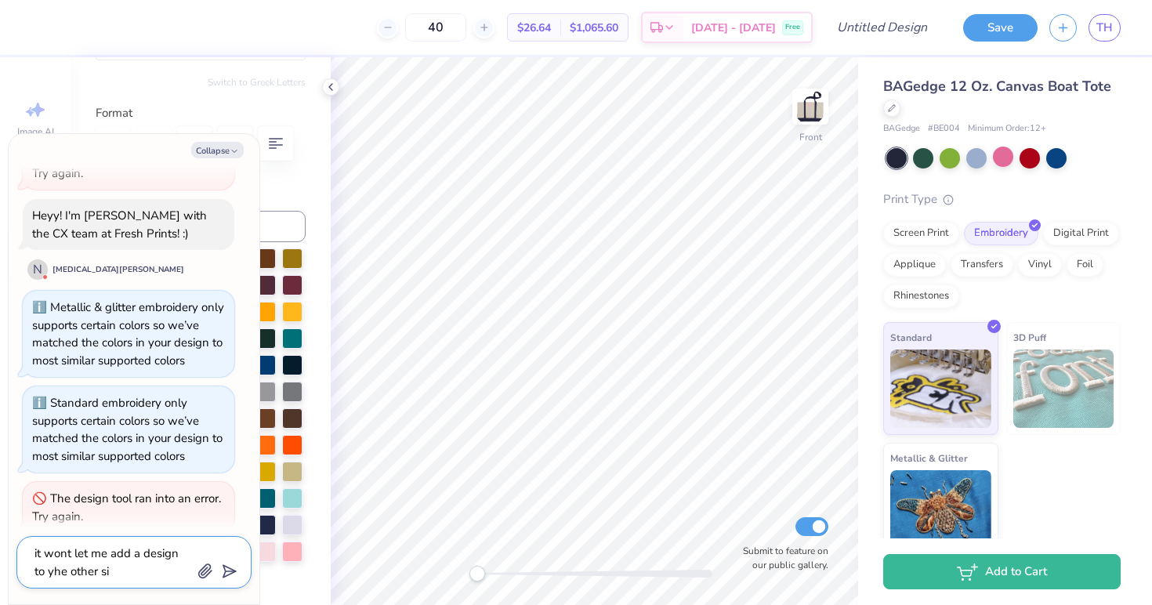
type textarea "it wont let me add a design to yhe other sid"
type textarea "x"
type textarea "it wont let me add a design to yhe other side"
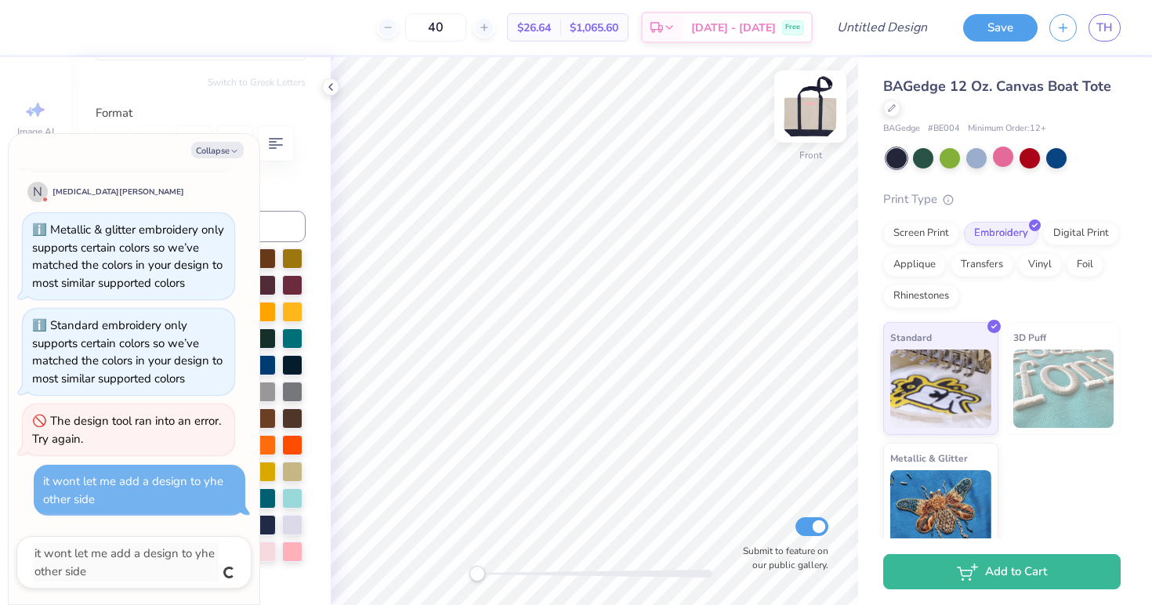
click at [812, 108] on img at bounding box center [810, 106] width 63 height 63
click at [225, 150] on button "Collapse" at bounding box center [217, 150] width 53 height 16
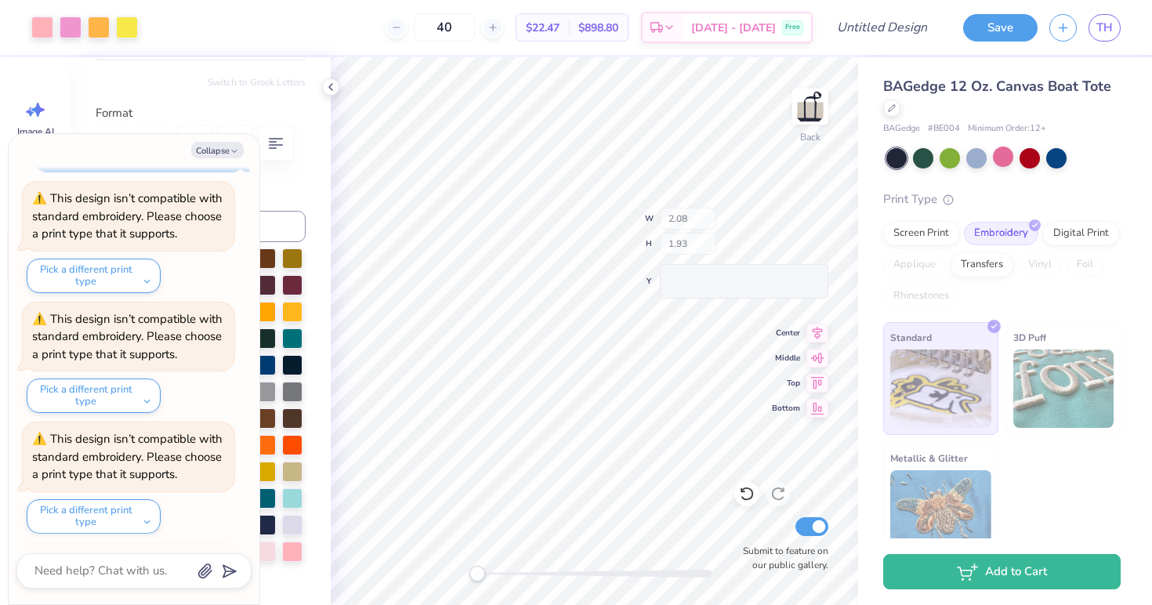
scroll to position [940, 0]
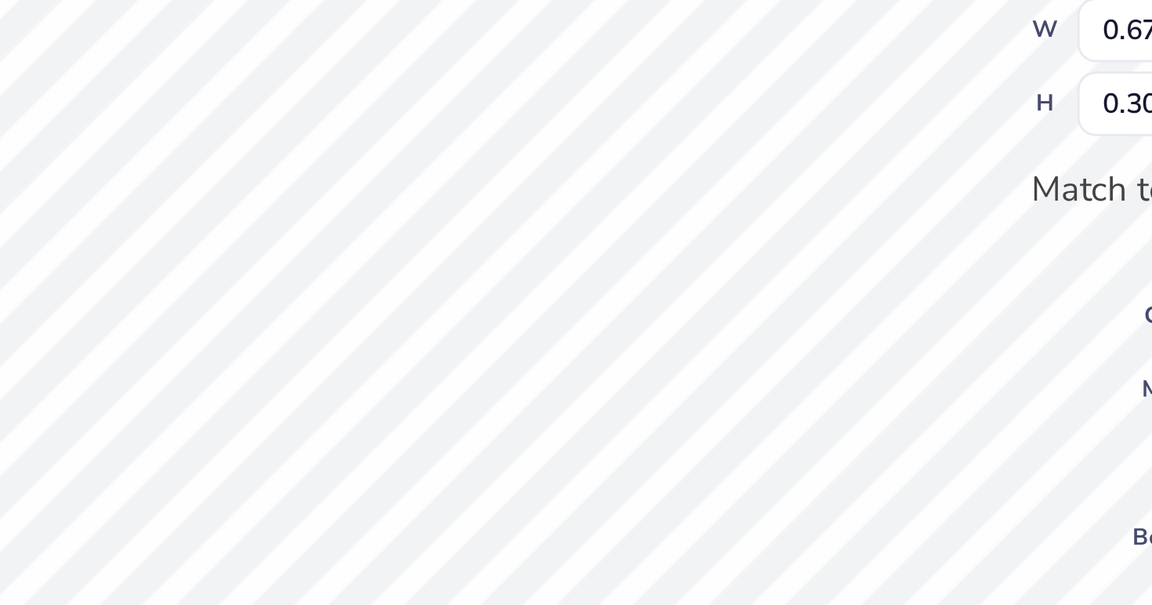
type textarea "x"
type input "3.45"
type input "0.89"
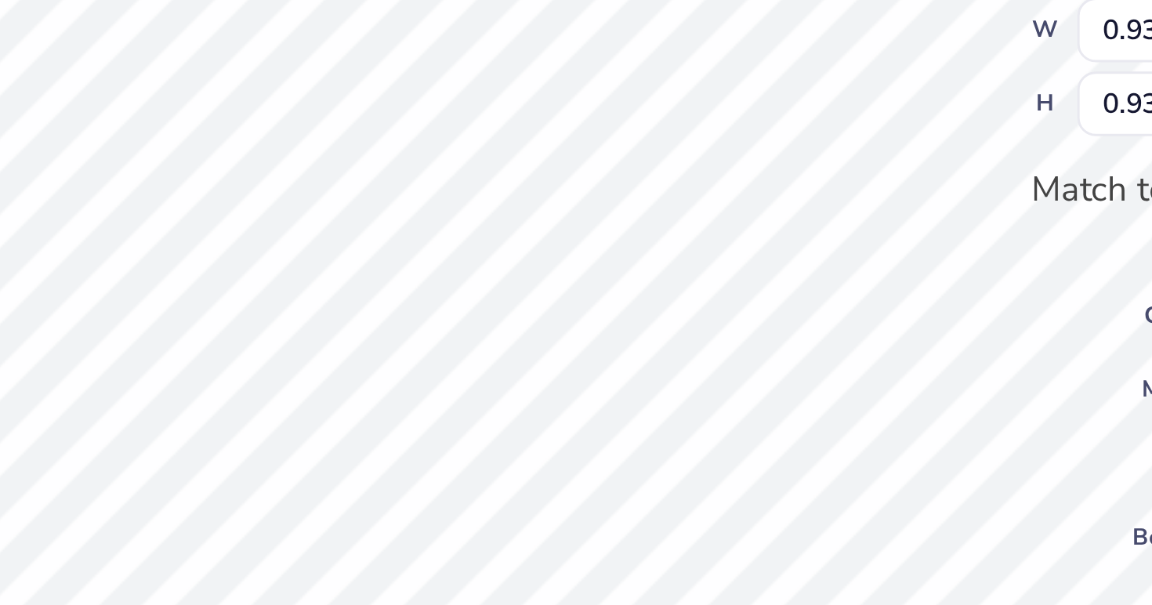
scroll to position [4864, 0]
type textarea "x"
type input "3.01"
type input "0.78"
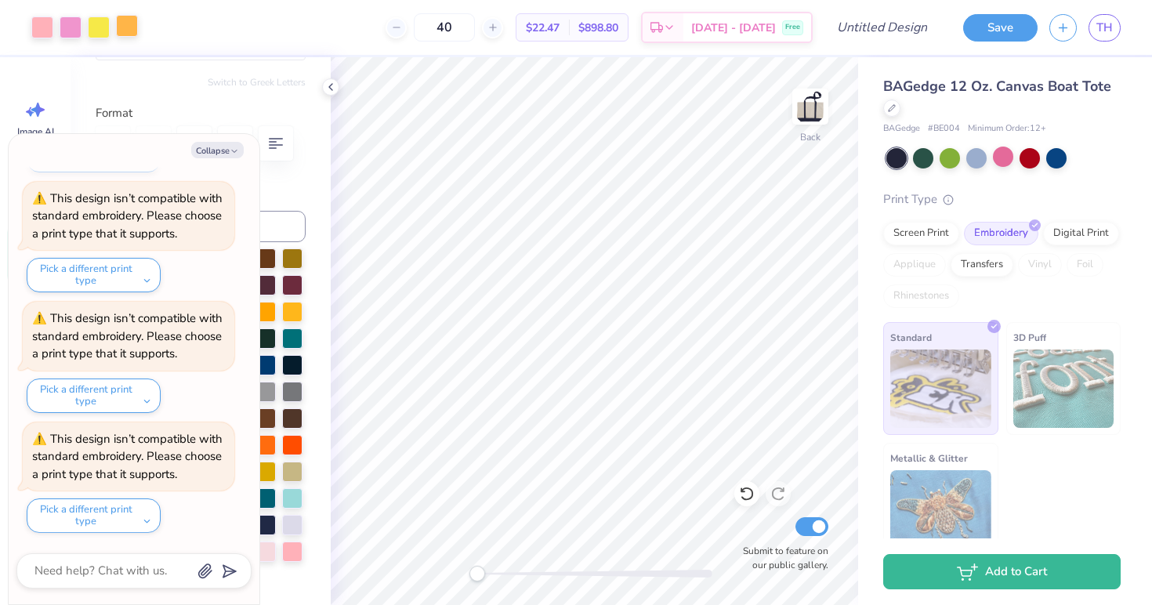
click at [126, 29] on div at bounding box center [127, 26] width 22 height 22
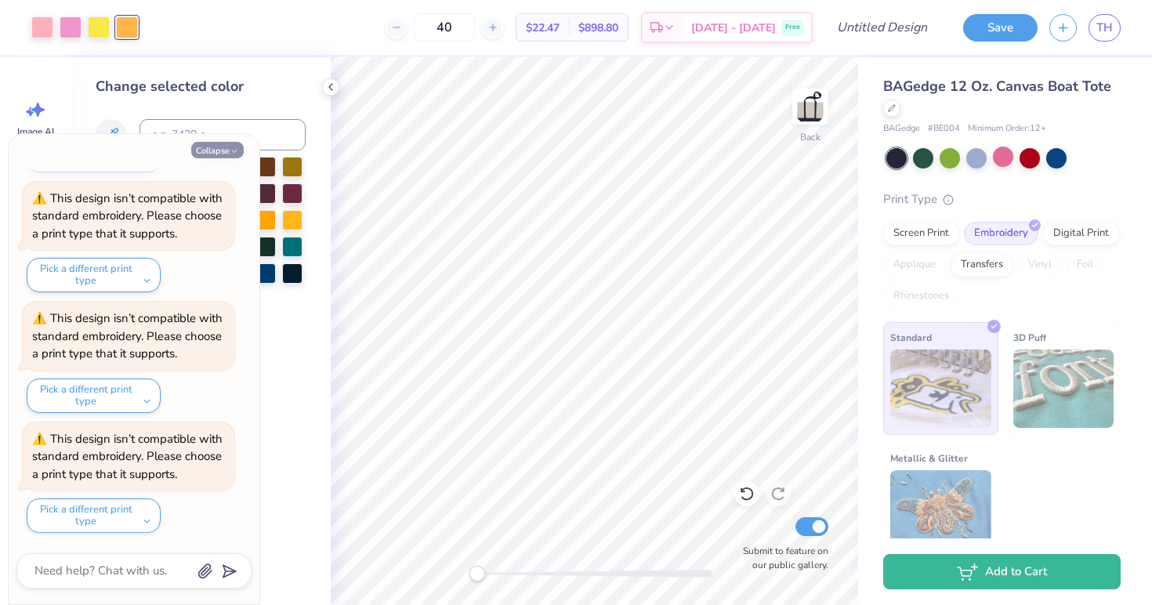
click at [223, 151] on button "Collapse" at bounding box center [217, 150] width 53 height 16
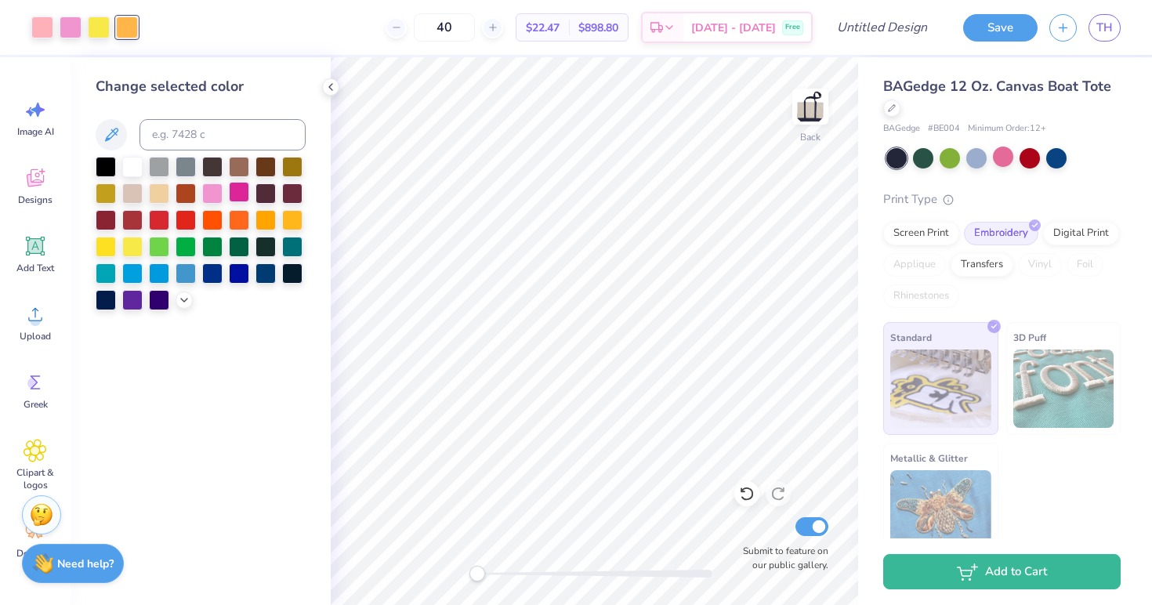
click at [236, 190] on div at bounding box center [239, 192] width 20 height 20
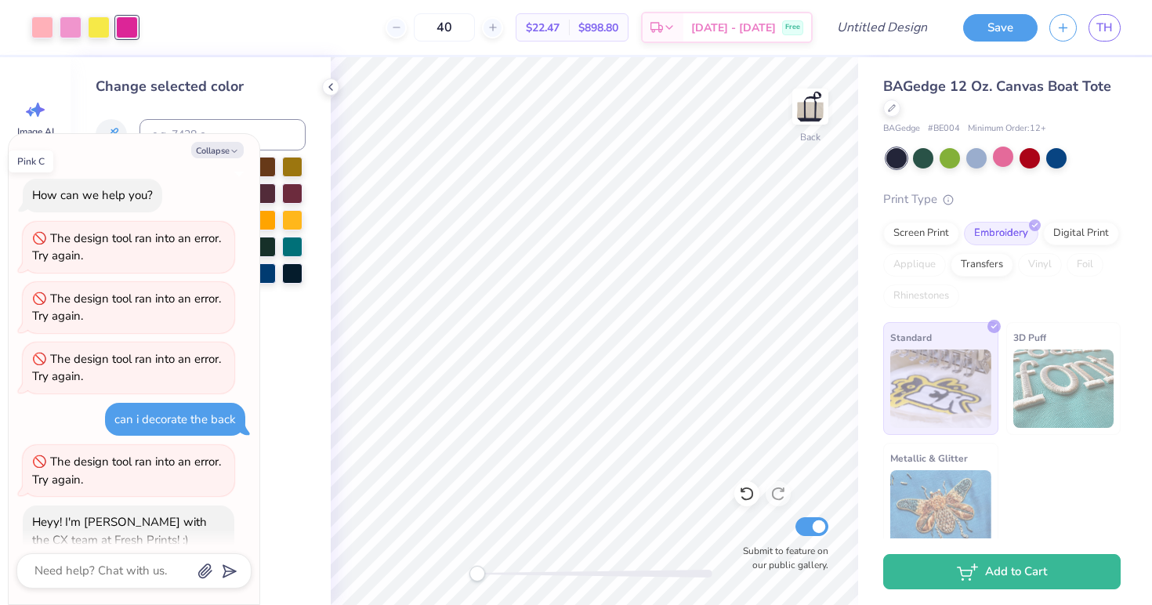
scroll to position [5705, 0]
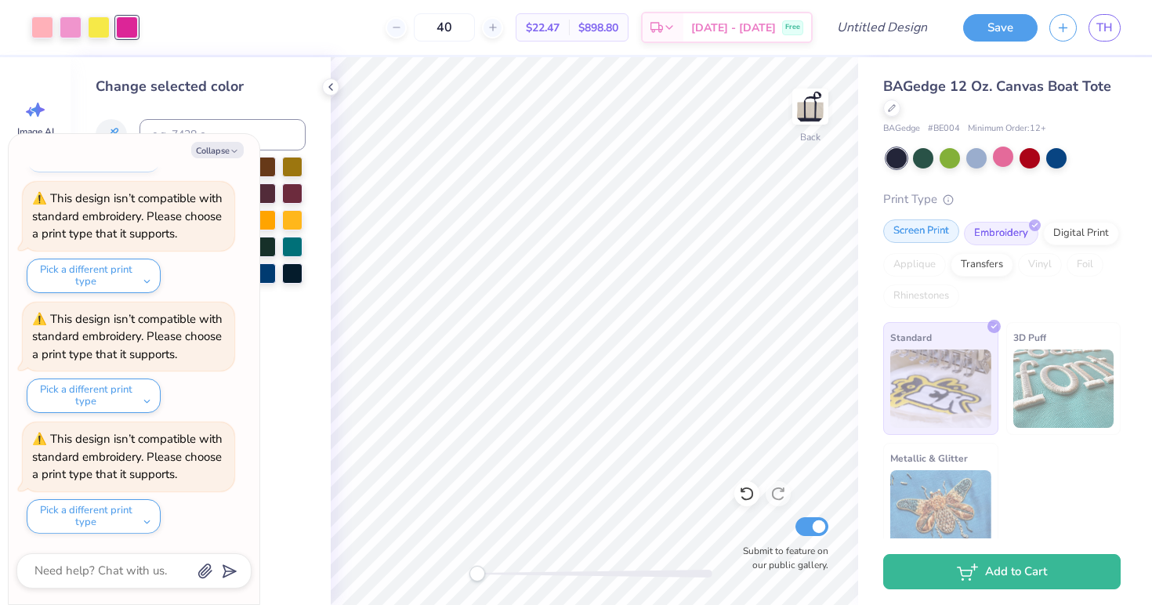
click at [933, 223] on div "Screen Print" at bounding box center [921, 231] width 76 height 24
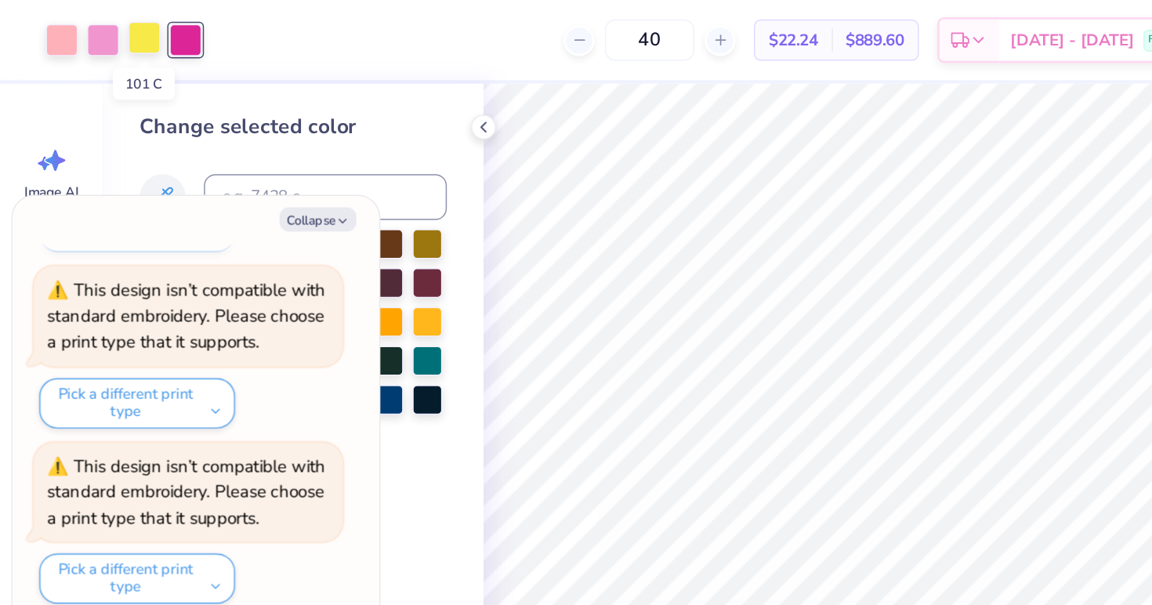
click at [92, 23] on div at bounding box center [99, 26] width 22 height 22
click at [215, 147] on button "Collapse" at bounding box center [217, 150] width 53 height 16
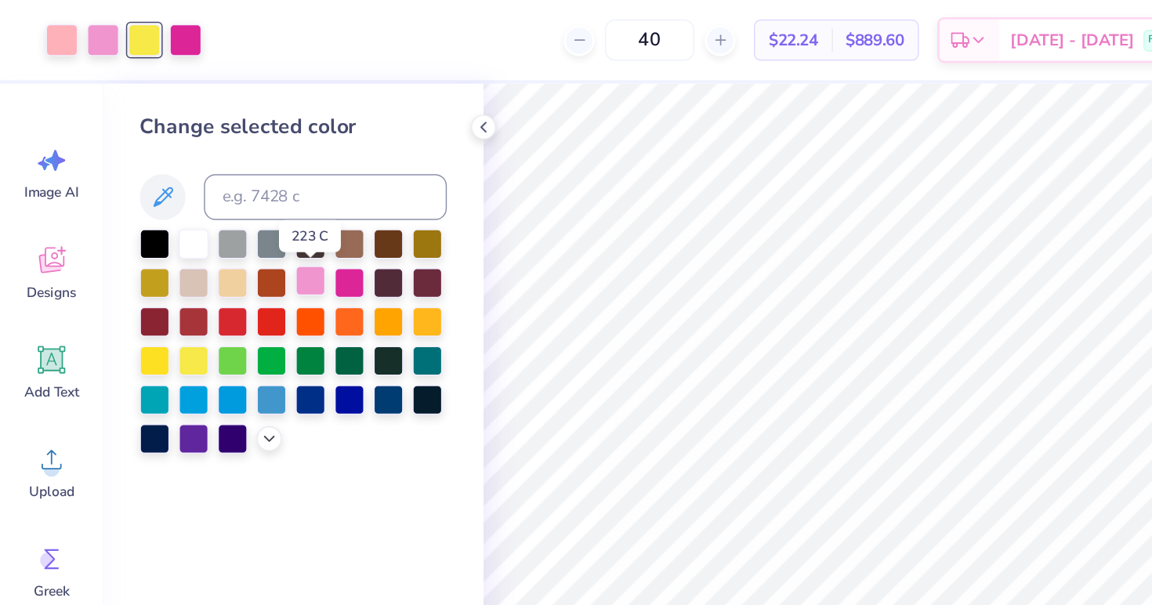
click at [215, 198] on div at bounding box center [212, 192] width 20 height 20
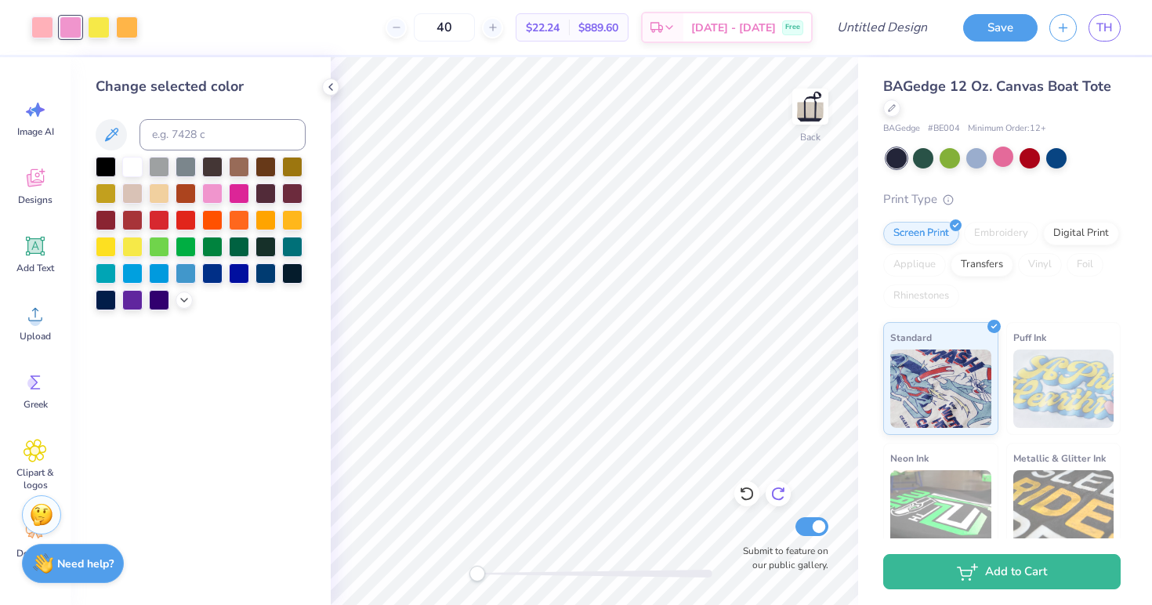
click at [779, 490] on icon at bounding box center [778, 494] width 16 height 16
click at [737, 495] on div at bounding box center [746, 493] width 25 height 25
click at [999, 153] on div at bounding box center [1003, 157] width 20 height 20
click at [1059, 161] on div at bounding box center [1056, 157] width 20 height 20
click at [980, 161] on div at bounding box center [976, 157] width 20 height 20
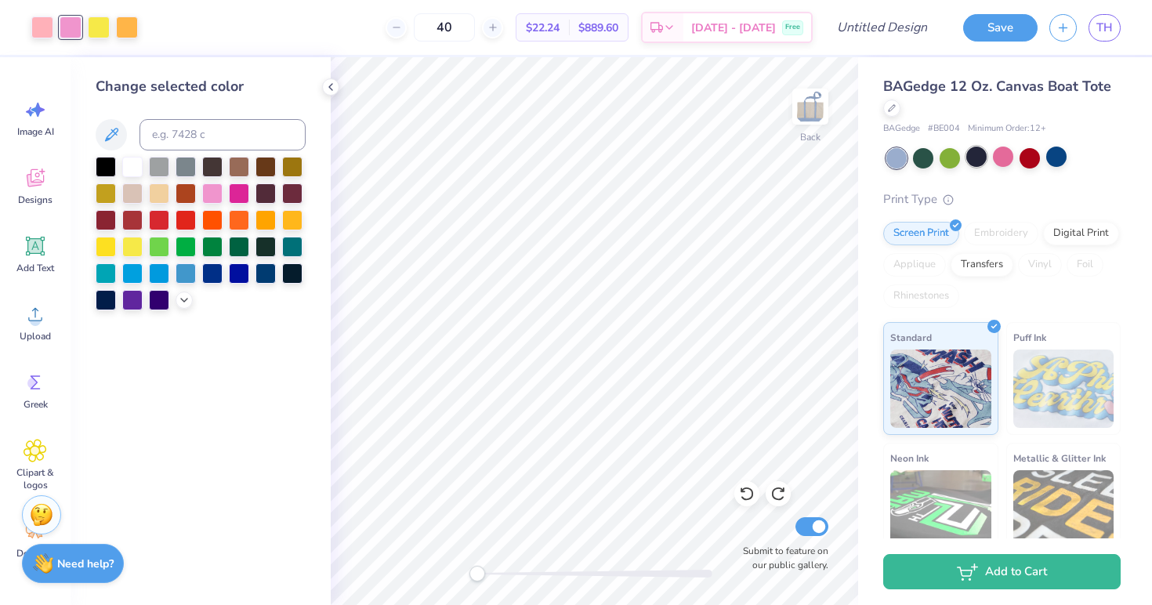
click at [977, 165] on div at bounding box center [976, 157] width 20 height 20
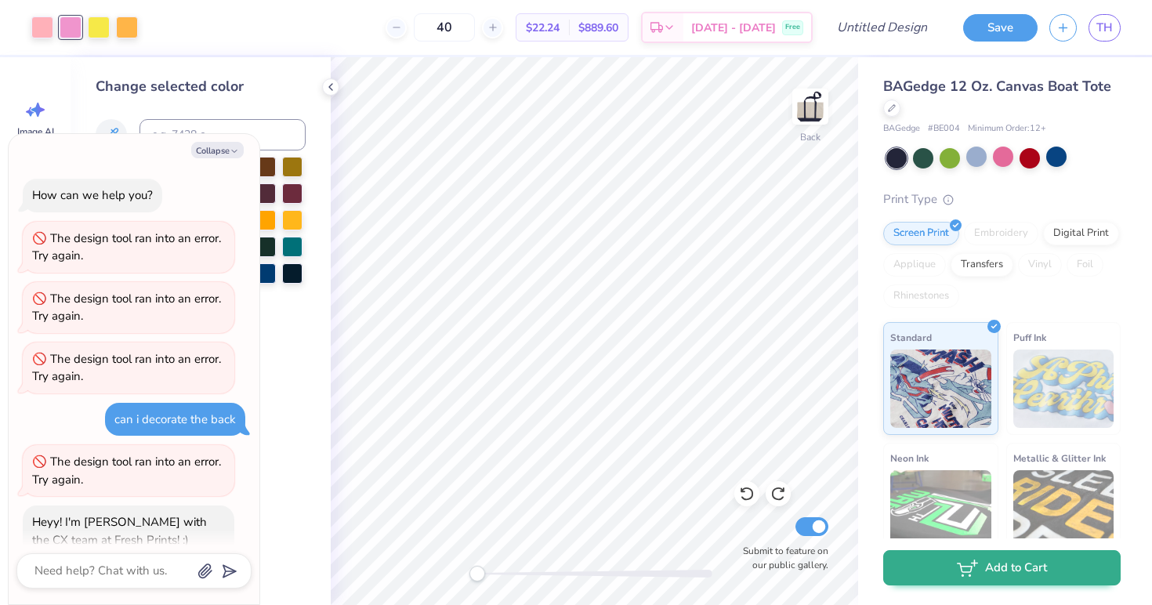
scroll to position [5780, 0]
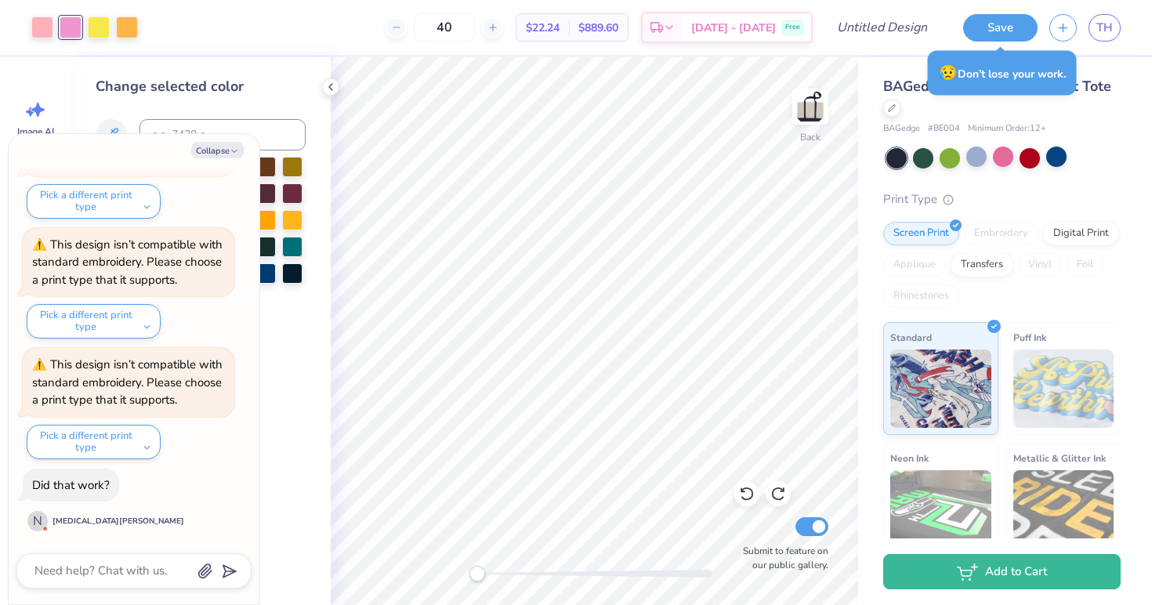
type textarea "x"
